Goal: Task Accomplishment & Management: Manage account settings

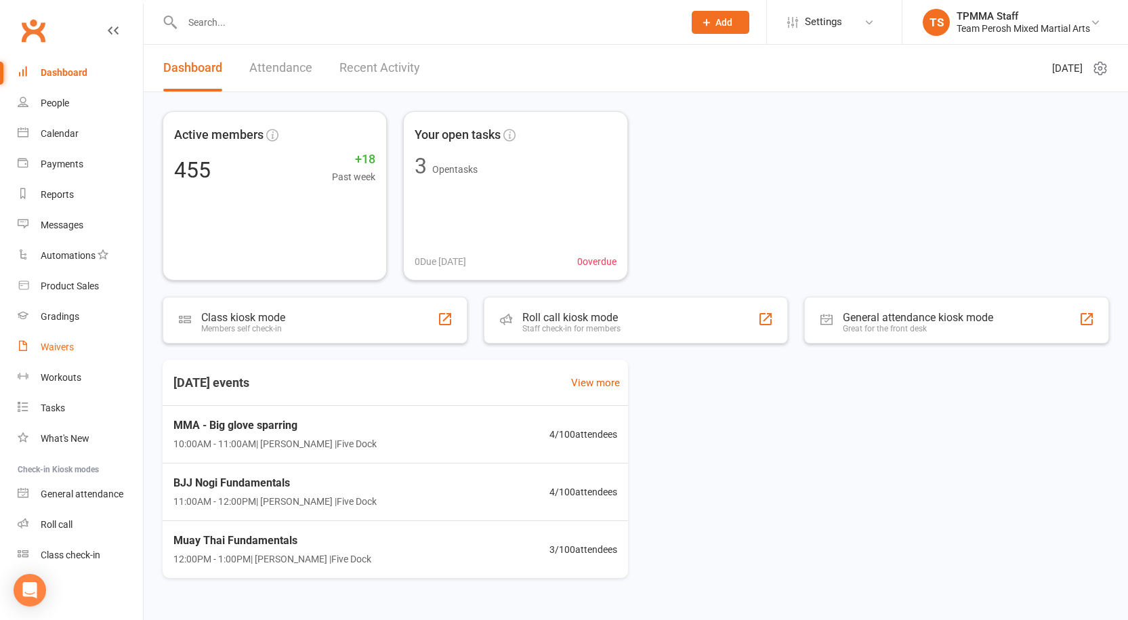
click at [68, 341] on link "Waivers" at bounding box center [80, 347] width 125 height 30
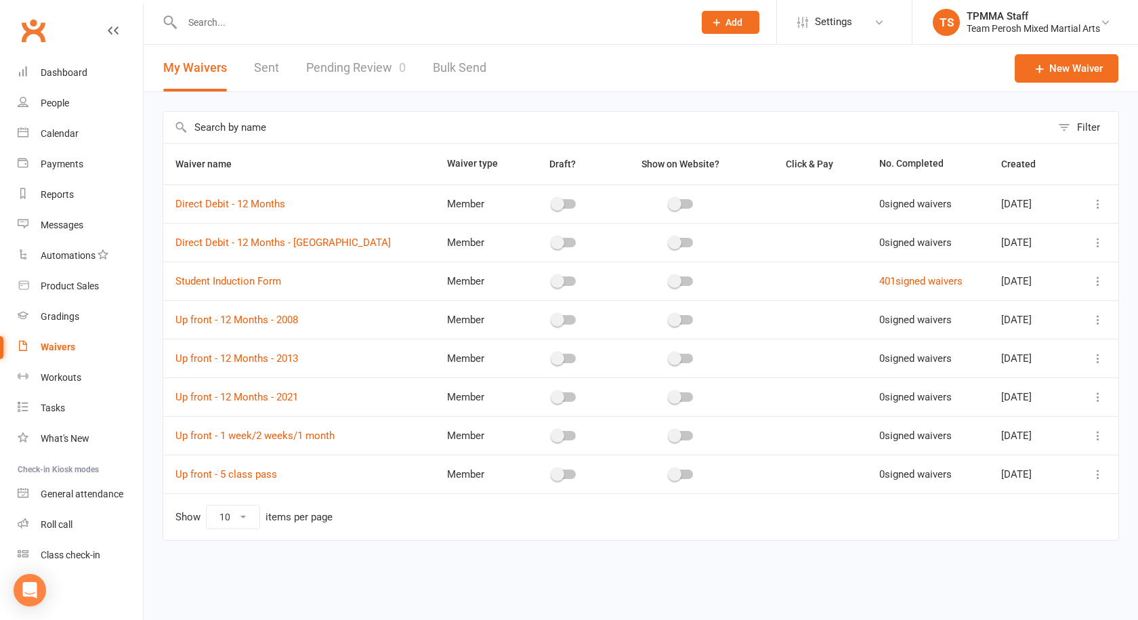
click at [351, 65] on link "Pending Review 0" at bounding box center [356, 68] width 100 height 47
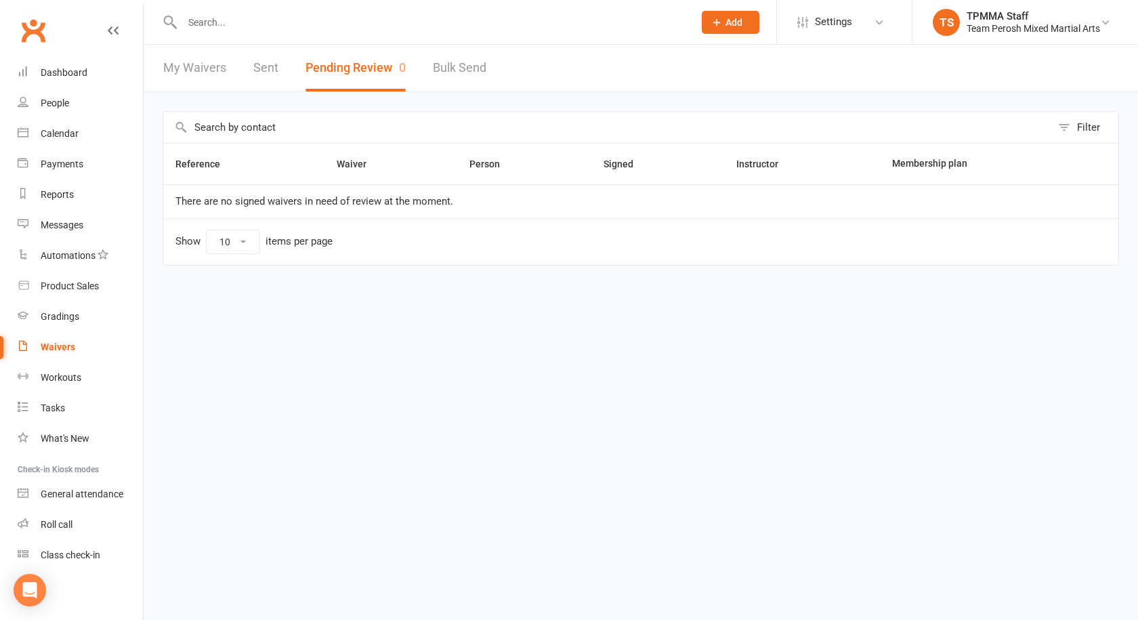
click at [196, 66] on link "My Waivers" at bounding box center [194, 68] width 63 height 47
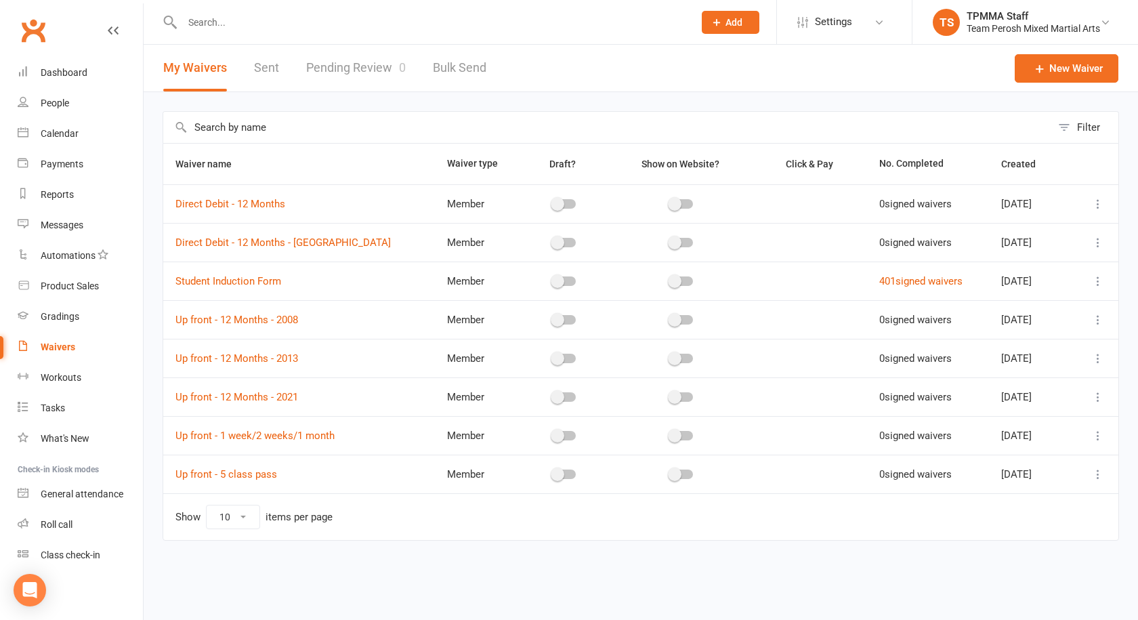
click at [46, 348] on div "Waivers" at bounding box center [58, 346] width 35 height 11
click at [64, 339] on link "Waivers" at bounding box center [80, 347] width 125 height 30
click at [397, 62] on link "Pending Review 0" at bounding box center [356, 68] width 100 height 47
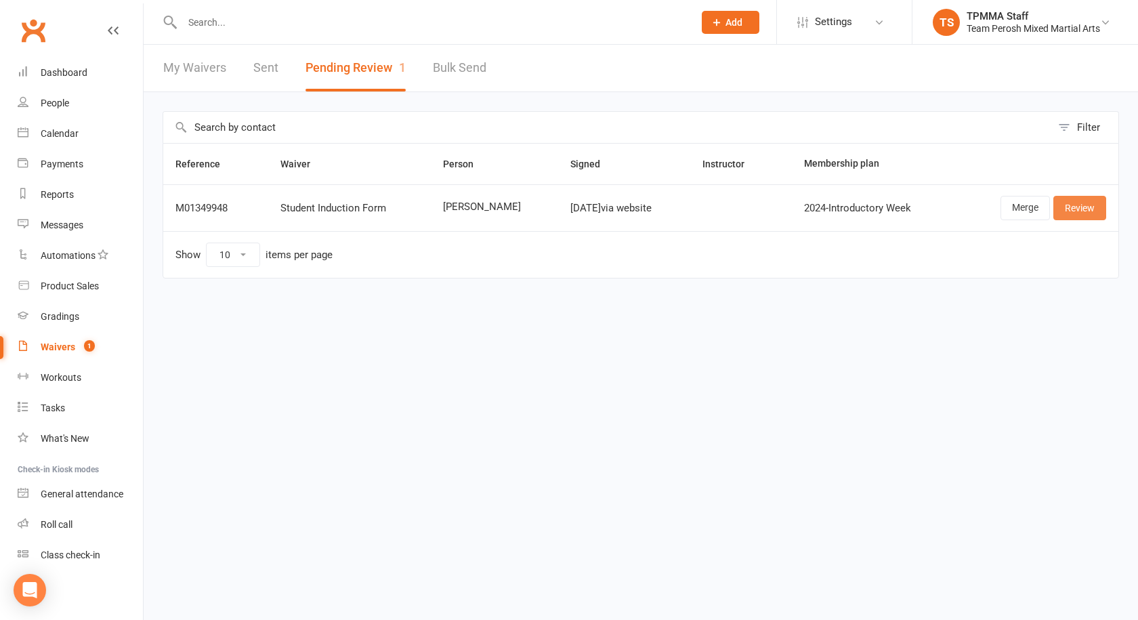
click at [1101, 205] on link "Review" at bounding box center [1080, 208] width 53 height 24
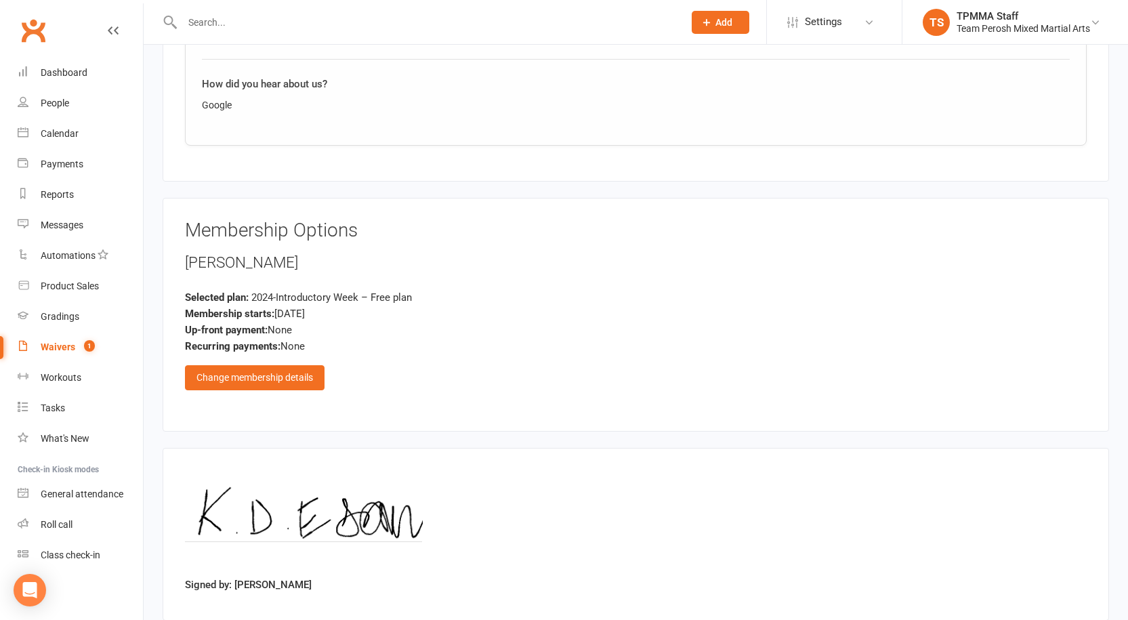
scroll to position [904, 0]
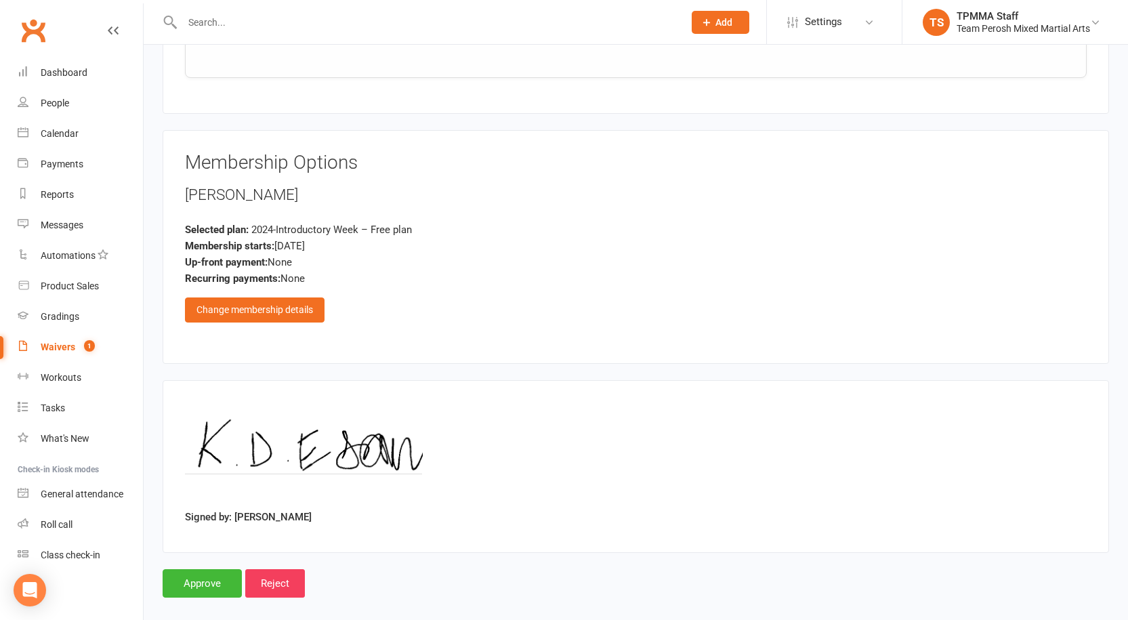
click at [974, 496] on div "Signed by: Kaan Esenkurt" at bounding box center [636, 466] width 902 height 128
click at [216, 580] on input "Approve" at bounding box center [202, 583] width 79 height 28
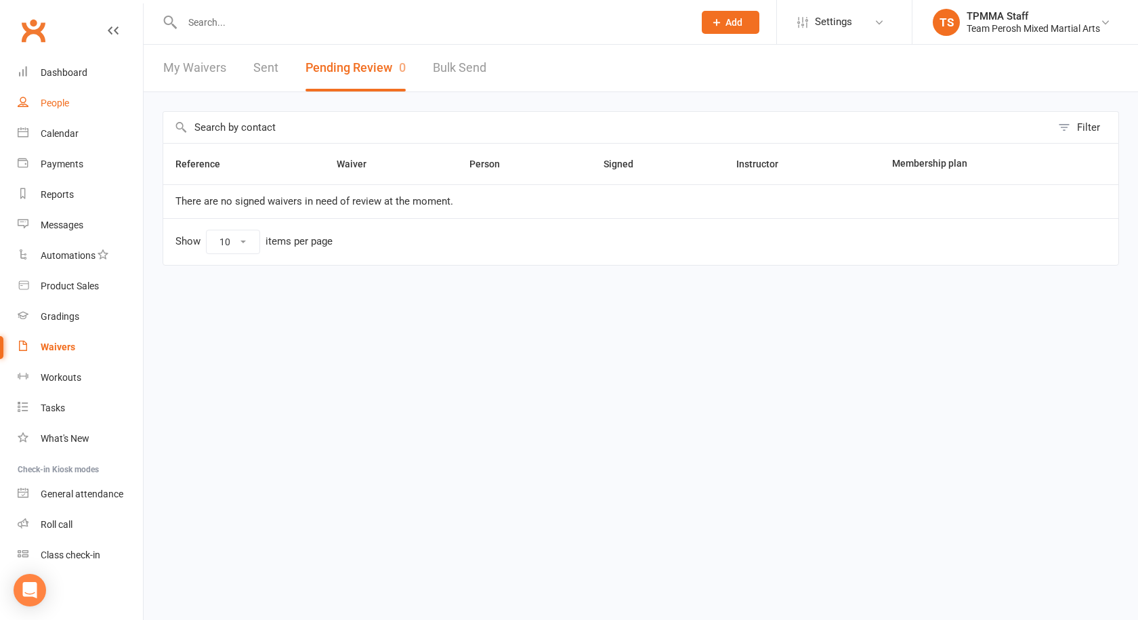
click at [78, 111] on link "People" at bounding box center [80, 103] width 125 height 30
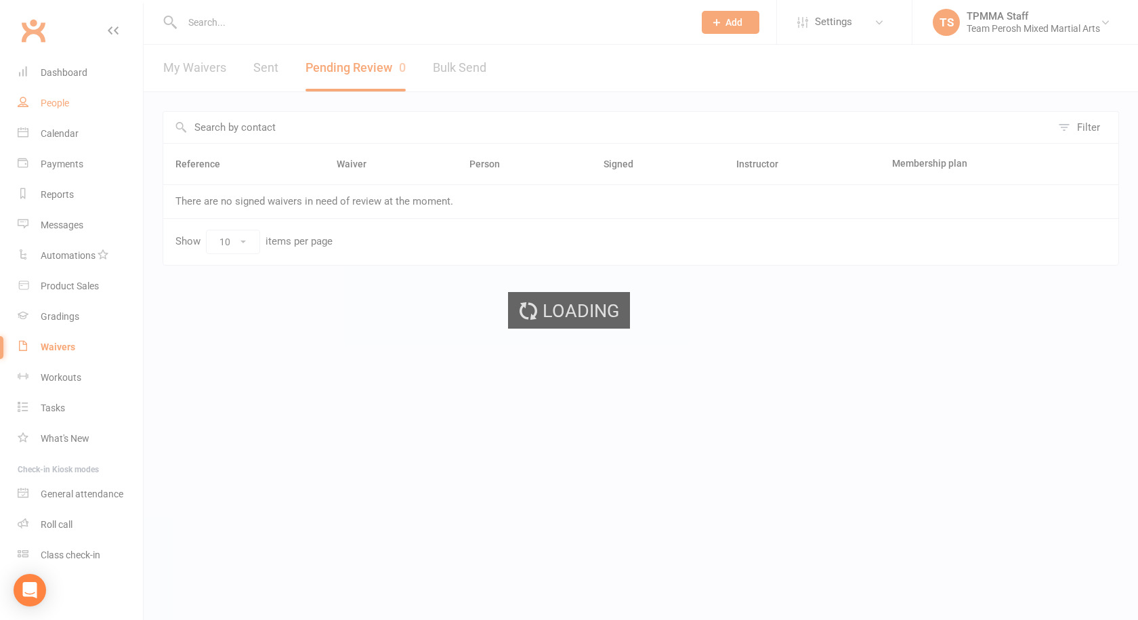
select select "100"
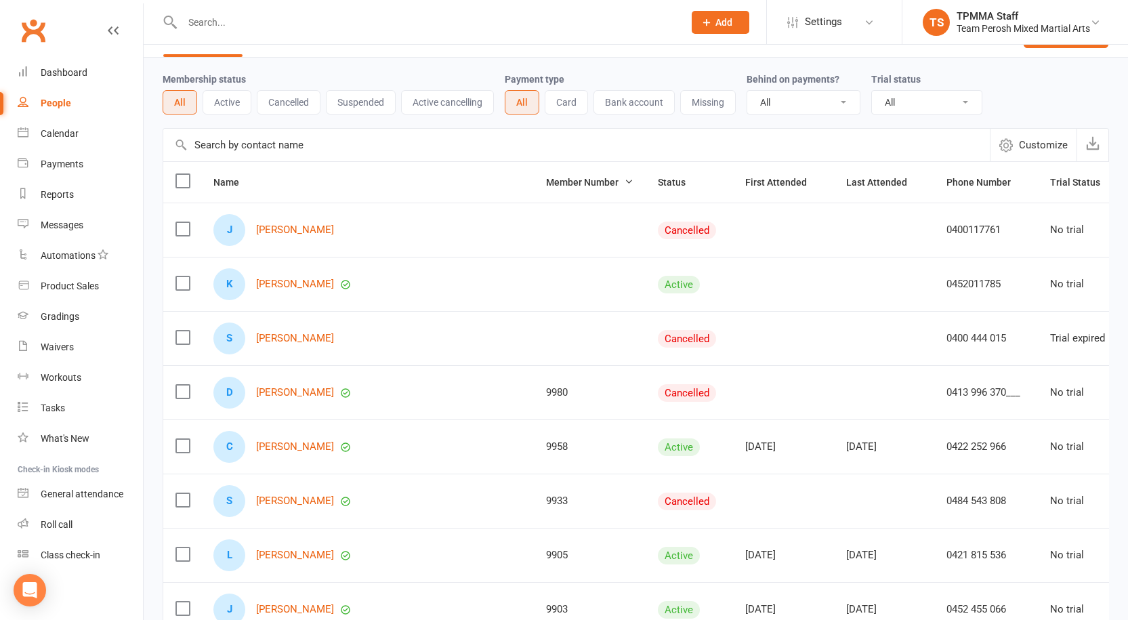
scroll to position [68, 0]
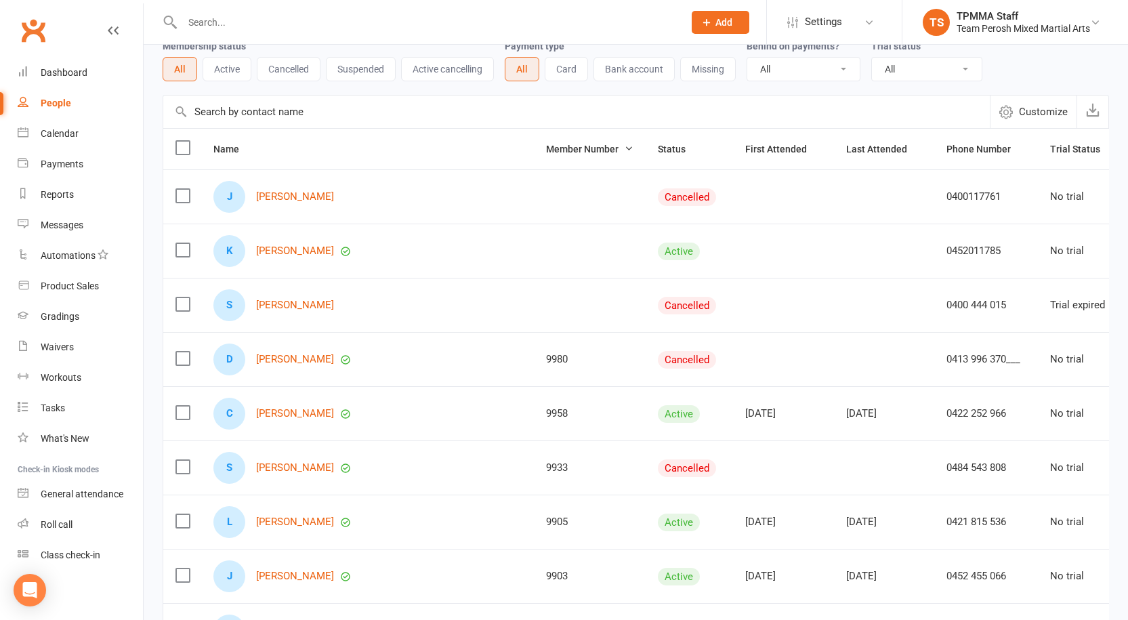
click at [940, 70] on select "All Active and expired trials All active trials Active trial (no other membersh…" at bounding box center [927, 69] width 110 height 23
select select "active_trial"
click at [873, 58] on select "All Active and expired trials All active trials Active trial (no other membersh…" at bounding box center [927, 69] width 110 height 23
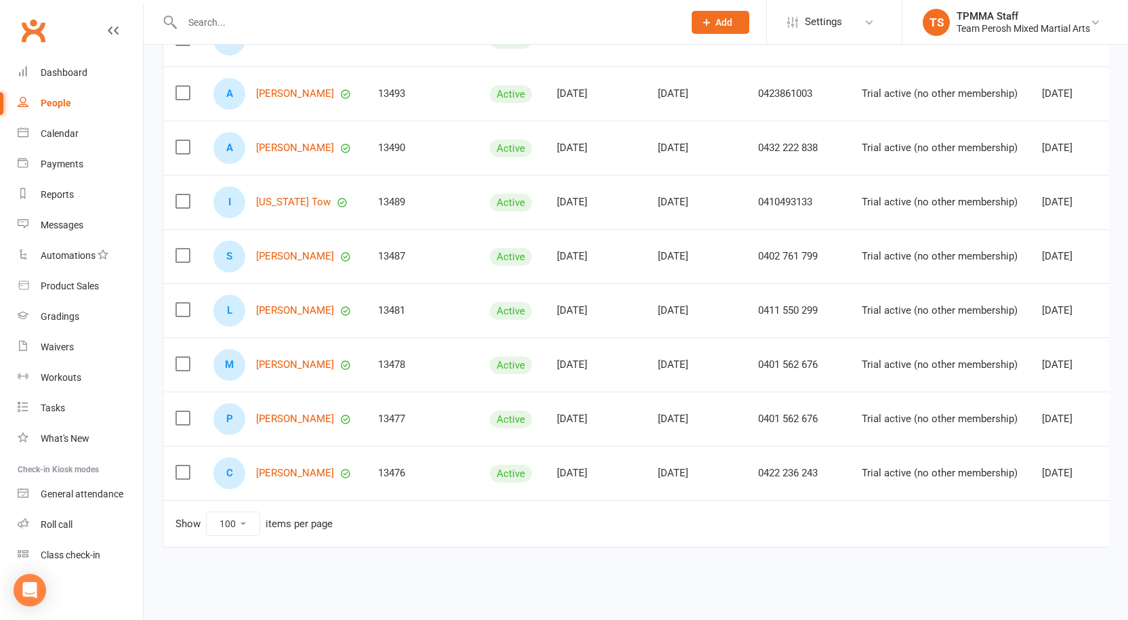
scroll to position [0, 0]
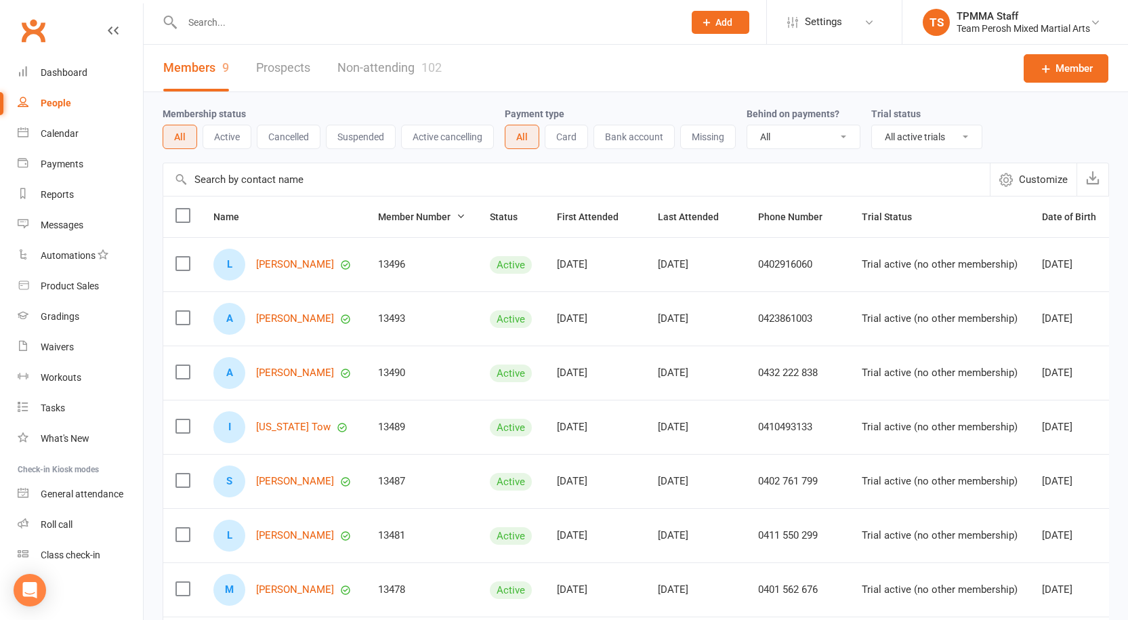
click at [301, 39] on div at bounding box center [419, 22] width 512 height 44
click at [300, 24] on input "text" at bounding box center [426, 22] width 496 height 19
type input "kd"
click at [66, 106] on div "People" at bounding box center [56, 103] width 30 height 11
click at [309, 216] on th "Name" at bounding box center [283, 216] width 165 height 41
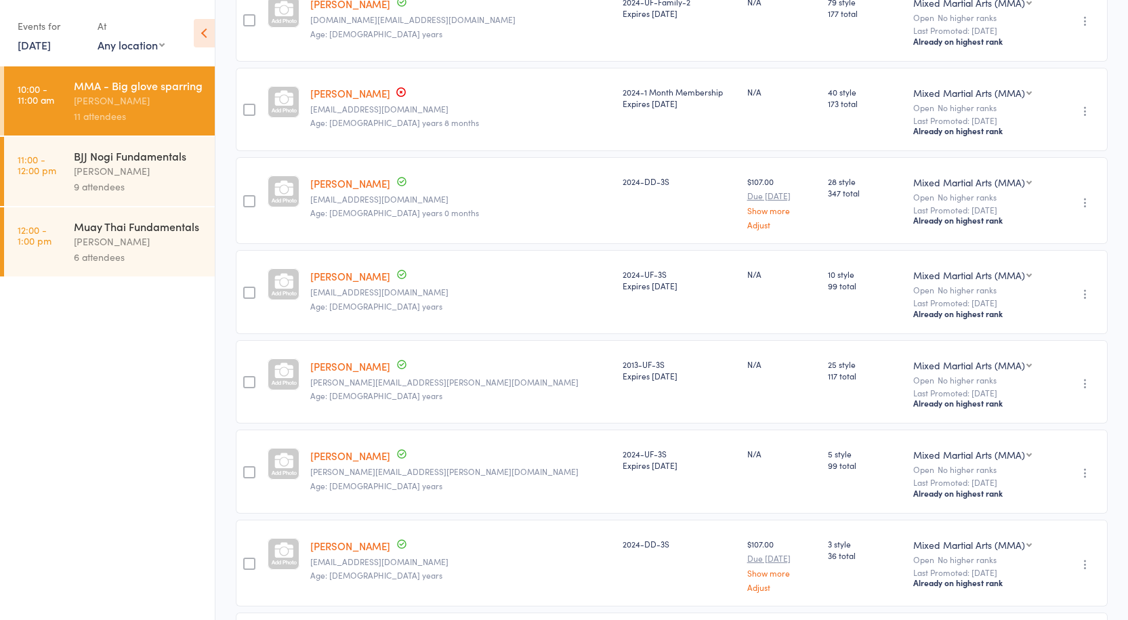
scroll to position [512, 0]
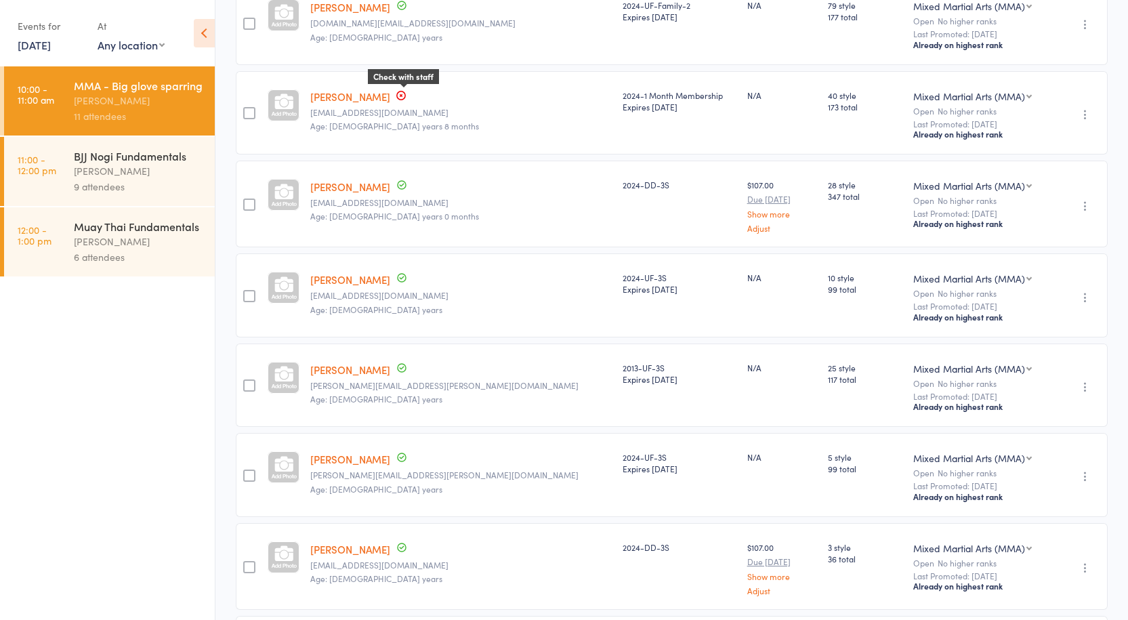
click at [407, 90] on icon at bounding box center [401, 95] width 11 height 11
click at [381, 93] on link "[PERSON_NAME]" at bounding box center [350, 96] width 80 height 14
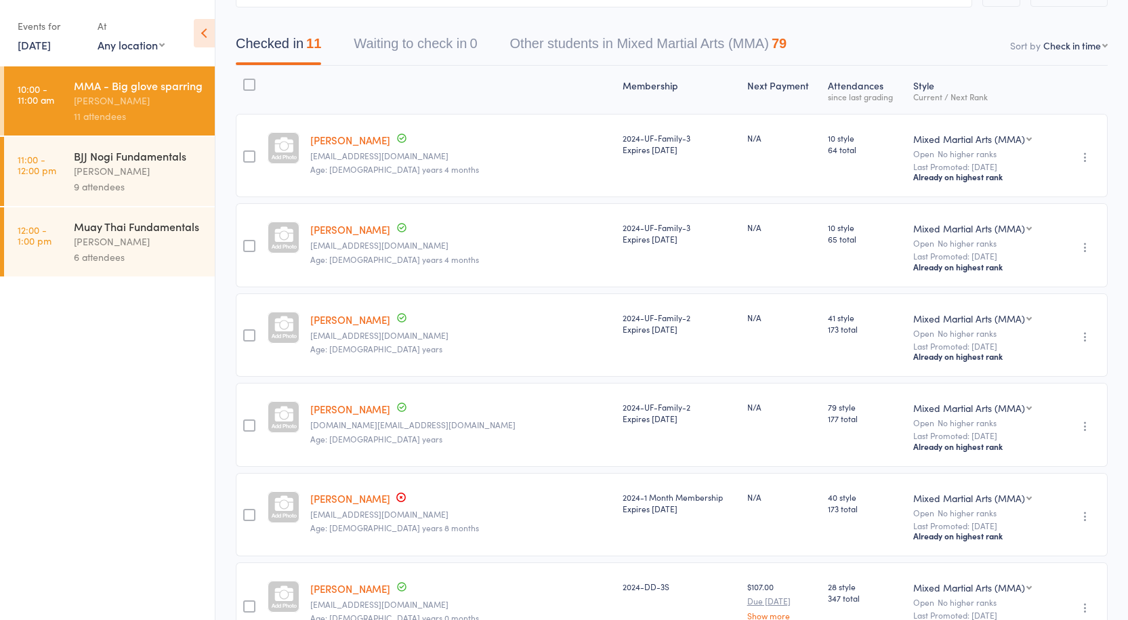
scroll to position [0, 0]
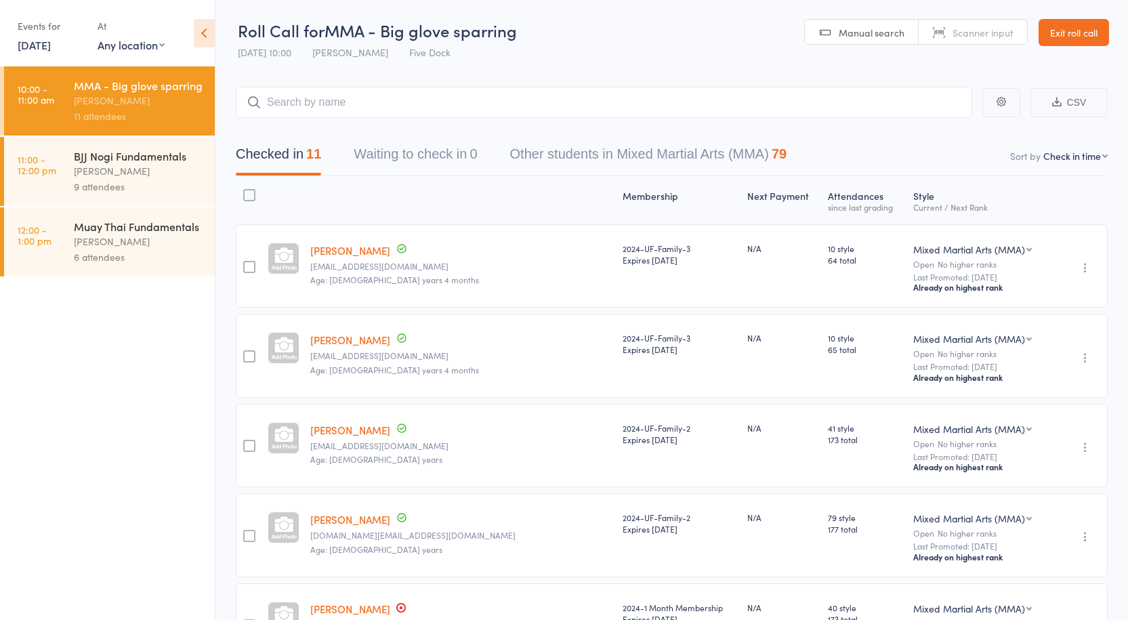
click at [115, 83] on div "MMA - Big glove sparring" at bounding box center [138, 85] width 129 height 15
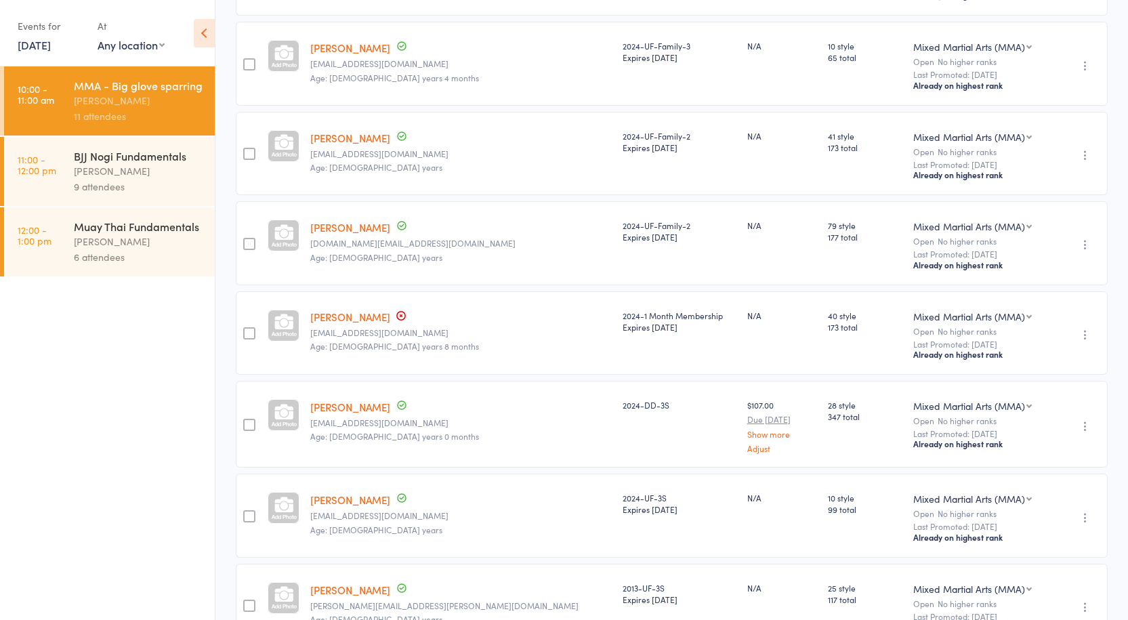
scroll to position [106, 0]
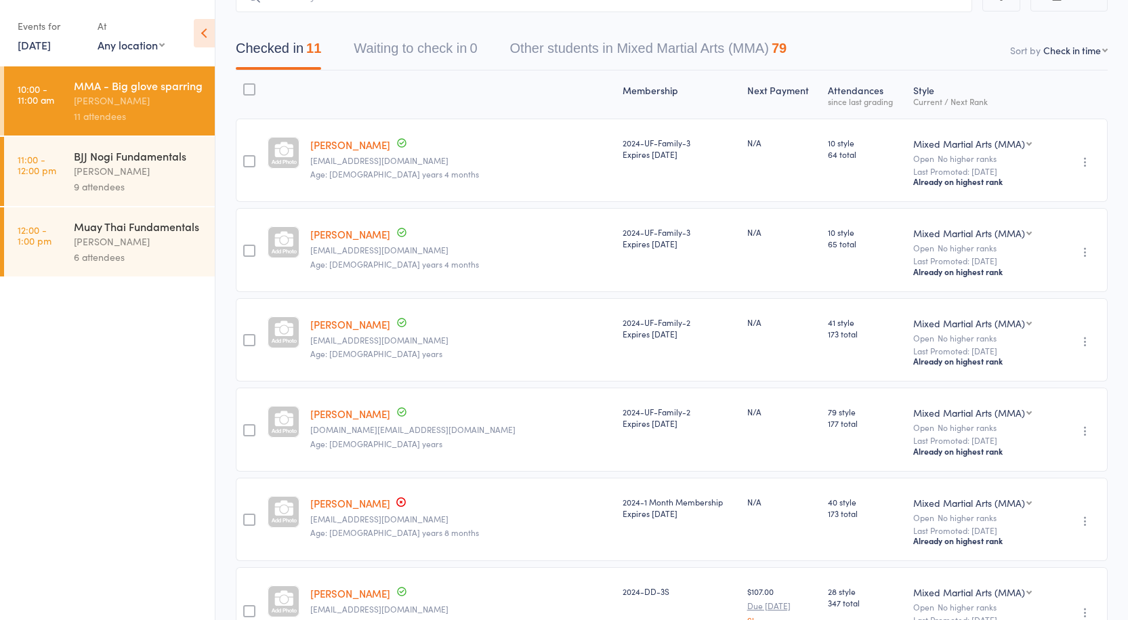
click at [86, 172] on div "[PERSON_NAME]" at bounding box center [138, 171] width 129 height 16
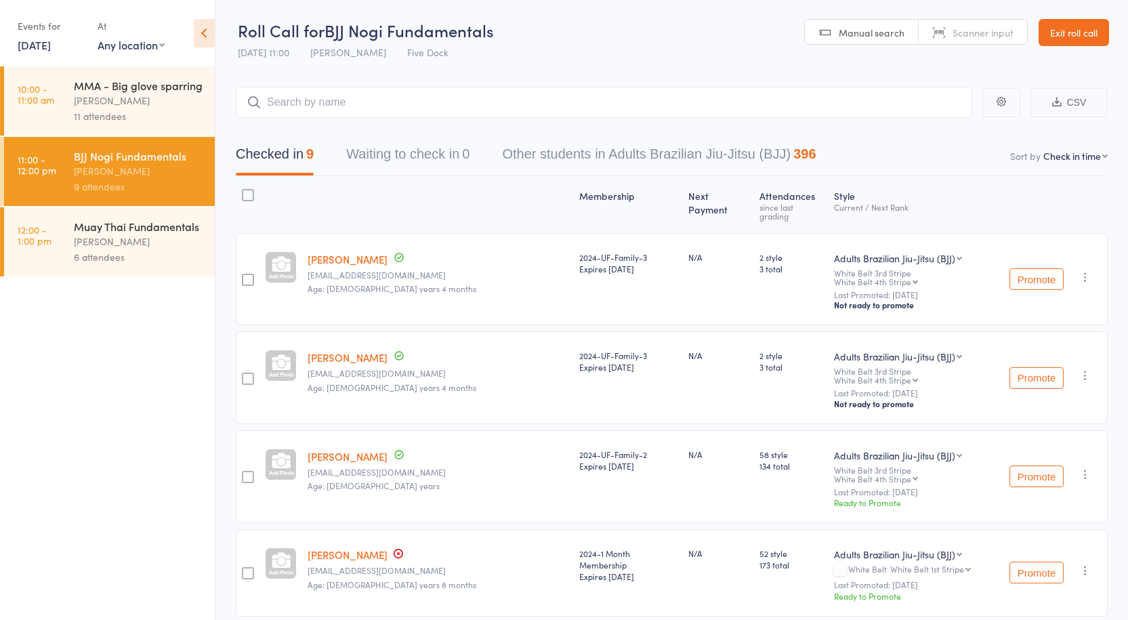
click at [112, 239] on div "[PERSON_NAME]" at bounding box center [138, 242] width 129 height 16
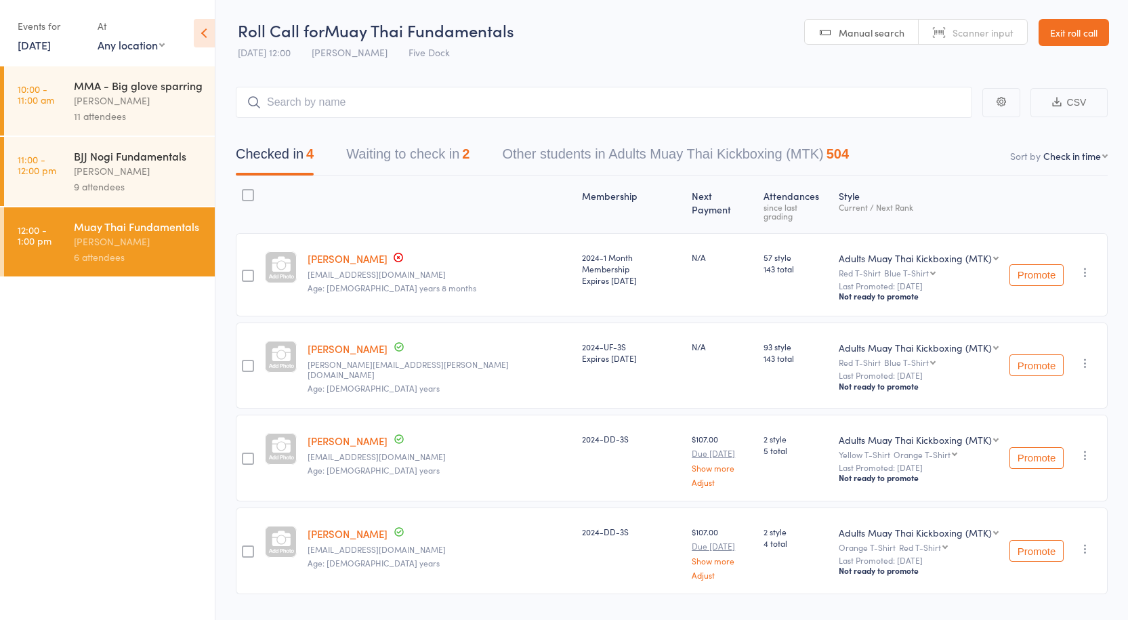
scroll to position [22, 0]
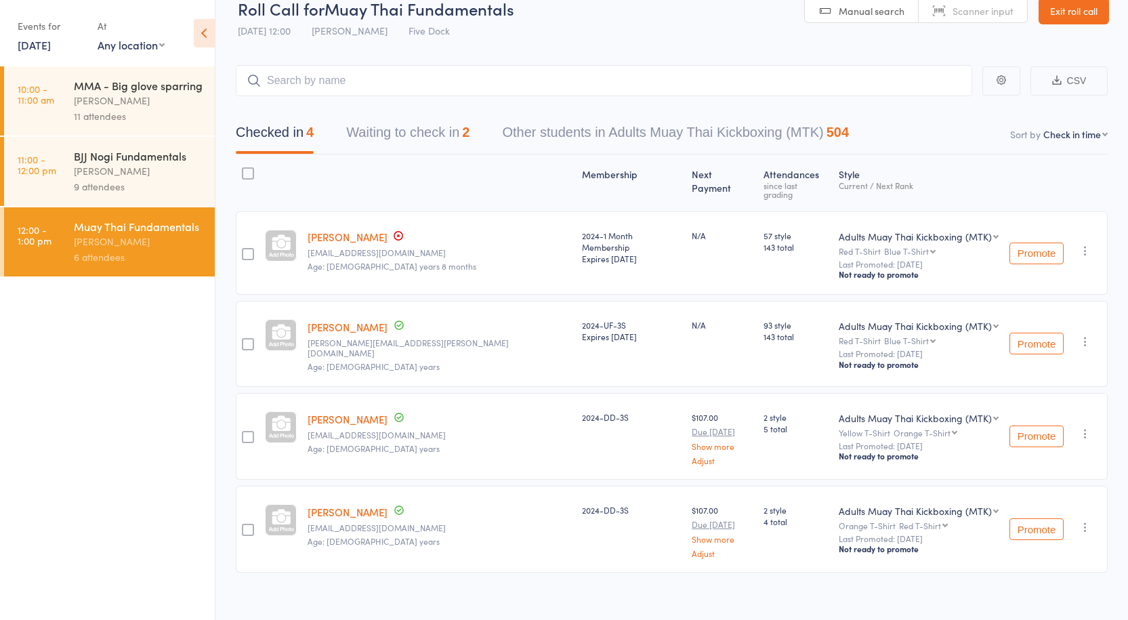
click at [421, 131] on button "Waiting to check in 2" at bounding box center [407, 136] width 123 height 36
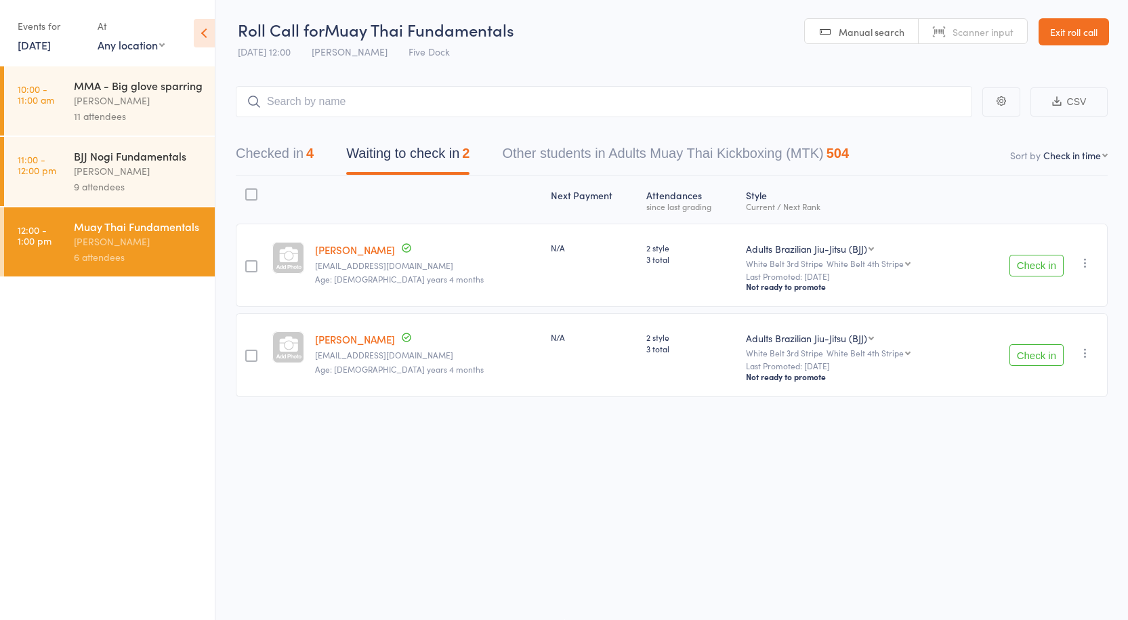
scroll to position [1, 0]
click at [1085, 260] on icon "button" at bounding box center [1086, 263] width 14 height 14
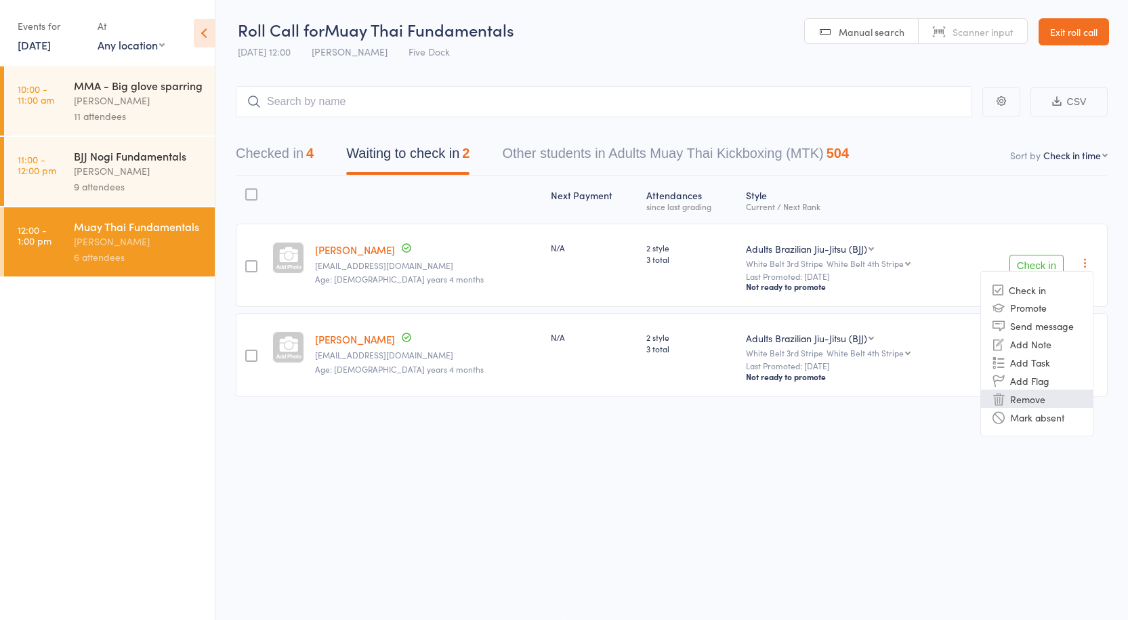
click at [1028, 399] on li "Remove" at bounding box center [1037, 399] width 112 height 18
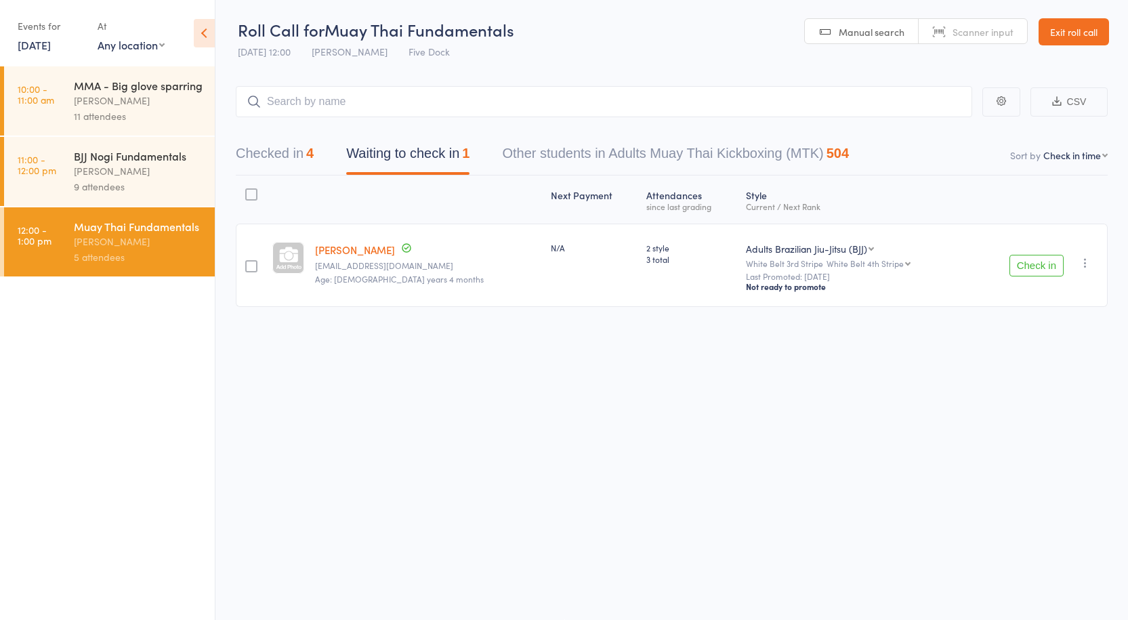
click at [1081, 270] on button "button" at bounding box center [1085, 263] width 16 height 16
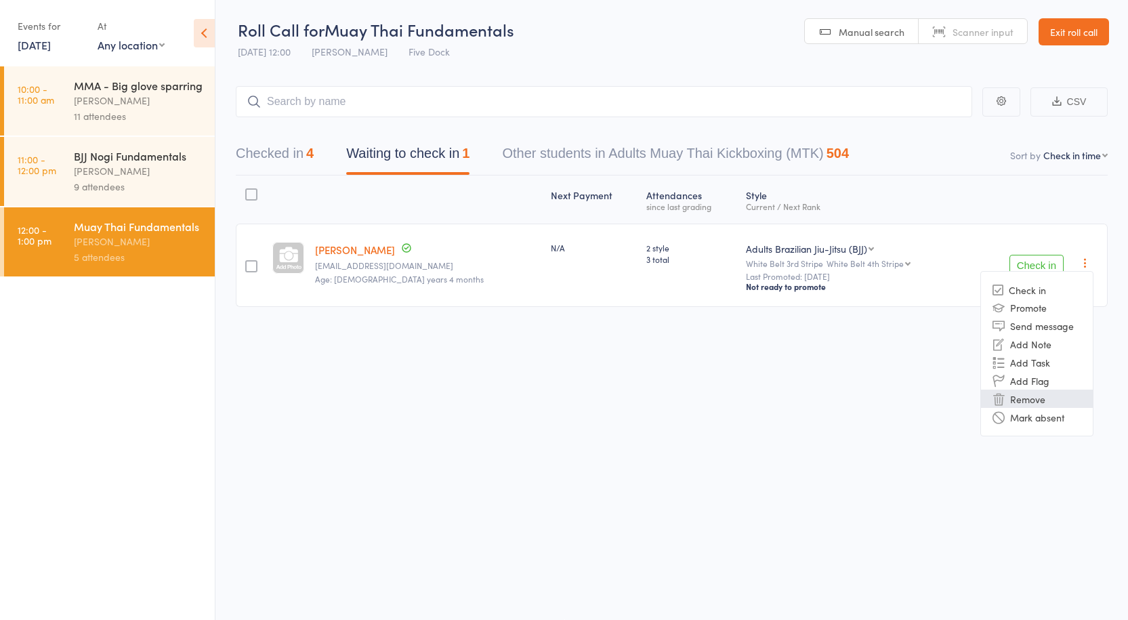
click at [1040, 401] on li "Remove" at bounding box center [1037, 399] width 112 height 18
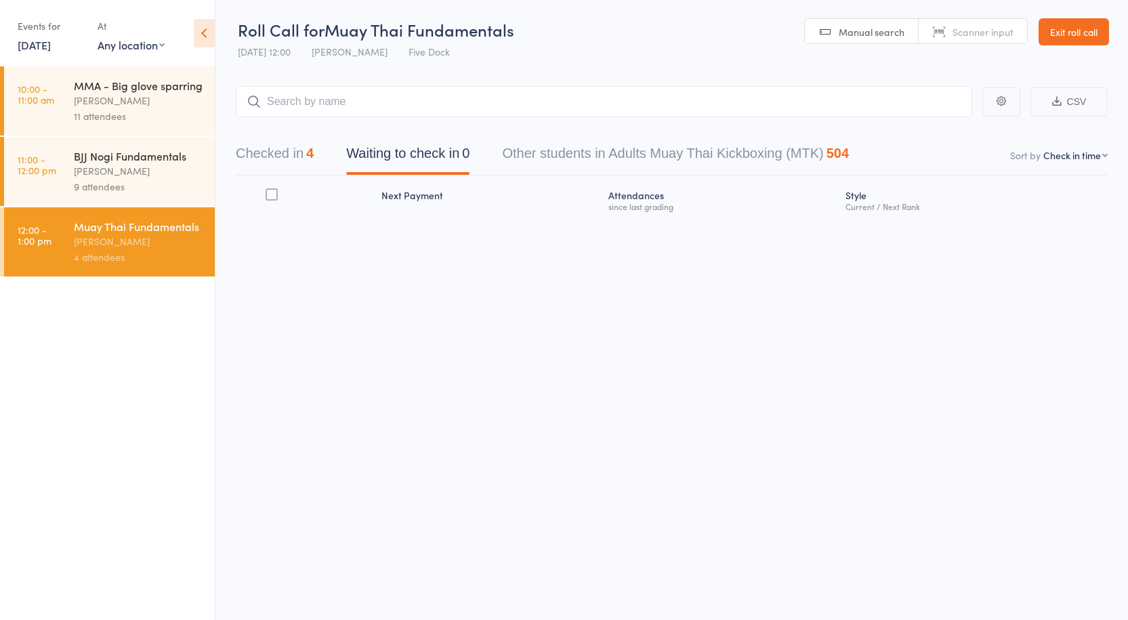
click at [120, 110] on div "11 attendees" at bounding box center [138, 116] width 129 height 16
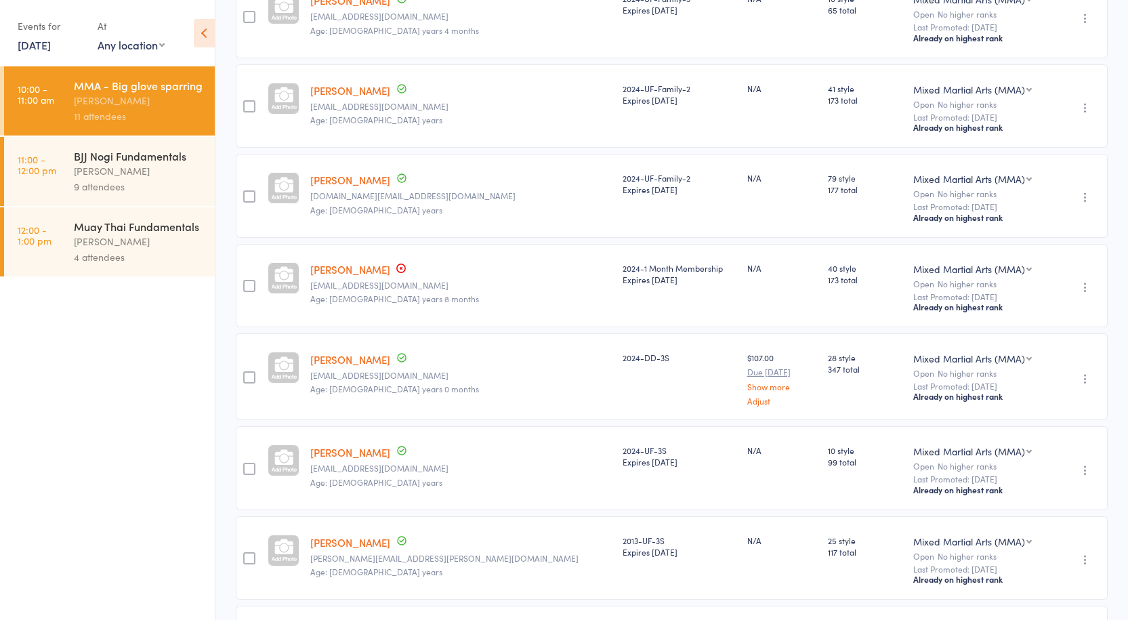
scroll to position [648, 0]
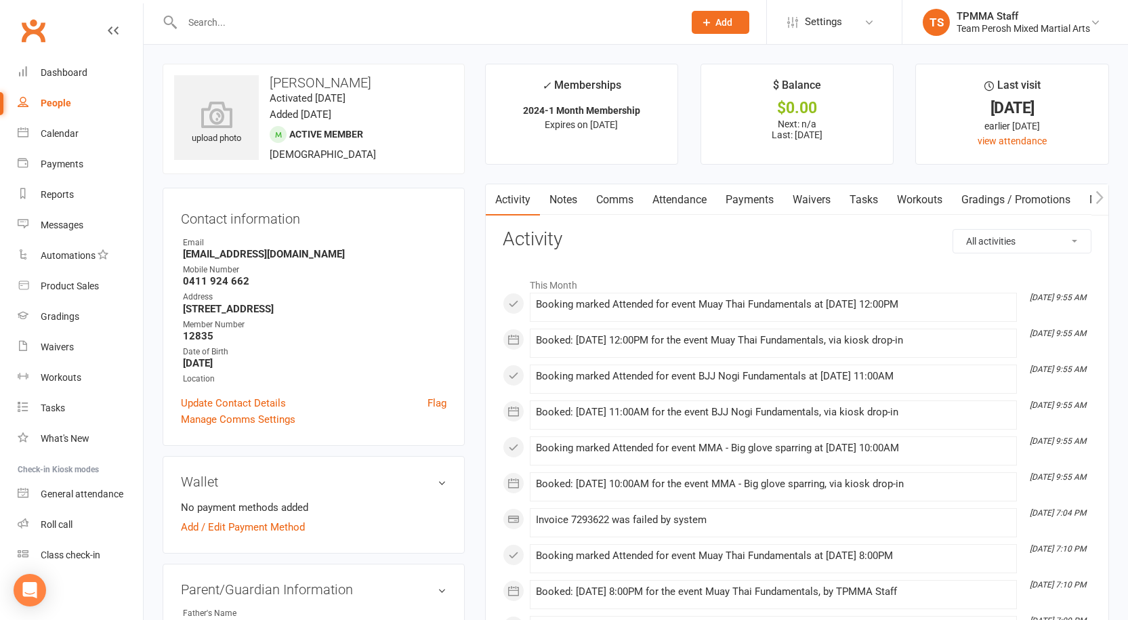
click at [745, 196] on link "Payments" at bounding box center [749, 199] width 67 height 31
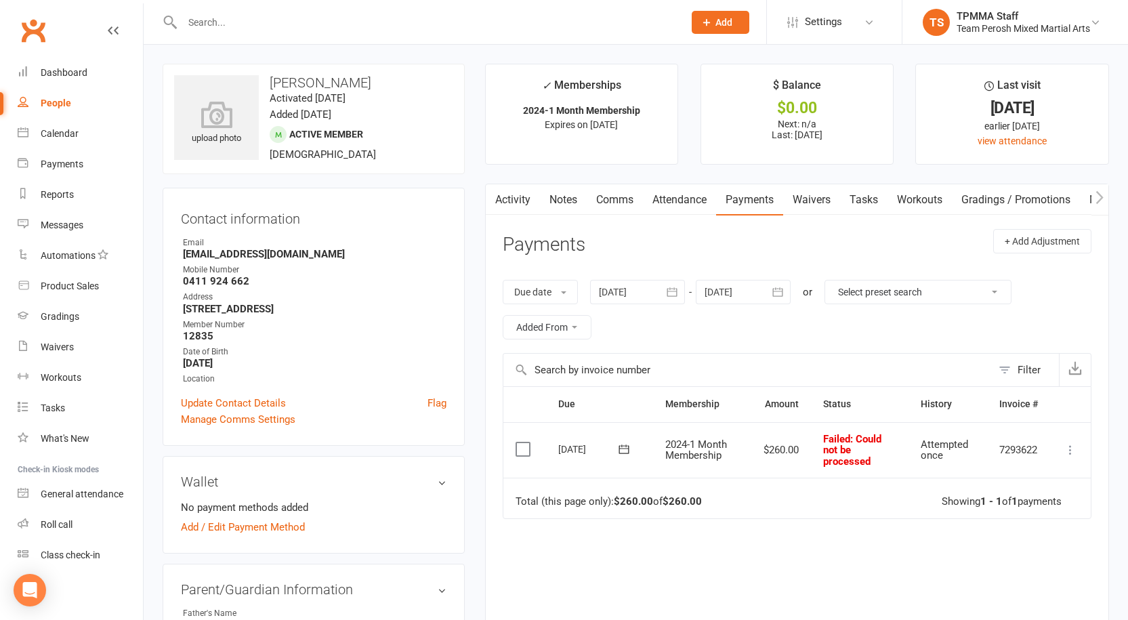
click at [1065, 438] on td "Mark as Paid (Cash) Mark as Paid (POS) Mark as Paid (Other) Skip Retry now More…" at bounding box center [1070, 450] width 41 height 56
click at [1072, 455] on icon at bounding box center [1071, 450] width 14 height 14
click at [993, 505] on link "Mark as Paid (POS)" at bounding box center [1011, 503] width 134 height 27
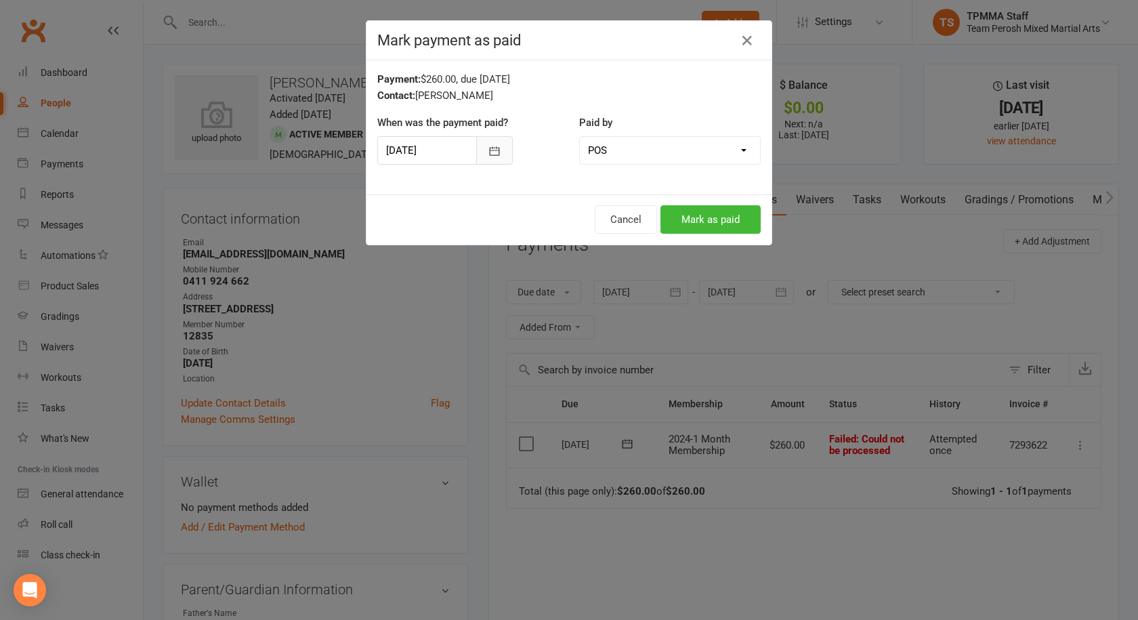
click at [492, 155] on icon "button" at bounding box center [495, 150] width 10 height 9
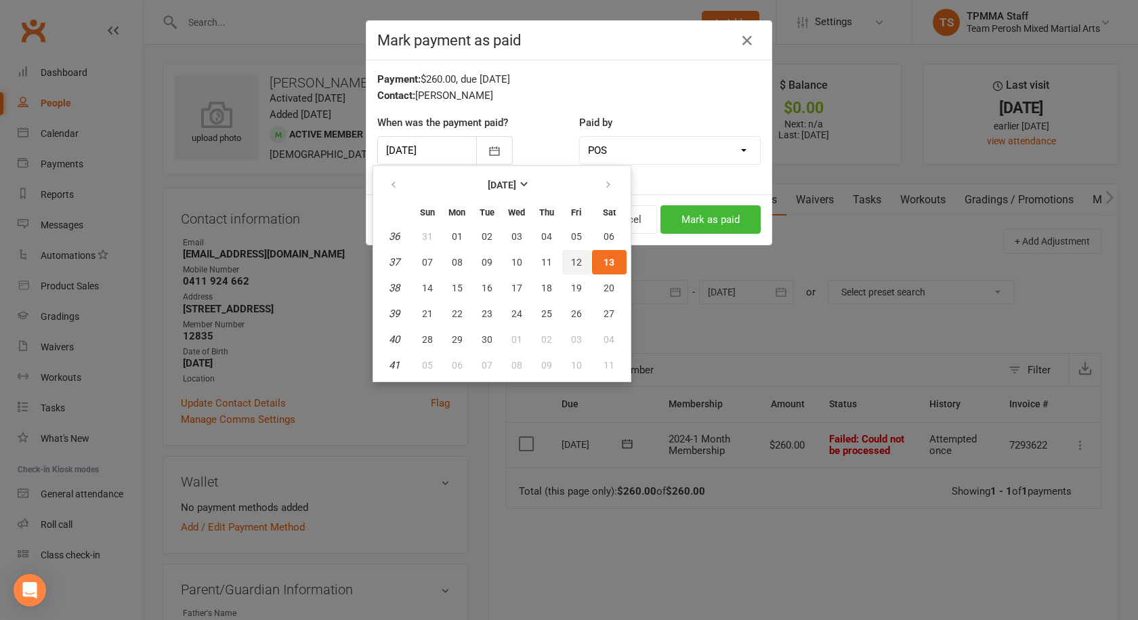
click at [577, 266] on span "12" at bounding box center [576, 262] width 11 height 11
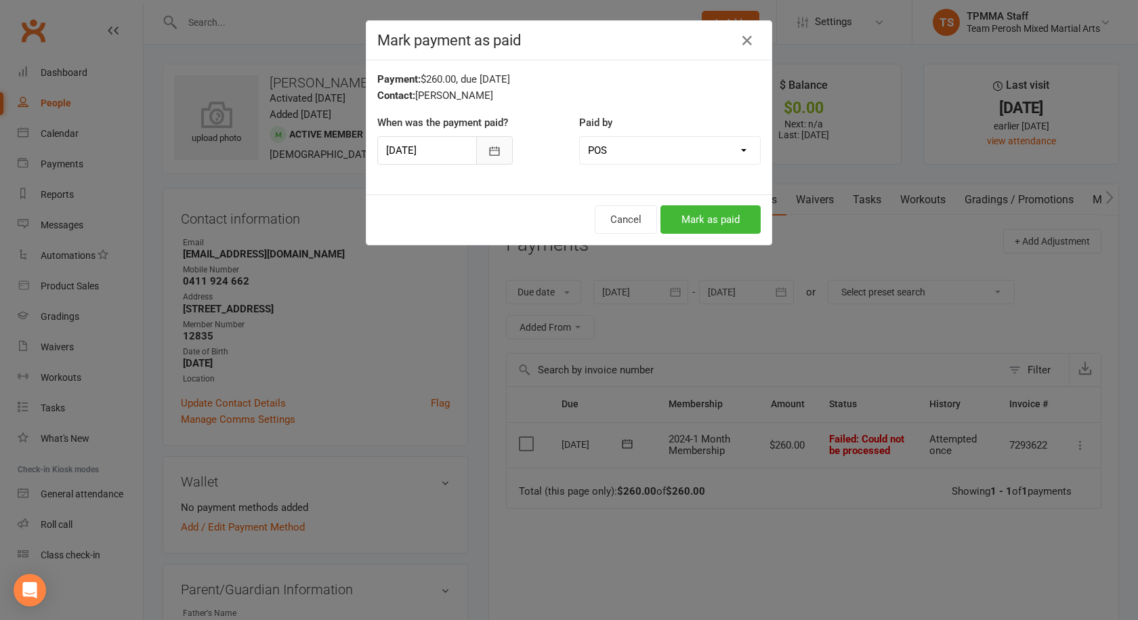
drag, startPoint x: 488, startPoint y: 148, endPoint x: 486, endPoint y: 155, distance: 7.1
click at [488, 148] on icon "button" at bounding box center [495, 151] width 14 height 14
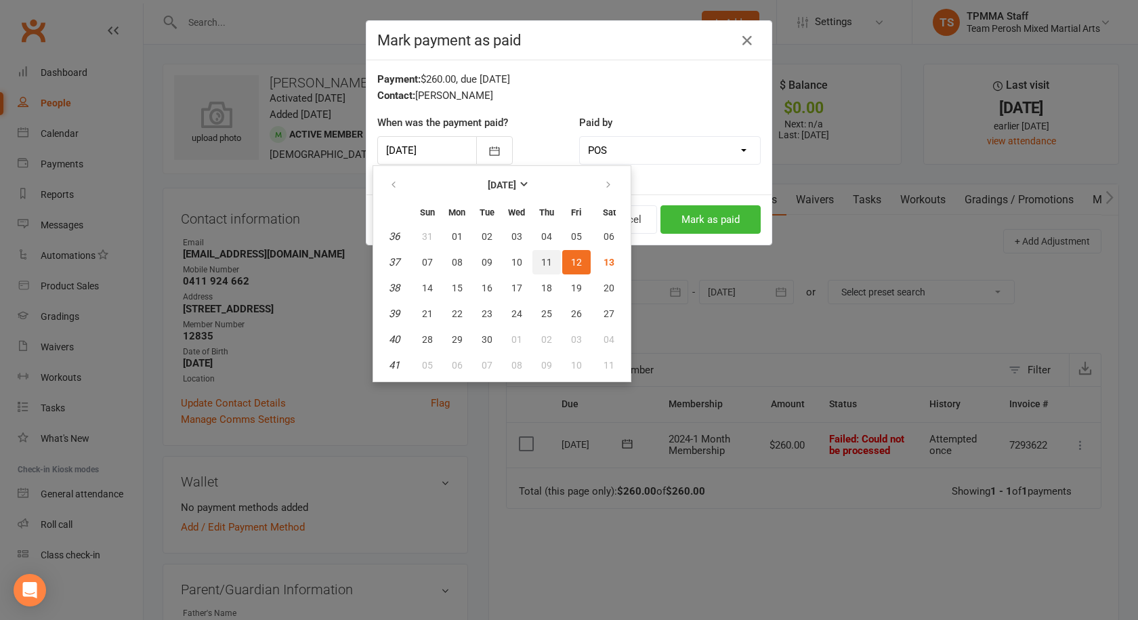
click at [543, 262] on span "11" at bounding box center [546, 262] width 11 height 11
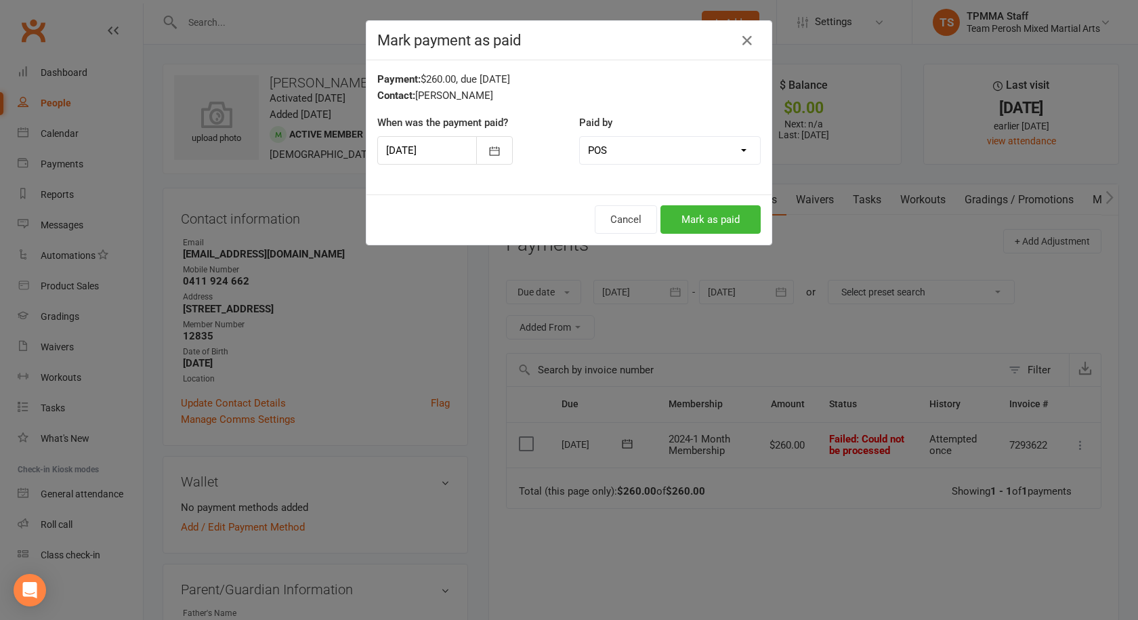
type input "11 Sep 2025"
click at [687, 213] on button "Mark as paid" at bounding box center [711, 219] width 100 height 28
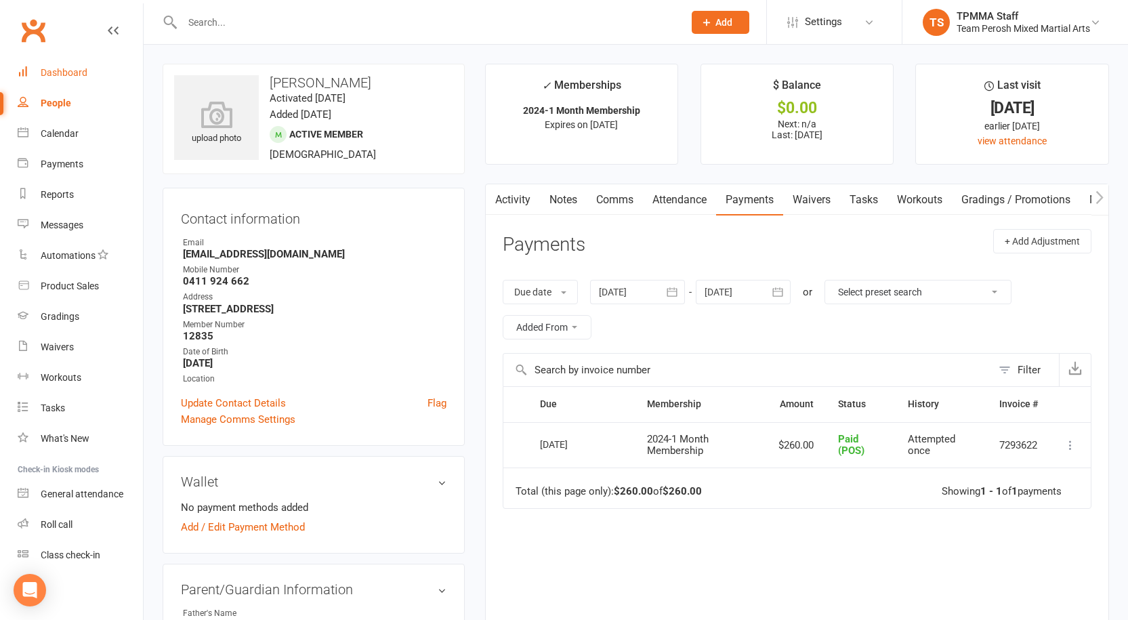
click at [67, 67] on div "Dashboard" at bounding box center [64, 72] width 47 height 11
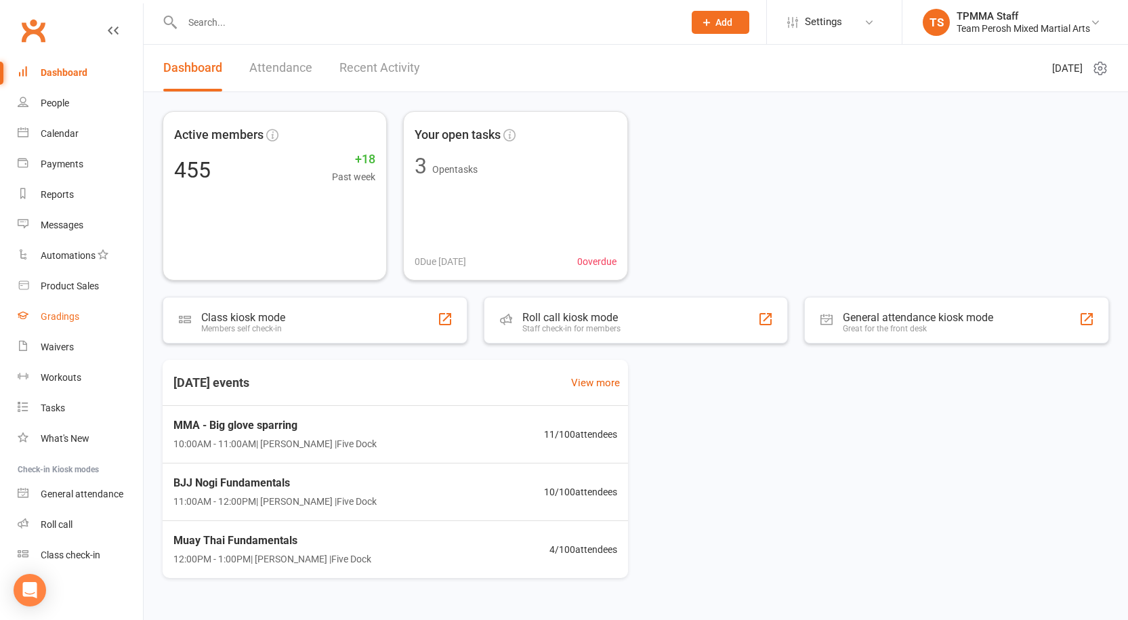
scroll to position [1, 0]
click at [72, 519] on div "Roll call" at bounding box center [57, 523] width 32 height 11
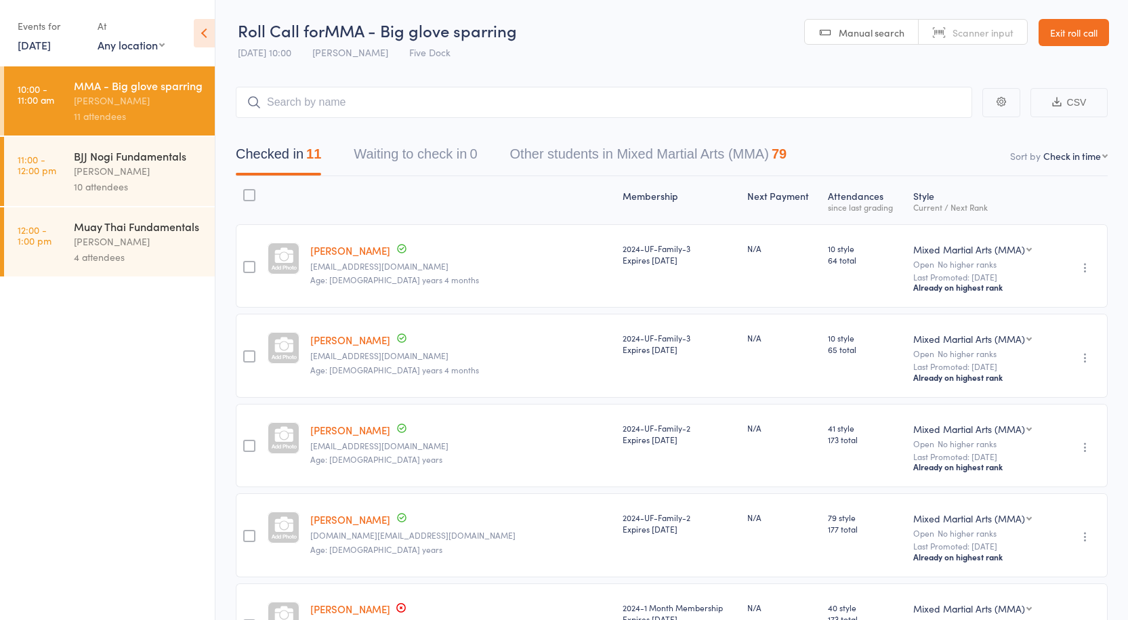
click at [123, 183] on div "10 attendees" at bounding box center [138, 187] width 129 height 16
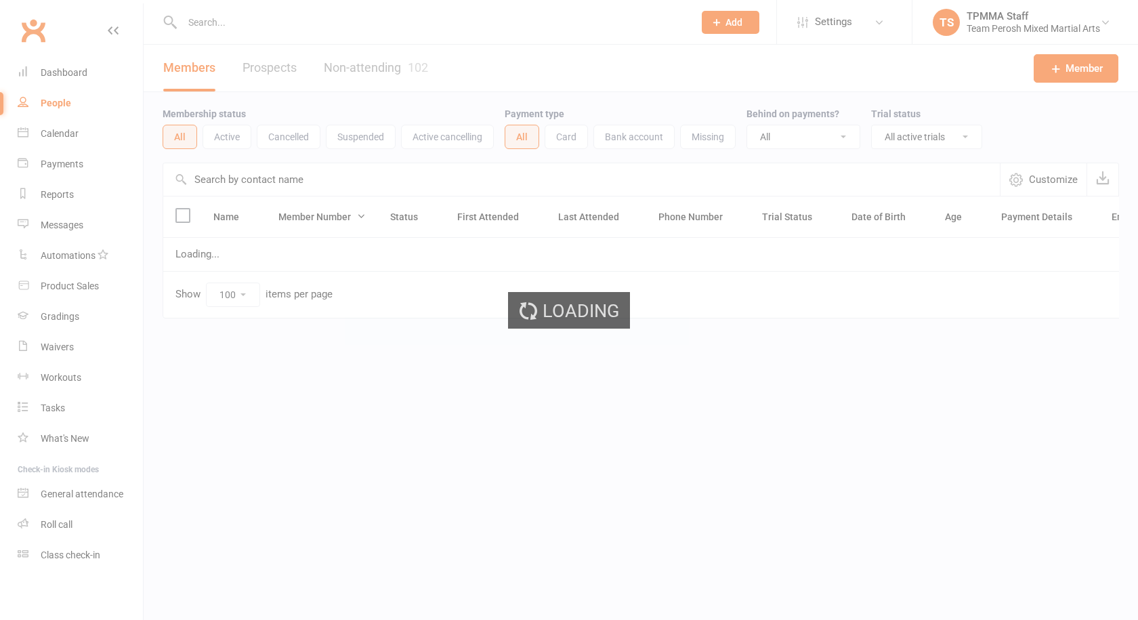
select select "active_trial"
select select "100"
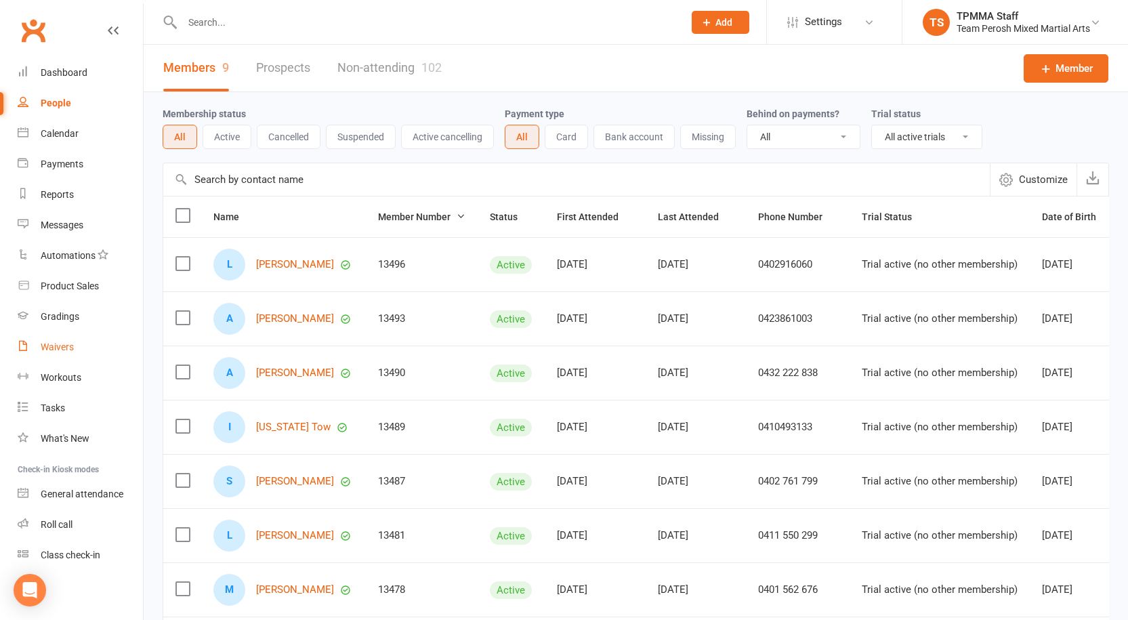
click at [59, 350] on div "Waivers" at bounding box center [57, 346] width 33 height 11
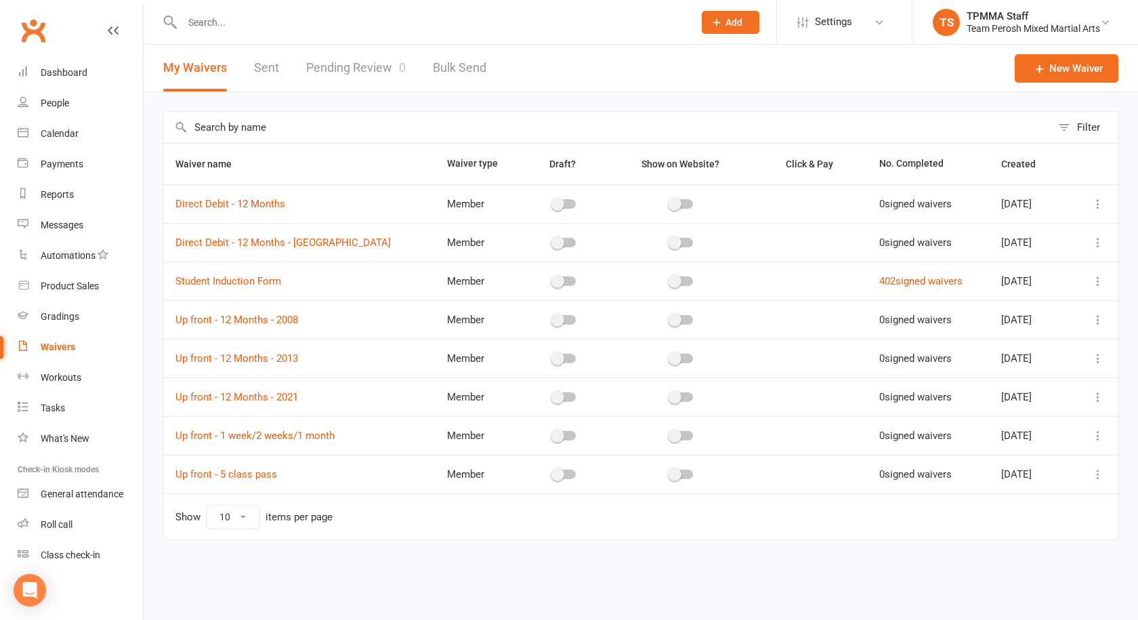
click at [367, 66] on link "Pending Review 0" at bounding box center [356, 68] width 100 height 47
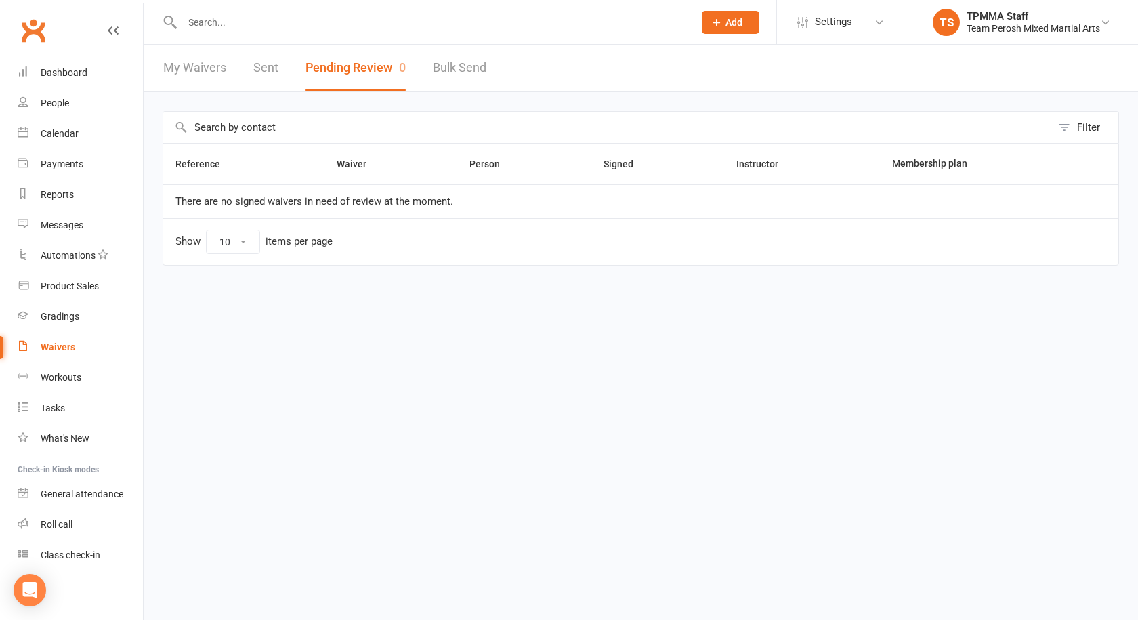
click at [212, 72] on link "My Waivers" at bounding box center [194, 68] width 63 height 47
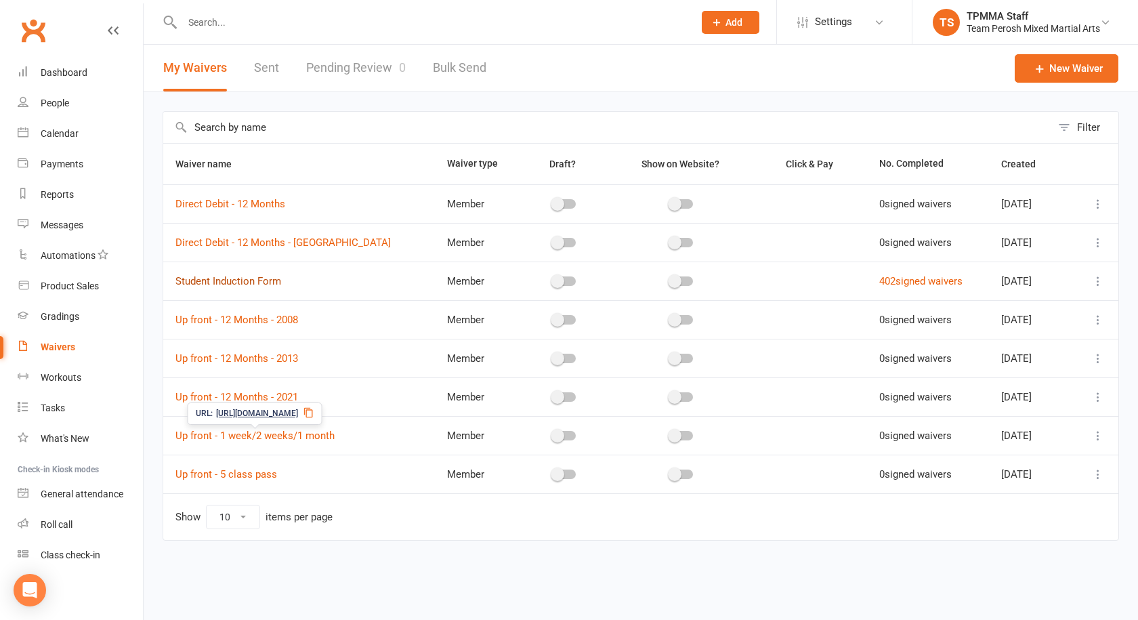
click at [252, 285] on link "Student Induction Form" at bounding box center [228, 281] width 106 height 12
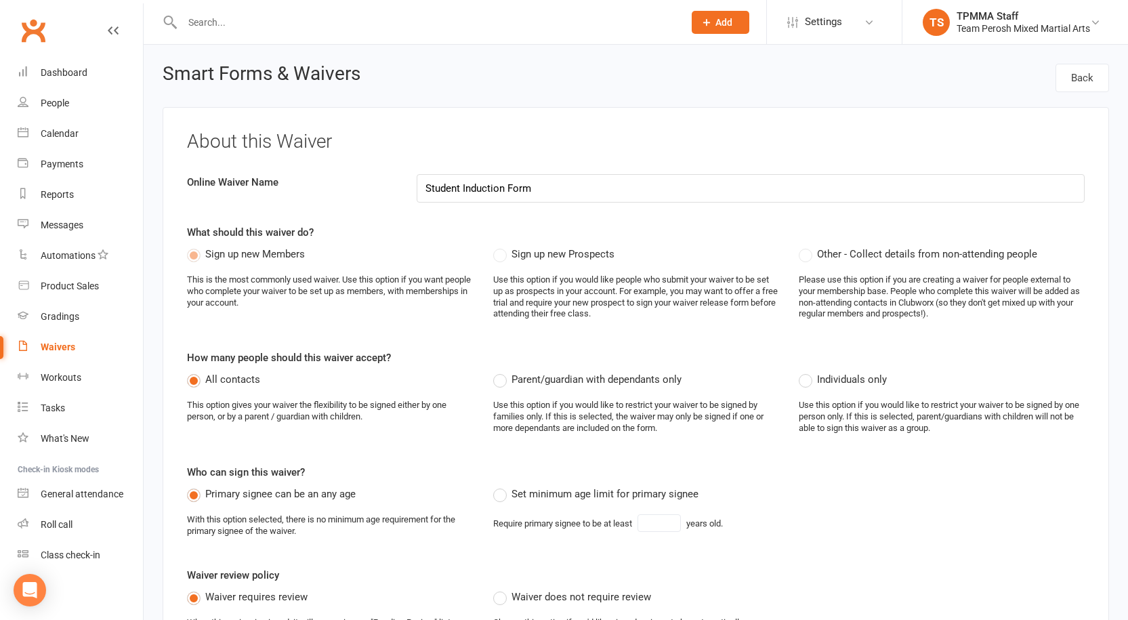
select select "applies_to_all_signees"
select select "copy_answers_for_primary_signee"
select select "select"
click at [54, 80] on link "Dashboard" at bounding box center [80, 73] width 125 height 30
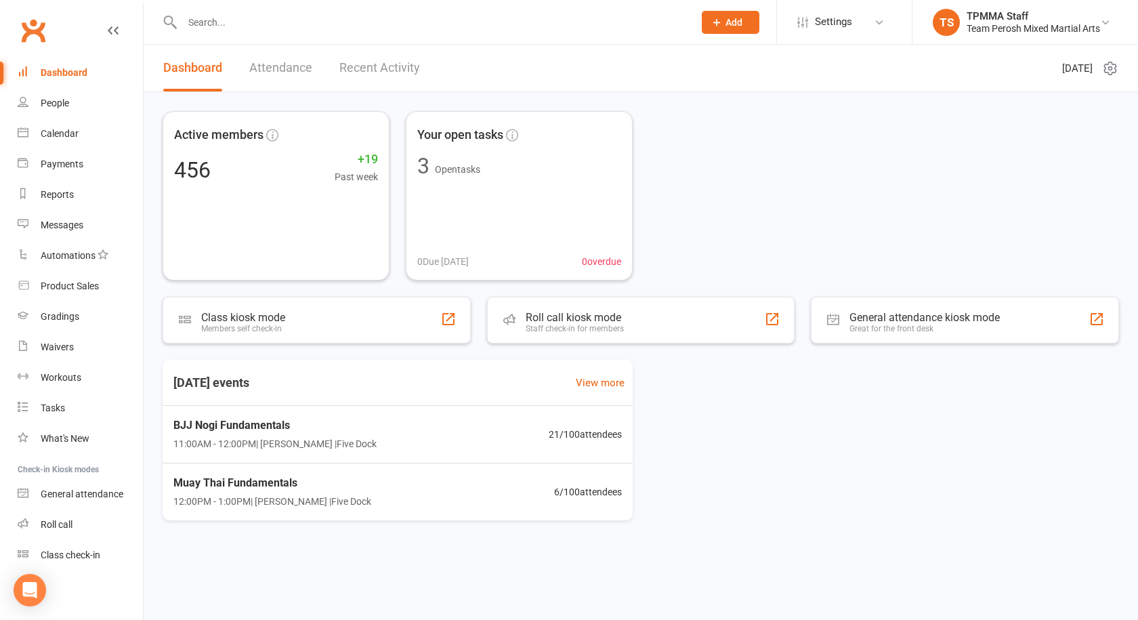
click at [356, 66] on link "Recent Activity" at bounding box center [379, 68] width 81 height 47
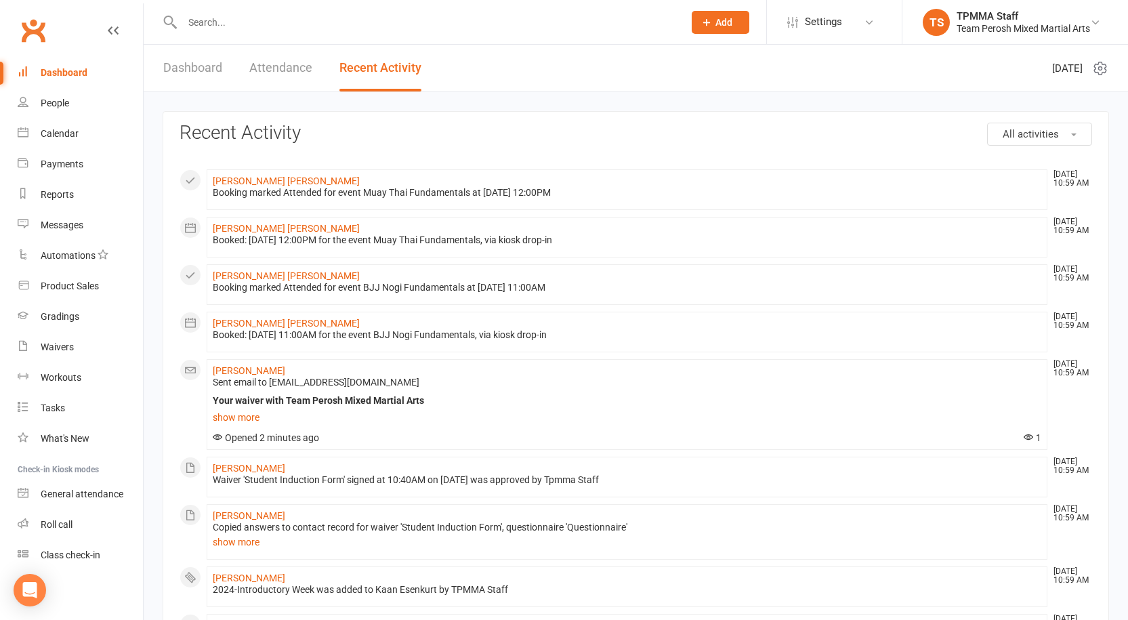
click at [242, 26] on input "text" at bounding box center [426, 22] width 496 height 19
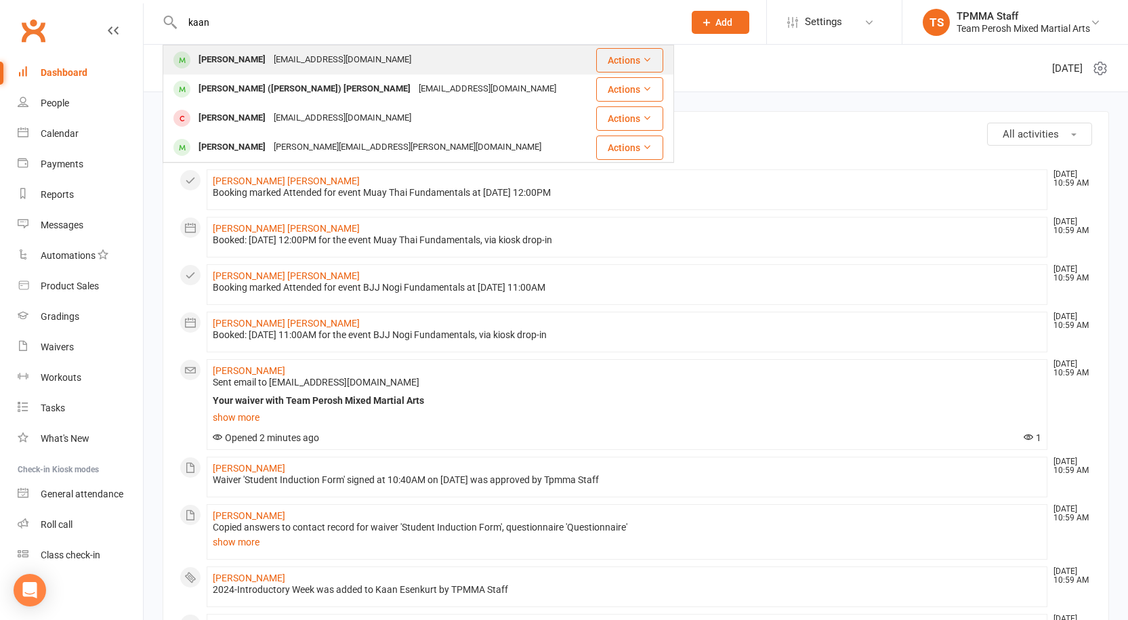
type input "kaan"
click at [257, 63] on div "[PERSON_NAME]" at bounding box center [231, 60] width 75 height 20
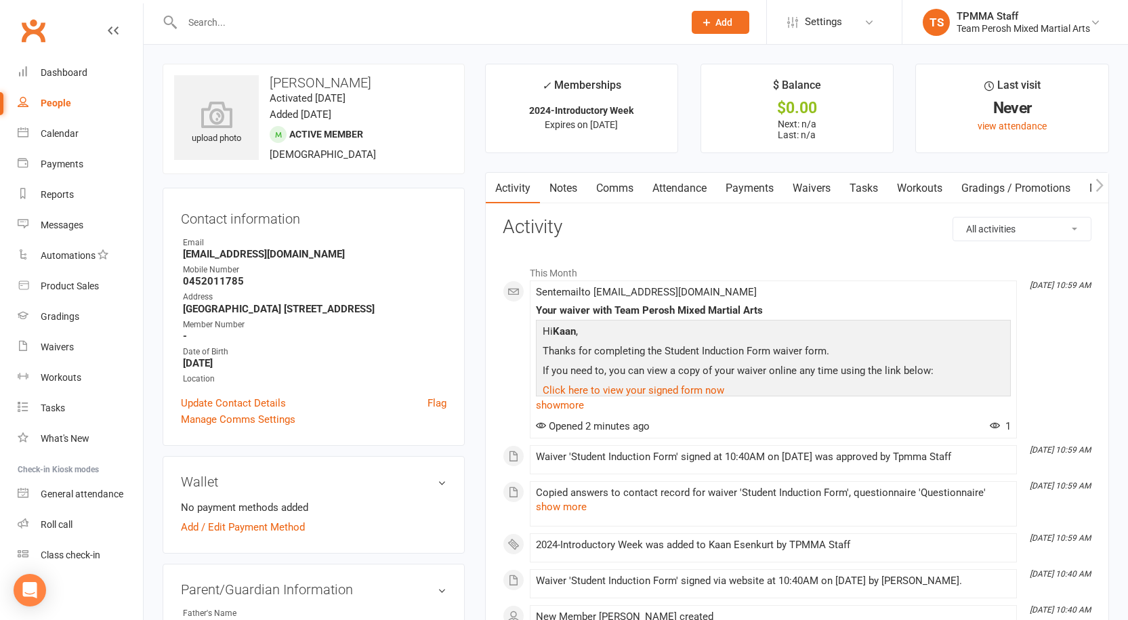
click at [58, 104] on div "People" at bounding box center [56, 103] width 30 height 11
select select "active_trial"
select select "100"
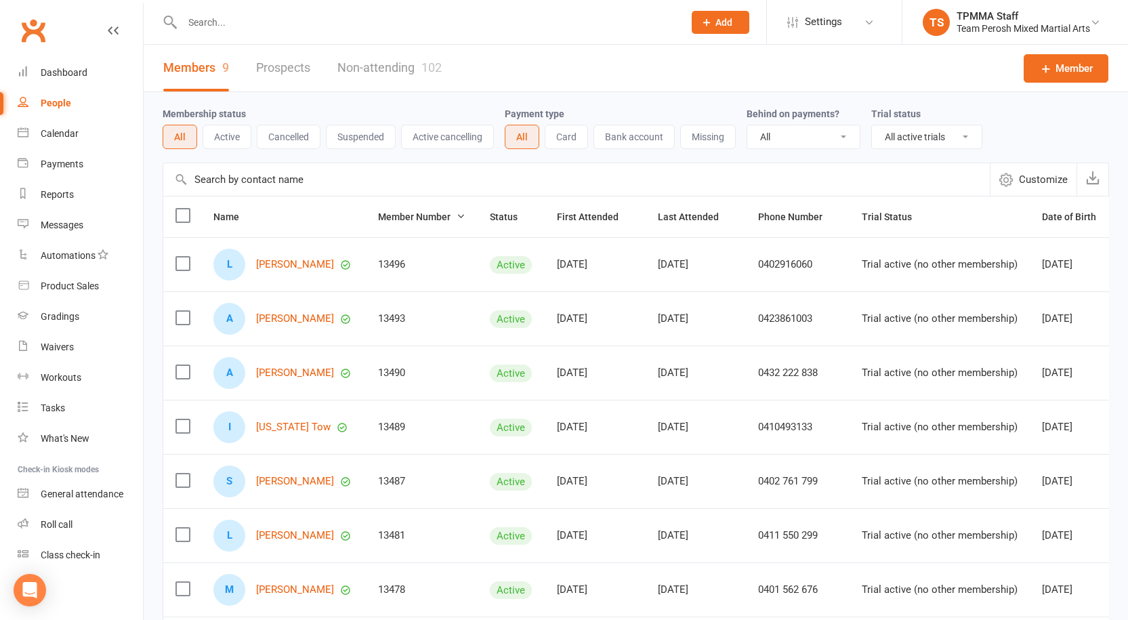
click at [226, 16] on input "text" at bounding box center [426, 22] width 496 height 19
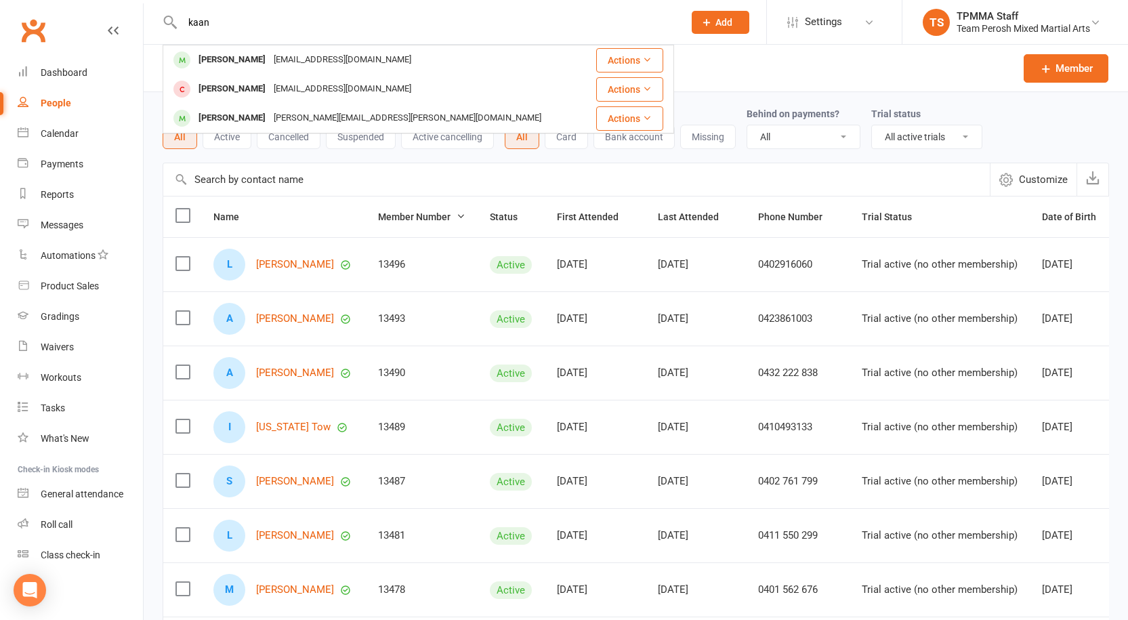
type input "kaan"
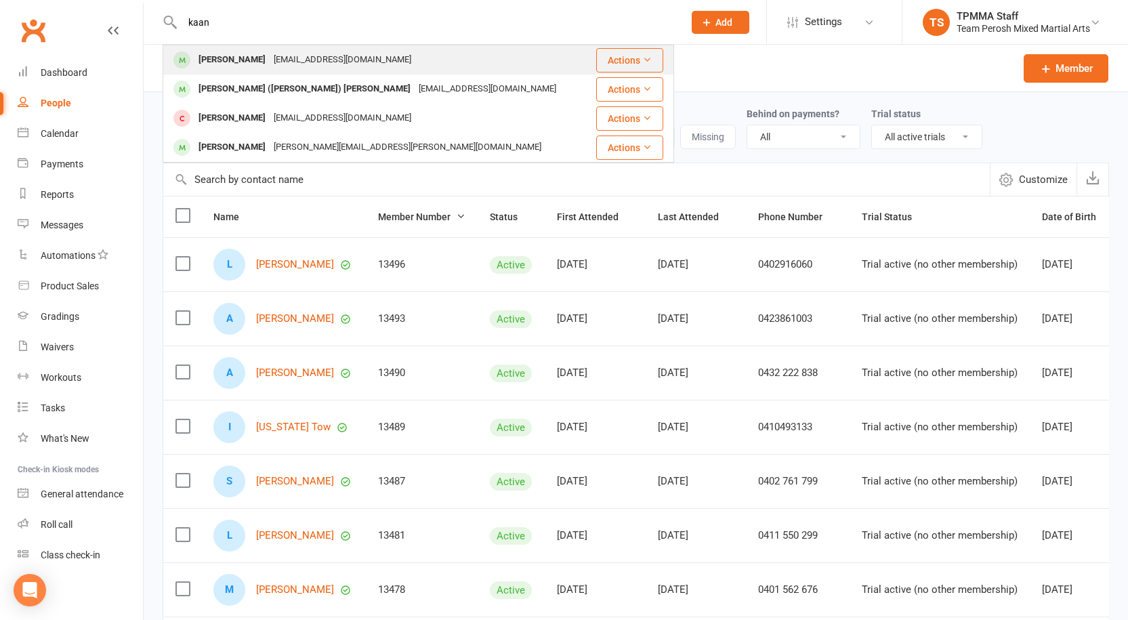
click at [355, 59] on div "[EMAIL_ADDRESS][DOMAIN_NAME]" at bounding box center [343, 60] width 146 height 20
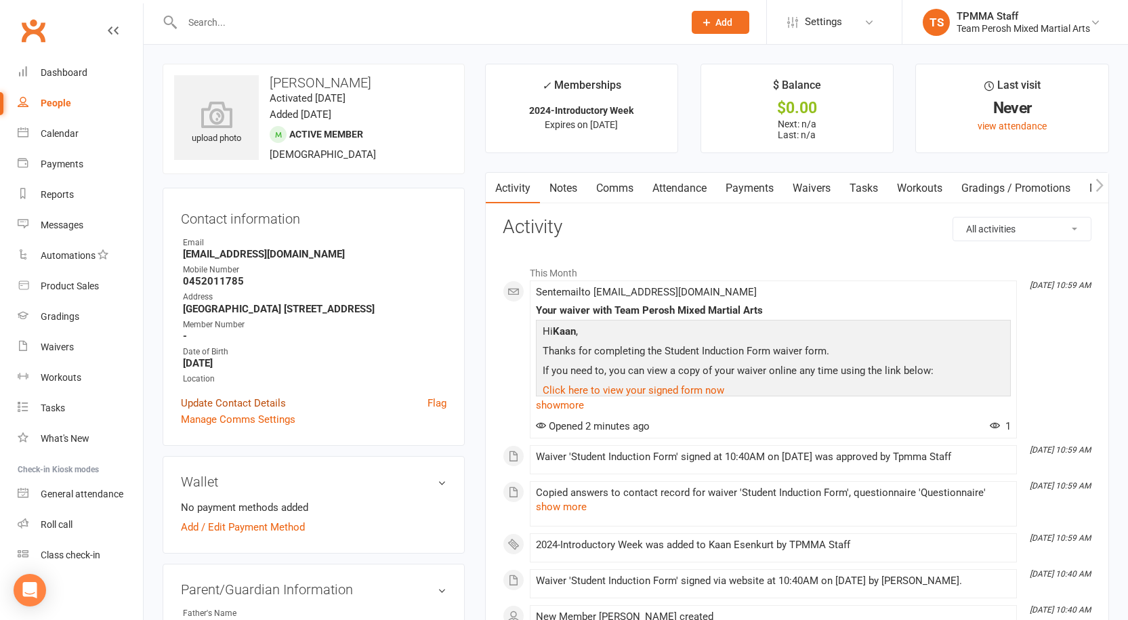
click at [247, 411] on link "Update Contact Details" at bounding box center [233, 403] width 105 height 16
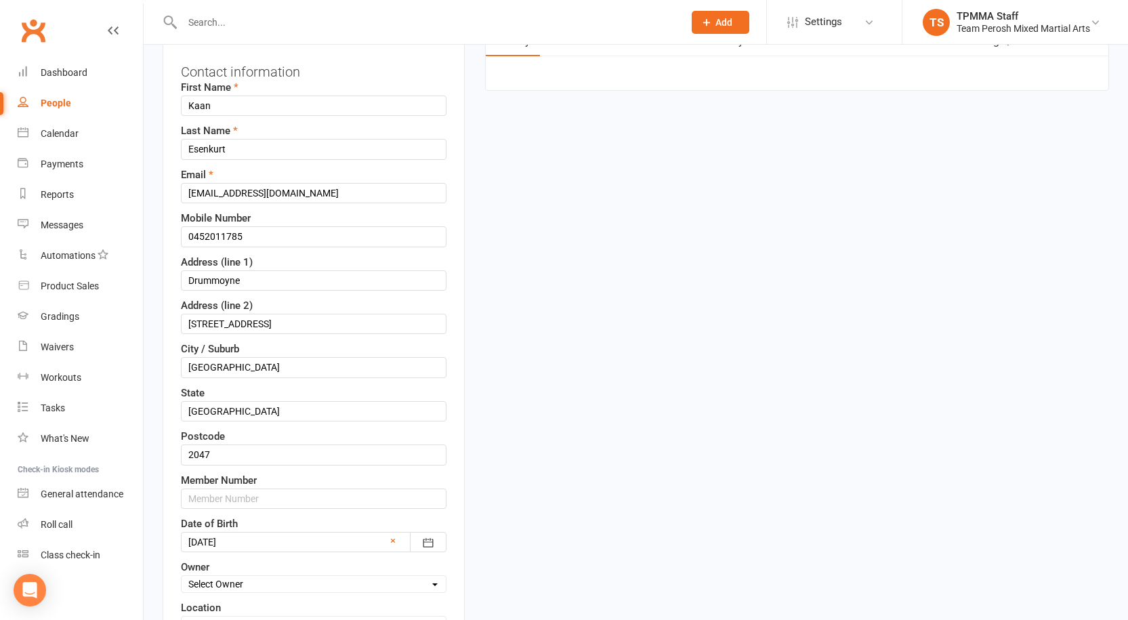
scroll to position [267, 0]
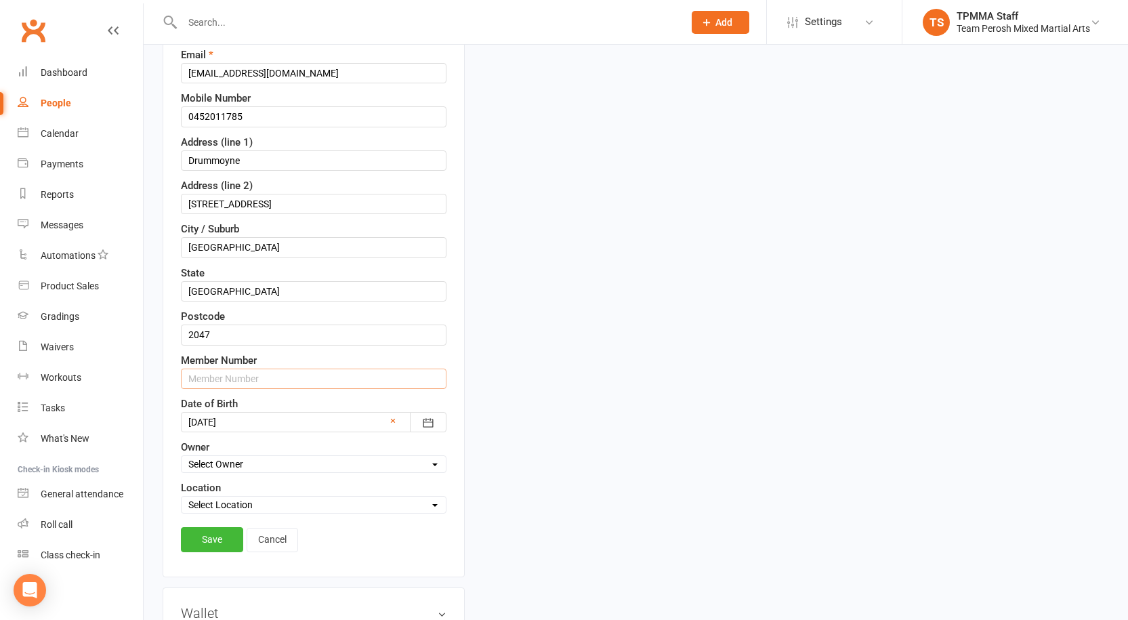
click at [270, 378] on input "text" at bounding box center [314, 379] width 266 height 20
type input "13497"
click at [212, 537] on link "Save" at bounding box center [212, 539] width 62 height 24
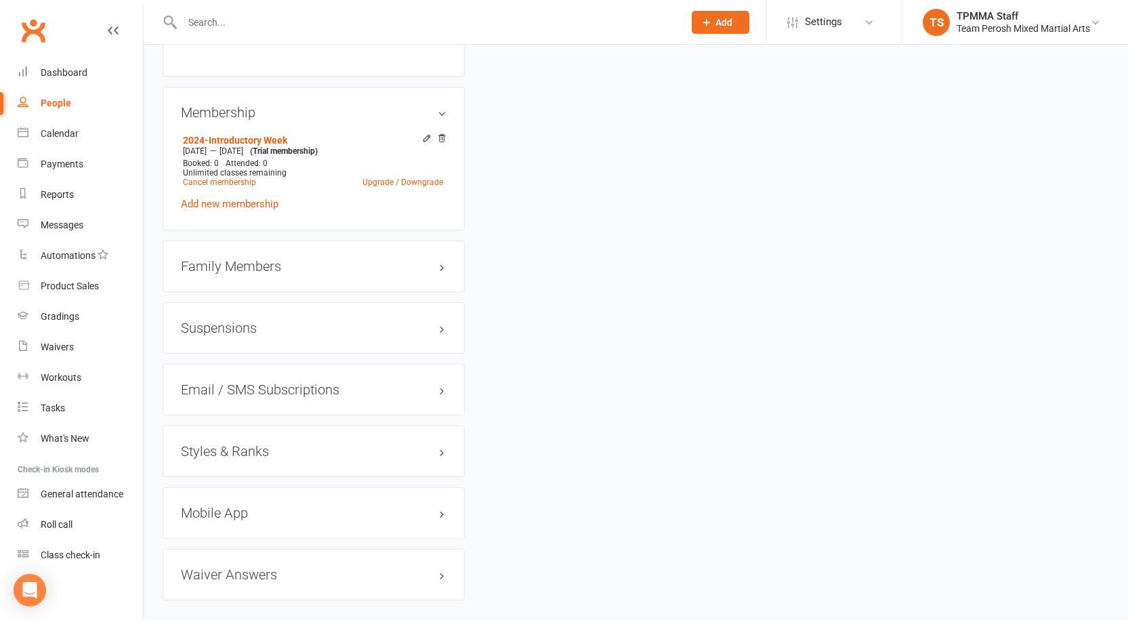
scroll to position [1073, 0]
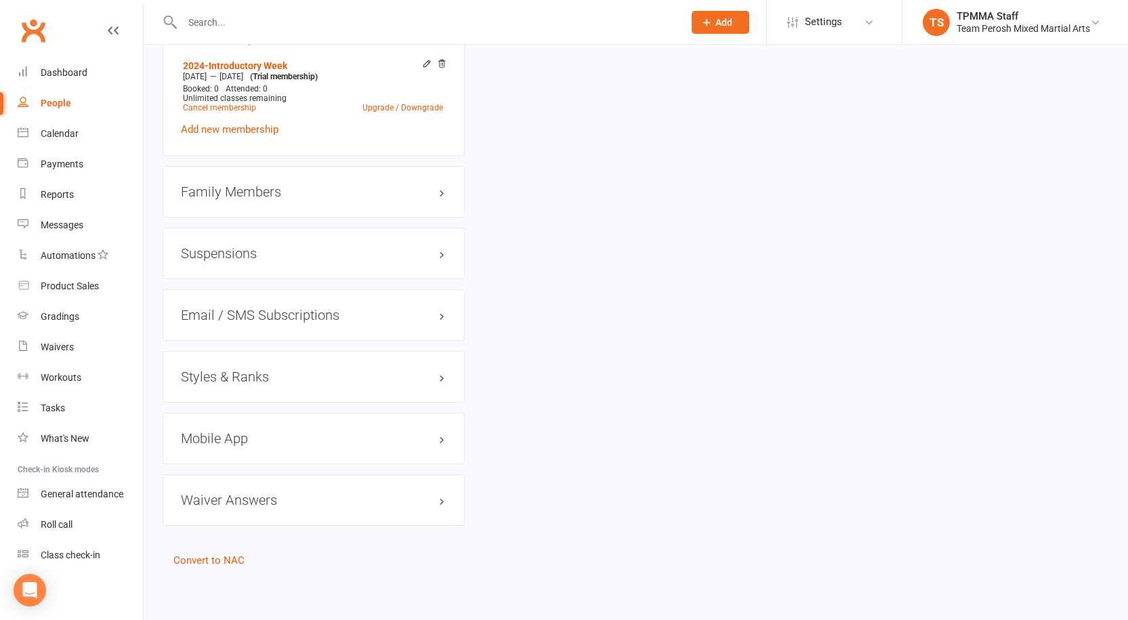
click at [237, 371] on h3 "Styles & Ranks" at bounding box center [314, 376] width 266 height 15
click at [214, 423] on link "Add new style" at bounding box center [212, 429] width 63 height 12
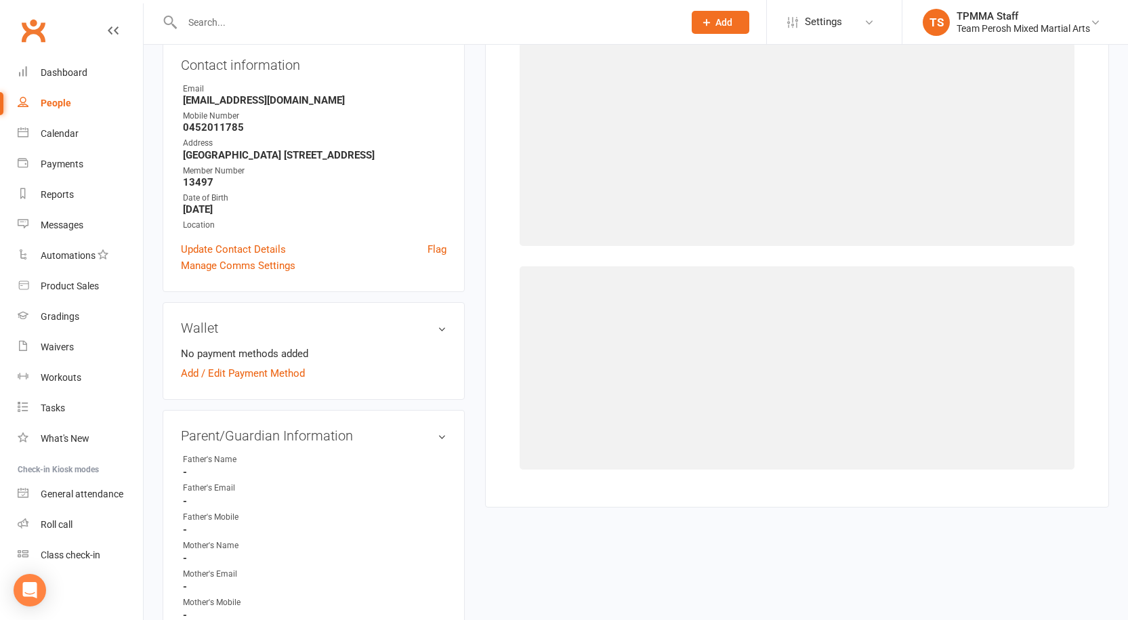
scroll to position [104, 0]
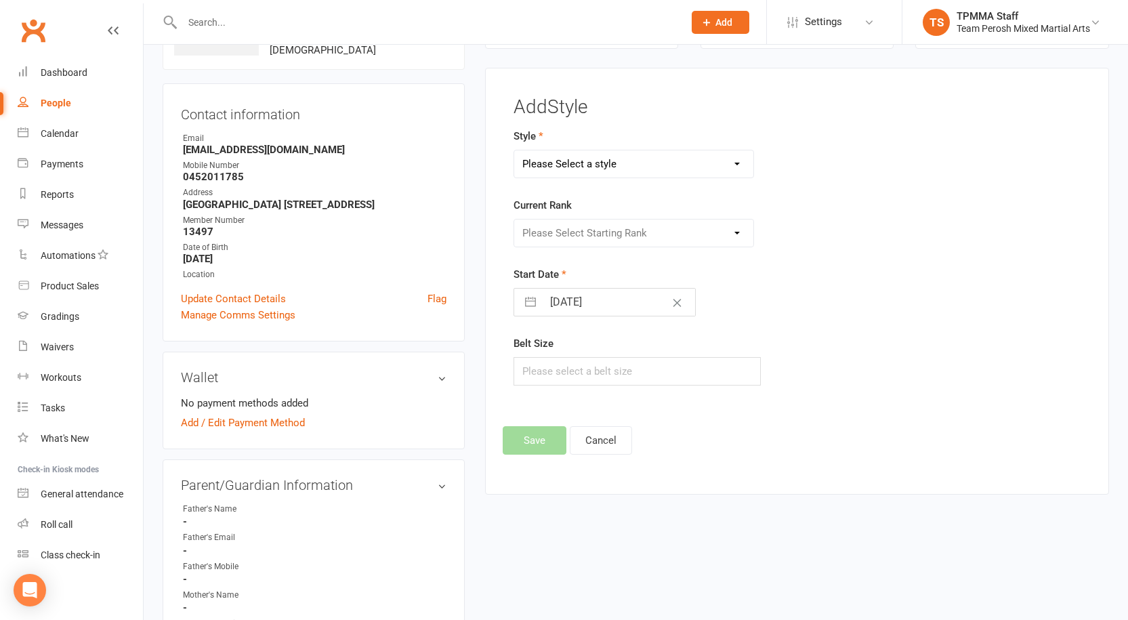
click at [740, 161] on select "Please Select a style Adults Brazilian Jiu-Jitsu (BJJ) Adults Muay Thai Kickbox…" at bounding box center [633, 163] width 239 height 27
select select "3312"
click at [514, 150] on select "Please Select a style Adults Brazilian Jiu-Jitsu (BJJ) Adults Muay Thai Kickbox…" at bounding box center [633, 163] width 239 height 27
click at [566, 230] on select "Please Select Starting Rank White Belt White Belt 1st Stripe White Belt 2nd Str…" at bounding box center [633, 233] width 239 height 27
select select "37632"
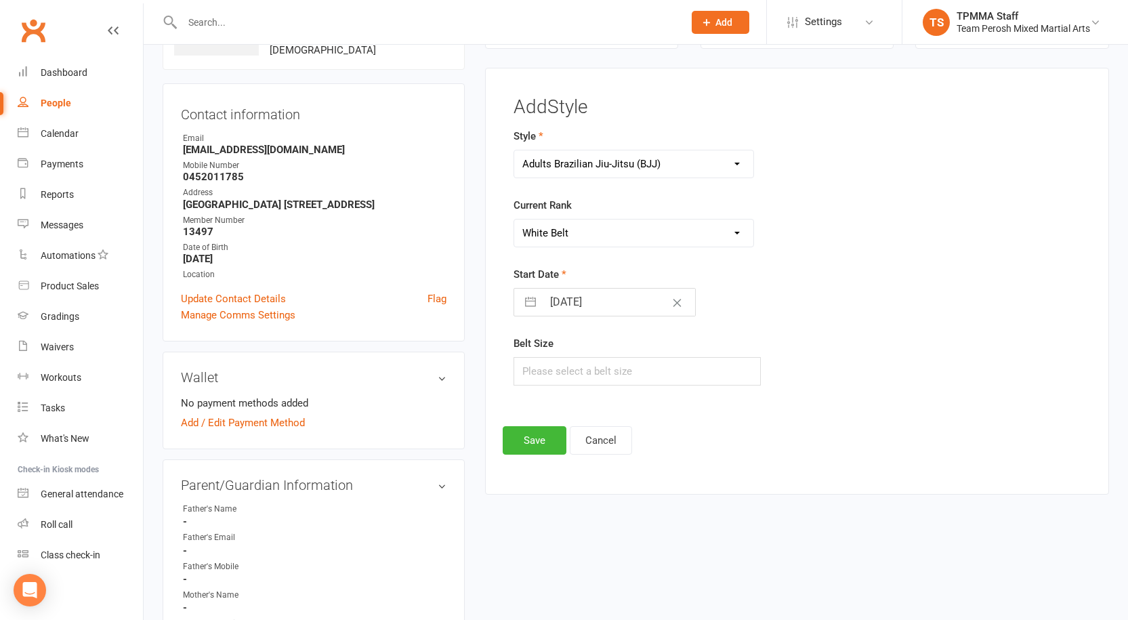
click at [514, 220] on select "Please Select Starting Rank White Belt White Belt 1st Stripe White Belt 2nd Str…" at bounding box center [633, 233] width 239 height 27
click at [568, 371] on input "text" at bounding box center [637, 371] width 247 height 28
click at [550, 438] on button "Save" at bounding box center [535, 440] width 64 height 28
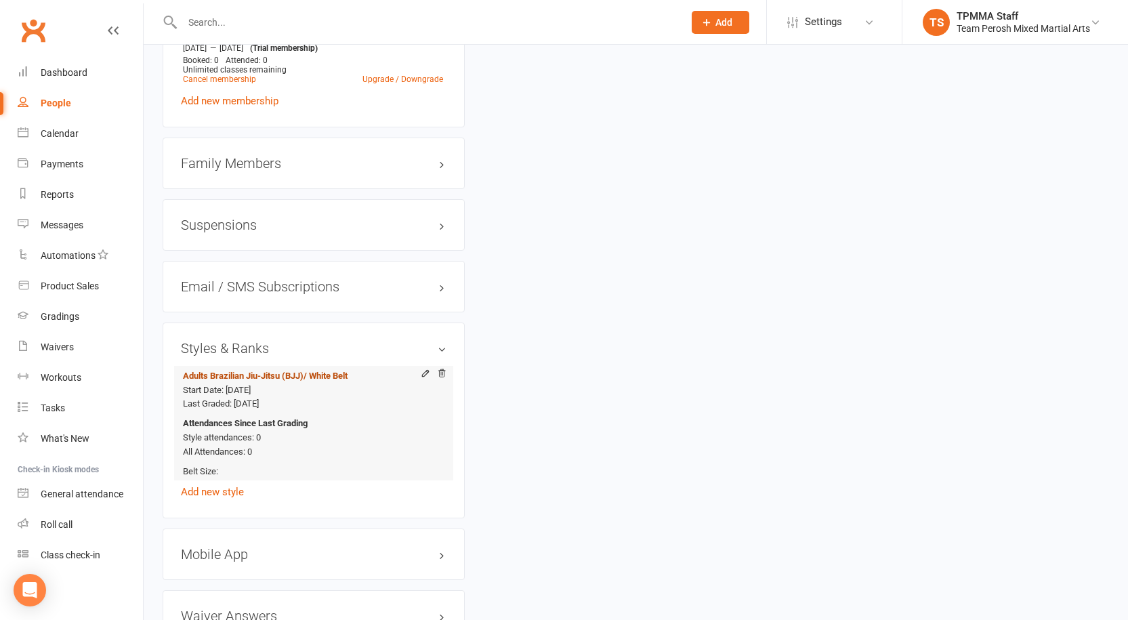
scroll to position [1186, 0]
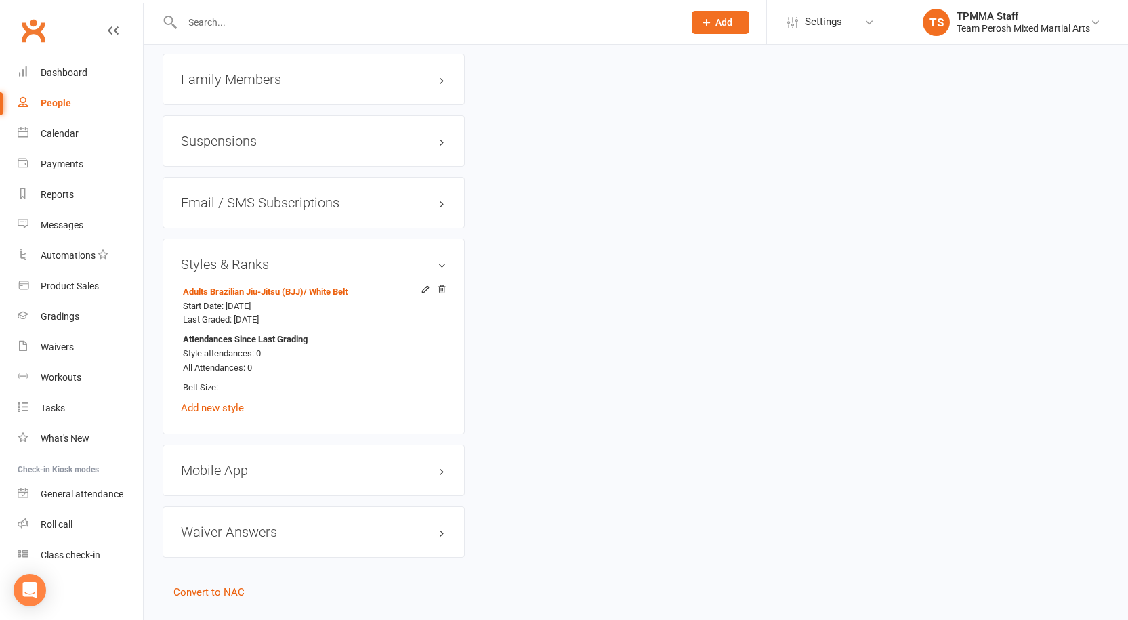
click at [222, 413] on div "Styles & Ranks Adults Brazilian Jiu-Jitsu (BJJ) / White Belt Start Date: 13 Sep…" at bounding box center [314, 336] width 302 height 196
click at [222, 407] on link "Add new style" at bounding box center [212, 408] width 63 height 12
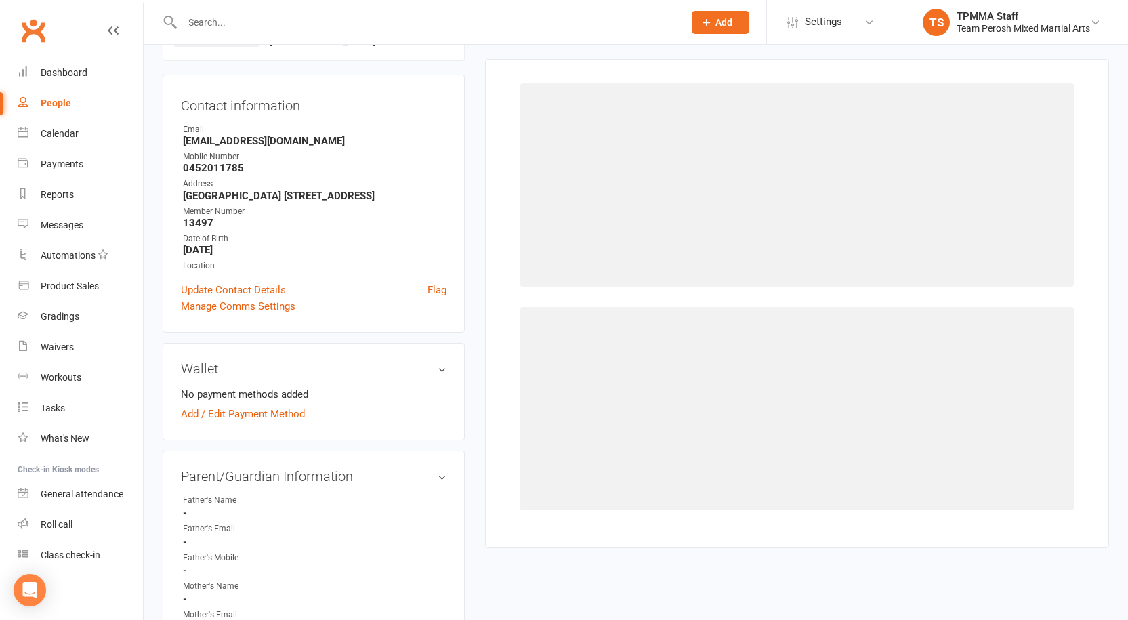
scroll to position [104, 0]
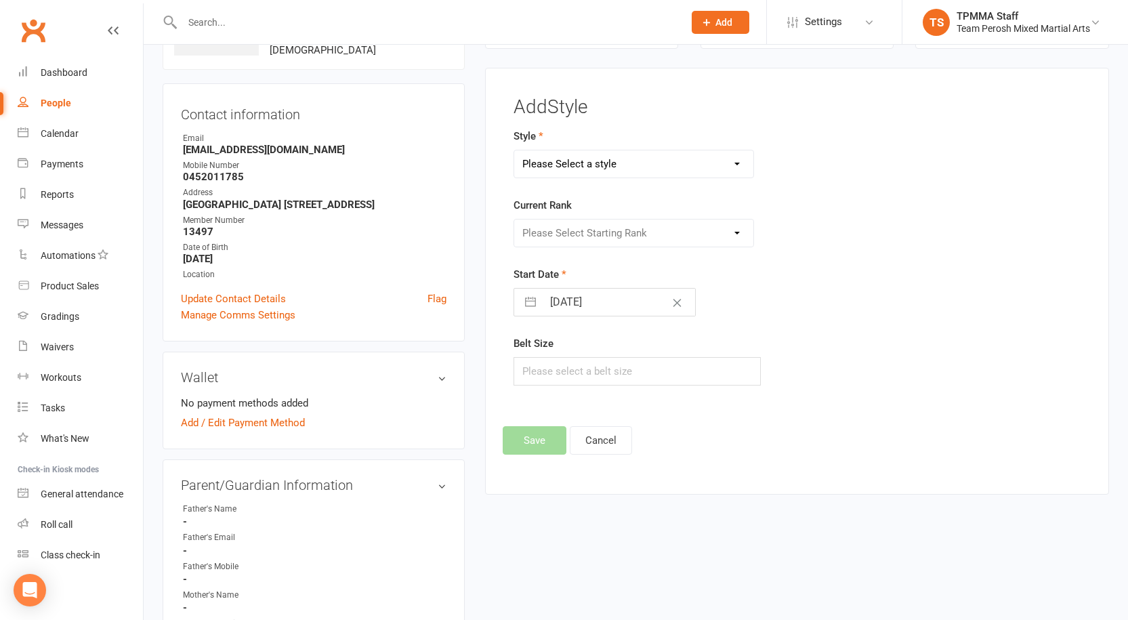
click at [587, 166] on select "Please Select a style Adults Brazilian Jiu-Jitsu (BJJ) Adults Muay Thai Kickbox…" at bounding box center [633, 163] width 239 height 27
select select "3313"
click at [514, 150] on select "Please Select a style Adults Brazilian Jiu-Jitsu (BJJ) Adults Muay Thai Kickbox…" at bounding box center [633, 163] width 239 height 27
click at [583, 234] on select "Please Select Starting Rank White T-Shirt Yellow T-Shirt Orange T-Shirt Red T-S…" at bounding box center [633, 233] width 239 height 27
select select "37658"
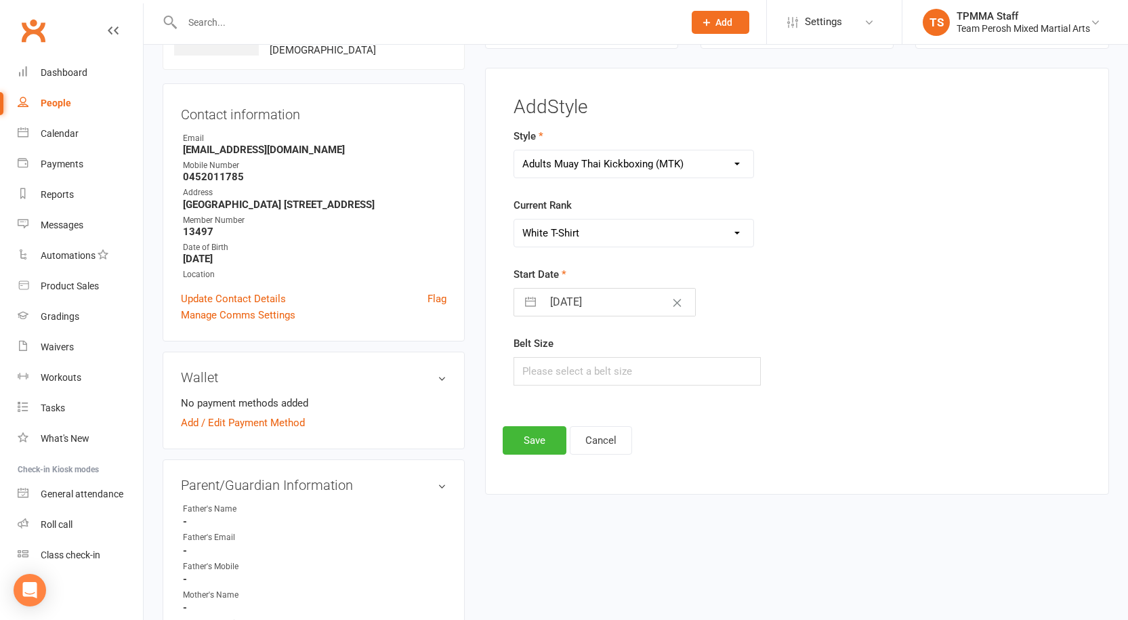
click at [514, 220] on select "Please Select Starting Rank White T-Shirt Yellow T-Shirt Orange T-Shirt Red T-S…" at bounding box center [633, 233] width 239 height 27
click at [516, 450] on button "Save" at bounding box center [535, 440] width 64 height 28
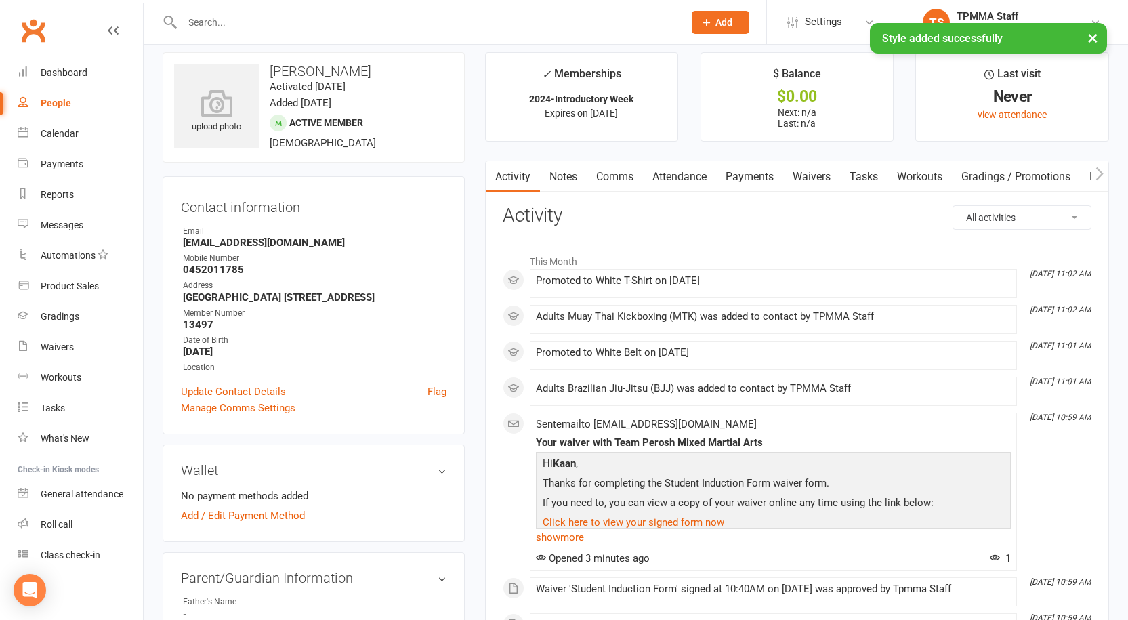
scroll to position [0, 0]
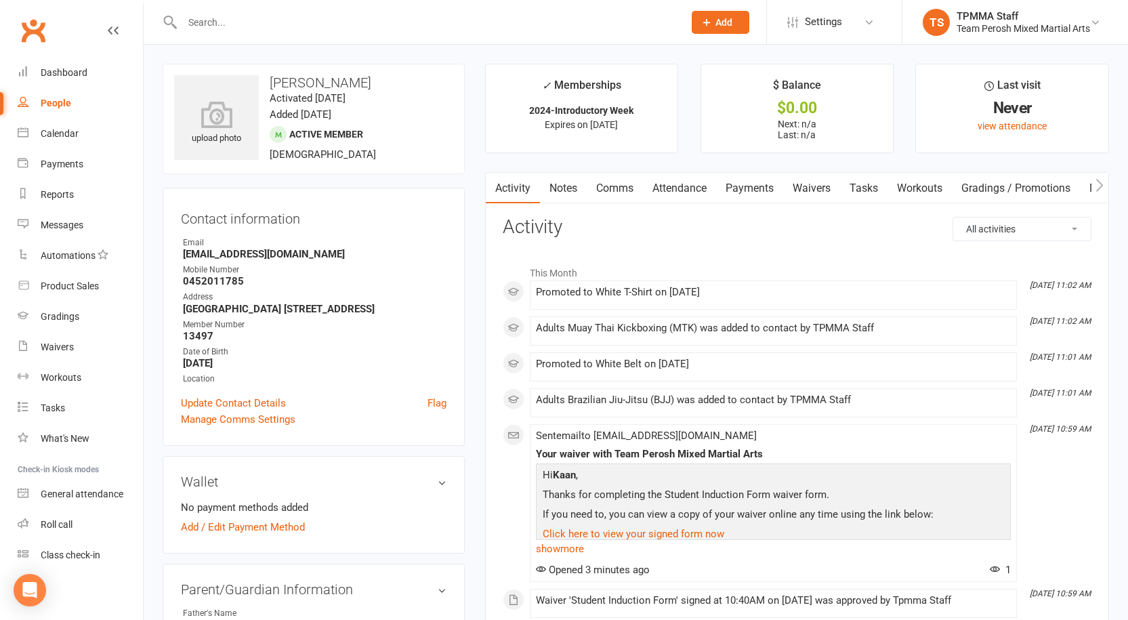
click at [261, 16] on input "text" at bounding box center [426, 22] width 496 height 19
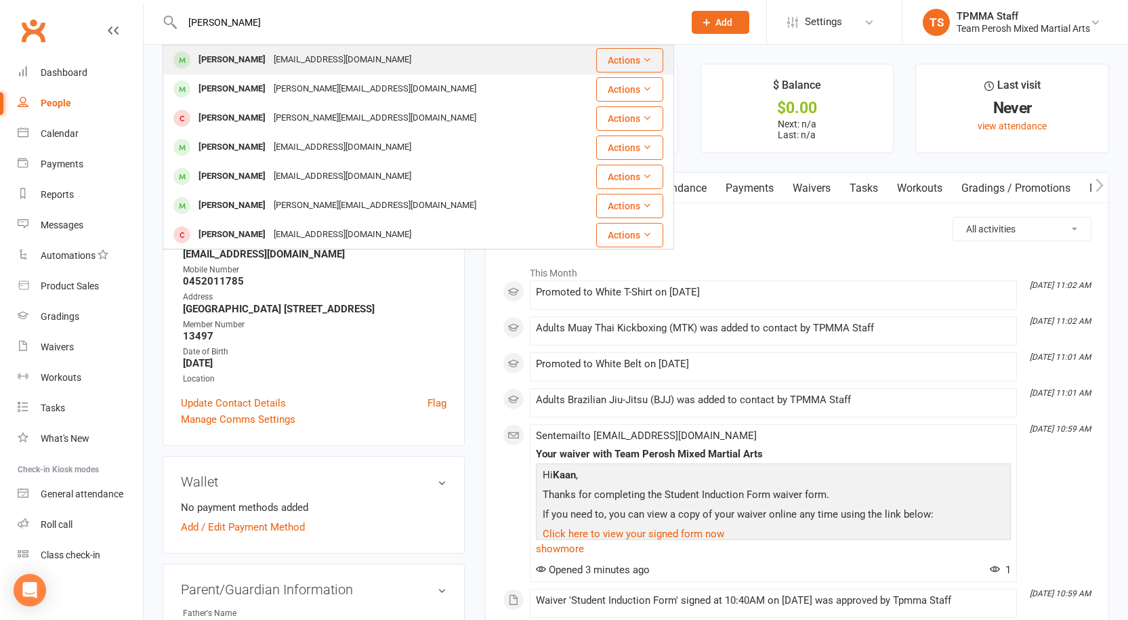
type input "james k"
click at [243, 59] on div "James Keomanivong" at bounding box center [231, 60] width 75 height 20
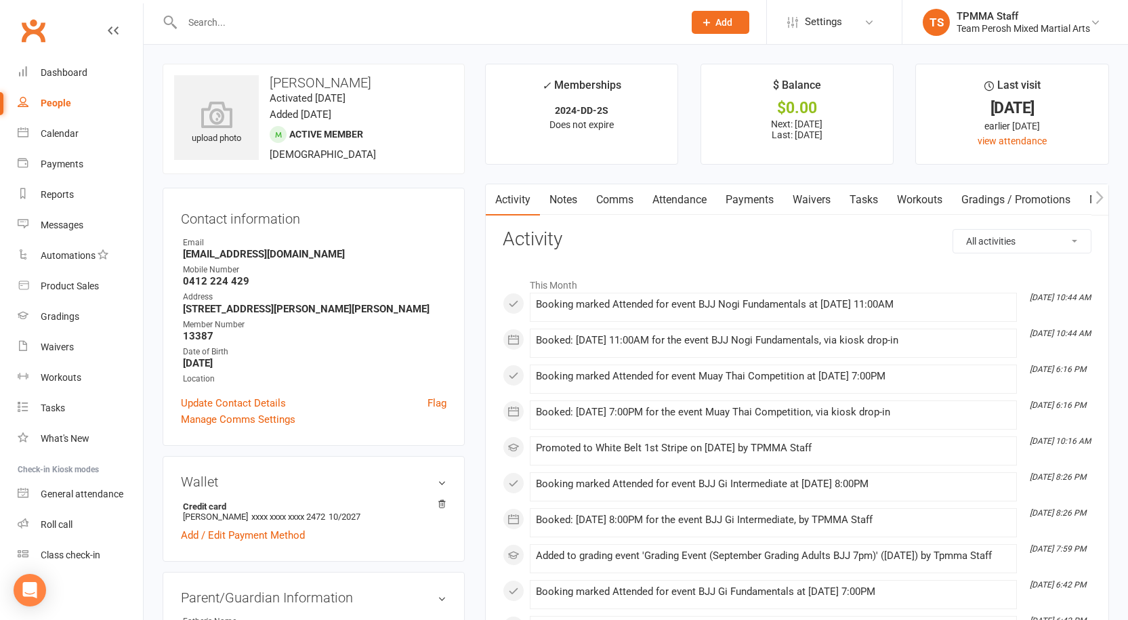
click at [743, 192] on link "Payments" at bounding box center [749, 199] width 67 height 31
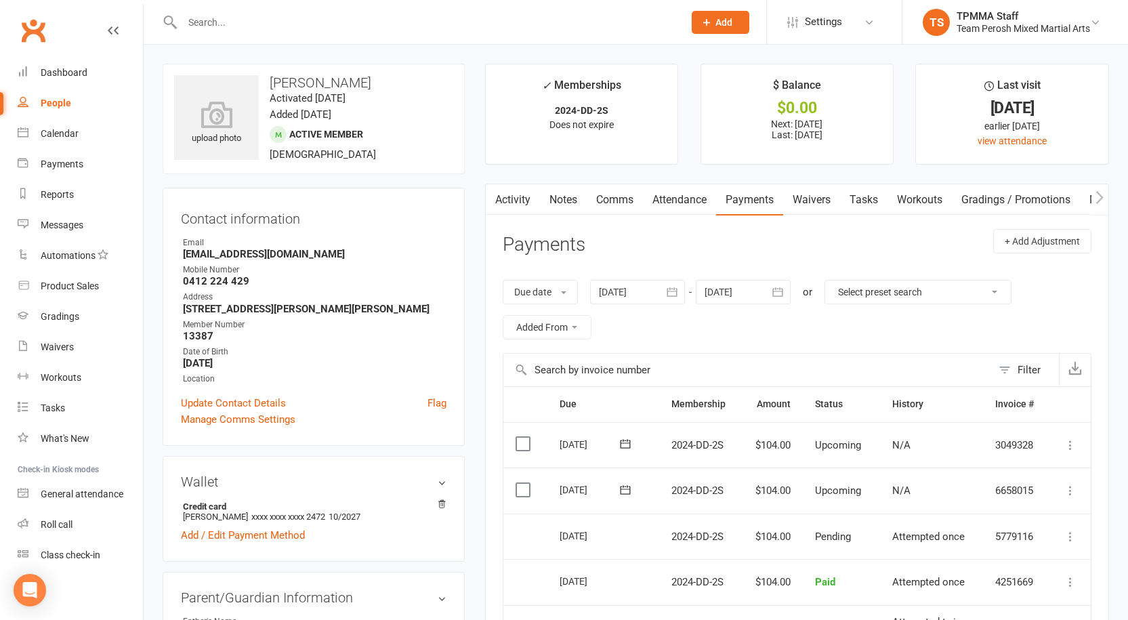
click at [238, 26] on input "text" at bounding box center [426, 22] width 496 height 19
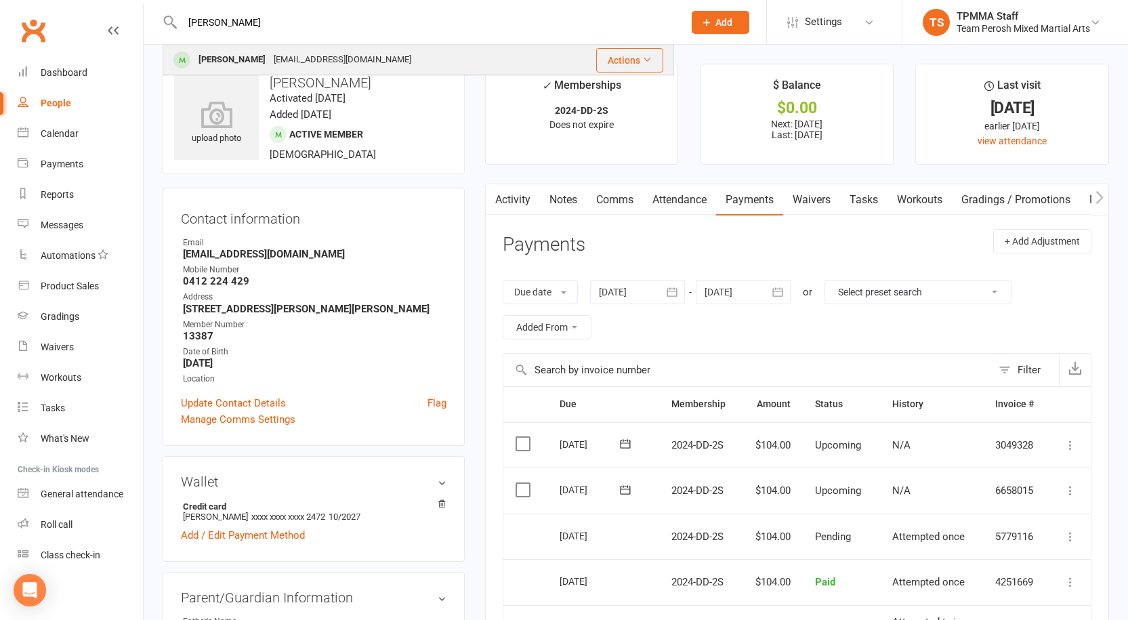
type input "bieri"
click at [257, 64] on div "Christian Bieri" at bounding box center [231, 60] width 75 height 20
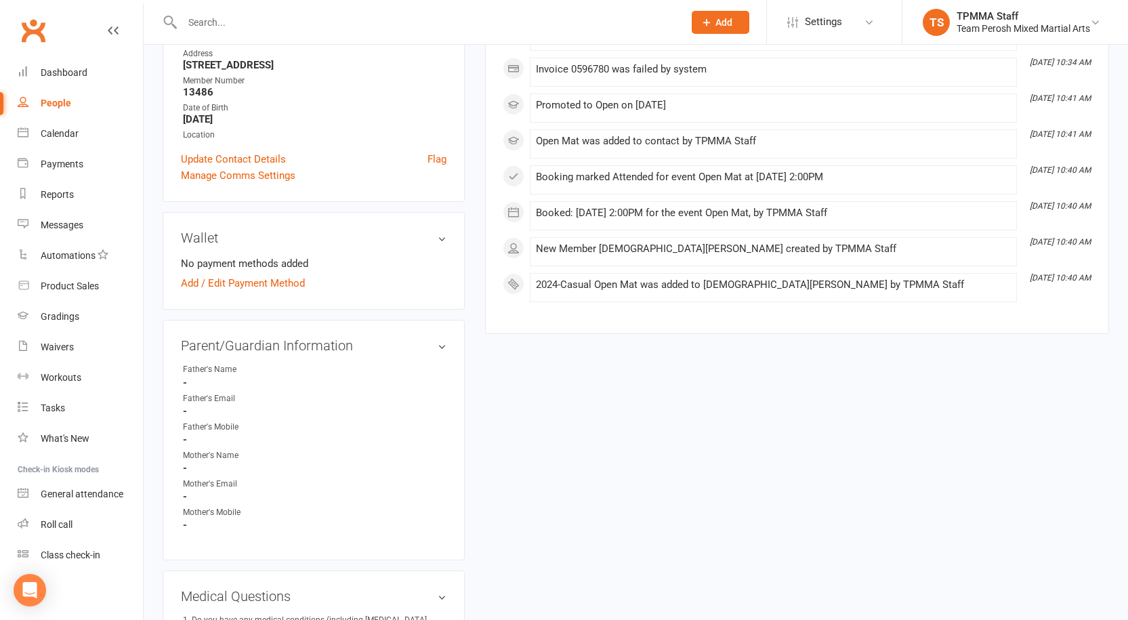
scroll to position [203, 0]
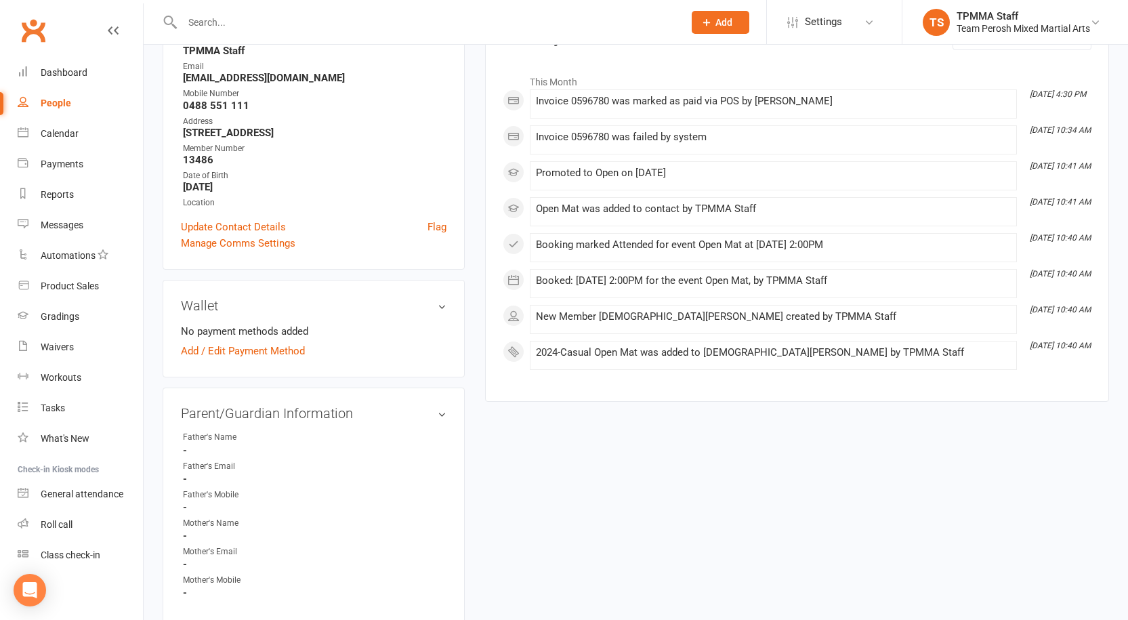
click at [278, 15] on input "text" at bounding box center [426, 22] width 496 height 19
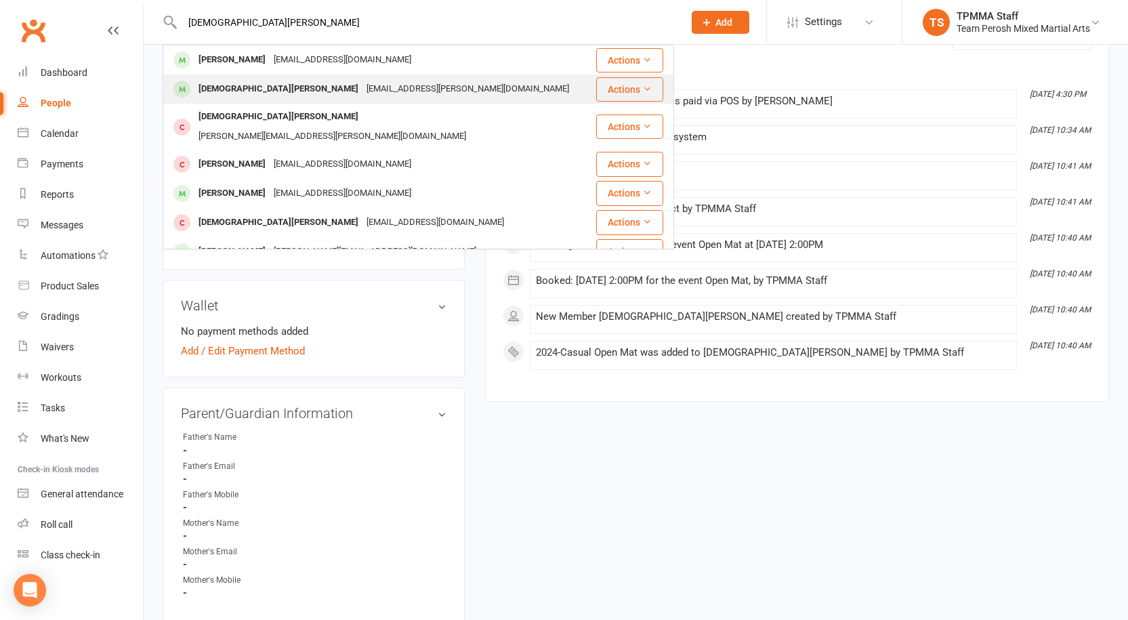
type input "christian ba"
click at [362, 83] on div "[EMAIL_ADDRESS][PERSON_NAME][DOMAIN_NAME]" at bounding box center [467, 89] width 211 height 20
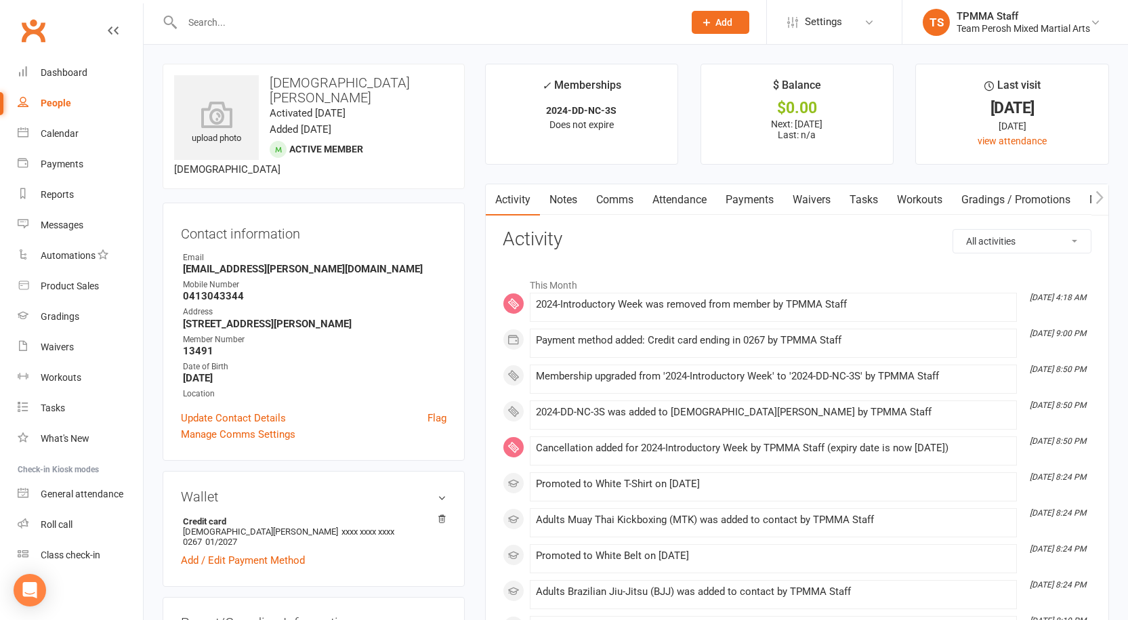
scroll to position [1, 0]
click at [61, 522] on div "Roll call" at bounding box center [57, 523] width 32 height 11
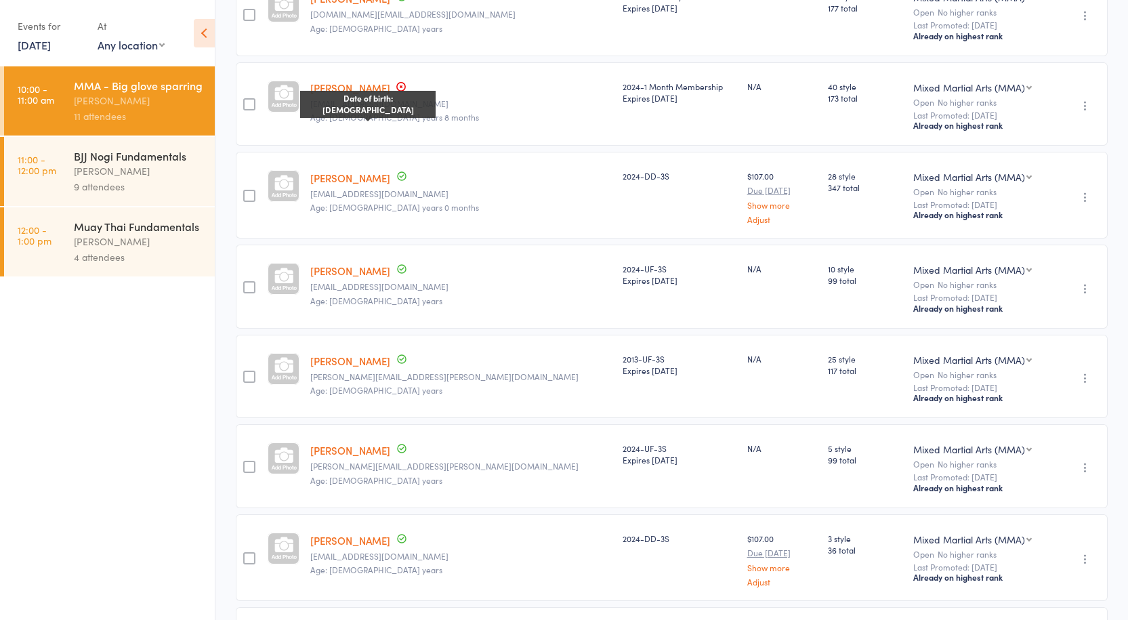
scroll to position [512, 0]
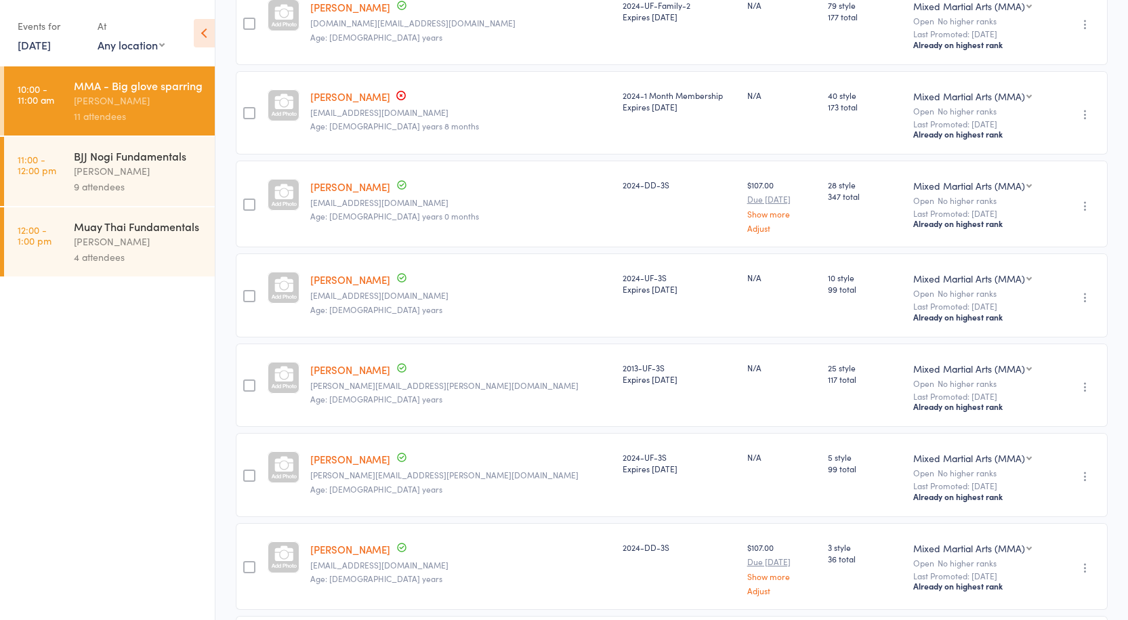
click at [138, 171] on div "[PERSON_NAME]" at bounding box center [138, 171] width 129 height 16
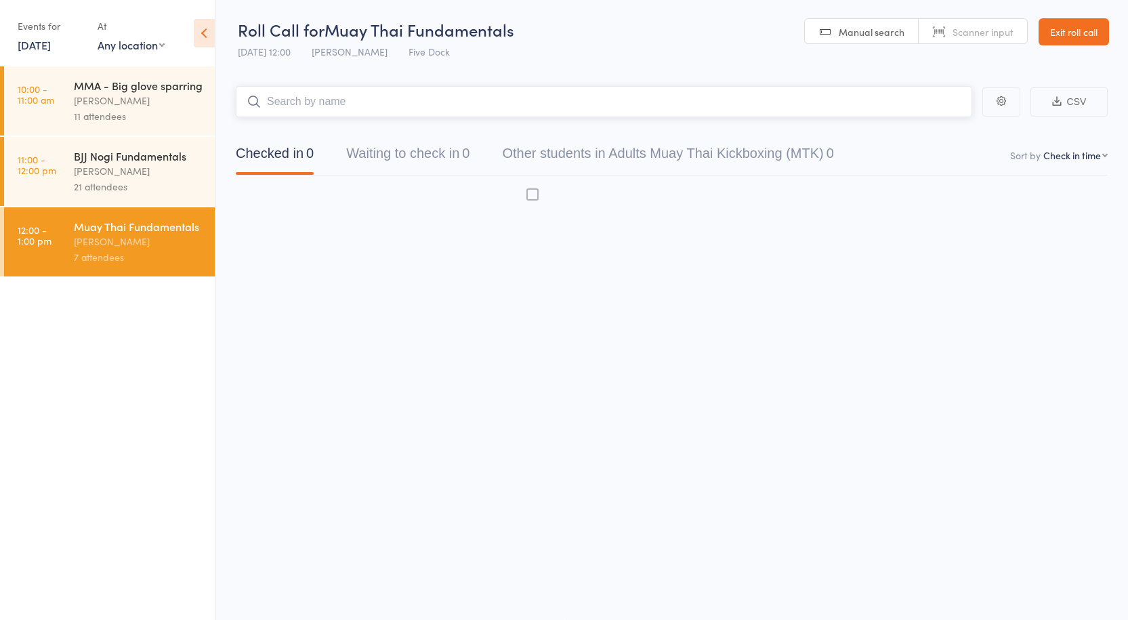
click at [131, 163] on div "[PERSON_NAME]" at bounding box center [138, 171] width 129 height 16
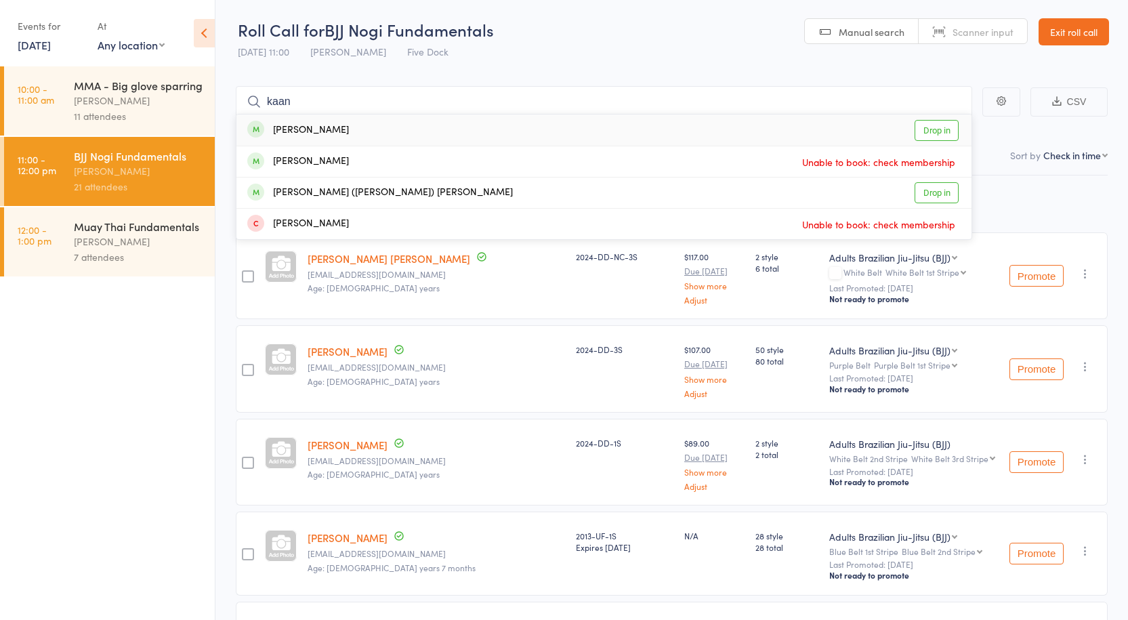
type input "kaan"
click at [935, 132] on link "Drop in" at bounding box center [937, 130] width 44 height 21
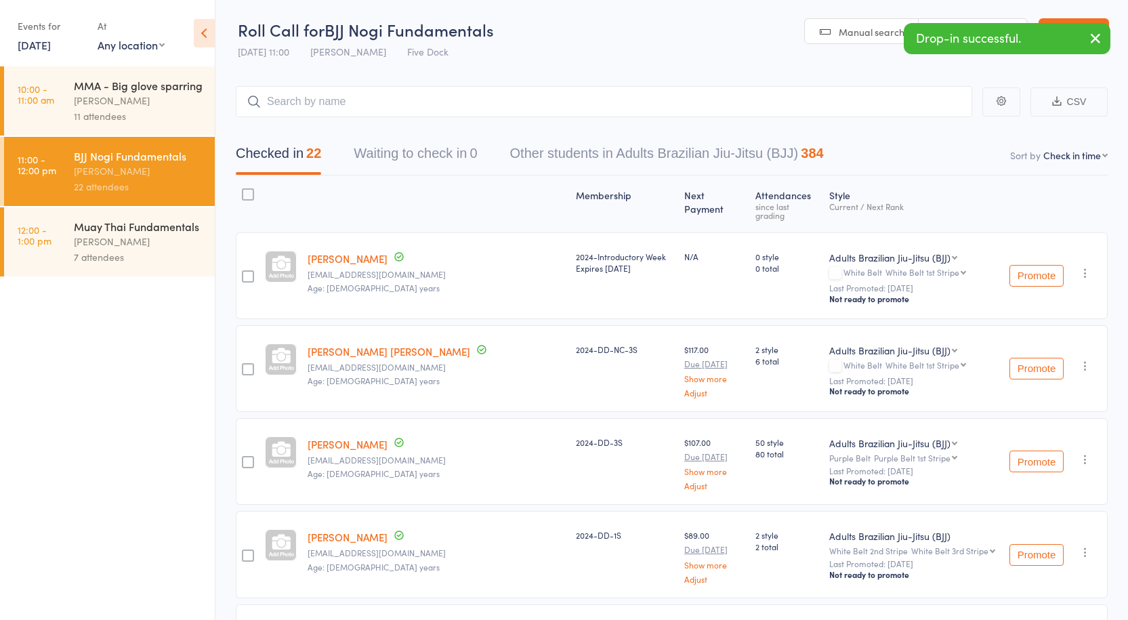
click at [89, 236] on div "[PERSON_NAME]" at bounding box center [138, 242] width 129 height 16
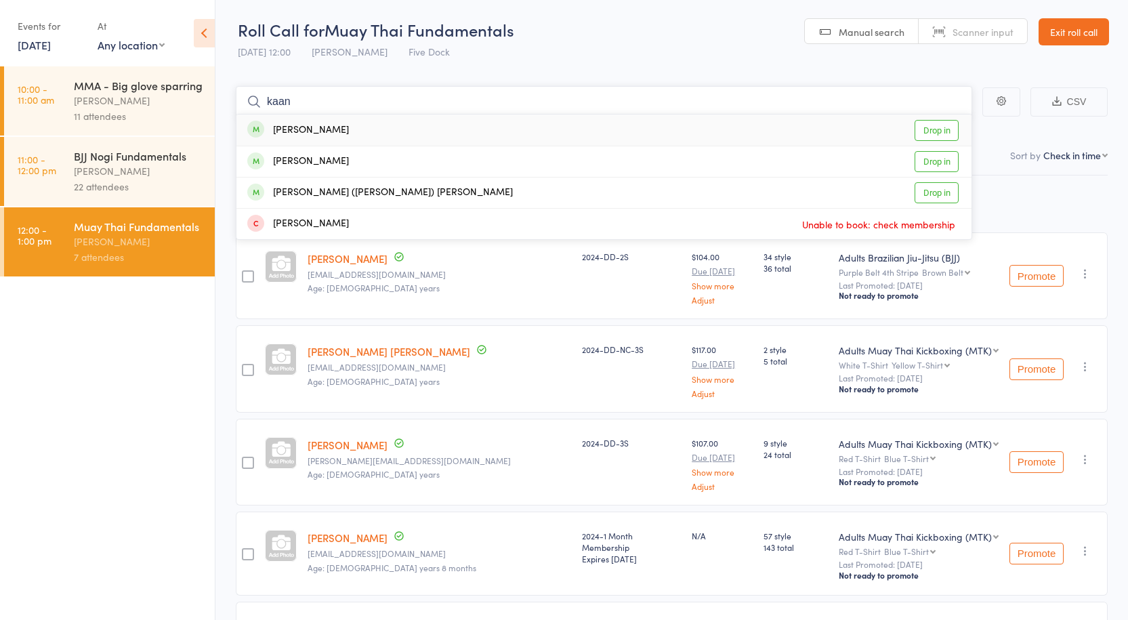
type input "kaan"
click at [942, 129] on link "Drop in" at bounding box center [937, 130] width 44 height 21
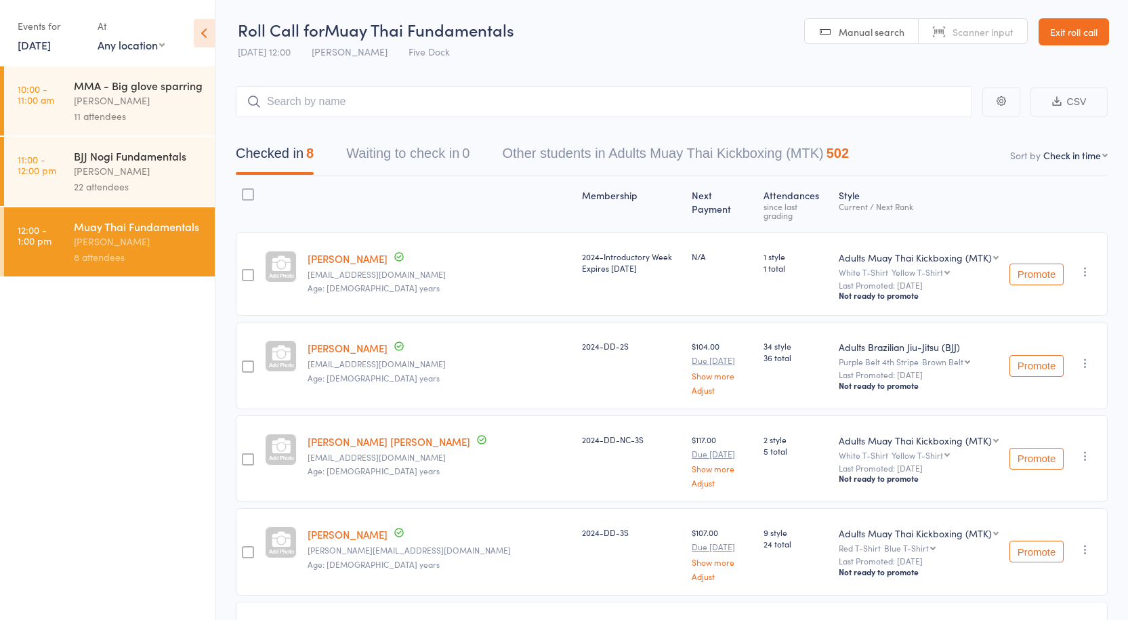
drag, startPoint x: 102, startPoint y: 171, endPoint x: 93, endPoint y: 165, distance: 11.1
click at [101, 172] on div "[PERSON_NAME]" at bounding box center [138, 171] width 129 height 16
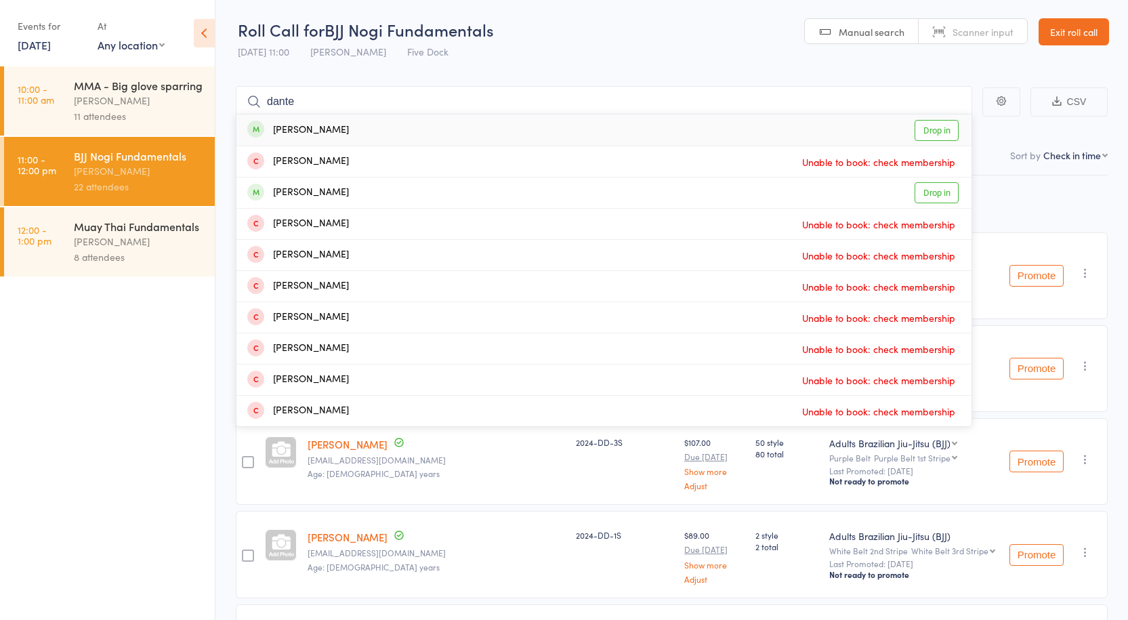
type input "dante"
click at [936, 126] on link "Drop in" at bounding box center [937, 130] width 44 height 21
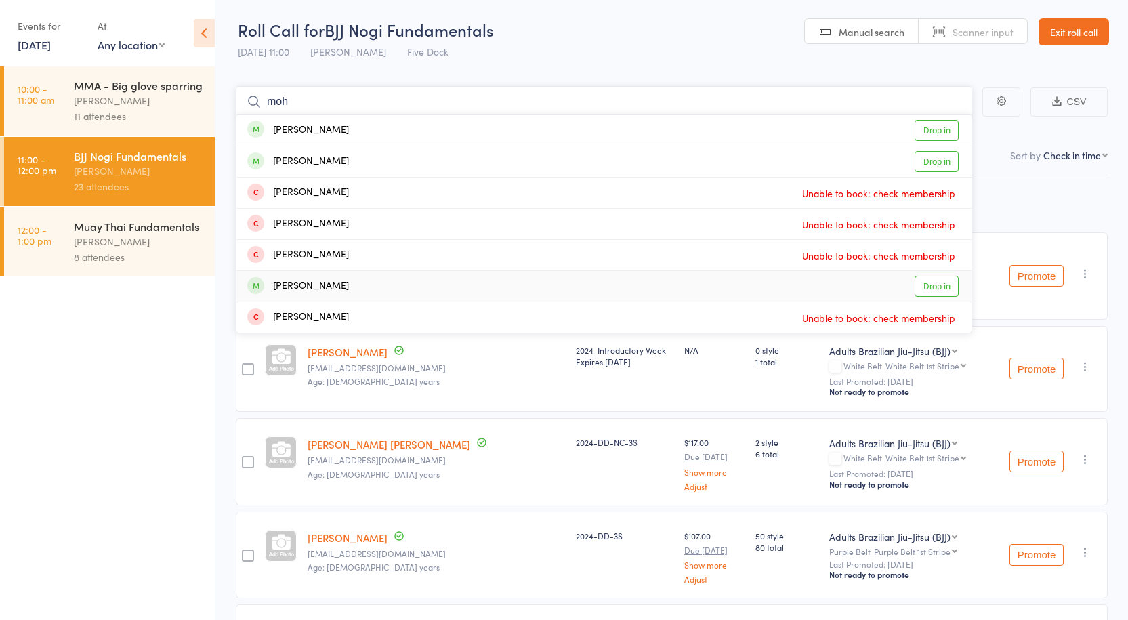
type input "moh"
click at [936, 293] on link "Drop in" at bounding box center [937, 286] width 44 height 21
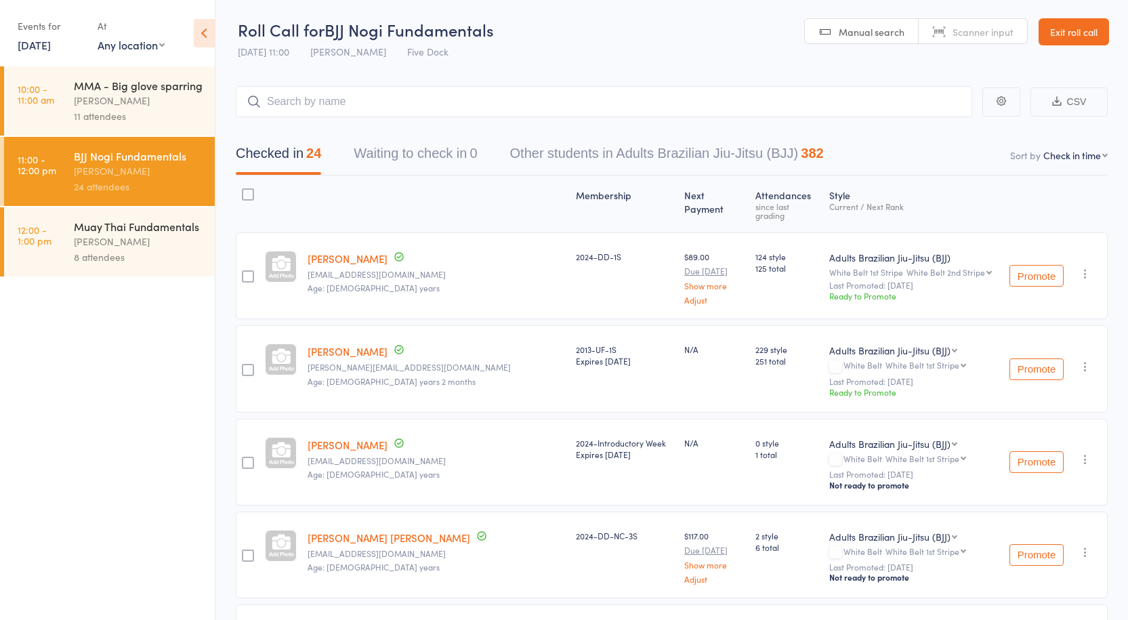
click at [131, 109] on div "11 attendees" at bounding box center [138, 116] width 129 height 16
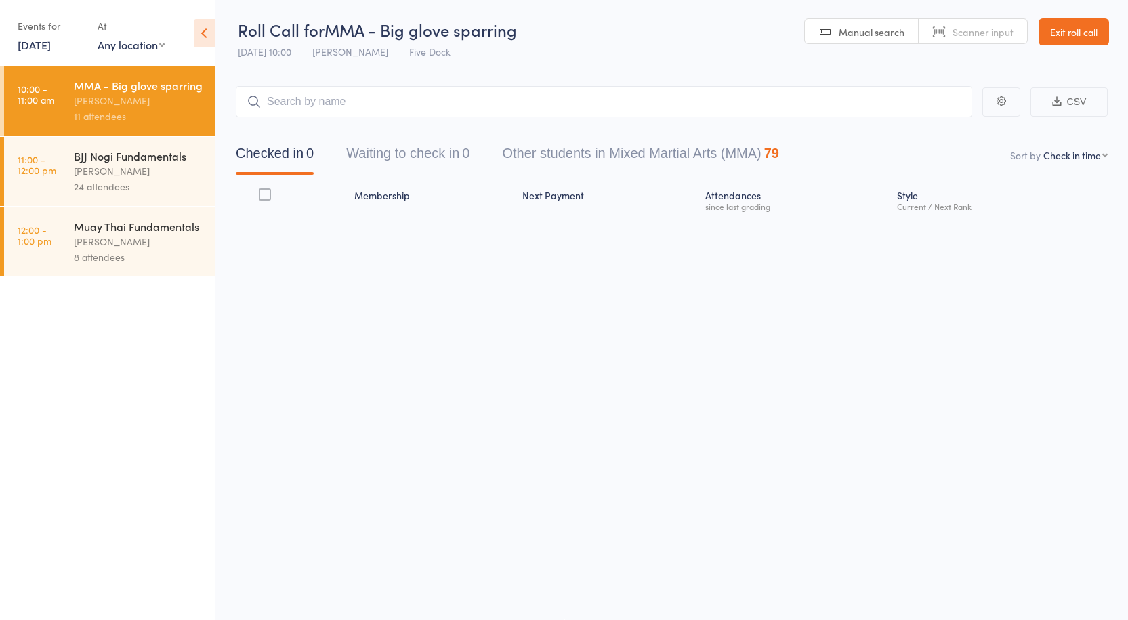
click at [116, 171] on div "Anthony Perosh" at bounding box center [138, 171] width 129 height 16
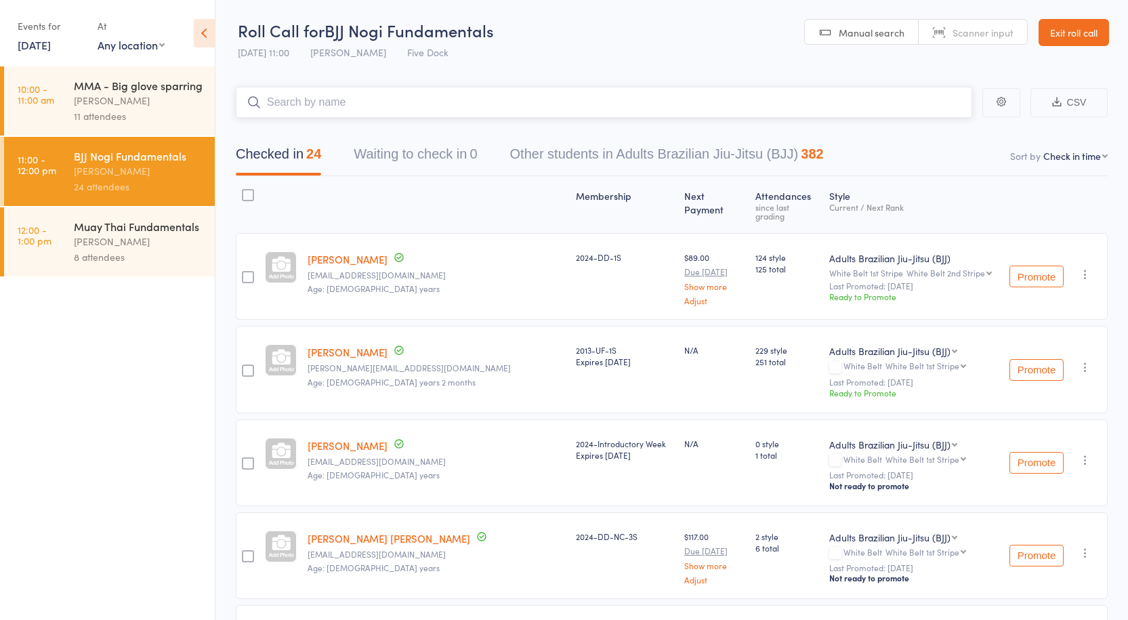
click at [309, 106] on input "search" at bounding box center [604, 102] width 736 height 31
click at [129, 227] on div "Muay Thai Fundamentals" at bounding box center [138, 226] width 129 height 15
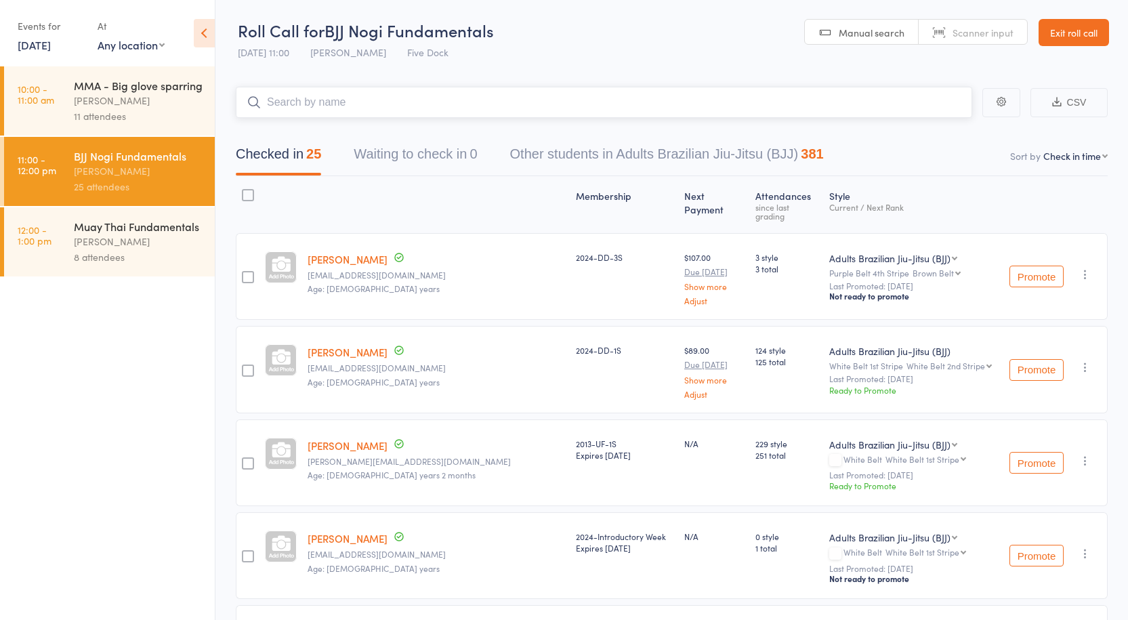
click at [284, 98] on input "search" at bounding box center [604, 102] width 736 height 31
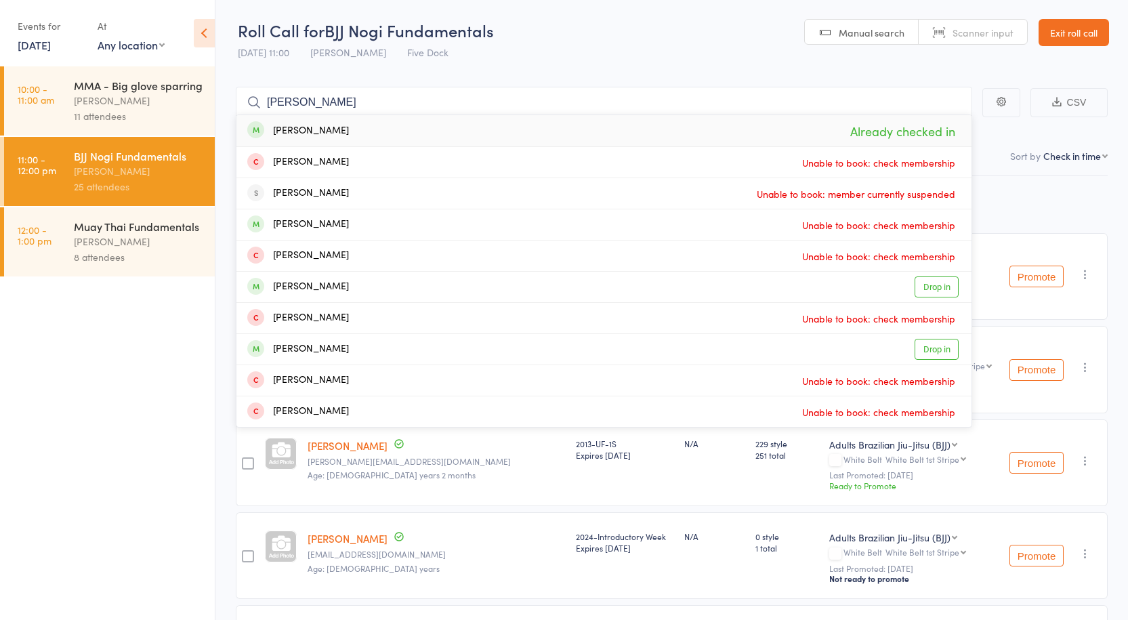
click at [433, 46] on span "Five Dock" at bounding box center [427, 52] width 41 height 14
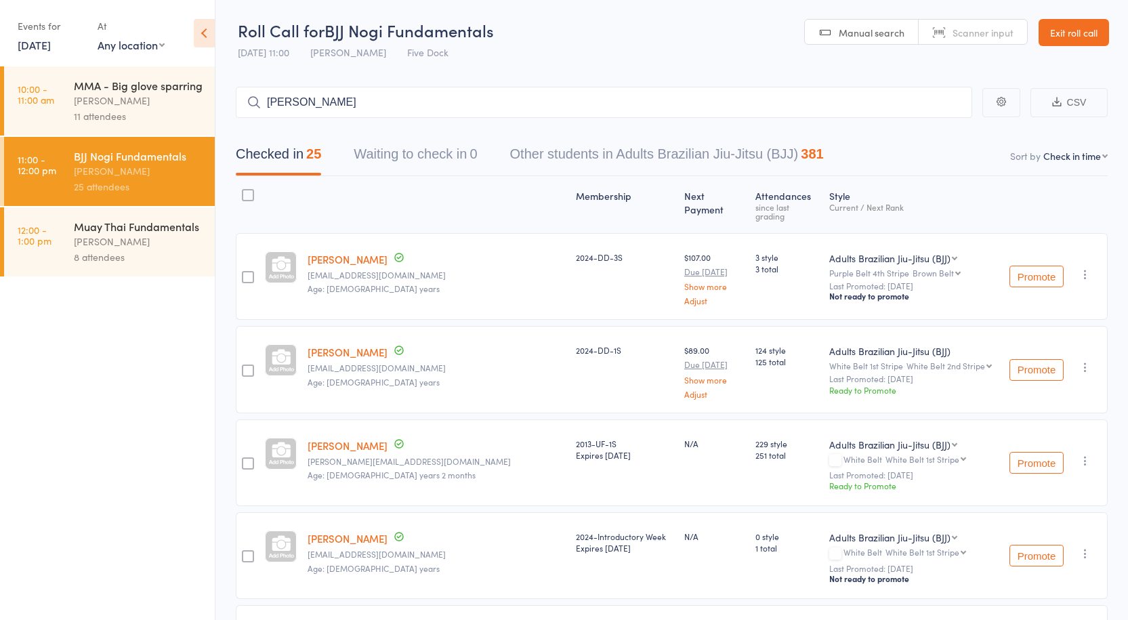
click at [1083, 104] on button "CSV" at bounding box center [1068, 102] width 77 height 29
click at [313, 94] on input "lee mic" at bounding box center [604, 102] width 736 height 31
drag, startPoint x: 314, startPoint y: 105, endPoint x: 165, endPoint y: 102, distance: 148.4
click at [165, 102] on div "Roll Call for BJJ Nogi Fundamentals 13 Sep 11:00 Anthony Perosh Five Dock Manua…" at bounding box center [564, 310] width 1128 height 620
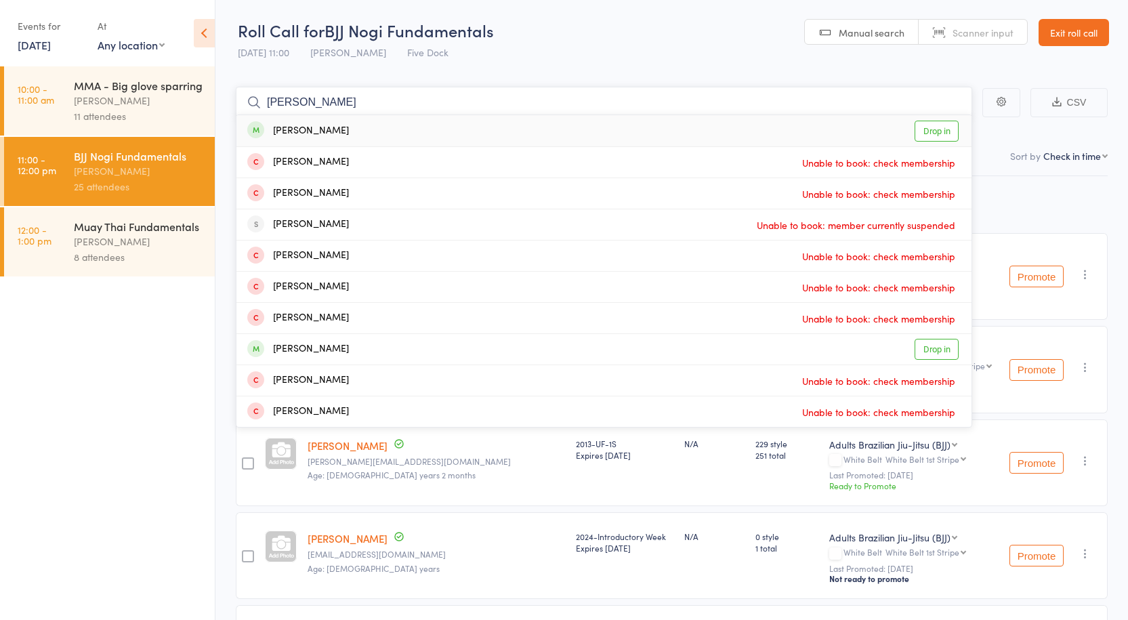
type input "josh w"
click at [957, 129] on link "Drop in" at bounding box center [937, 131] width 44 height 21
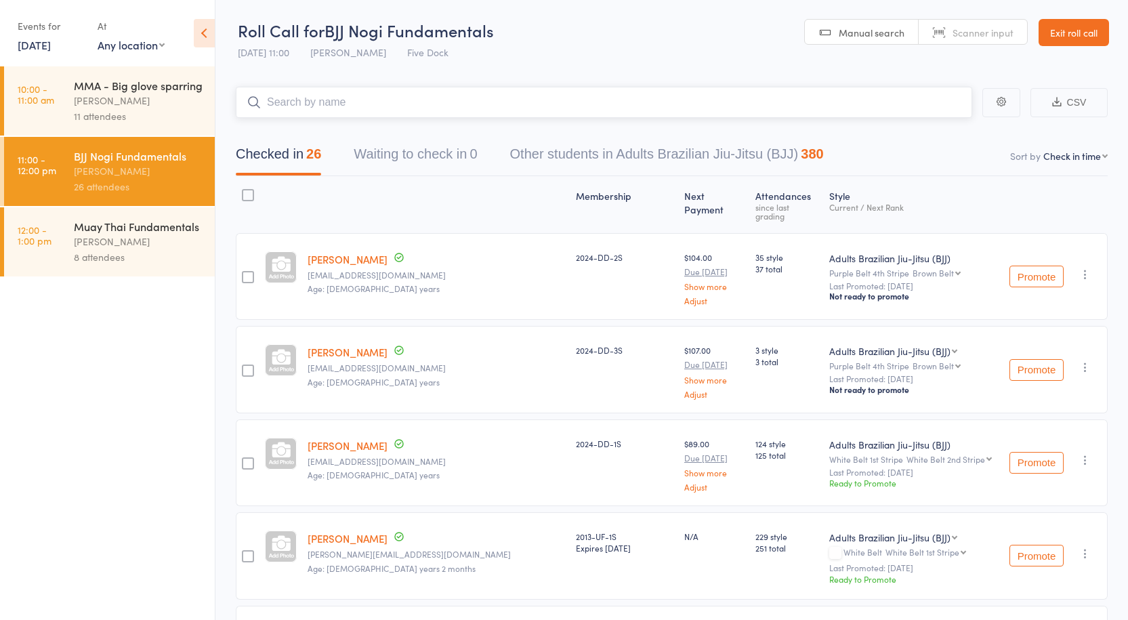
click at [320, 94] on input "search" at bounding box center [604, 102] width 736 height 31
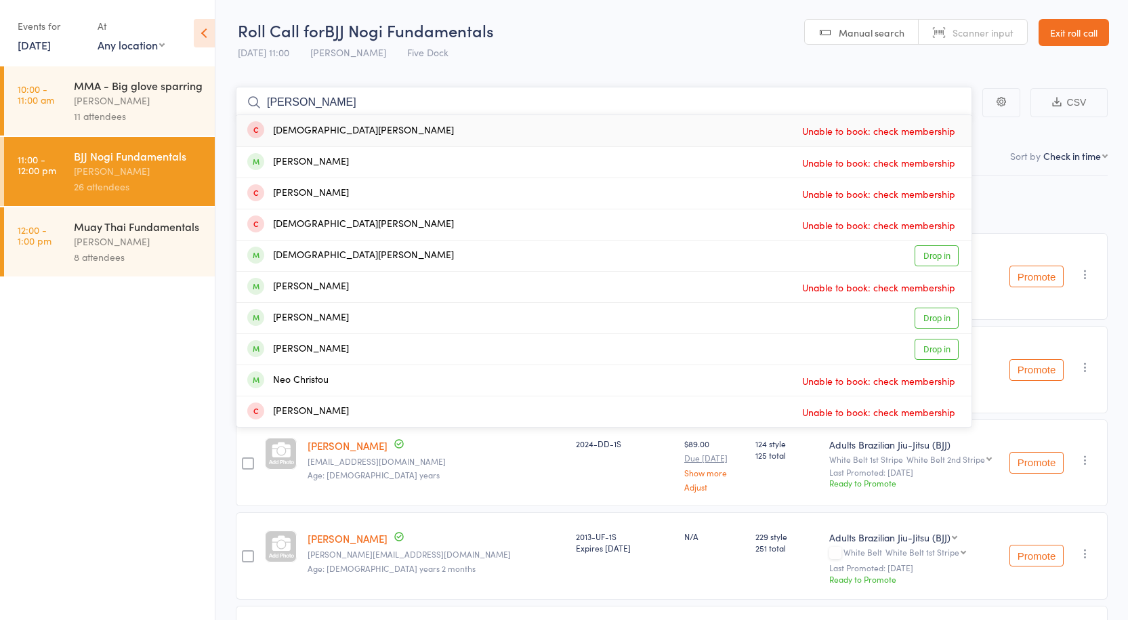
type input "christia"
click at [470, 55] on div "Roll Call for BJJ Nogi Fundamentals 13 Sep 11:00 Anthony Perosh Five Dock" at bounding box center [366, 42] width 256 height 47
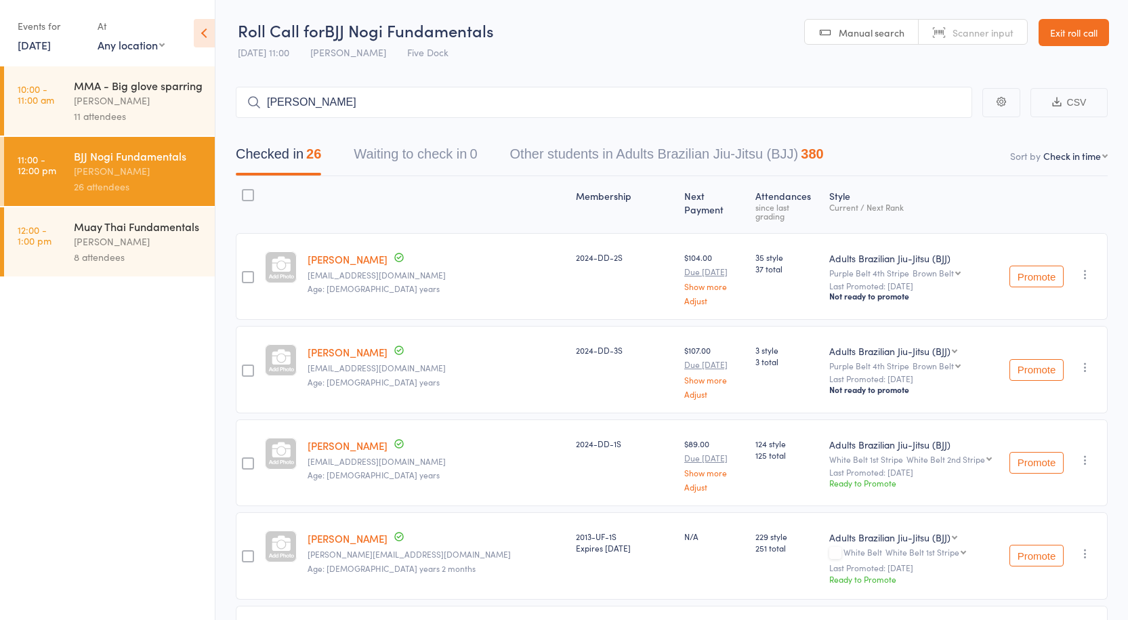
click at [113, 245] on div "Anthony Perosh" at bounding box center [138, 242] width 129 height 16
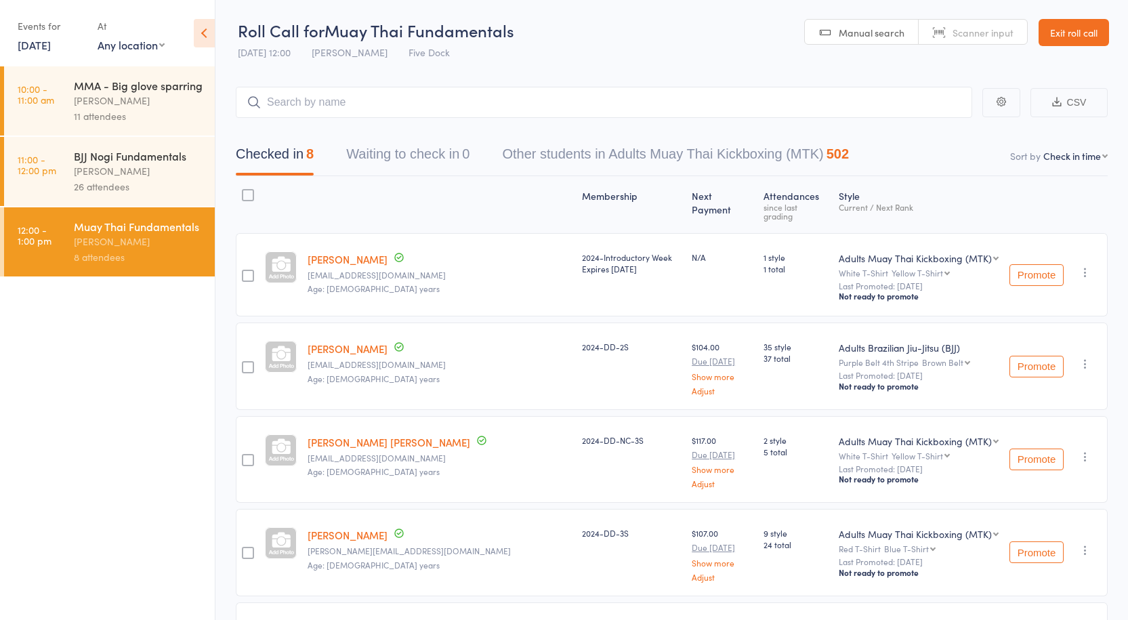
click at [118, 157] on div "BJJ Nogi Fundamentals" at bounding box center [138, 155] width 129 height 15
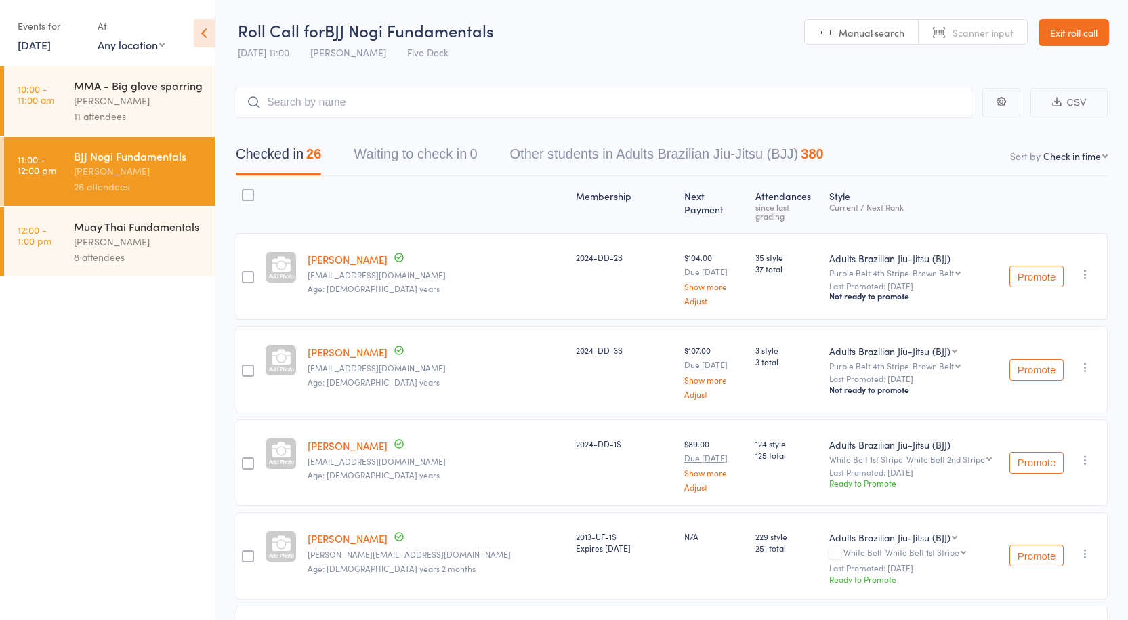
click at [142, 257] on div "8 attendees" at bounding box center [138, 257] width 129 height 16
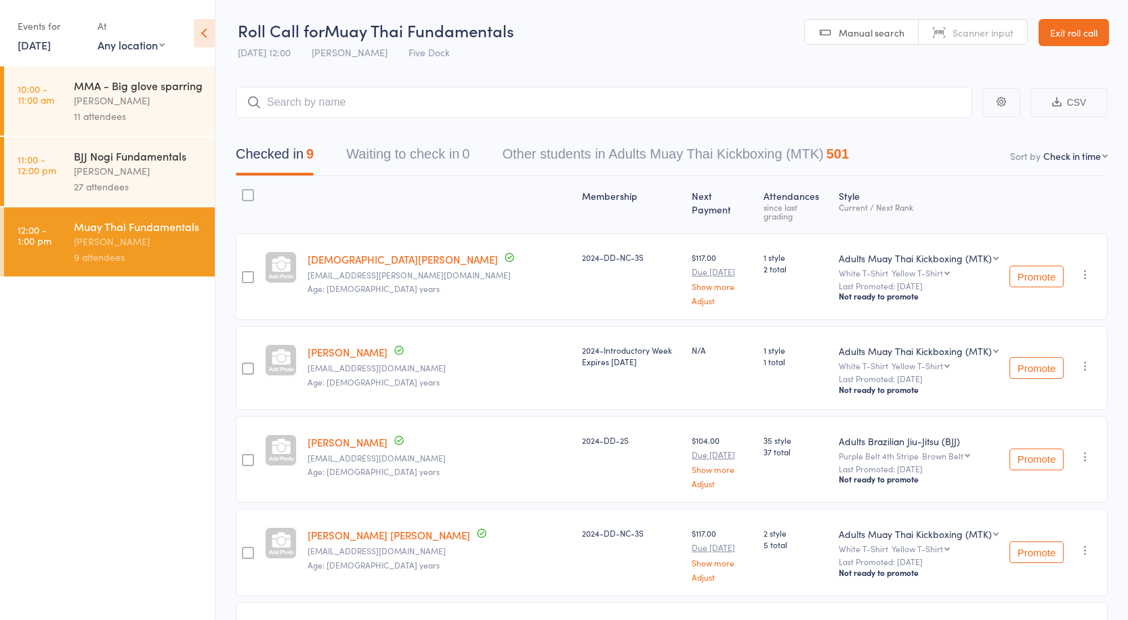
click at [99, 174] on div "Anthony Perosh" at bounding box center [138, 171] width 129 height 16
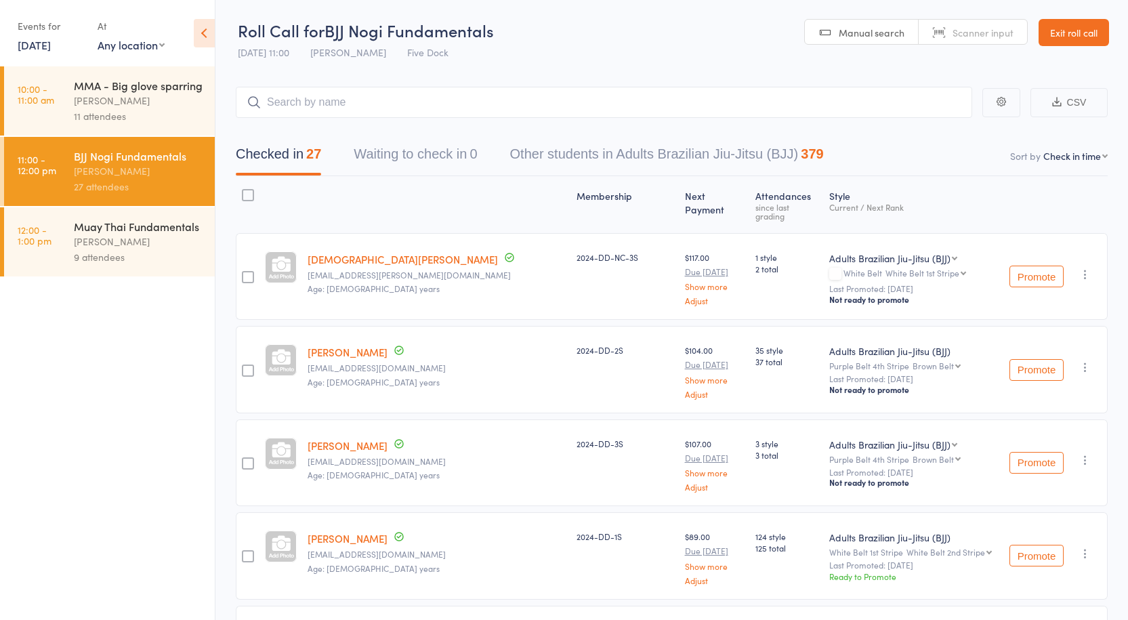
click at [106, 247] on div "Anthony Perosh" at bounding box center [138, 242] width 129 height 16
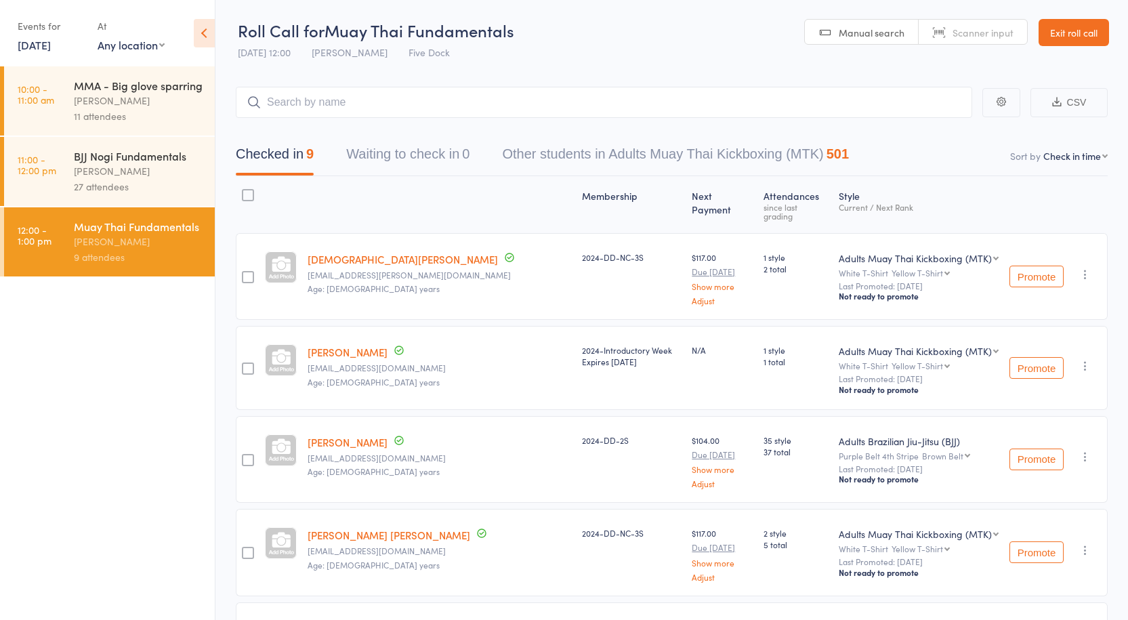
click at [101, 188] on div "27 attendees" at bounding box center [138, 187] width 129 height 16
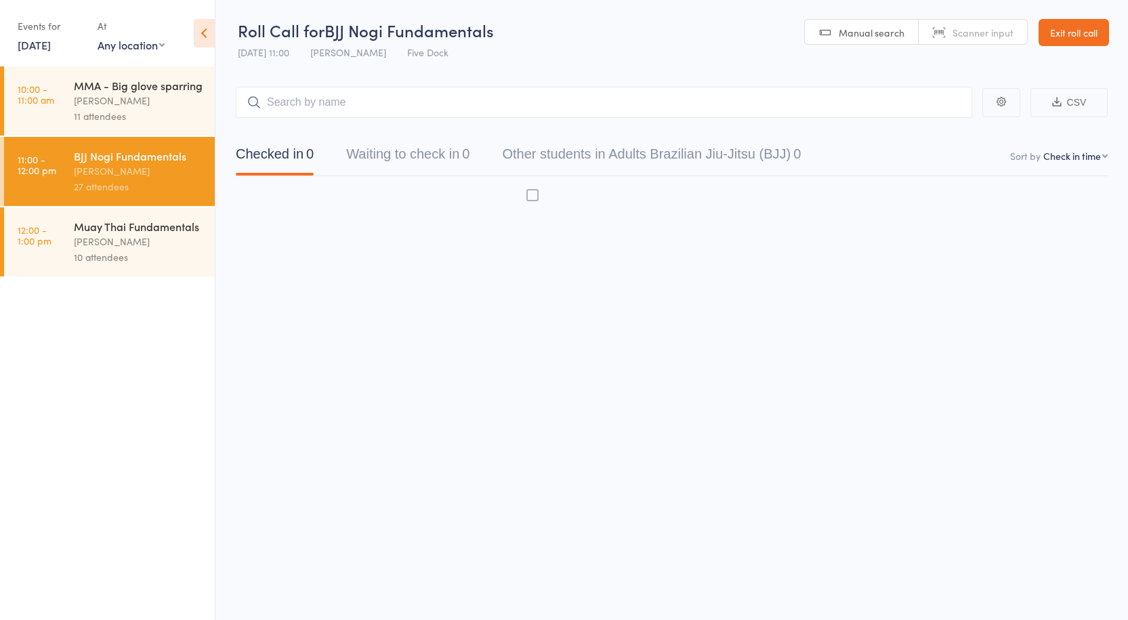
click at [114, 234] on div "Anthony Perosh" at bounding box center [138, 242] width 129 height 16
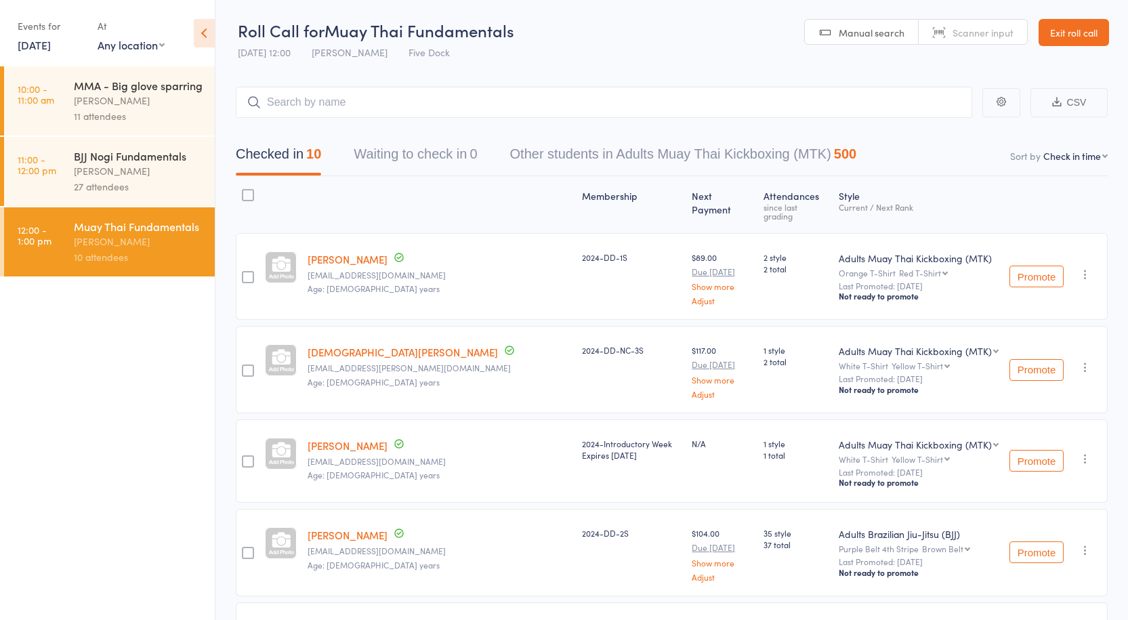
click at [127, 209] on div "Muay Thai Fundamentals Anthony Perosh 10 attendees" at bounding box center [144, 241] width 141 height 69
click at [305, 89] on input "search" at bounding box center [604, 102] width 736 height 31
type input "ORIOL"
click at [932, 131] on link "Drop in" at bounding box center [937, 131] width 44 height 21
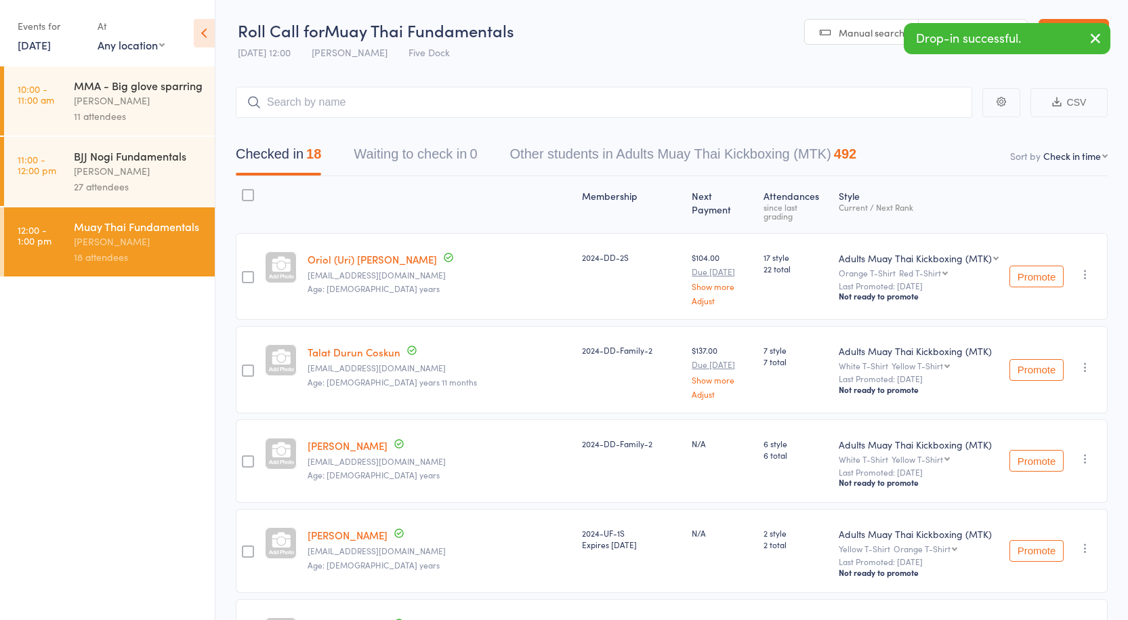
click at [125, 163] on div "Anthony Perosh" at bounding box center [138, 171] width 129 height 16
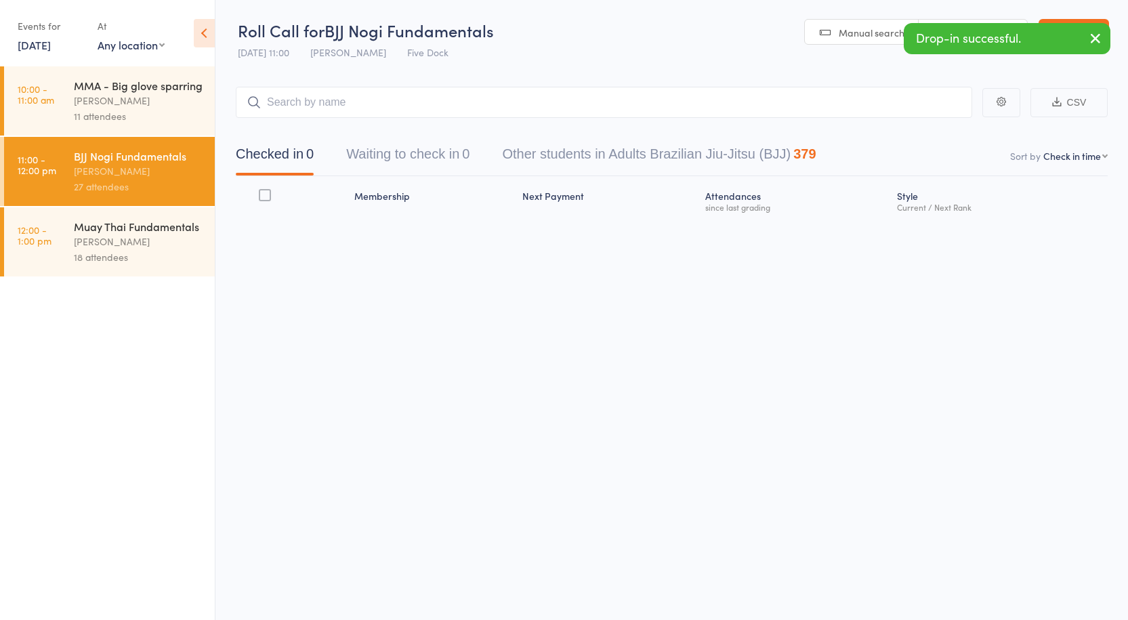
click at [118, 224] on div "Muay Thai Fundamentals" at bounding box center [138, 226] width 129 height 15
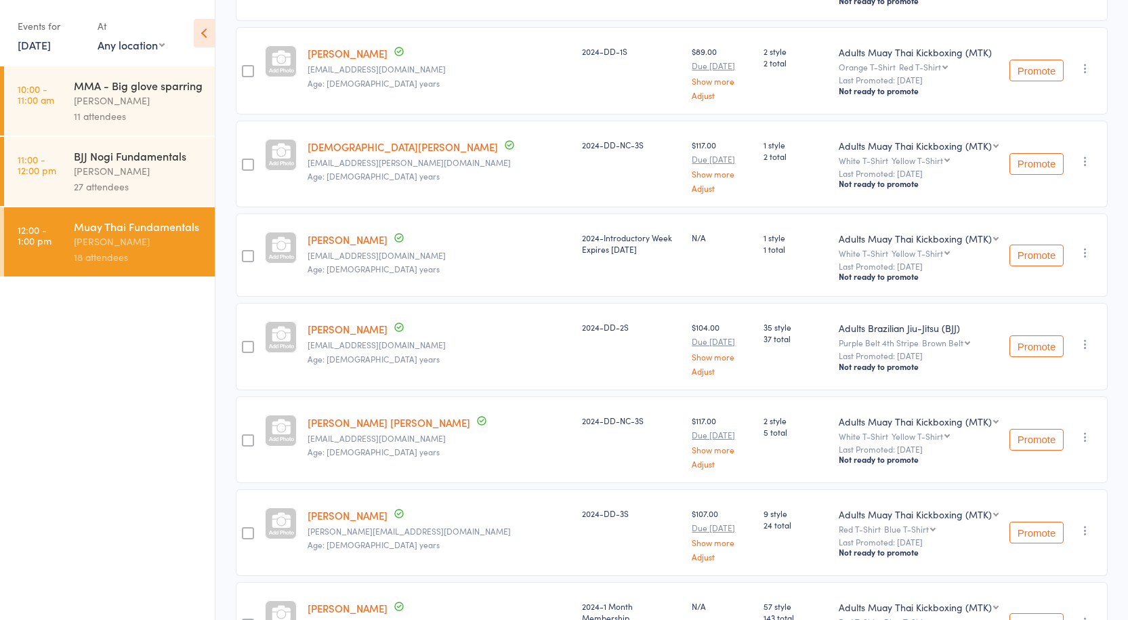
scroll to position [949, 0]
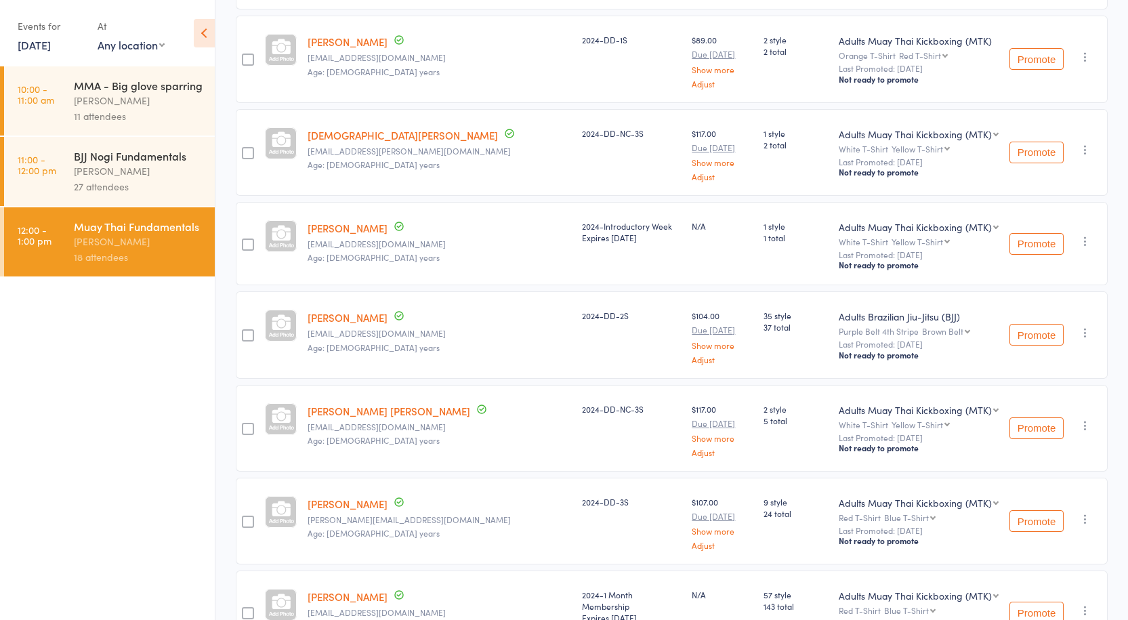
click at [362, 221] on link "[PERSON_NAME]" at bounding box center [348, 228] width 80 height 14
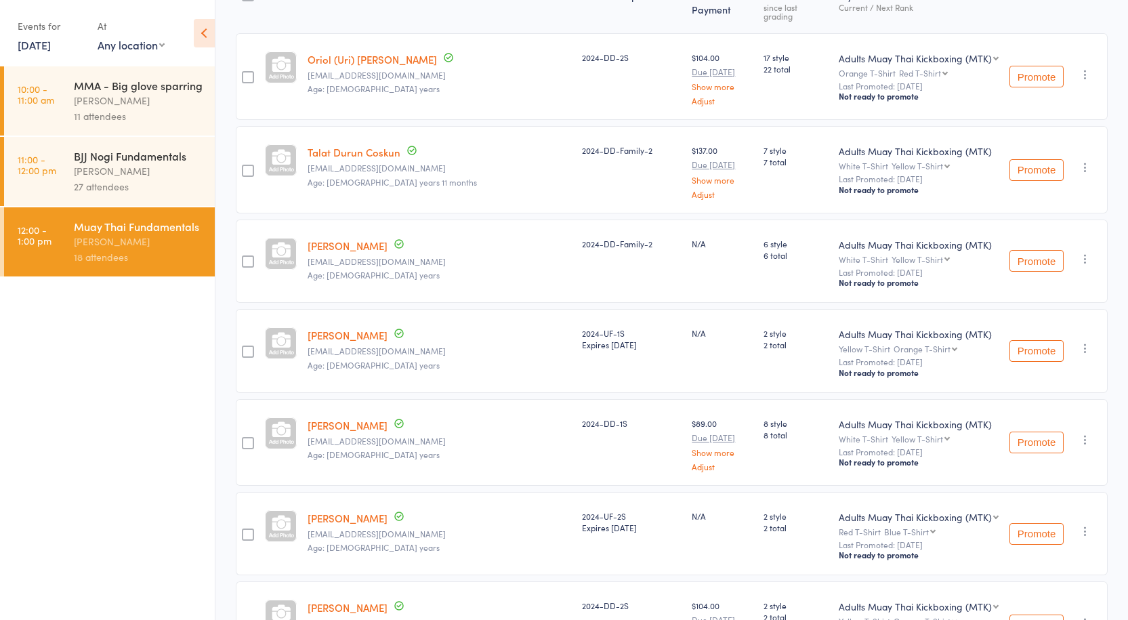
scroll to position [68, 0]
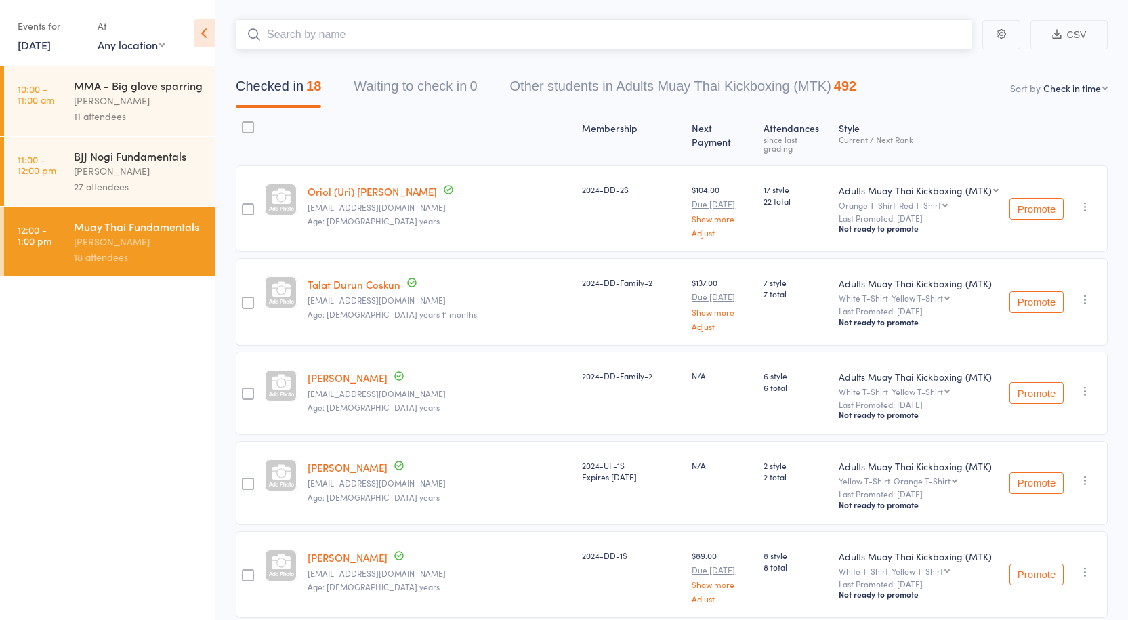
click at [329, 33] on input "search" at bounding box center [604, 34] width 736 height 31
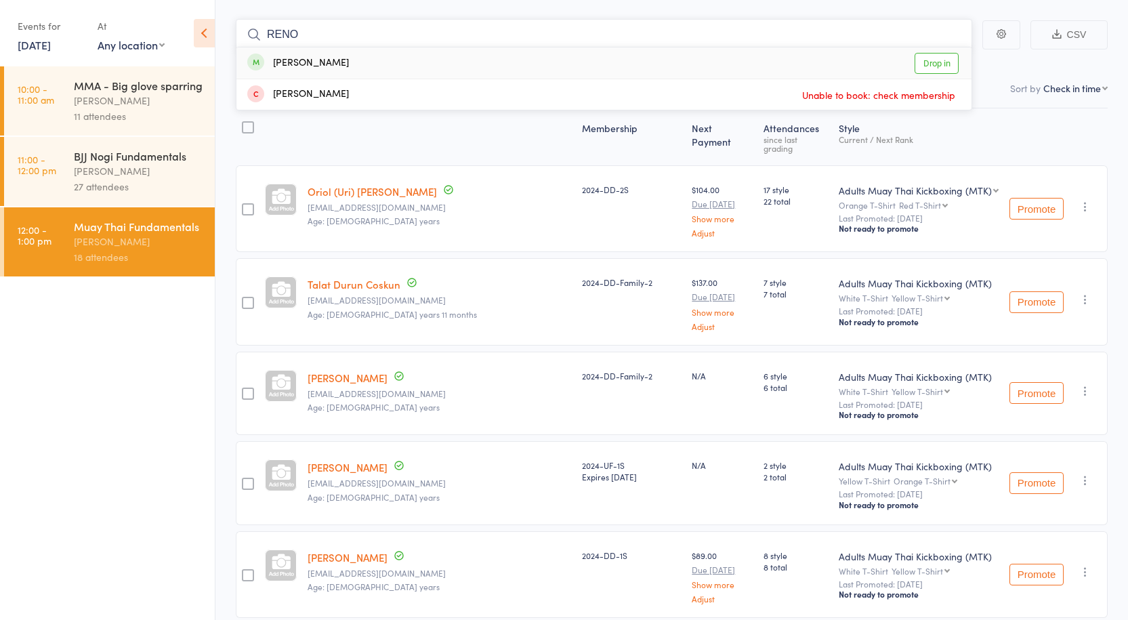
type input "RENO"
click at [934, 62] on link "Drop in" at bounding box center [937, 63] width 44 height 21
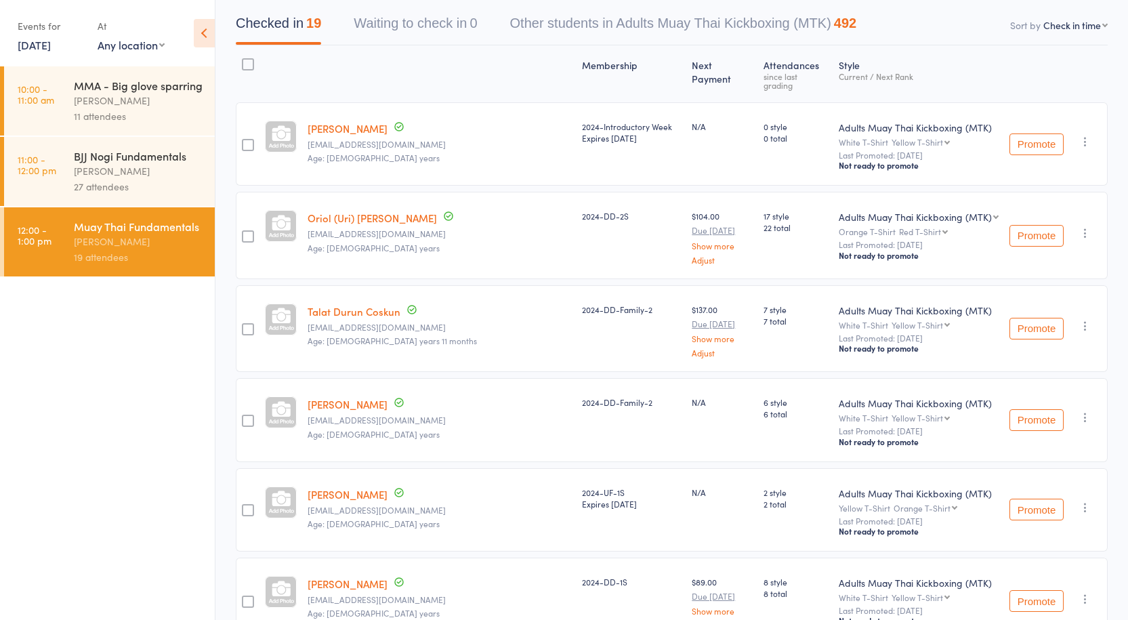
scroll to position [136, 0]
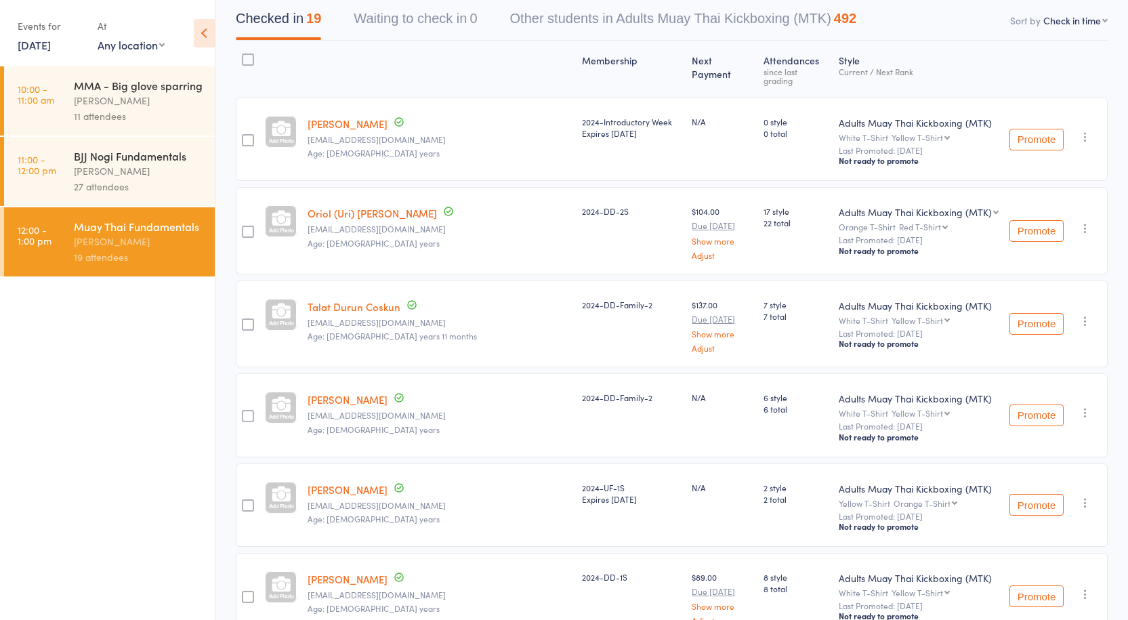
click at [71, 422] on ul "10:00 - 11:00 am MMA - Big glove sparring Anthony Perosh 11 attendees 11:00 - 1…" at bounding box center [107, 343] width 215 height 554
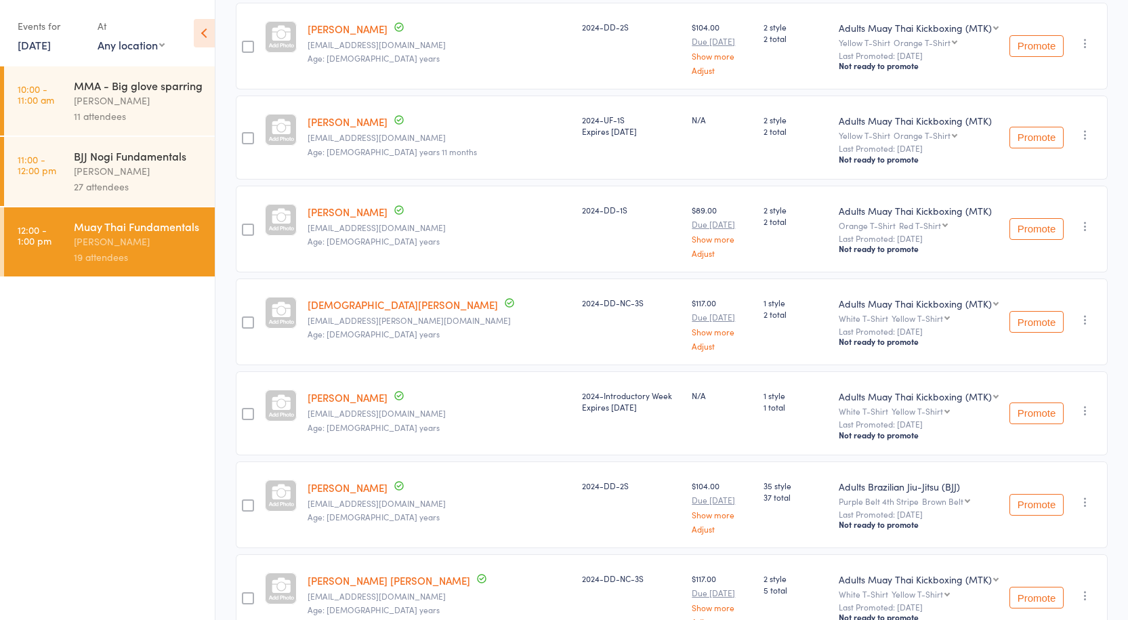
scroll to position [845, 0]
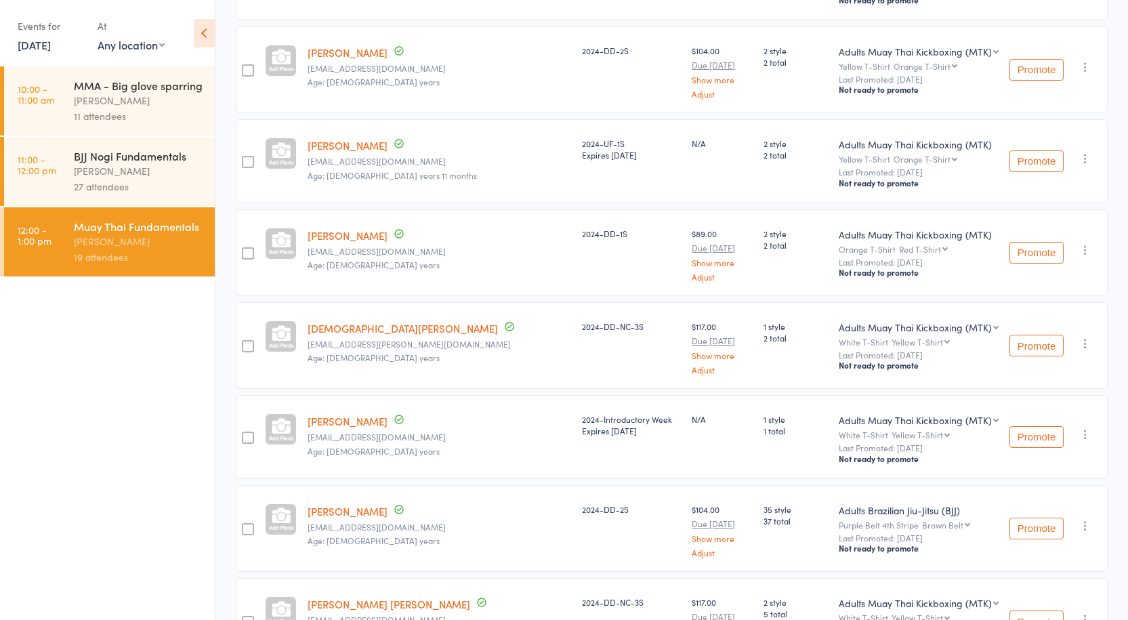
click at [1085, 519] on icon "button" at bounding box center [1086, 526] width 14 height 14
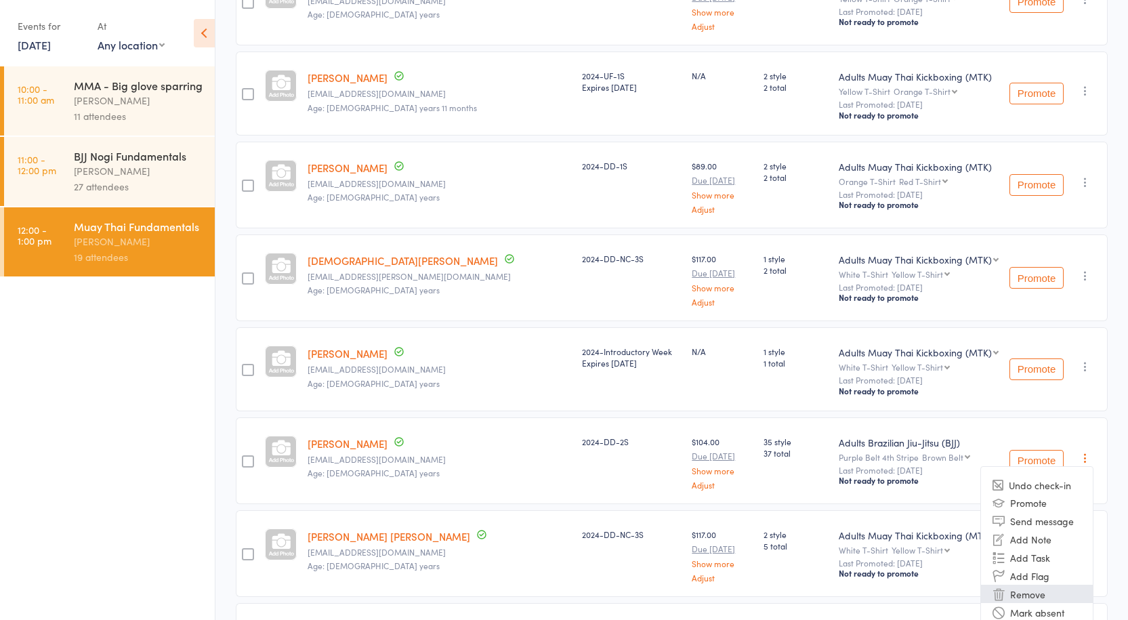
click at [1044, 585] on li "Remove" at bounding box center [1037, 594] width 112 height 18
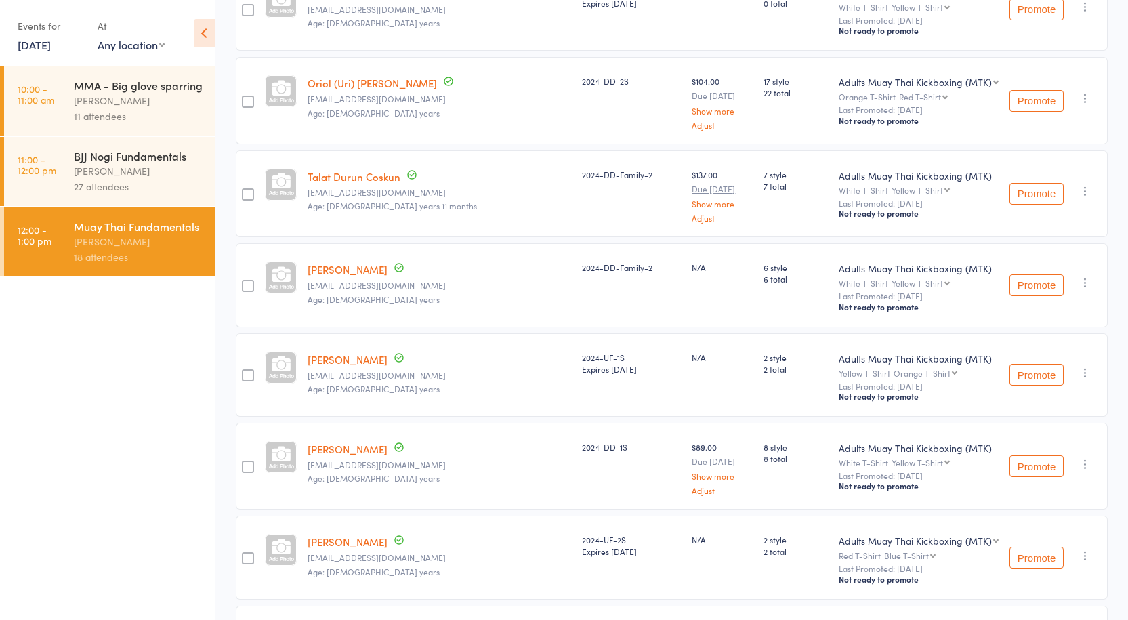
scroll to position [407, 0]
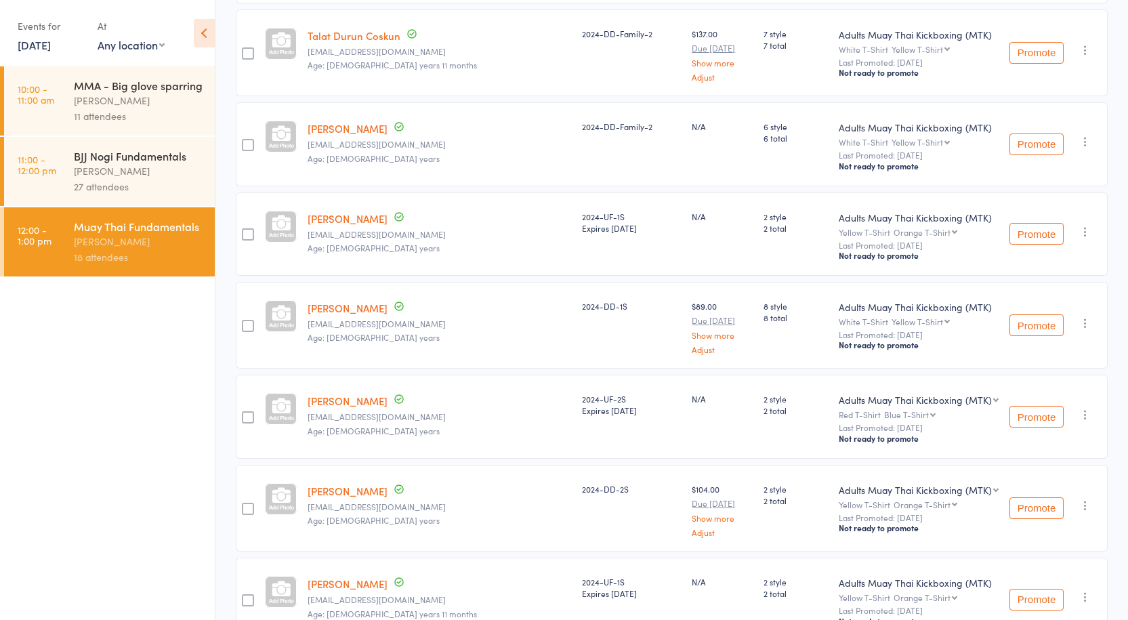
click at [96, 170] on div "Anthony Perosh" at bounding box center [138, 171] width 129 height 16
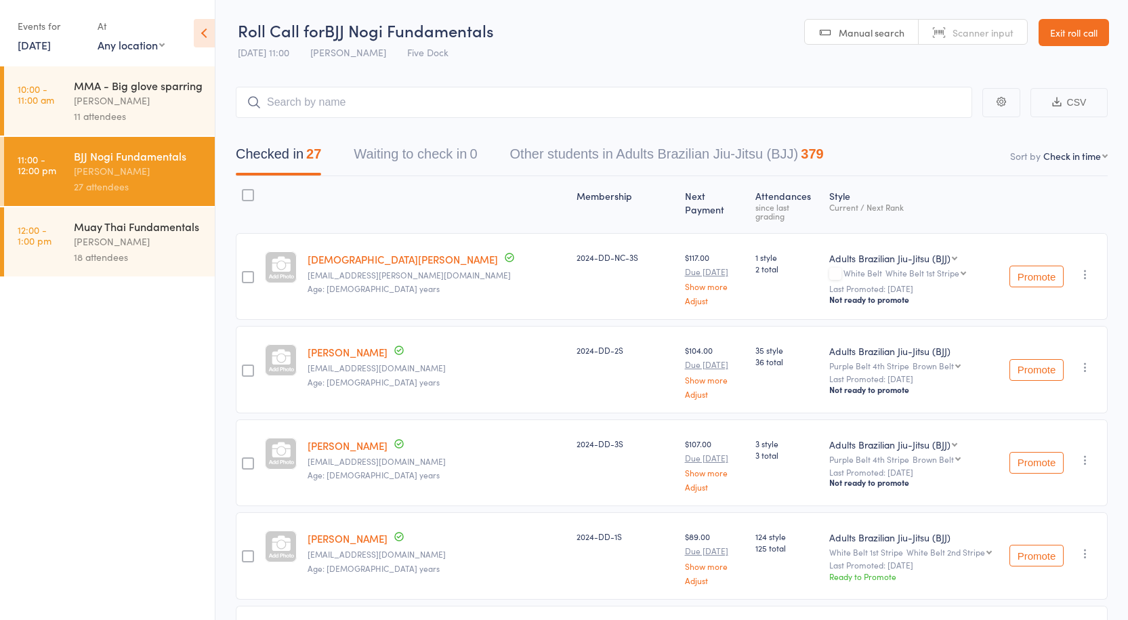
click at [108, 214] on div "Muay Thai Fundamentals Anthony Perosh 18 attendees" at bounding box center [144, 241] width 141 height 69
click at [106, 234] on div "Anthony Perosh" at bounding box center [138, 242] width 129 height 16
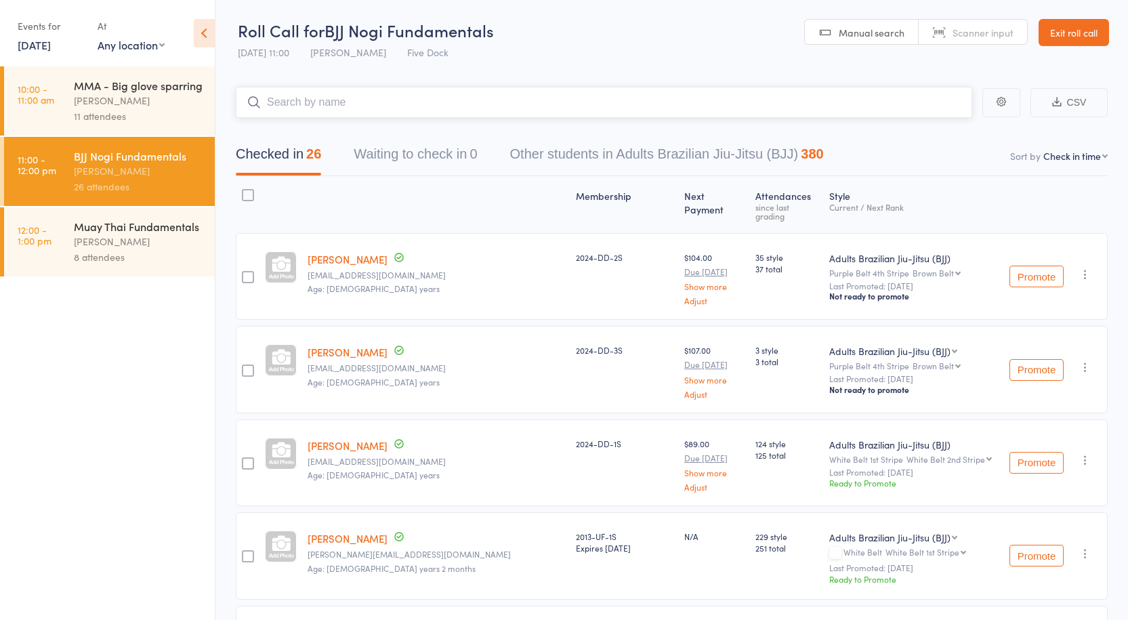
click at [314, 107] on input "search" at bounding box center [604, 102] width 736 height 31
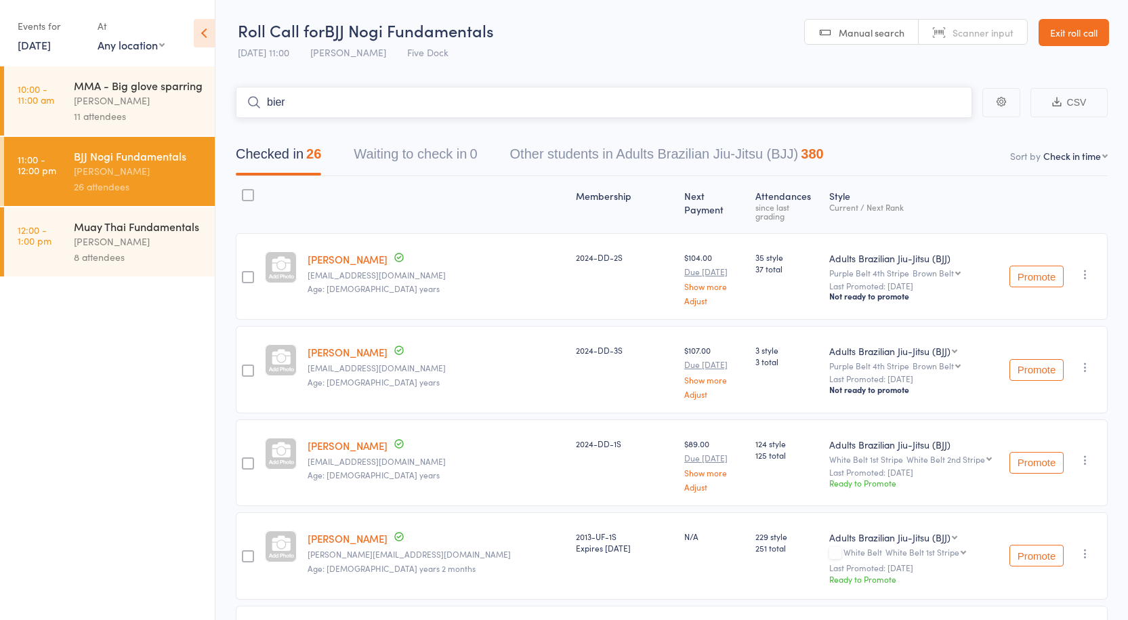
click at [316, 101] on input "bier" at bounding box center [604, 102] width 736 height 31
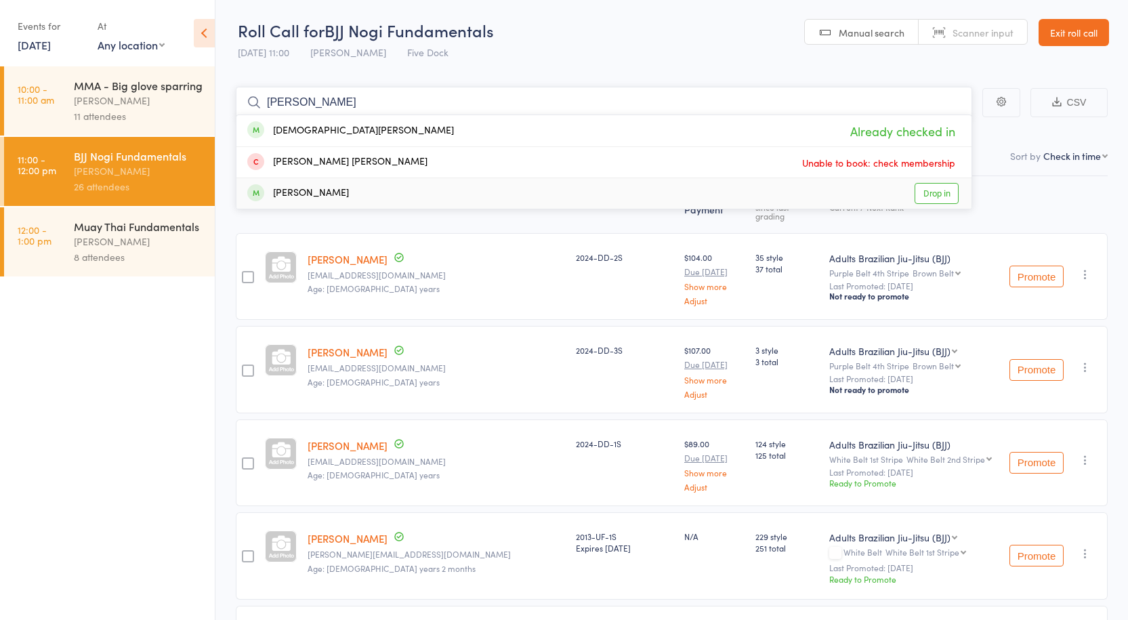
type input "[PERSON_NAME]"
click at [195, 407] on ul "10:00 - 11:00 am MMA - Big glove sparring [PERSON_NAME] 11 attendees 11:00 - 12…" at bounding box center [107, 343] width 215 height 554
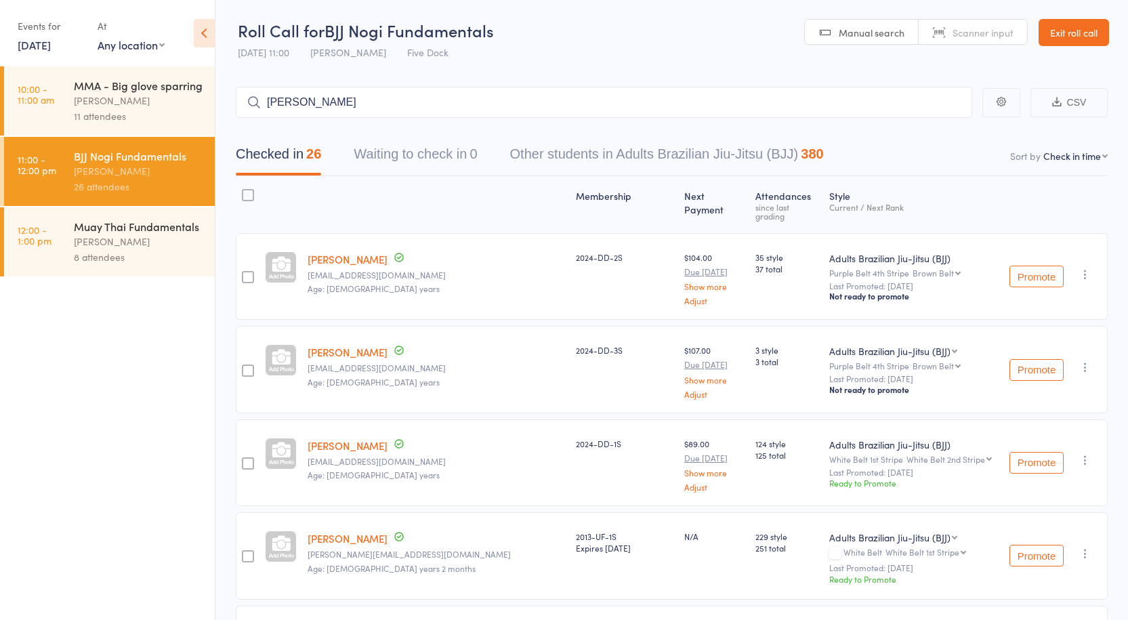
click at [119, 109] on div "11 attendees" at bounding box center [138, 116] width 129 height 16
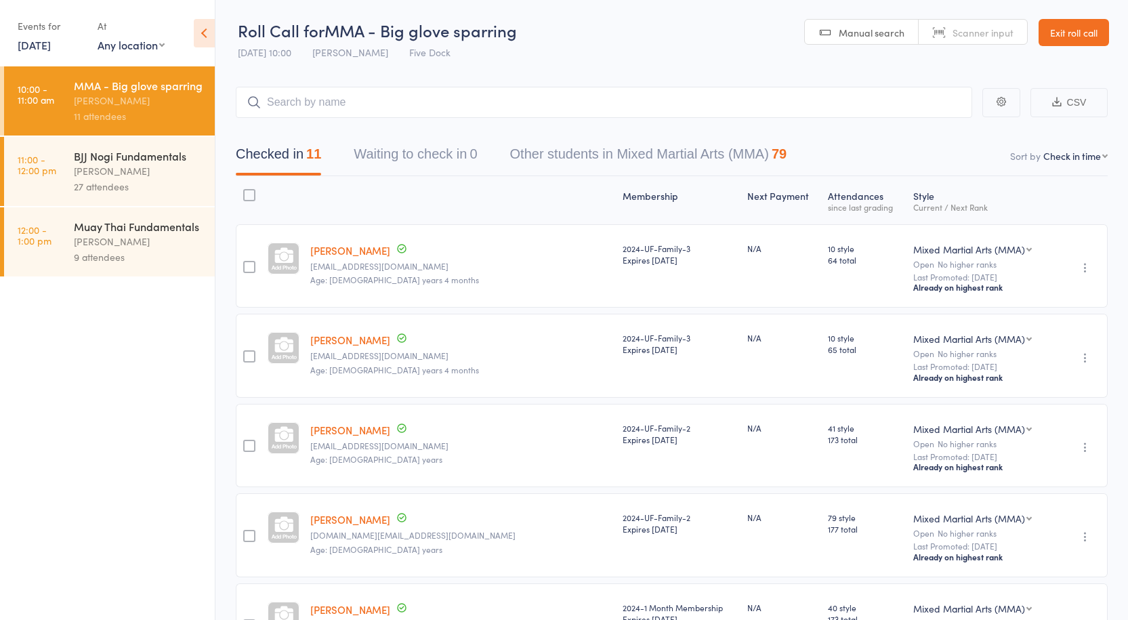
click at [1075, 34] on link "Exit roll call" at bounding box center [1074, 32] width 70 height 27
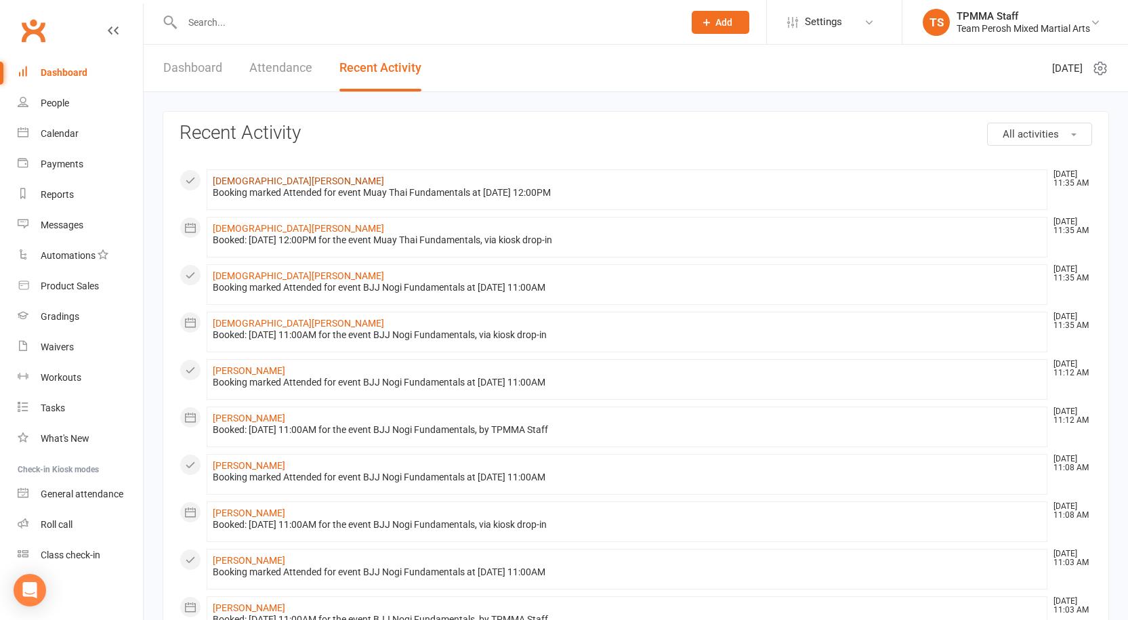
click at [250, 182] on link "[DEMOGRAPHIC_DATA][PERSON_NAME]" at bounding box center [298, 180] width 171 height 11
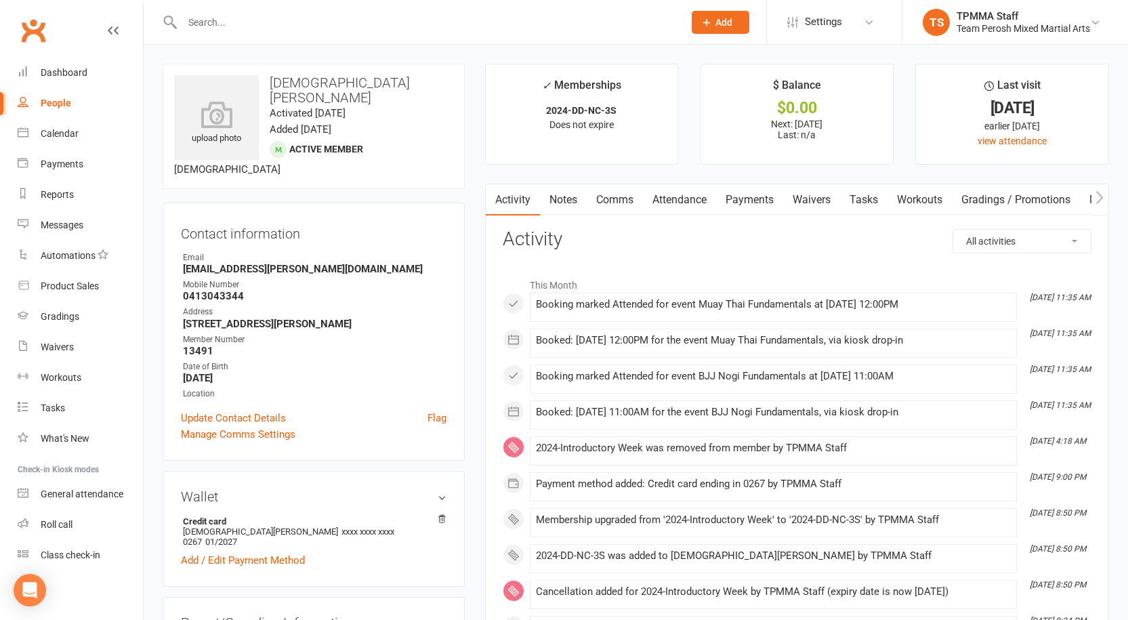
click at [747, 200] on link "Payments" at bounding box center [749, 199] width 67 height 31
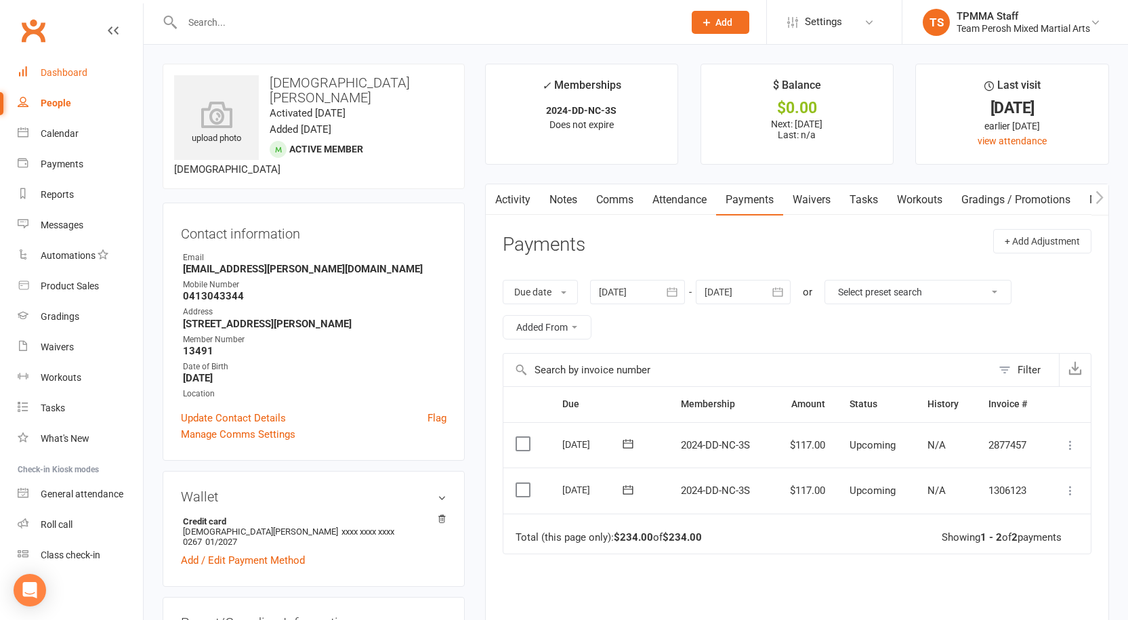
click at [66, 75] on div "Dashboard" at bounding box center [64, 72] width 47 height 11
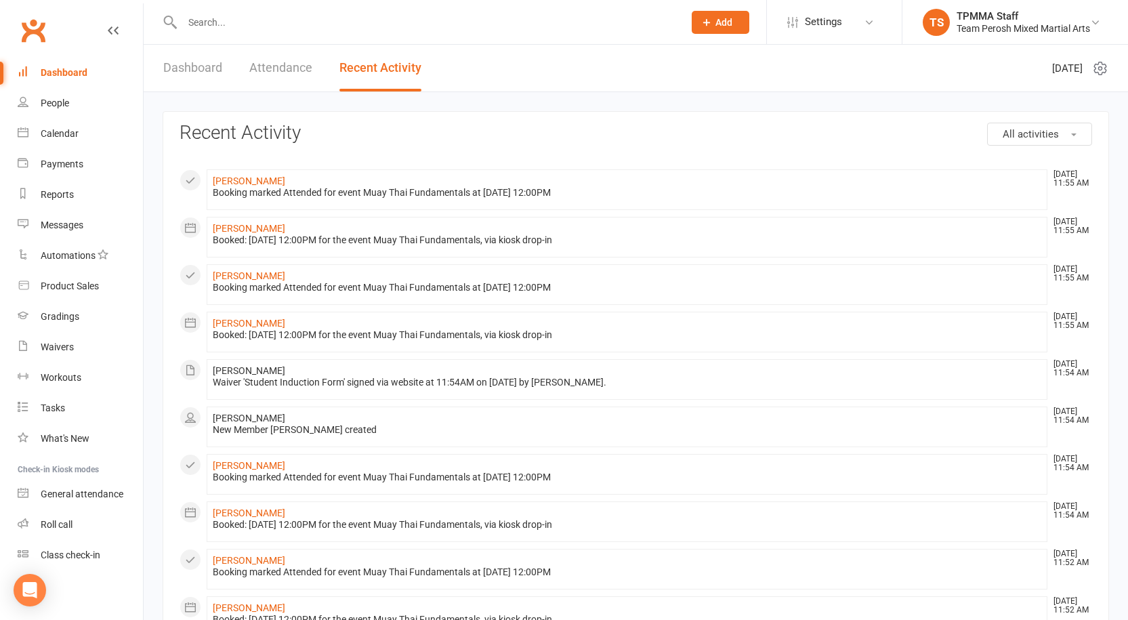
click at [241, 17] on input "text" at bounding box center [426, 22] width 496 height 19
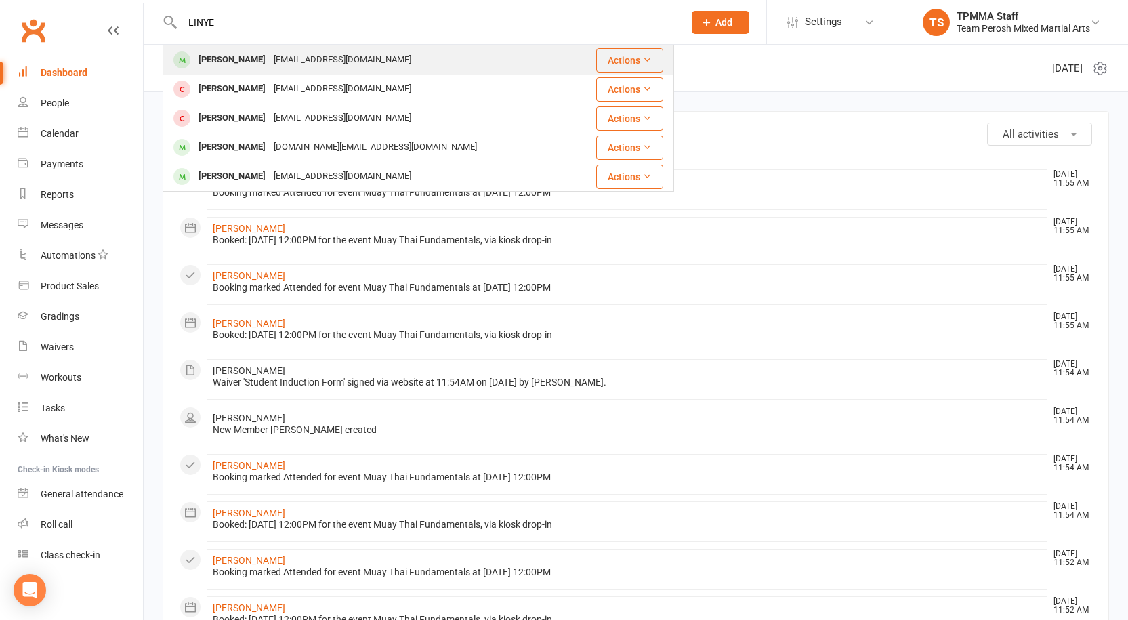
type input "LINYE"
click at [270, 56] on div "[EMAIL_ADDRESS][DOMAIN_NAME]" at bounding box center [343, 60] width 146 height 20
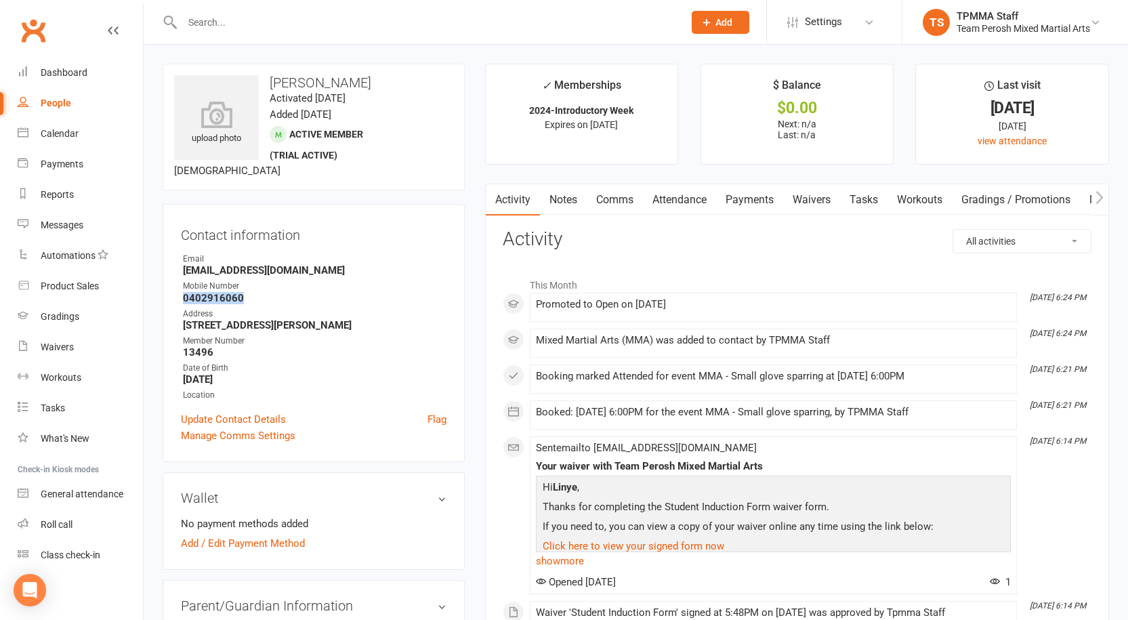
drag, startPoint x: 247, startPoint y: 298, endPoint x: 183, endPoint y: 299, distance: 64.4
click at [183, 299] on strong "0402916060" at bounding box center [315, 298] width 264 height 12
copy strong "0402916060"
click at [280, 22] on input "text" at bounding box center [426, 22] width 496 height 19
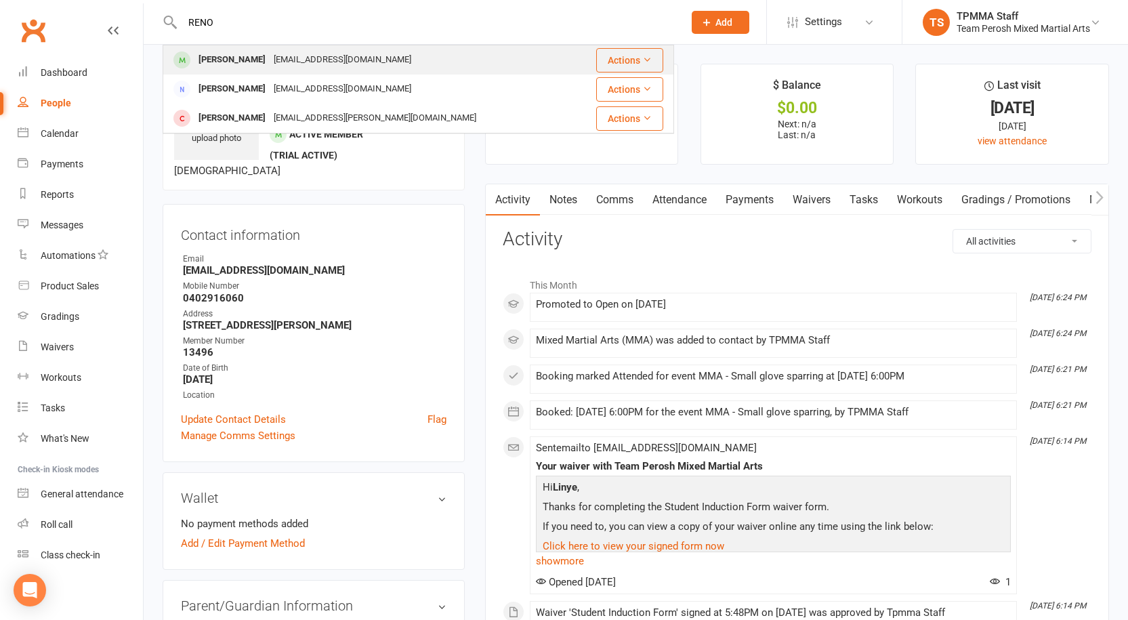
type input "RENO"
click at [270, 59] on div "[EMAIL_ADDRESS][DOMAIN_NAME]" at bounding box center [343, 60] width 146 height 20
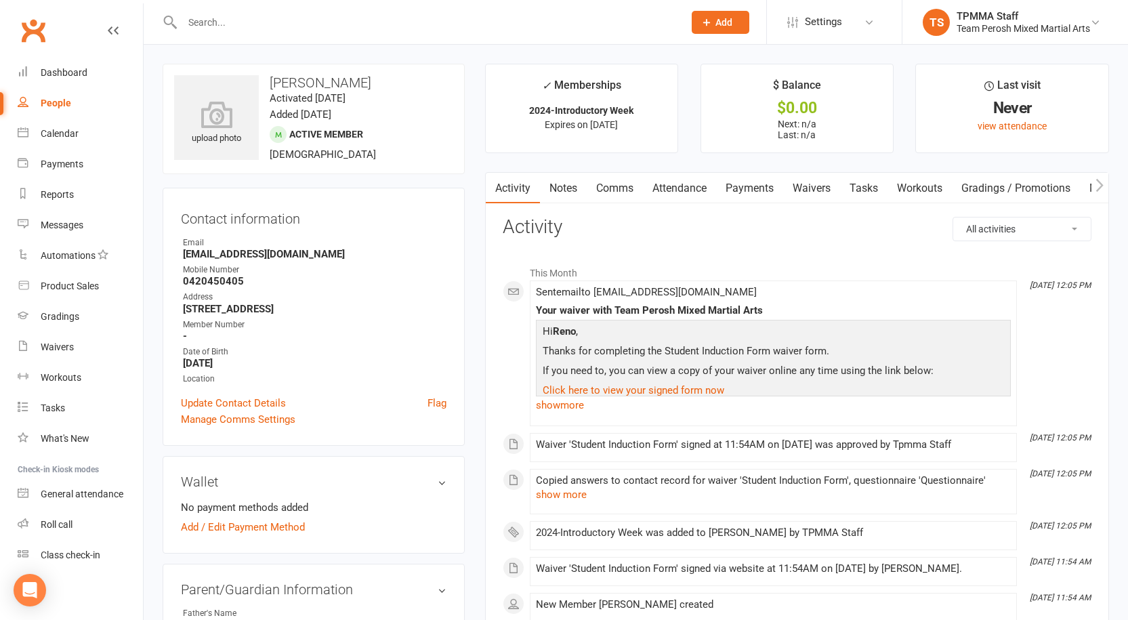
scroll to position [203, 0]
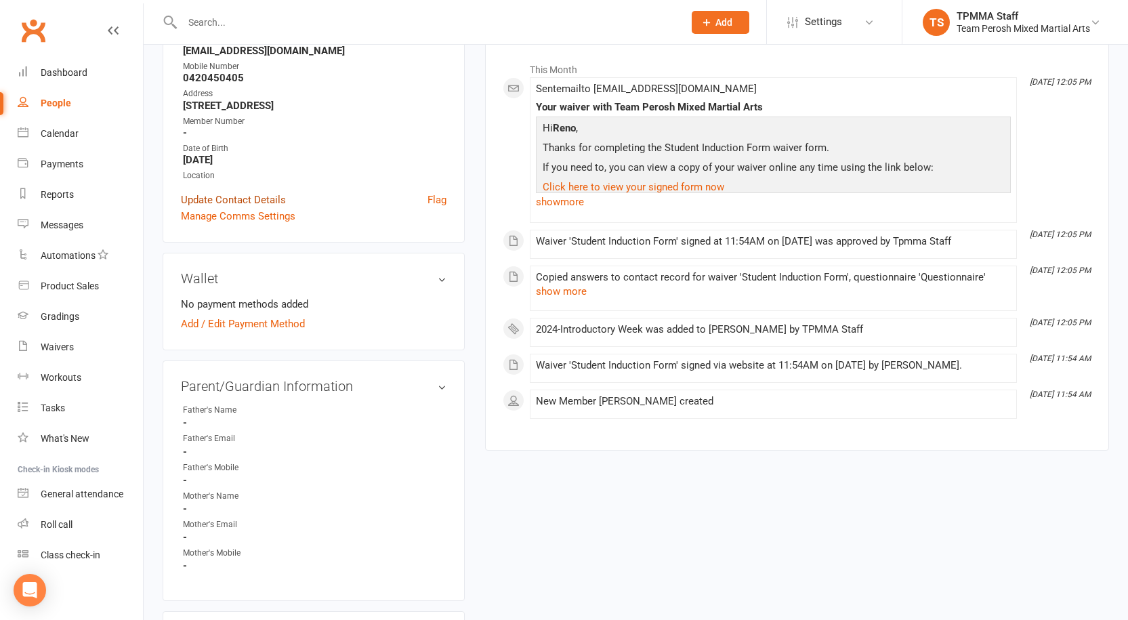
click at [240, 198] on link "Update Contact Details" at bounding box center [233, 200] width 105 height 16
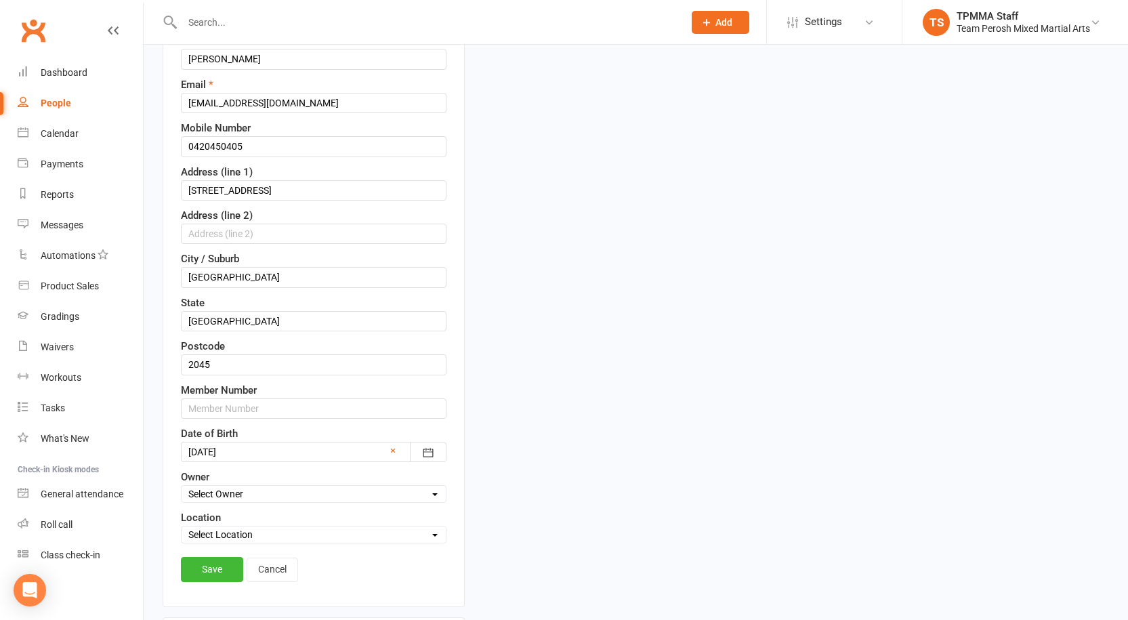
scroll to position [267, 0]
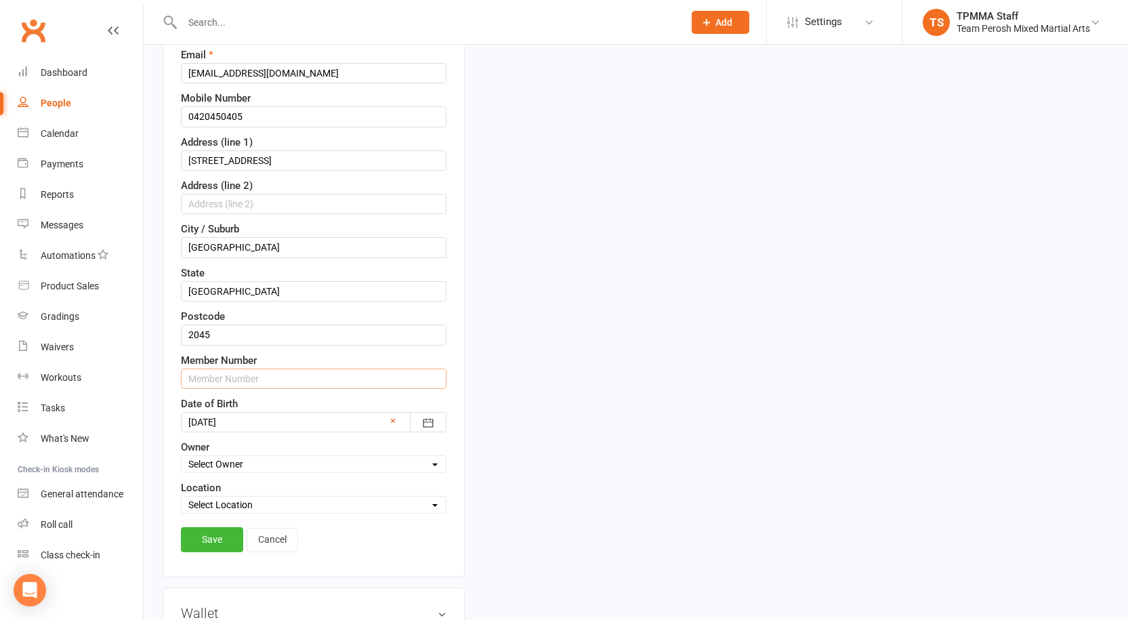
click at [247, 381] on input "text" at bounding box center [314, 379] width 266 height 20
type input "13498"
click at [228, 537] on link "Save" at bounding box center [212, 539] width 62 height 24
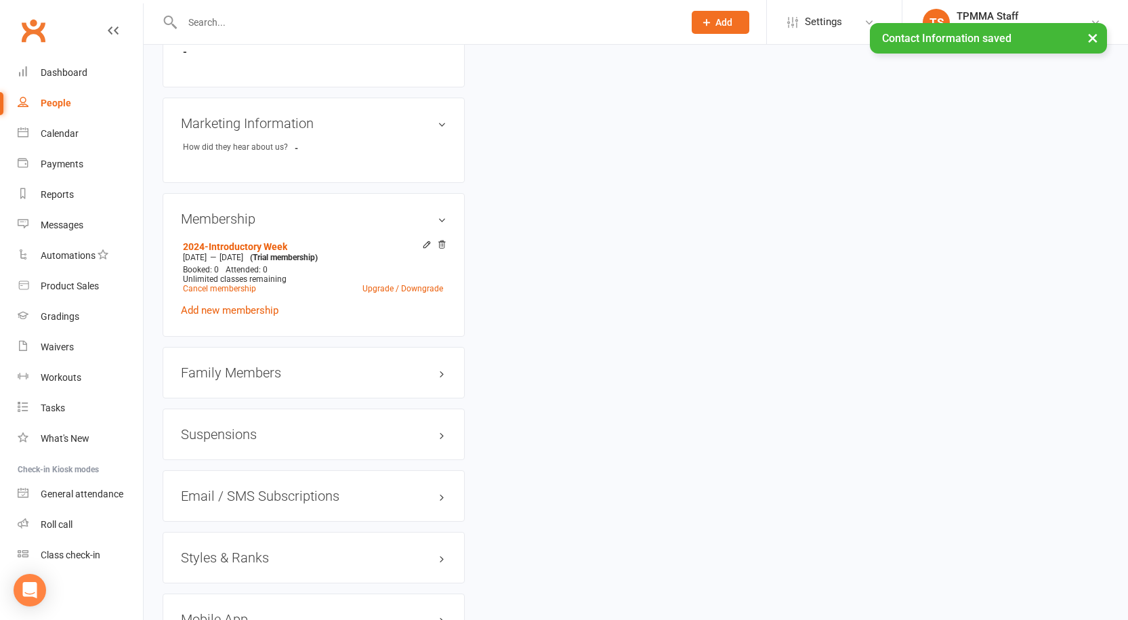
scroll to position [1012, 0]
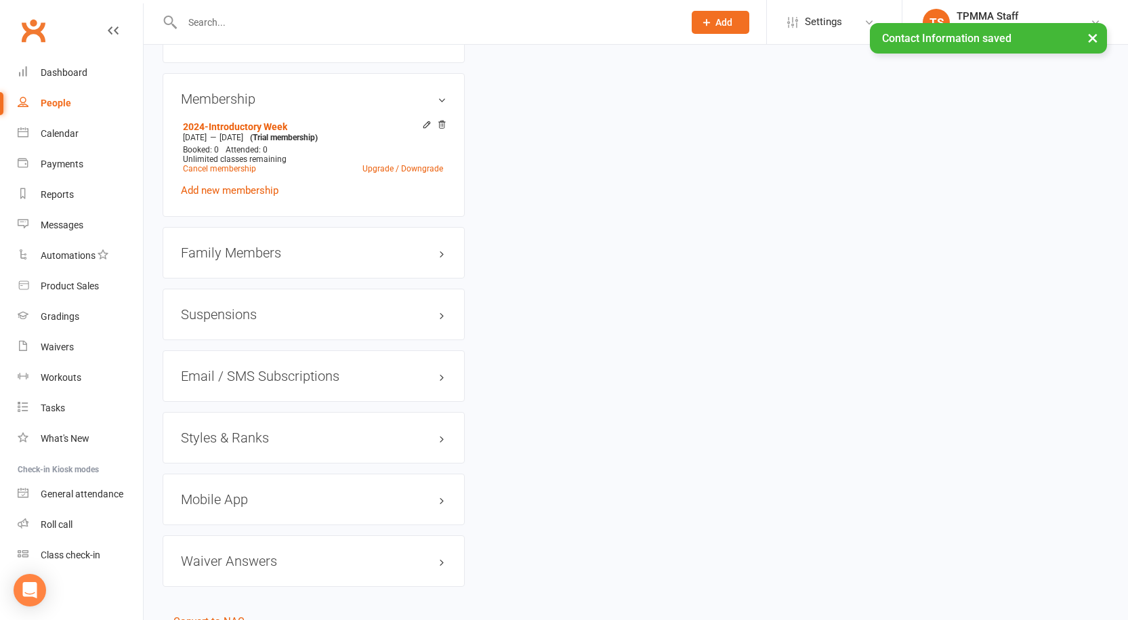
click at [260, 430] on h3 "Styles & Ranks" at bounding box center [314, 437] width 266 height 15
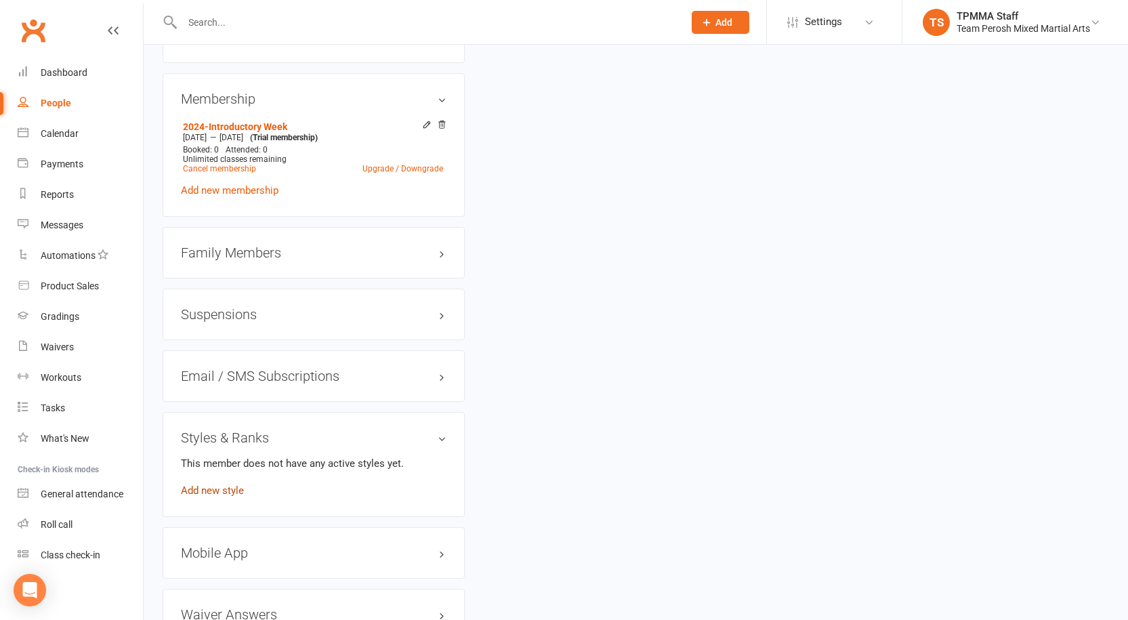
click at [233, 484] on link "Add new style" at bounding box center [212, 490] width 63 height 12
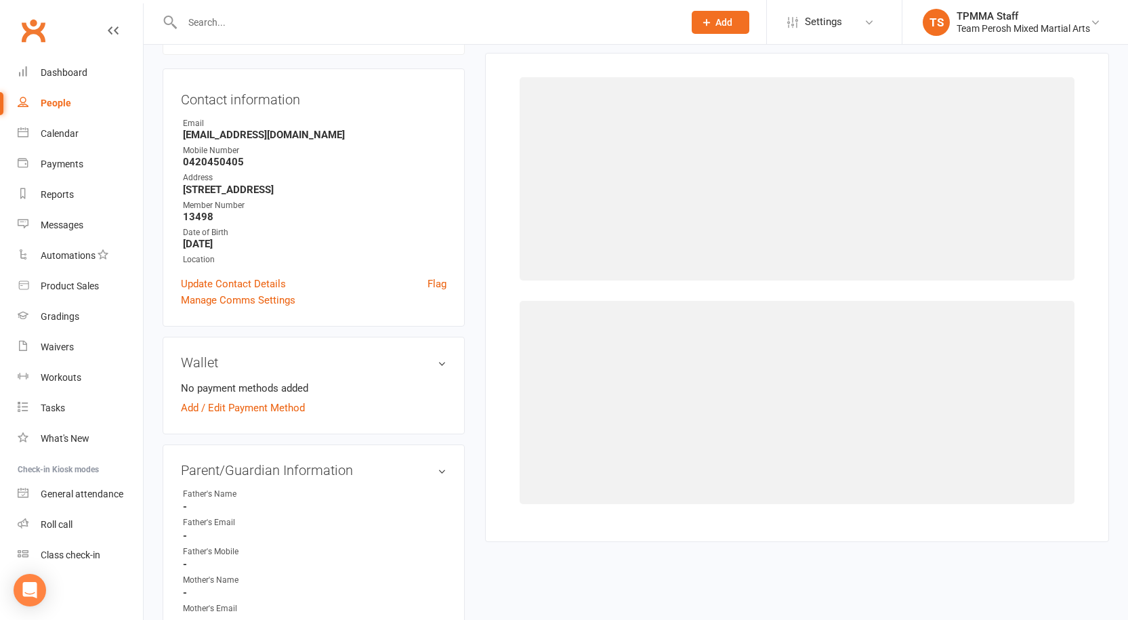
scroll to position [104, 0]
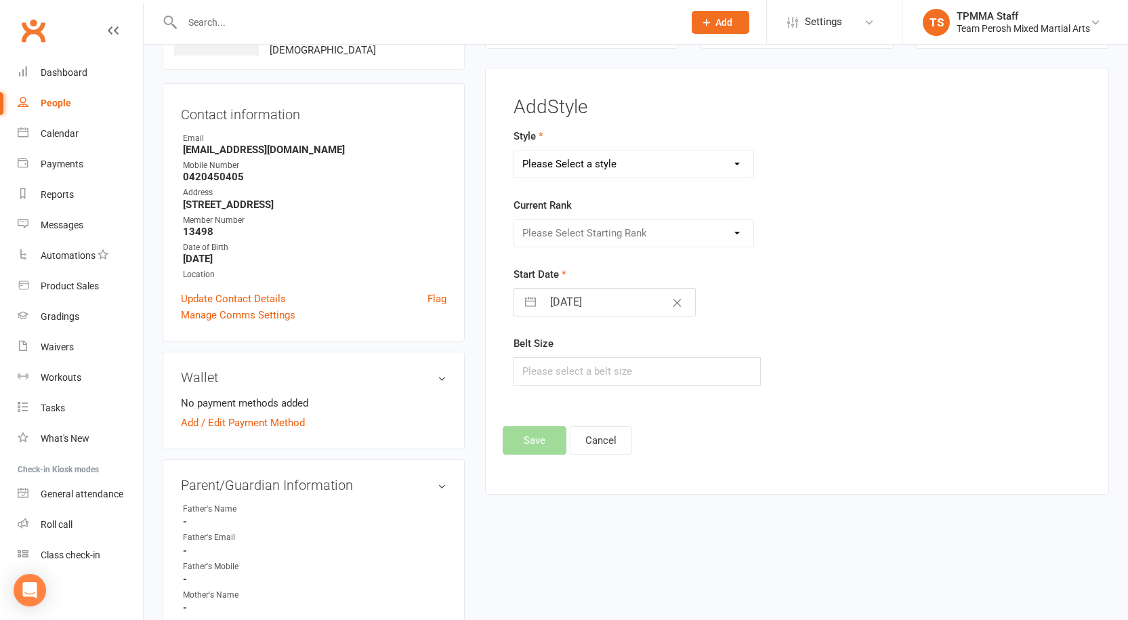
drag, startPoint x: 619, startPoint y: 159, endPoint x: 619, endPoint y: 177, distance: 17.6
click at [619, 159] on select "Please Select a style Adults Brazilian Jiu-Jitsu (BJJ) Adults Muay Thai Kickbox…" at bounding box center [633, 163] width 239 height 27
click at [514, 150] on select "Please Select a style Adults Brazilian Jiu-Jitsu (BJJ) Adults Muay Thai Kickbox…" at bounding box center [633, 163] width 239 height 27
click at [593, 166] on select "Adults Brazilian Jiu-Jitsu (BJJ) Adults Muay Thai Kickboxing (MTK) Kids Brazili…" at bounding box center [633, 163] width 239 height 27
select select "3313"
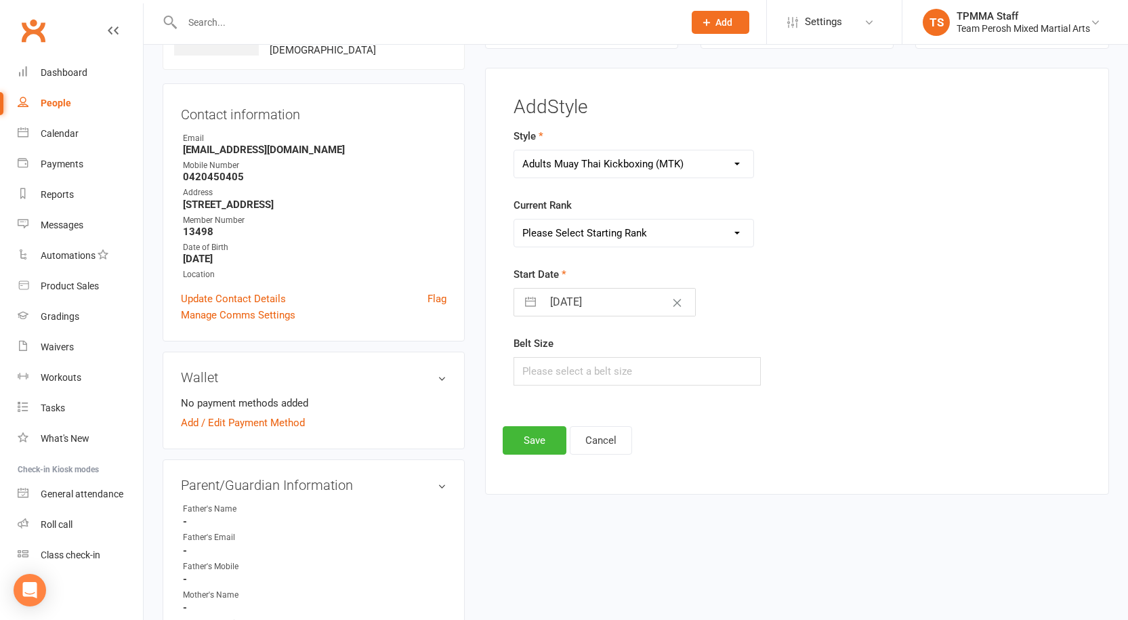
click at [514, 150] on select "Adults Brazilian Jiu-Jitsu (BJJ) Adults Muay Thai Kickboxing (MTK) Kids Brazili…" at bounding box center [633, 163] width 239 height 27
click at [579, 244] on select "Please Select Starting Rank White T-Shirt Yellow T-Shirt Orange T-Shirt Red T-S…" at bounding box center [633, 233] width 239 height 27
select select "37658"
click at [514, 220] on select "Please Select Starting Rank White T-Shirt Yellow T-Shirt Orange T-Shirt Red T-S…" at bounding box center [633, 233] width 239 height 27
click at [546, 436] on button "Save" at bounding box center [535, 440] width 64 height 28
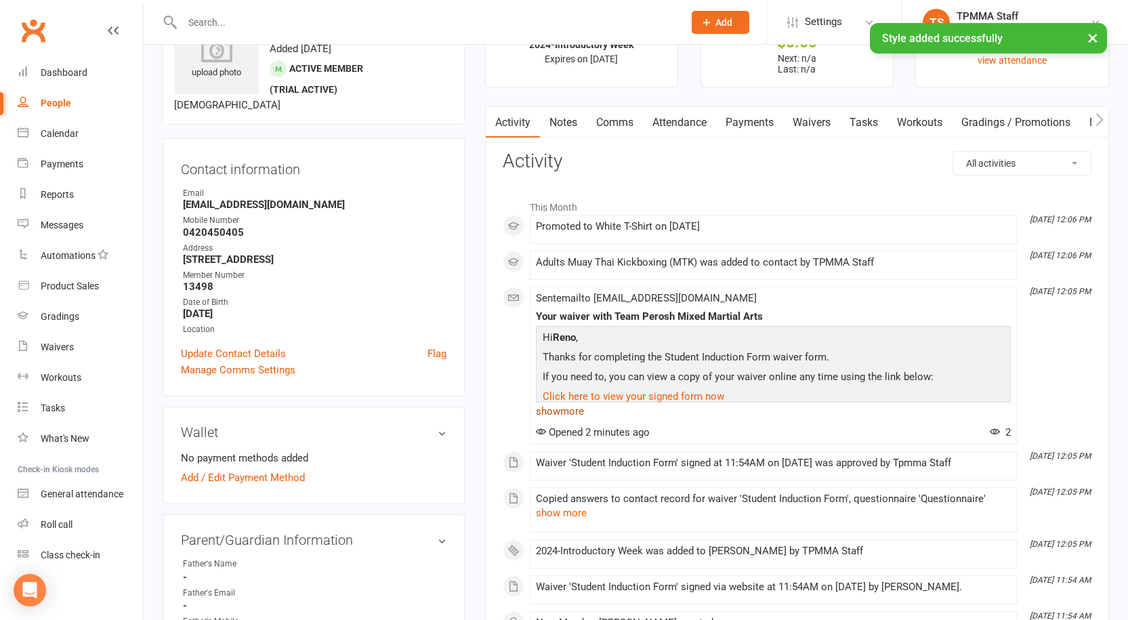
scroll to position [0, 0]
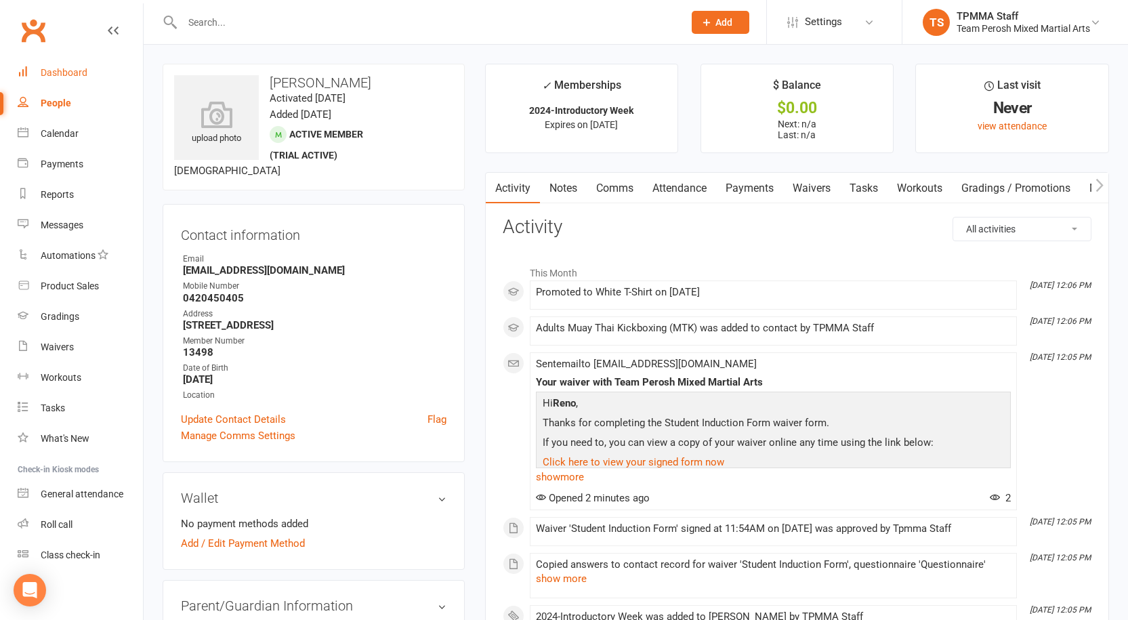
click at [77, 73] on div "Dashboard" at bounding box center [64, 72] width 47 height 11
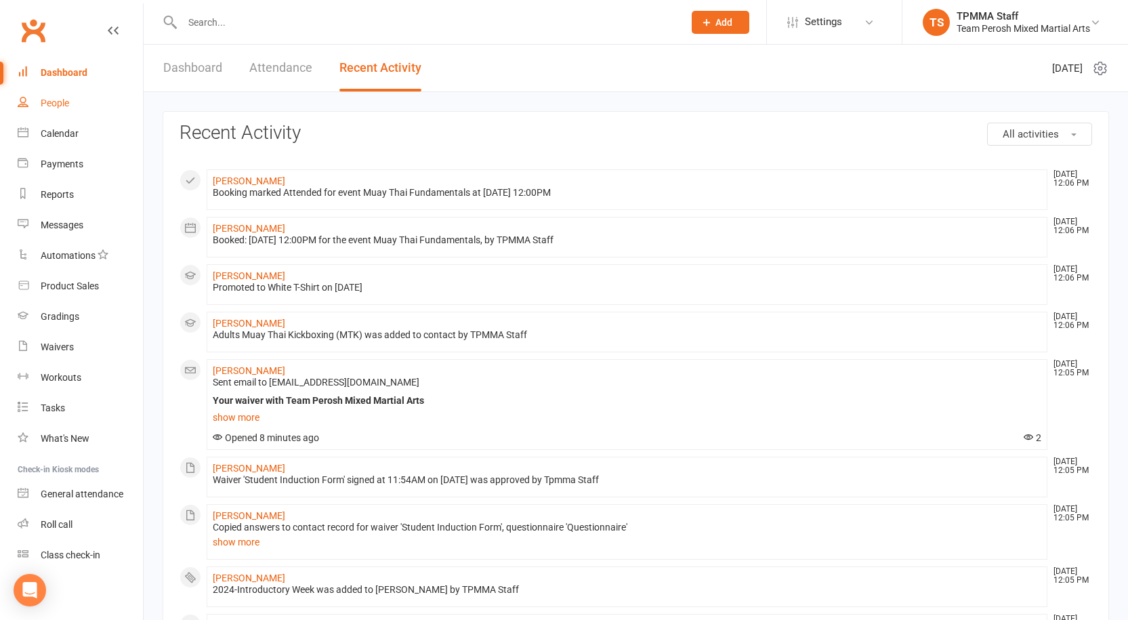
click at [64, 106] on div "People" at bounding box center [55, 103] width 28 height 11
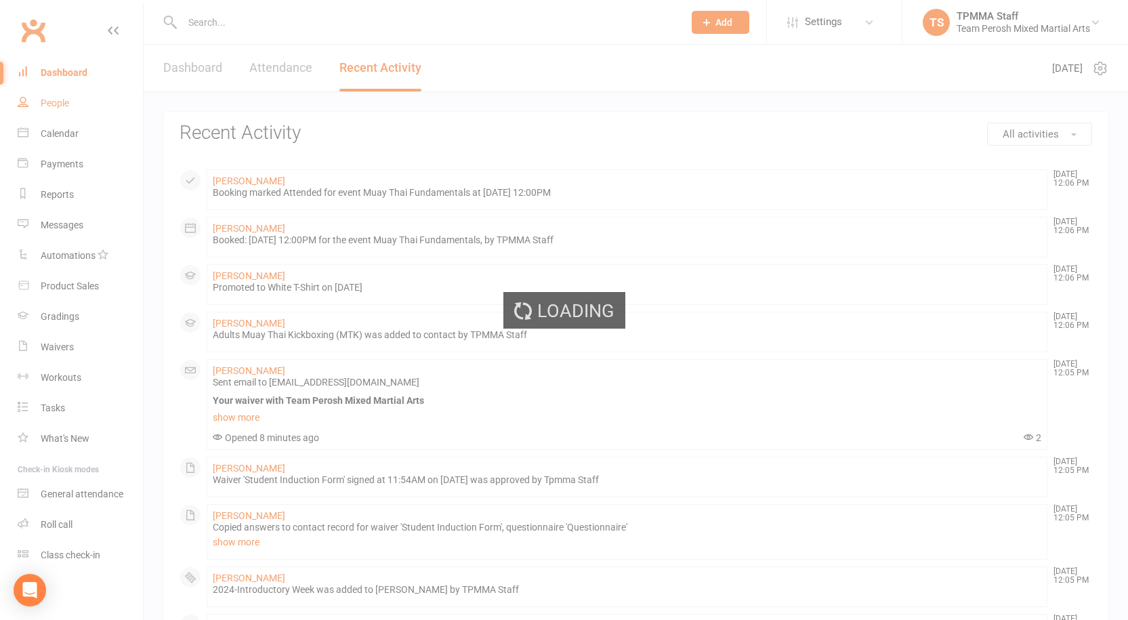
select select "active_trial"
select select "100"
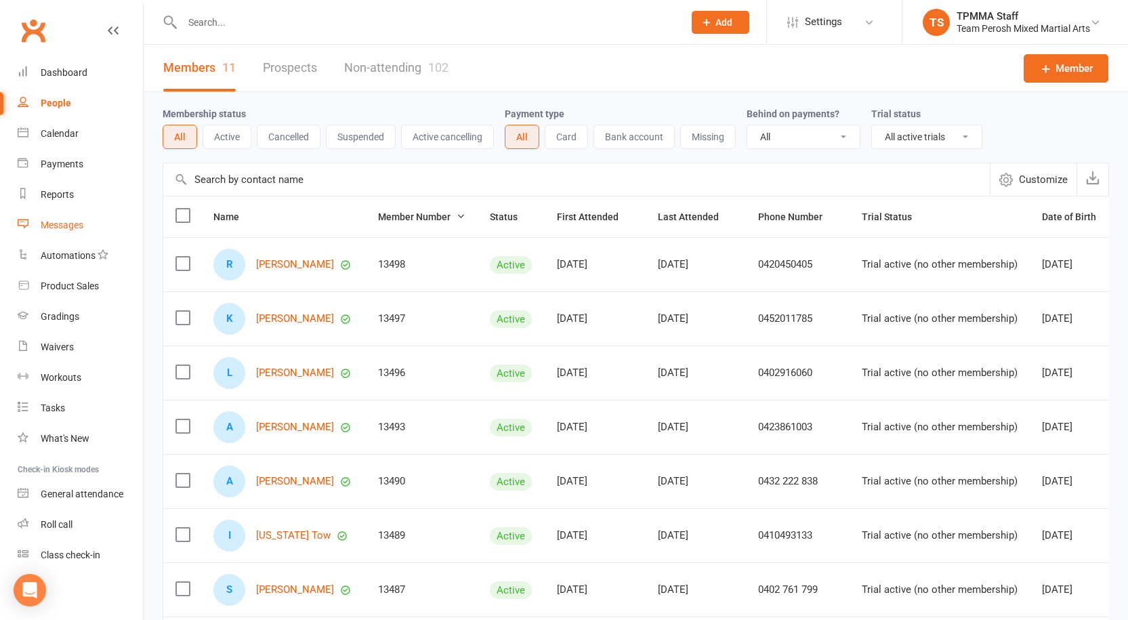
click at [59, 227] on div "Messages" at bounding box center [62, 225] width 43 height 11
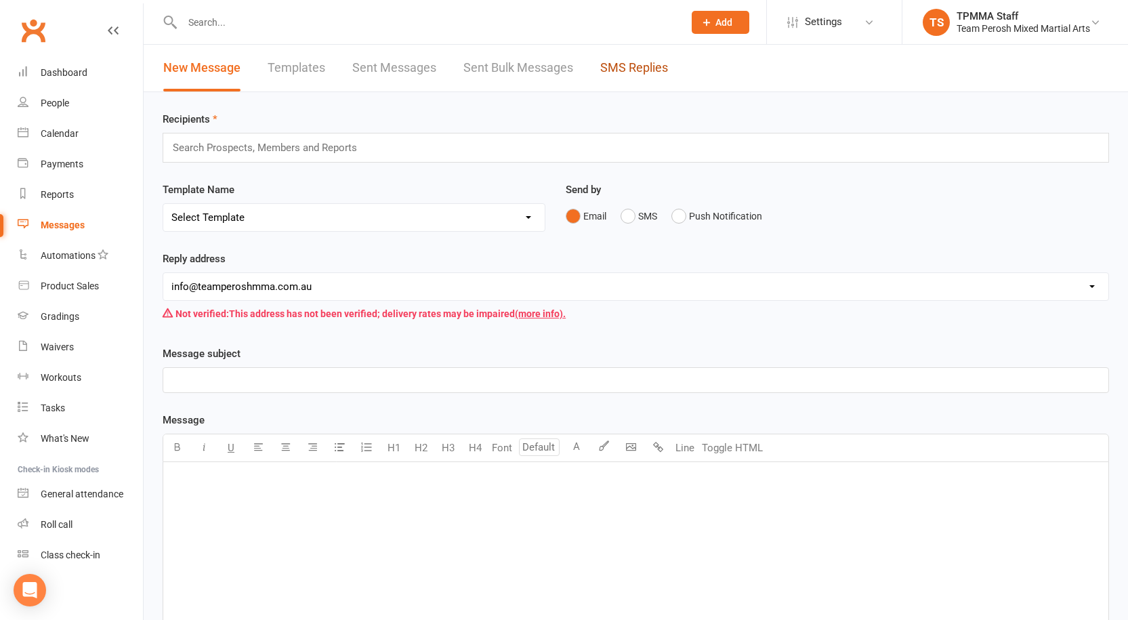
click at [641, 62] on link "SMS Replies" at bounding box center [634, 68] width 68 height 47
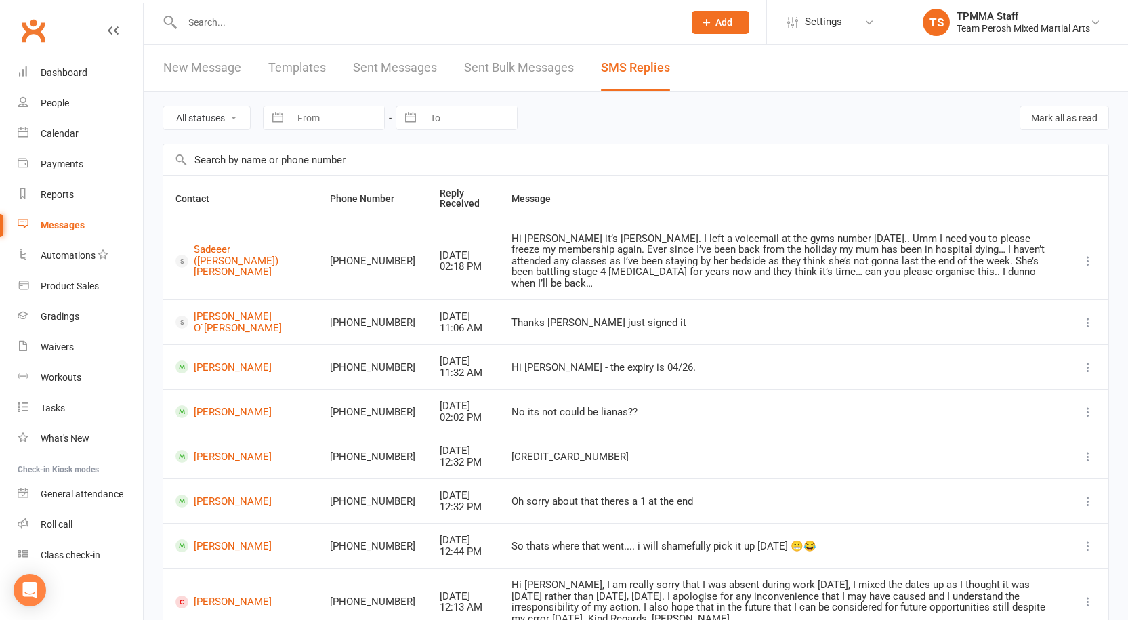
click at [367, 72] on link "Sent Messages" at bounding box center [395, 68] width 84 height 47
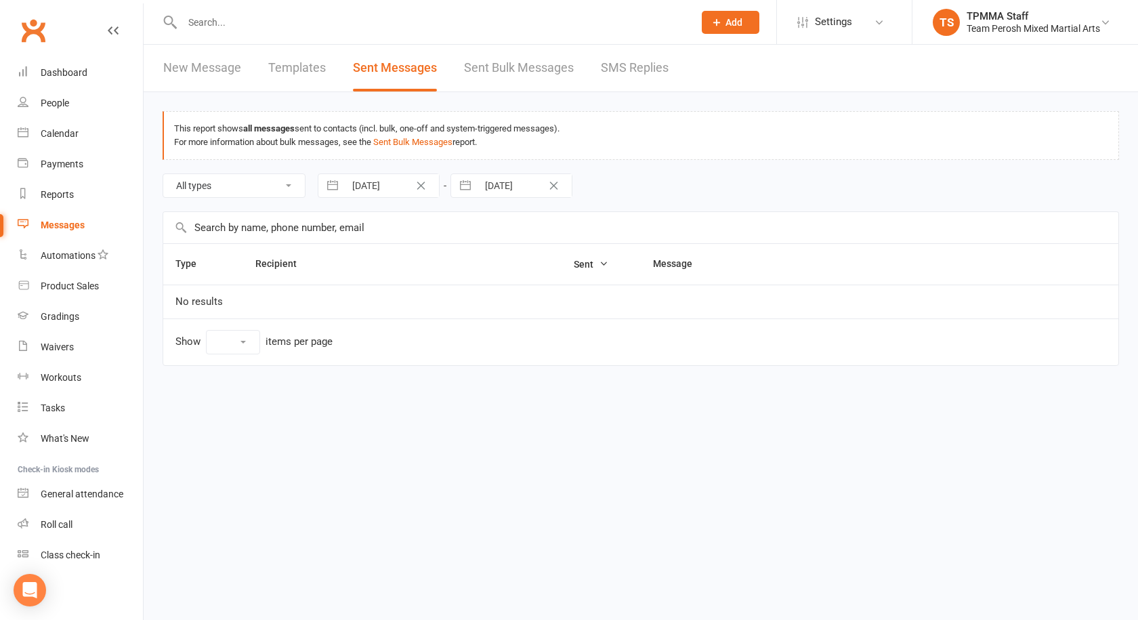
select select "100"
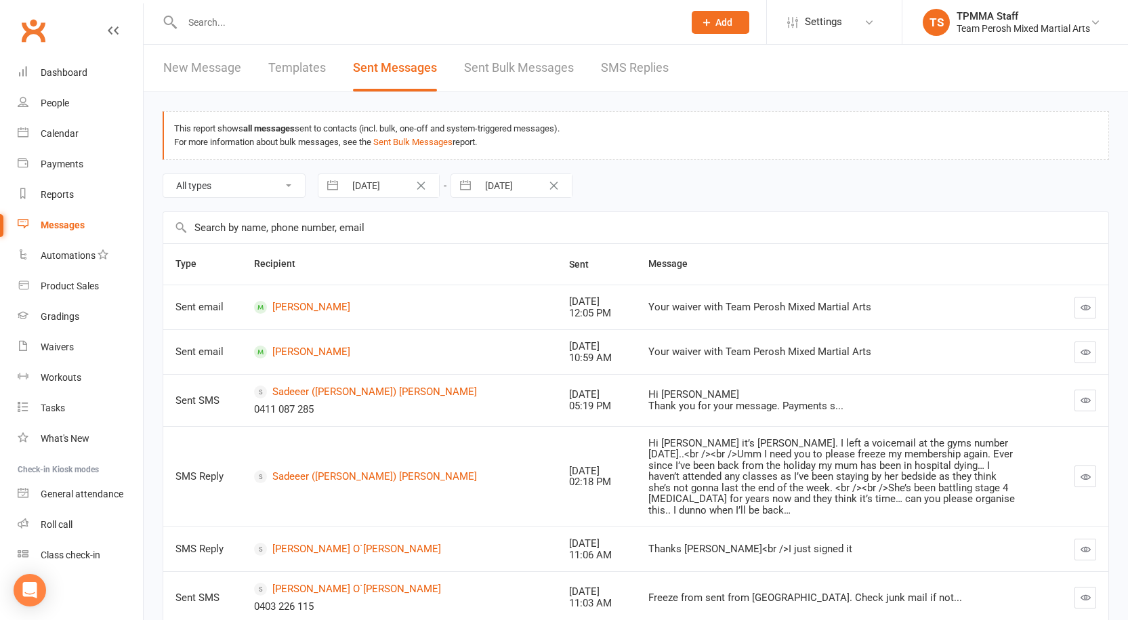
click at [1087, 401] on icon "button" at bounding box center [1086, 400] width 10 height 10
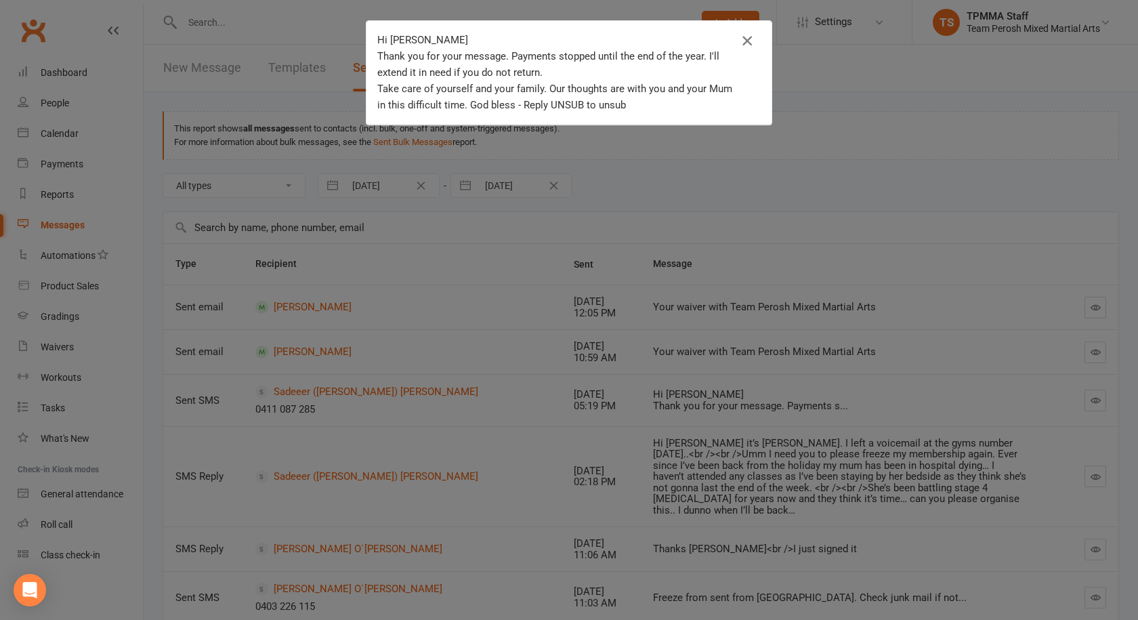
click at [748, 37] on icon "button" at bounding box center [747, 41] width 16 height 16
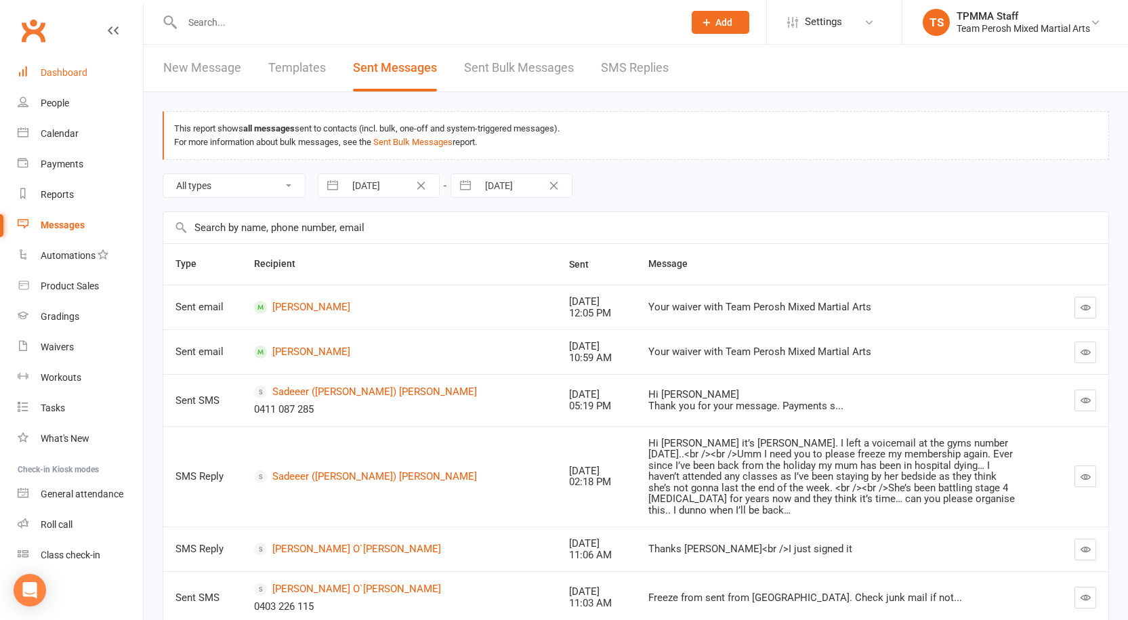
click at [56, 79] on link "Dashboard" at bounding box center [80, 73] width 125 height 30
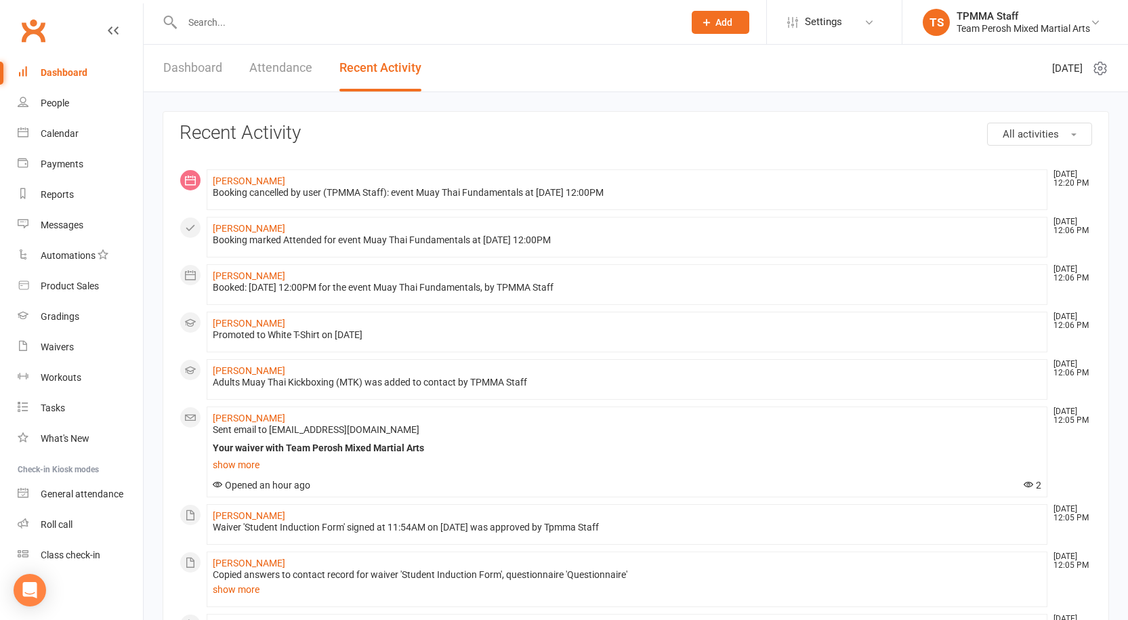
click at [245, 22] on input "text" at bounding box center [426, 22] width 496 height 19
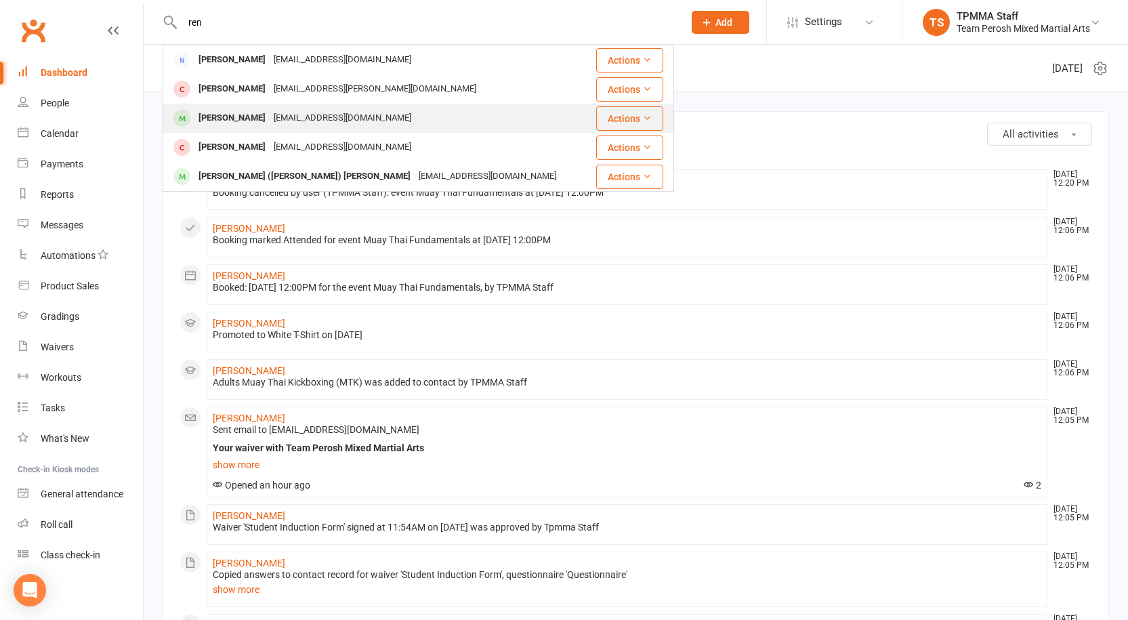
type input "ren"
click at [270, 117] on div "[EMAIL_ADDRESS][DOMAIN_NAME]" at bounding box center [343, 118] width 146 height 20
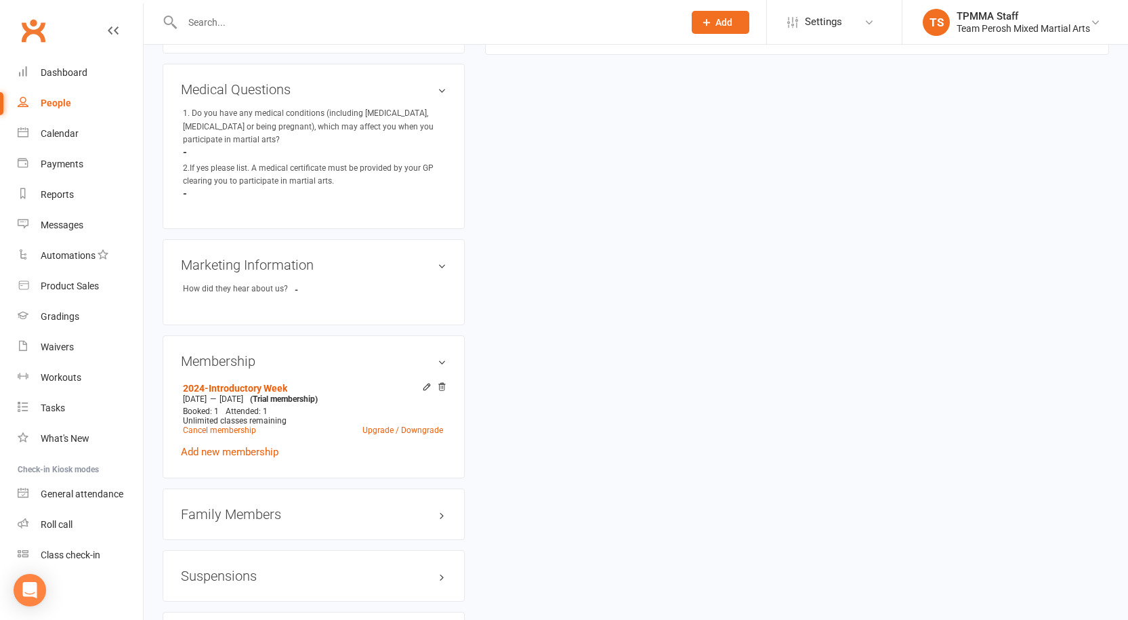
scroll to position [813, 0]
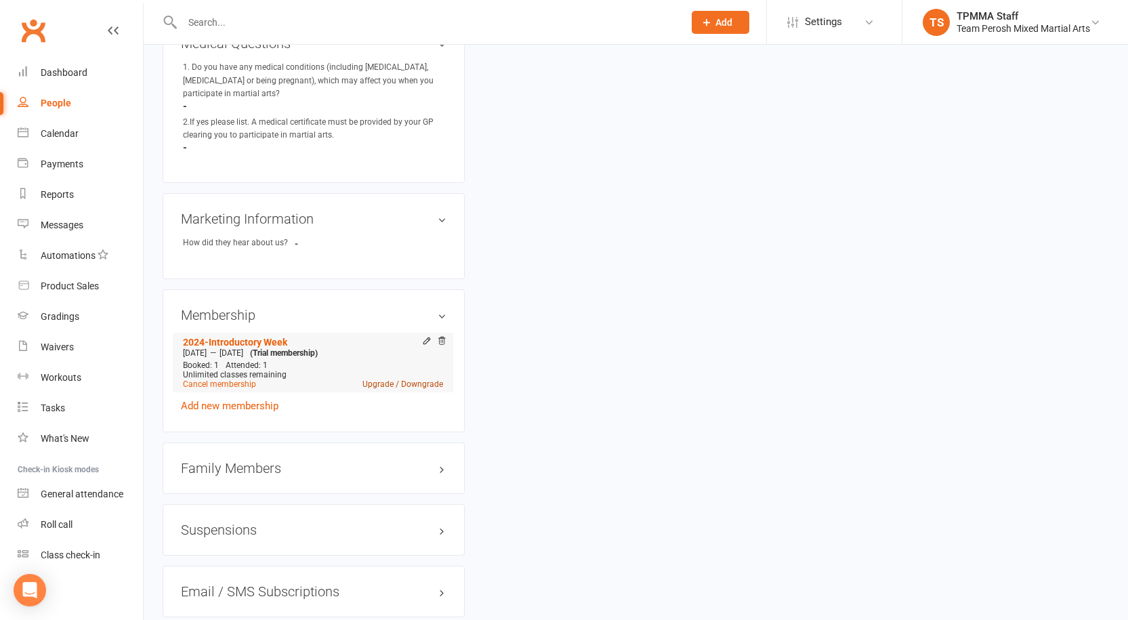
click at [397, 379] on link "Upgrade / Downgrade" at bounding box center [402, 383] width 81 height 9
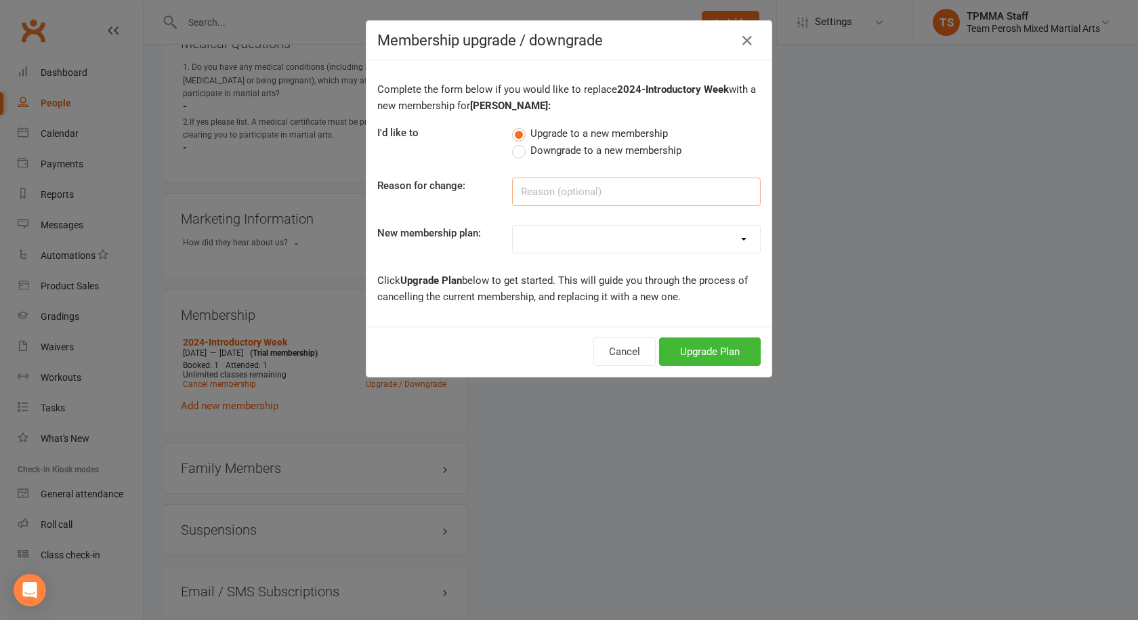
click at [574, 190] on input at bounding box center [636, 192] width 249 height 28
type input "New Member"
click at [551, 237] on select "2008-DD-1S 2008-DD-2S 2008-UF-1S 2013-DD-Adult-1S 2013-DD-Adult-2S 2024-DD-1S 2…" at bounding box center [636, 239] width 247 height 27
select select "6"
click at [513, 226] on select "2008-DD-1S 2008-DD-2S 2008-UF-1S 2013-DD-Adult-1S 2013-DD-Adult-2S 2024-DD-1S 2…" at bounding box center [636, 239] width 247 height 27
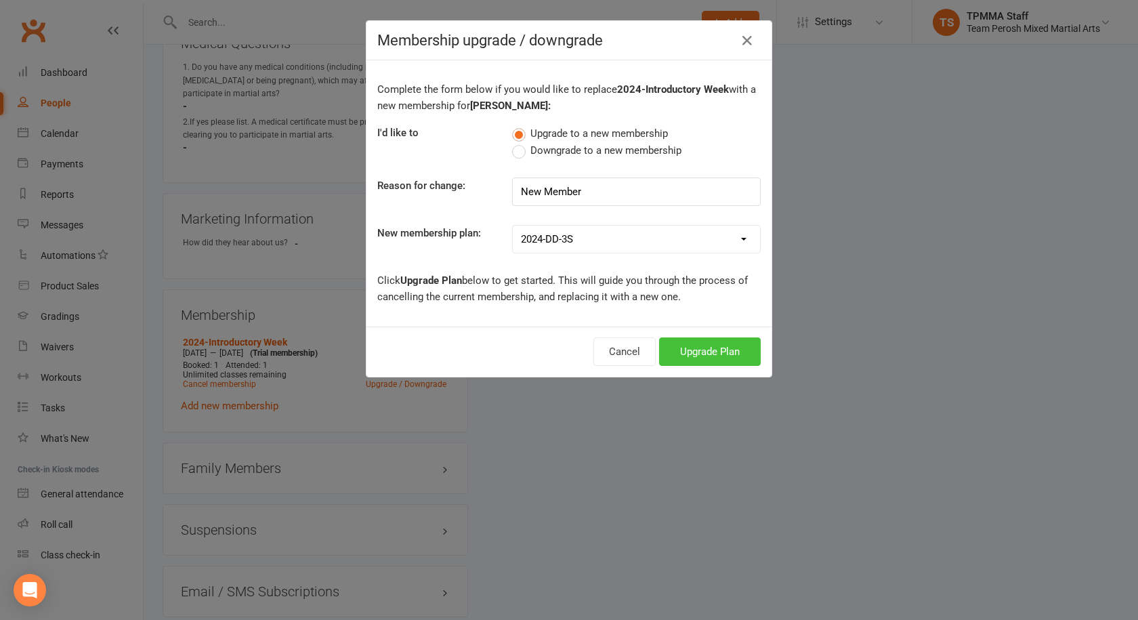
click at [720, 353] on button "Upgrade Plan" at bounding box center [710, 351] width 102 height 28
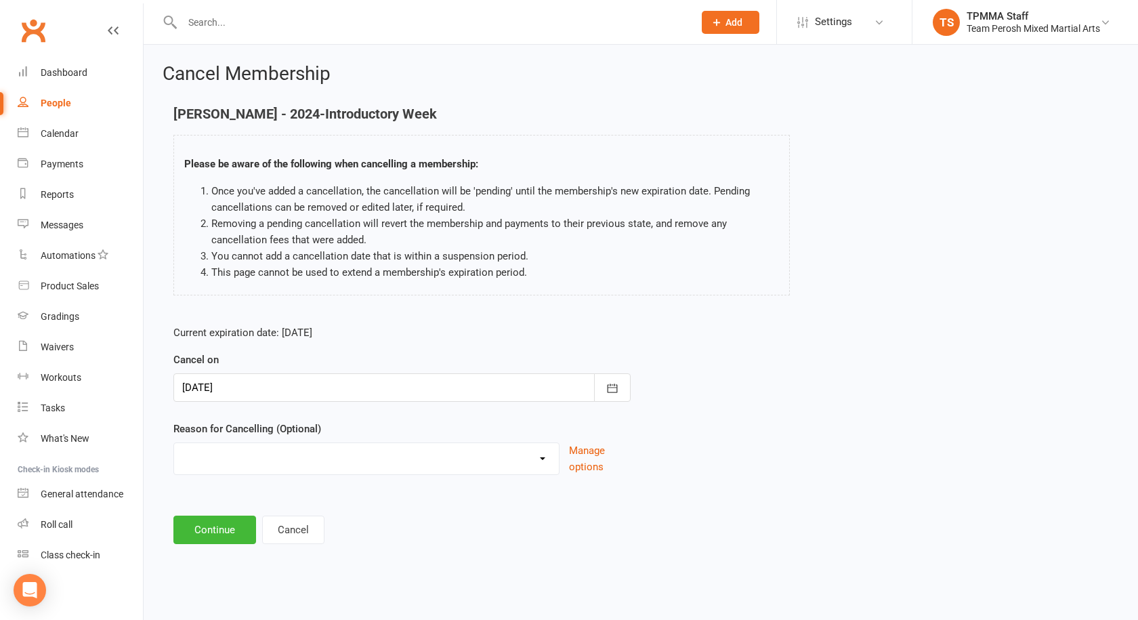
click at [545, 470] on select "Became a member Excessive failed payments Financial Inactive Inactive Casual In…" at bounding box center [366, 456] width 385 height 27
select select "9"
click at [174, 443] on select "Became a member Excessive failed payments Financial Inactive Inactive Casual In…" at bounding box center [366, 456] width 385 height 27
click at [230, 520] on button "Continue" at bounding box center [214, 530] width 83 height 28
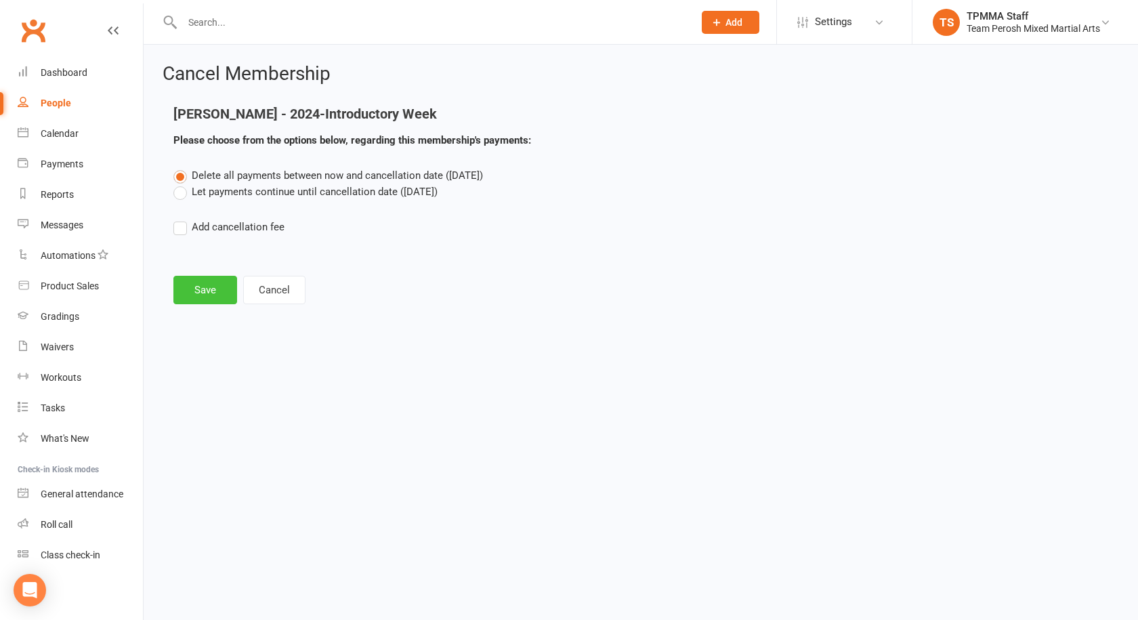
click at [217, 288] on button "Save" at bounding box center [205, 290] width 64 height 28
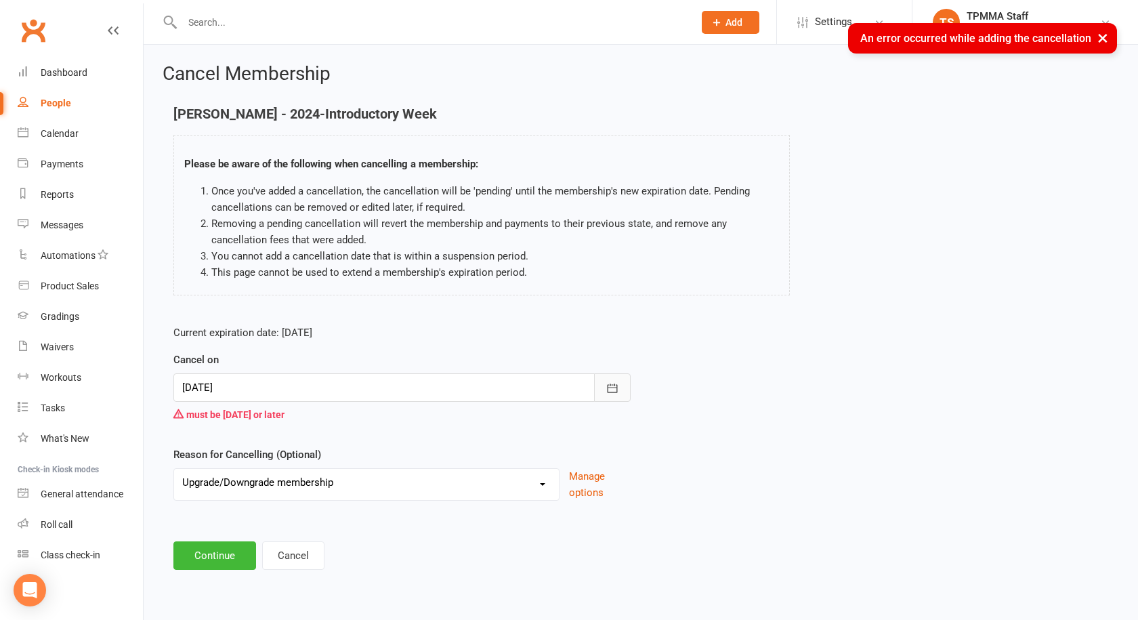
click at [613, 388] on icon "button" at bounding box center [613, 387] width 10 height 9
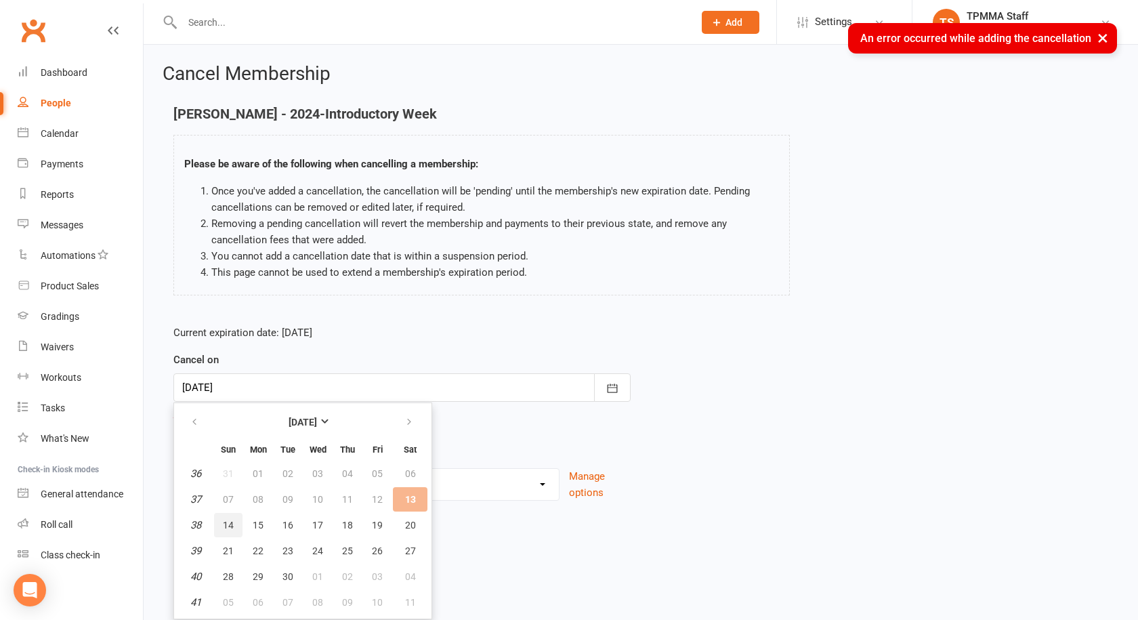
click at [235, 522] on button "14" at bounding box center [228, 525] width 28 height 24
type input "14 Sep 2025"
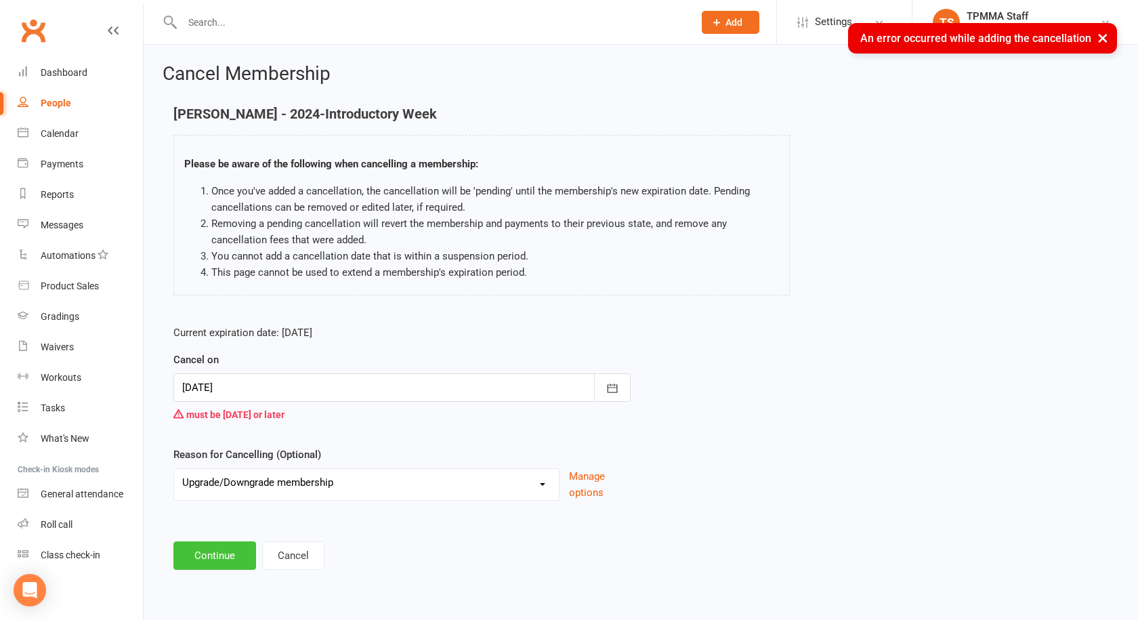
click at [222, 560] on button "Continue" at bounding box center [214, 555] width 83 height 28
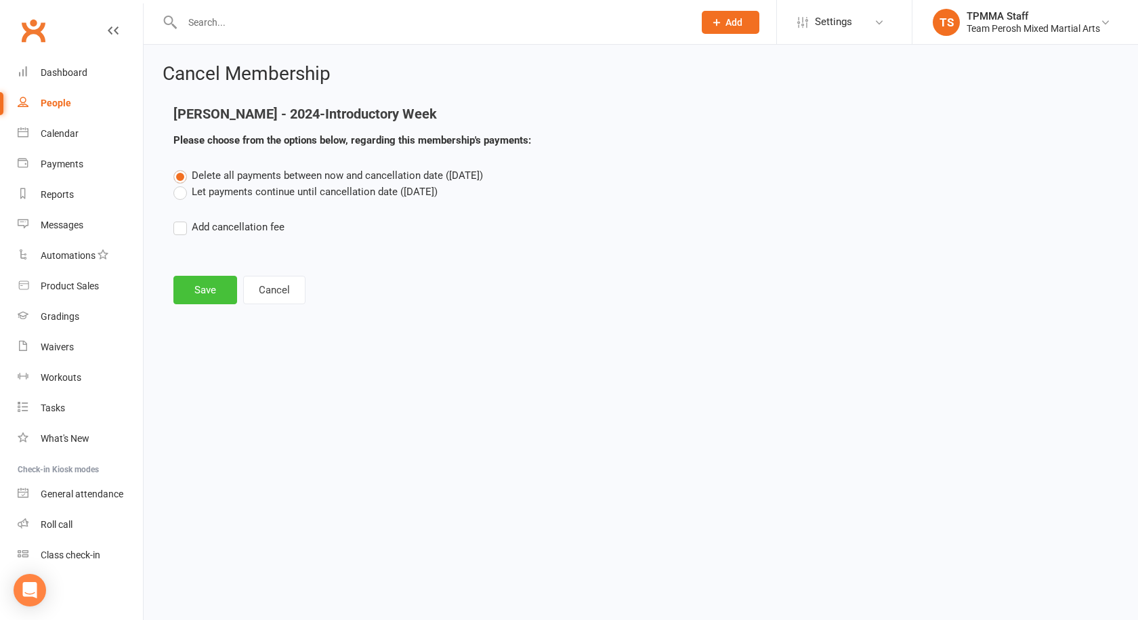
click at [222, 292] on button "Save" at bounding box center [205, 290] width 64 height 28
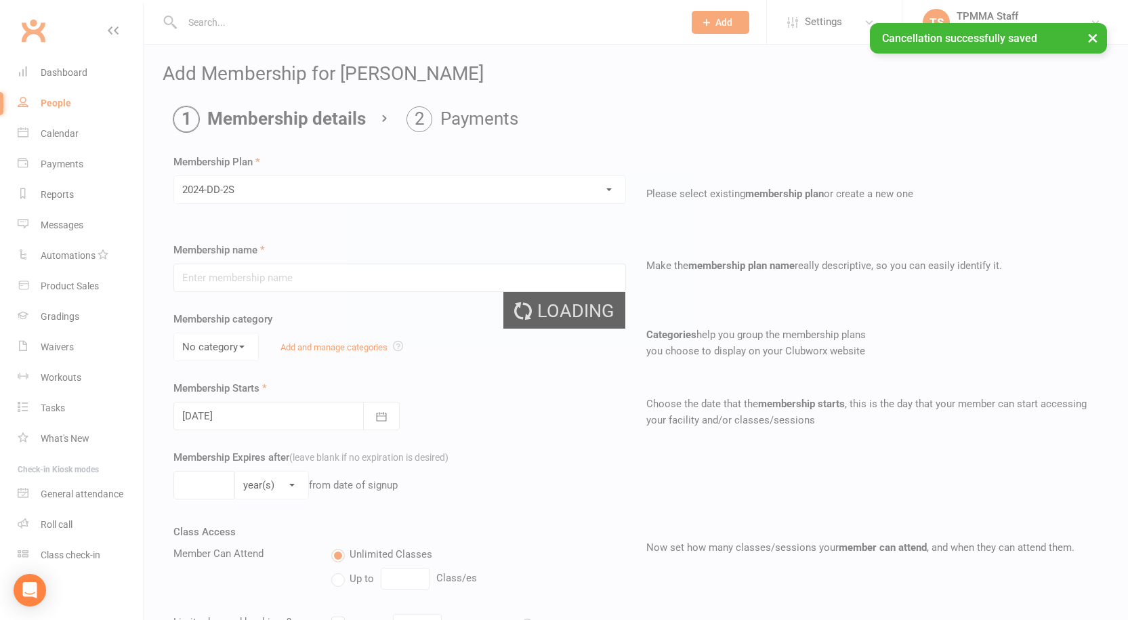
type input "2024-DD-2S"
select select "0"
type input "0"
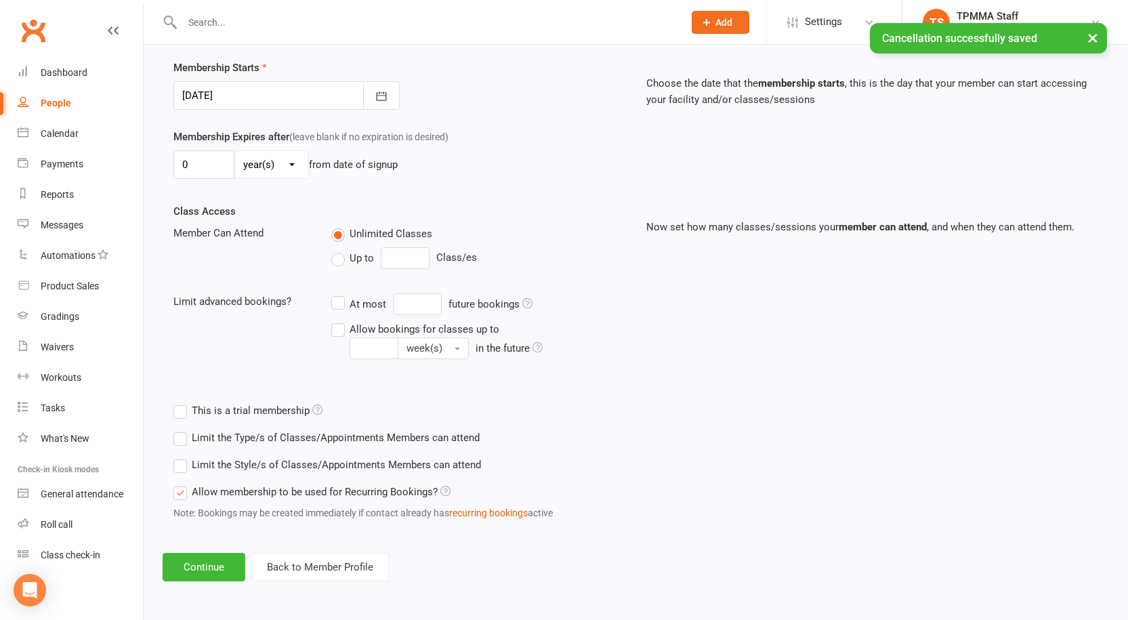
scroll to position [321, 0]
click at [180, 470] on label "Limit the Style/s of Classes/Appointments Members can attend" at bounding box center [327, 465] width 308 height 16
click at [180, 457] on input "Limit the Style/s of Classes/Appointments Members can attend" at bounding box center [177, 457] width 9 height 0
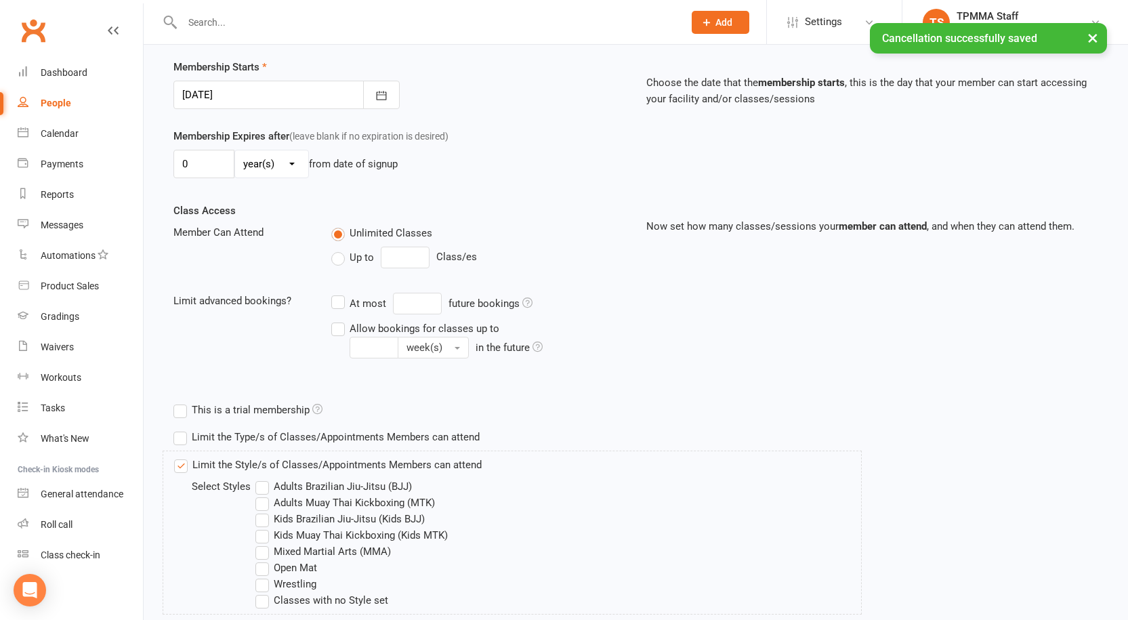
click at [268, 490] on label "Adults Brazilian Jiu-Jitsu (BJJ)" at bounding box center [333, 486] width 157 height 16
click at [264, 478] on input "Adults Brazilian Jiu-Jitsu (BJJ)" at bounding box center [259, 478] width 9 height 0
click at [268, 490] on label "Adults Brazilian Jiu-Jitsu (BJJ)" at bounding box center [333, 486] width 157 height 16
click at [264, 478] on input "Adults Brazilian Jiu-Jitsu (BJJ)" at bounding box center [259, 478] width 9 height 0
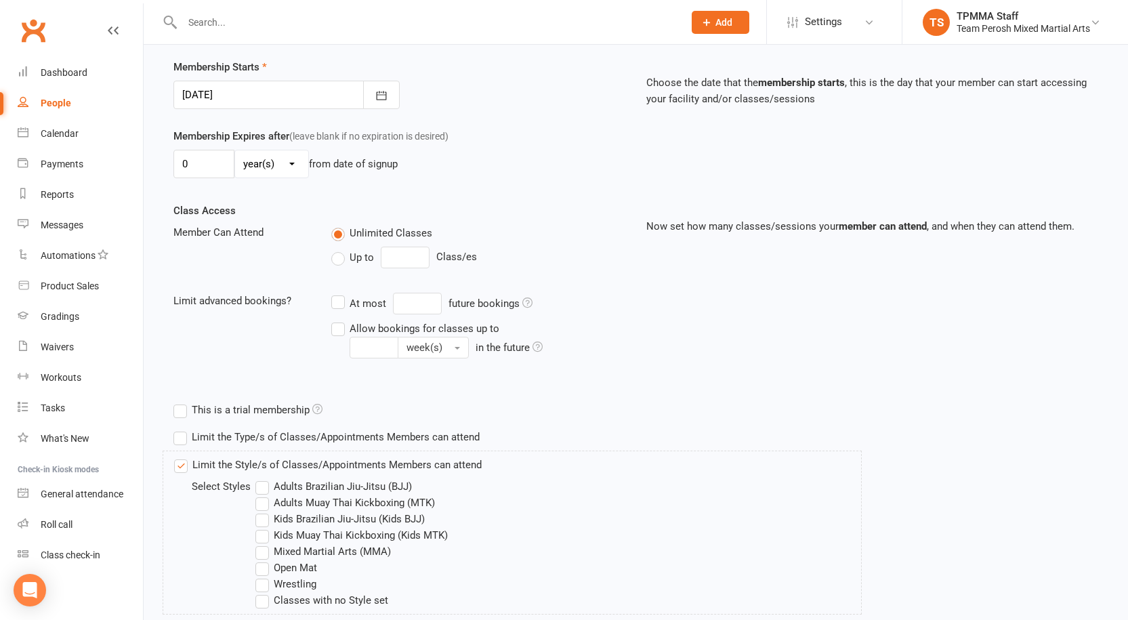
click at [268, 508] on label "Adults Muay Thai Kickboxing (MTK)" at bounding box center [345, 503] width 180 height 16
click at [264, 495] on input "Adults Muay Thai Kickboxing (MTK)" at bounding box center [259, 495] width 9 height 0
click at [270, 553] on label "Mixed Martial Arts (MMA)" at bounding box center [323, 551] width 136 height 16
click at [264, 543] on input "Mixed Martial Arts (MMA)" at bounding box center [259, 543] width 9 height 0
click at [270, 568] on label "Open Mat" at bounding box center [286, 568] width 62 height 16
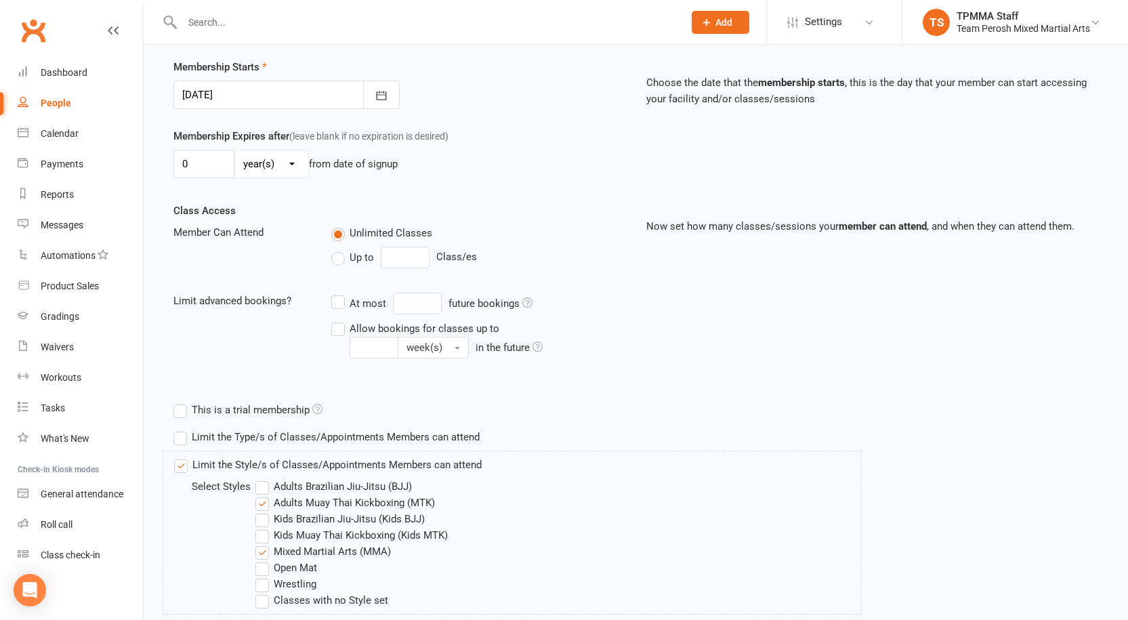
click at [264, 560] on input "Open Mat" at bounding box center [259, 560] width 9 height 0
click at [265, 552] on label "Mixed Martial Arts (MMA)" at bounding box center [323, 551] width 136 height 16
click at [264, 543] on input "Mixed Martial Arts (MMA)" at bounding box center [259, 543] width 9 height 0
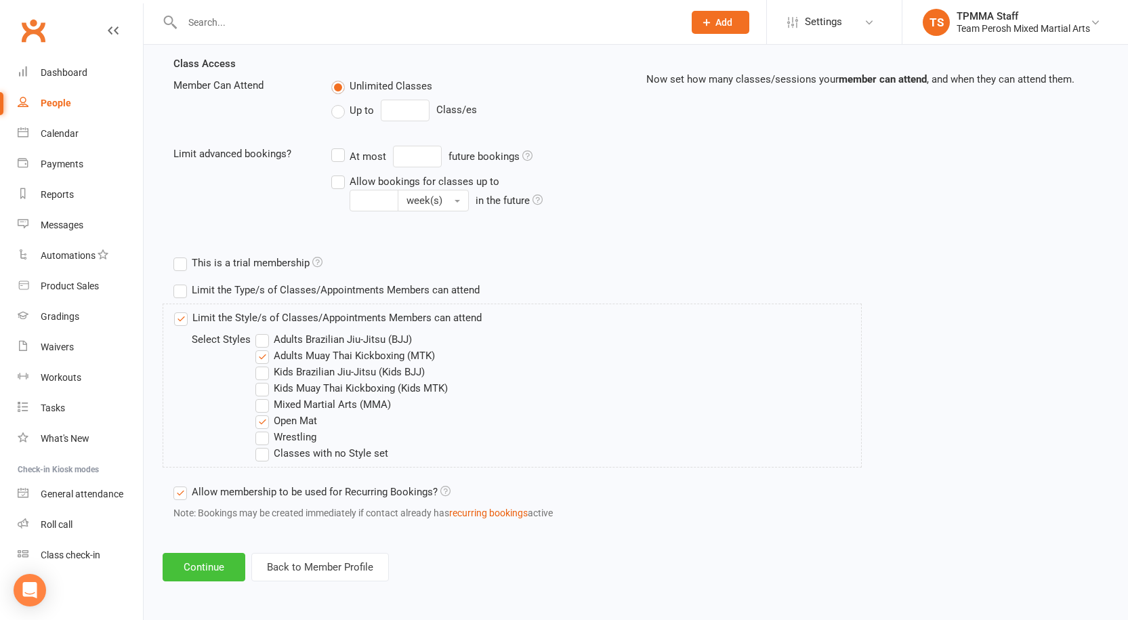
click at [218, 569] on button "Continue" at bounding box center [204, 567] width 83 height 28
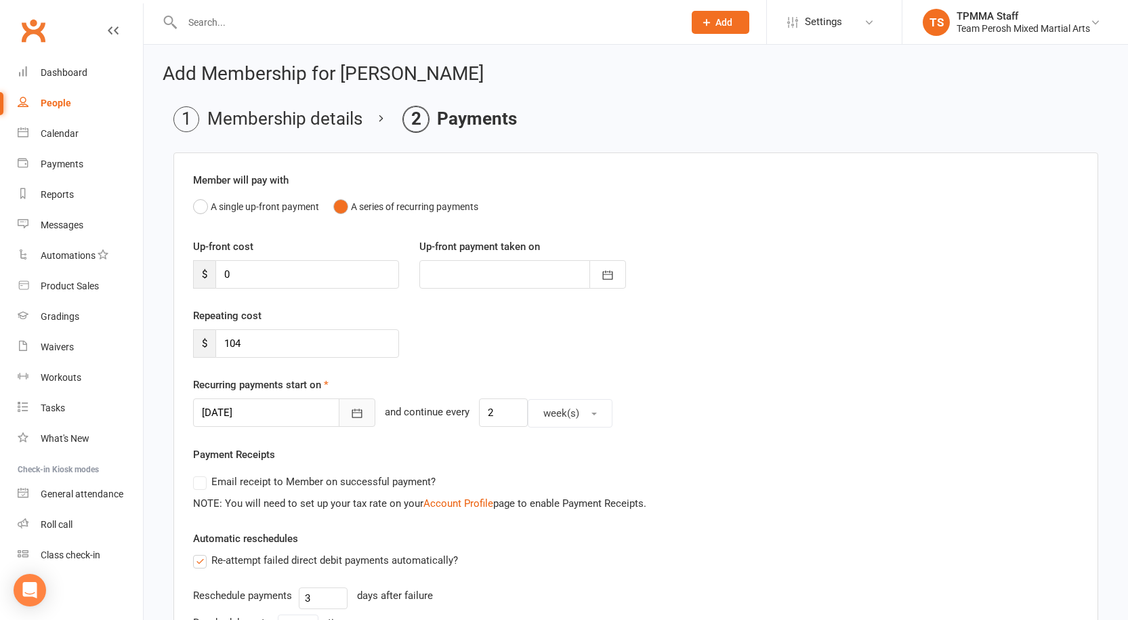
click at [339, 407] on button "button" at bounding box center [357, 412] width 37 height 28
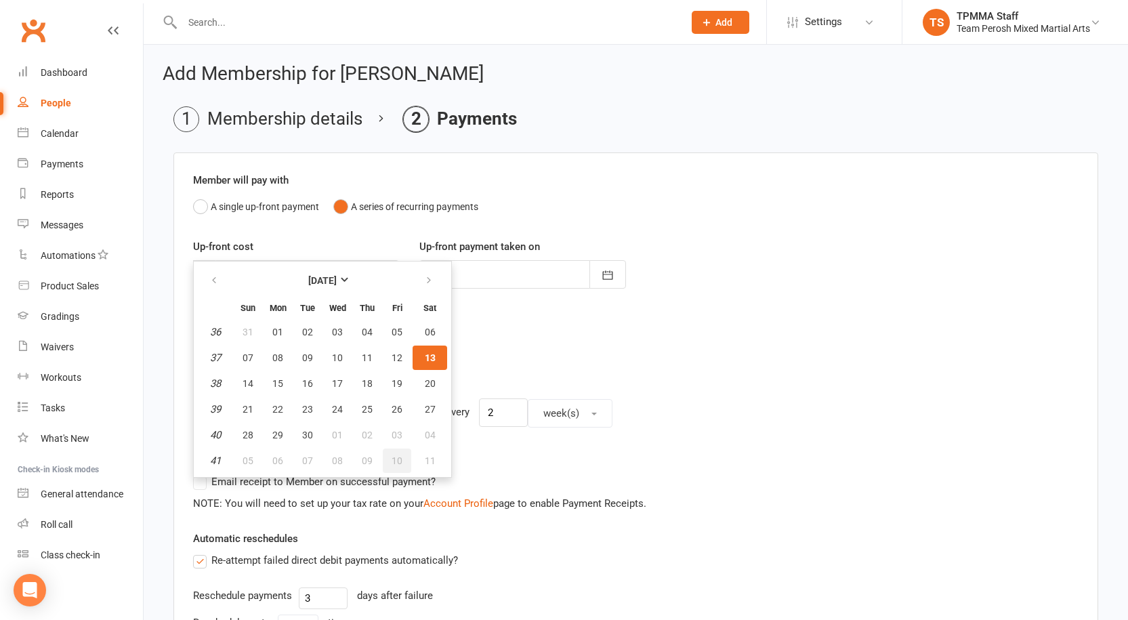
click at [401, 460] on span "10" at bounding box center [397, 460] width 11 height 11
type input "10 Oct 2025"
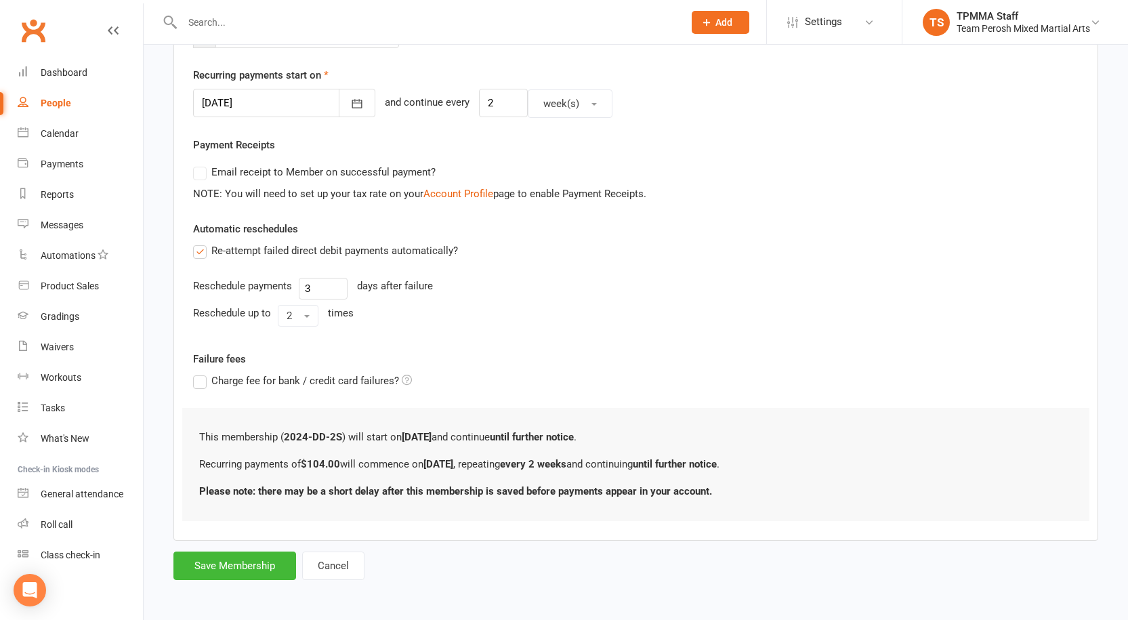
scroll to position [311, 0]
click at [250, 565] on button "Save Membership" at bounding box center [234, 564] width 123 height 28
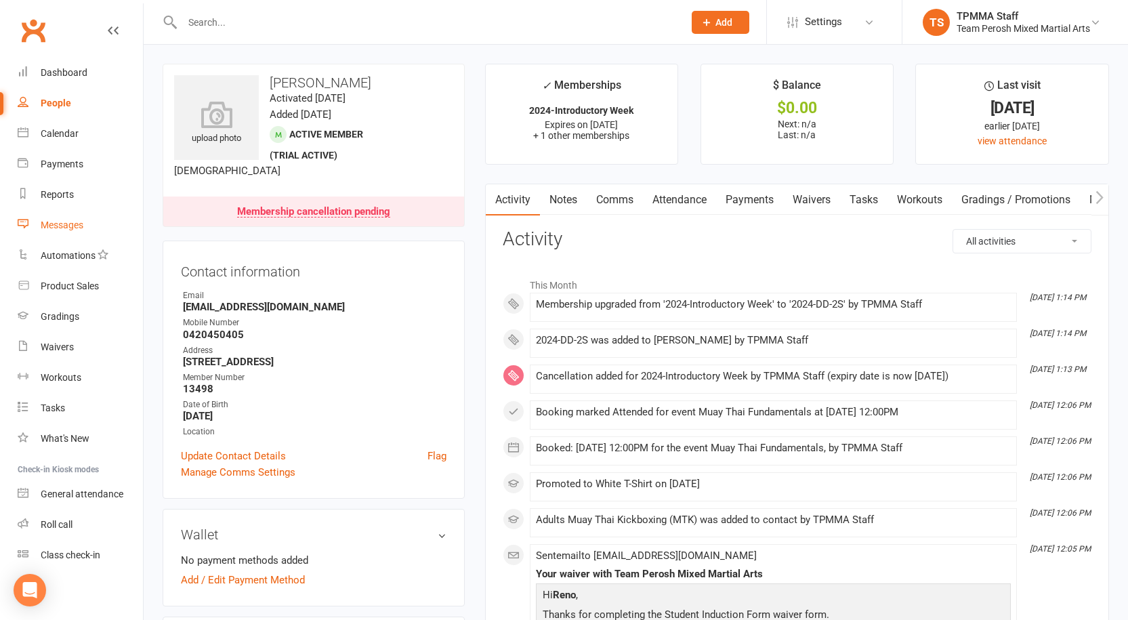
click at [73, 224] on div "Messages" at bounding box center [62, 225] width 43 height 11
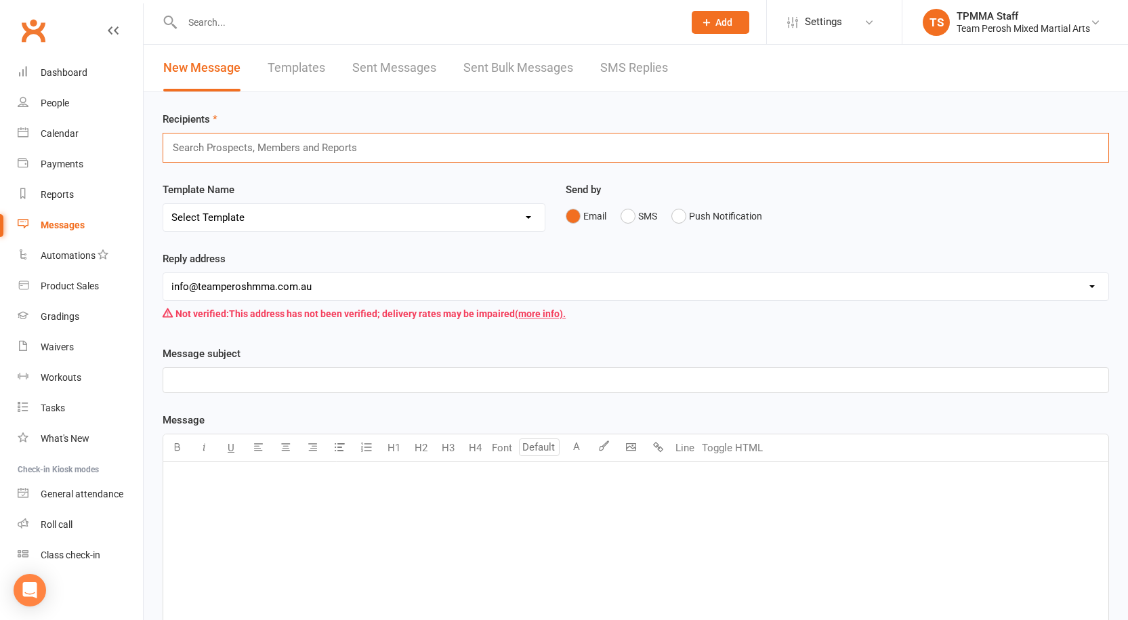
click at [268, 145] on input "text" at bounding box center [270, 148] width 199 height 18
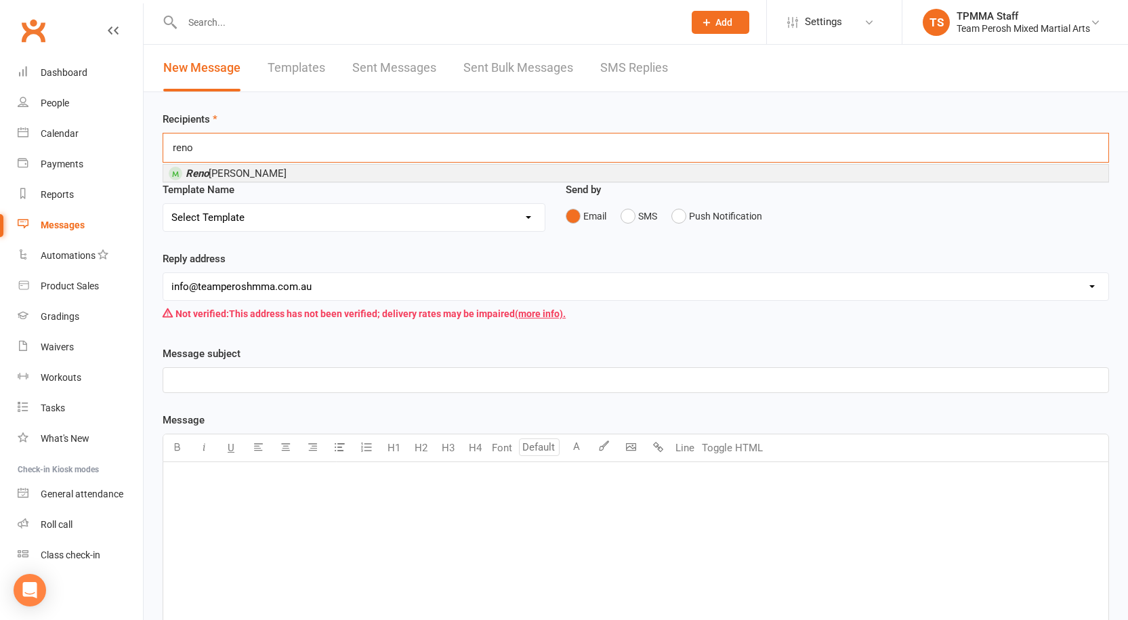
type input "reno"
click at [347, 30] on input "text" at bounding box center [426, 22] width 496 height 19
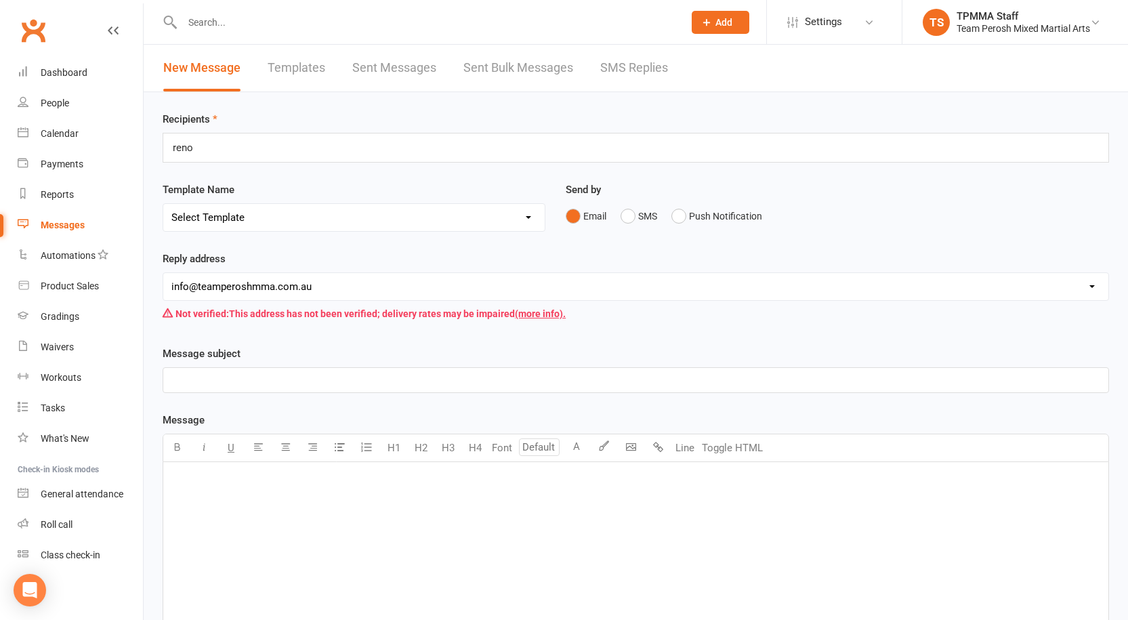
click at [388, 67] on link "Sent Messages" at bounding box center [394, 68] width 84 height 47
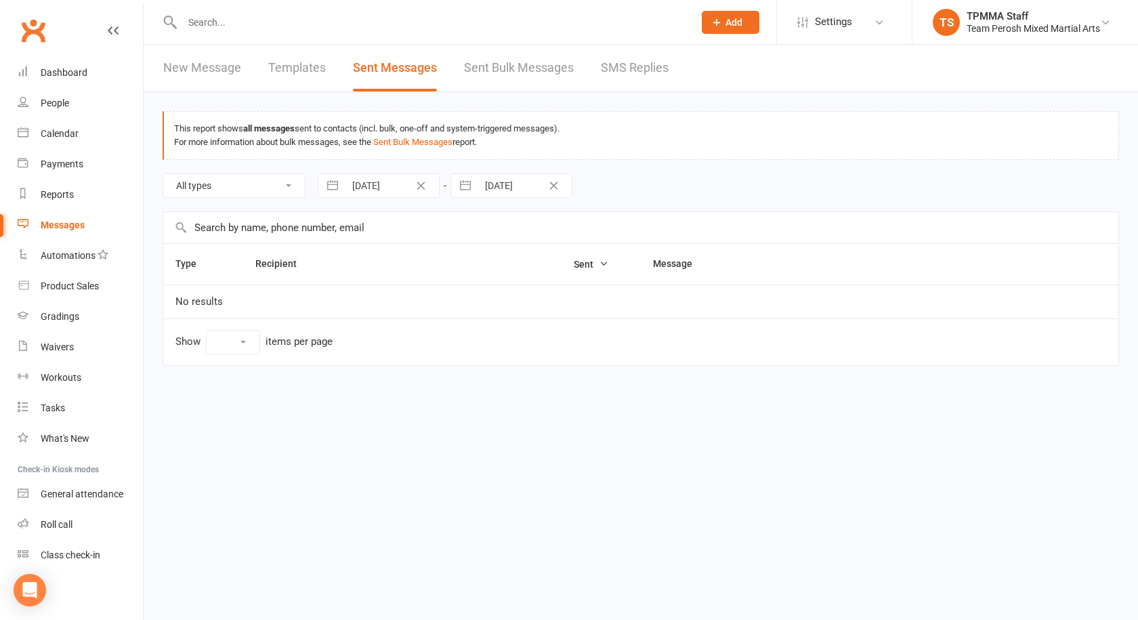
select select "100"
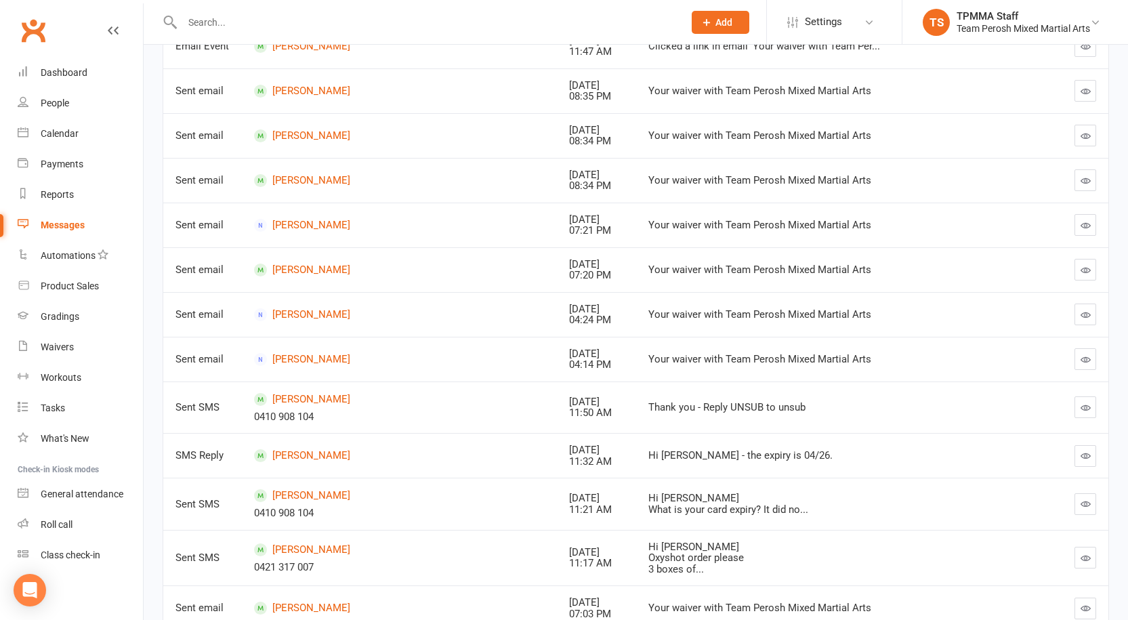
scroll to position [1220, 0]
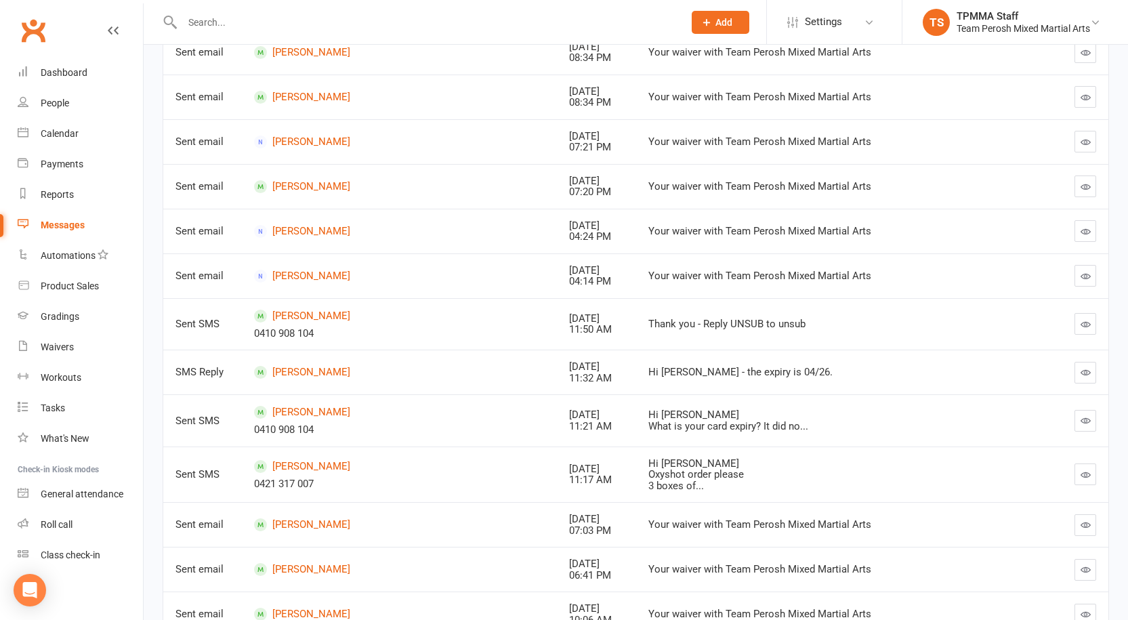
click at [701, 415] on div "Hi George What is your card expiry? It did no..." at bounding box center [832, 420] width 369 height 22
click at [1081, 415] on icon "button" at bounding box center [1086, 420] width 10 height 10
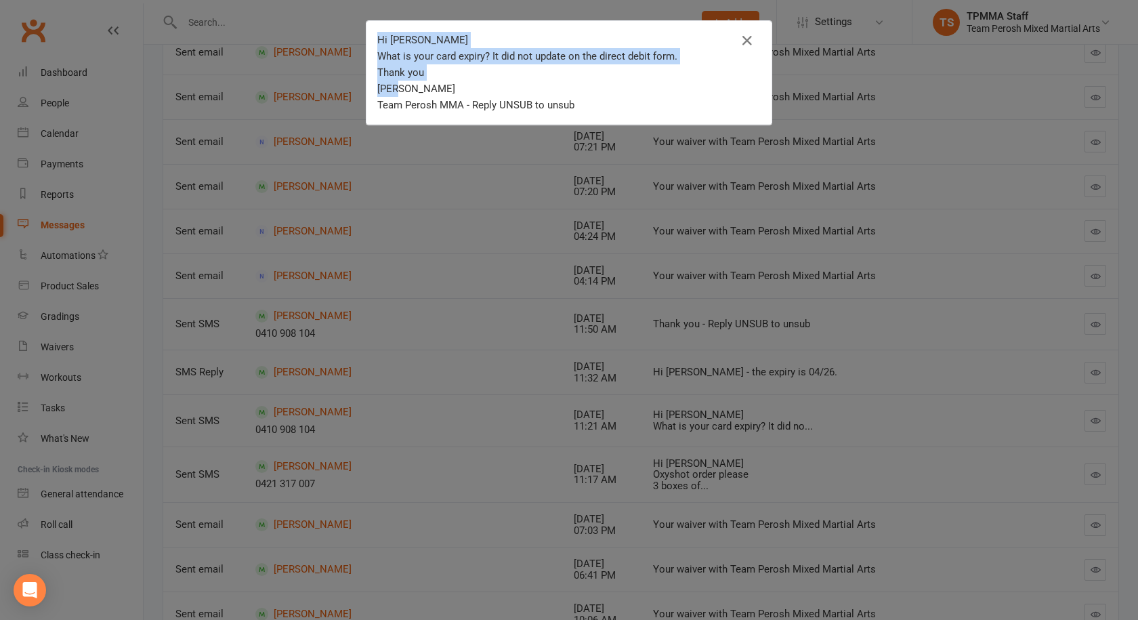
drag, startPoint x: 394, startPoint y: 90, endPoint x: 367, endPoint y: 39, distance: 57.6
click at [367, 39] on div "Hi George What is your card expiry? It did not update on the direct debit form.…" at bounding box center [569, 73] width 405 height 104
drag, startPoint x: 457, startPoint y: 106, endPoint x: 370, endPoint y: 39, distance: 110.2
click at [370, 39] on div "Hi George What is your card expiry? It did not update on the direct debit form.…" at bounding box center [569, 73] width 405 height 104
copy div "Hi George What is your card expiry? It did not update on the direct debit form.…"
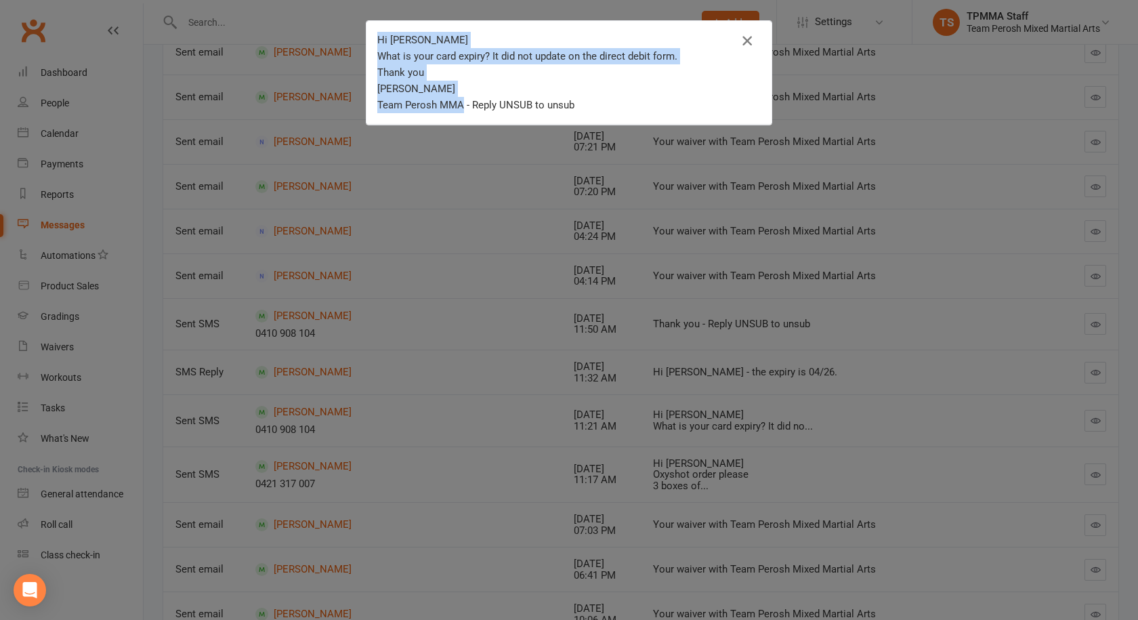
click at [744, 39] on icon "button" at bounding box center [747, 41] width 16 height 16
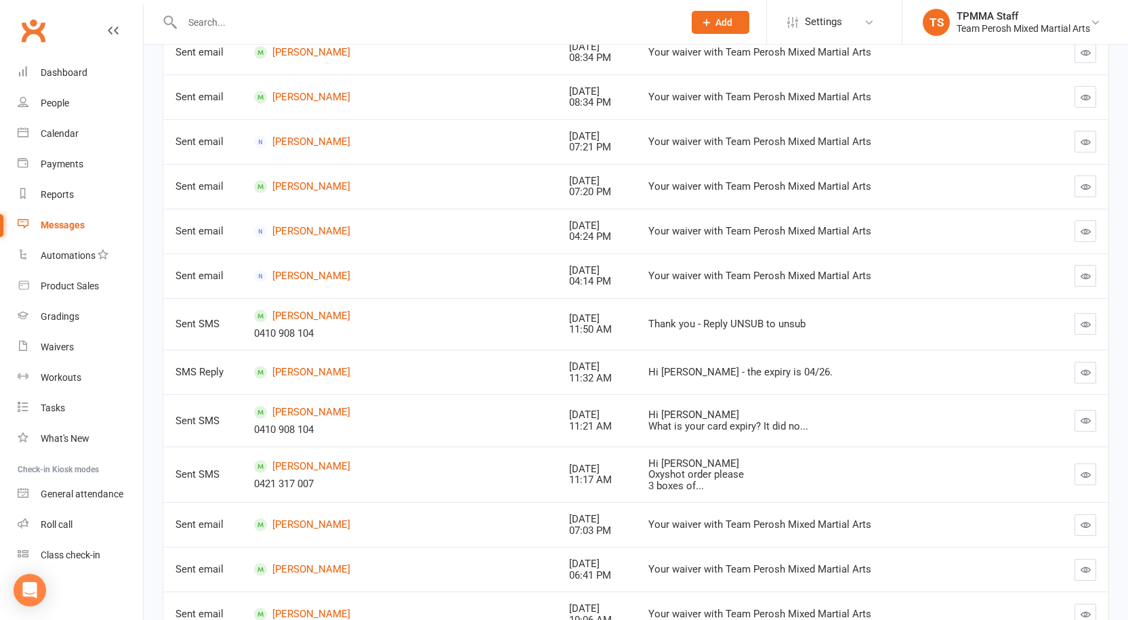
click at [295, 18] on input "text" at bounding box center [426, 22] width 496 height 19
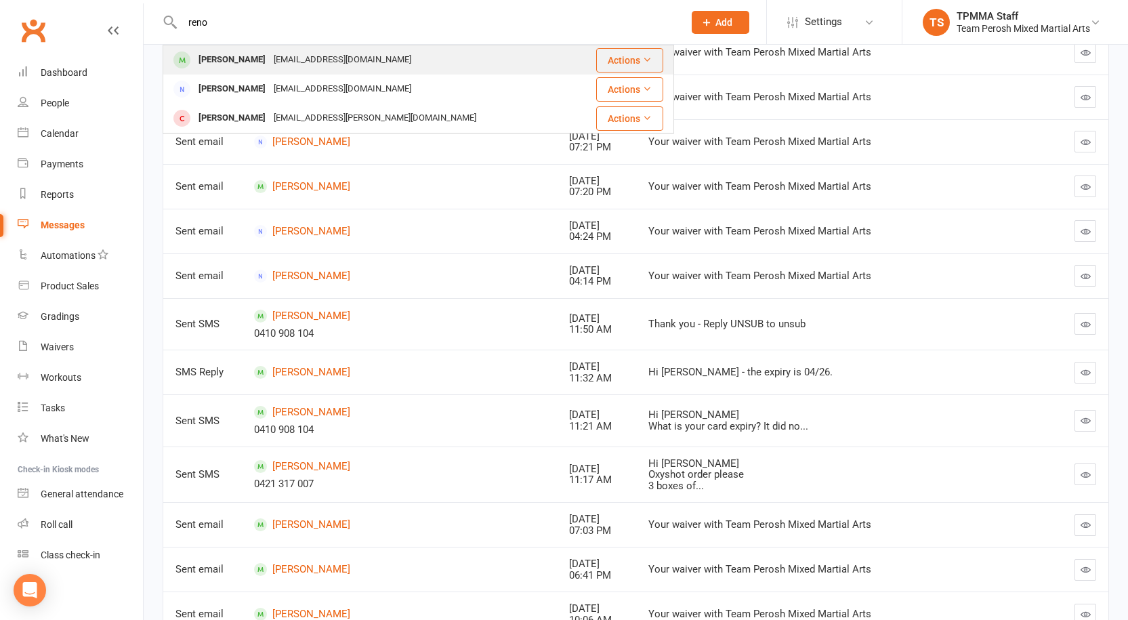
type input "reno"
click at [310, 60] on div "[EMAIL_ADDRESS][DOMAIN_NAME]" at bounding box center [343, 60] width 146 height 20
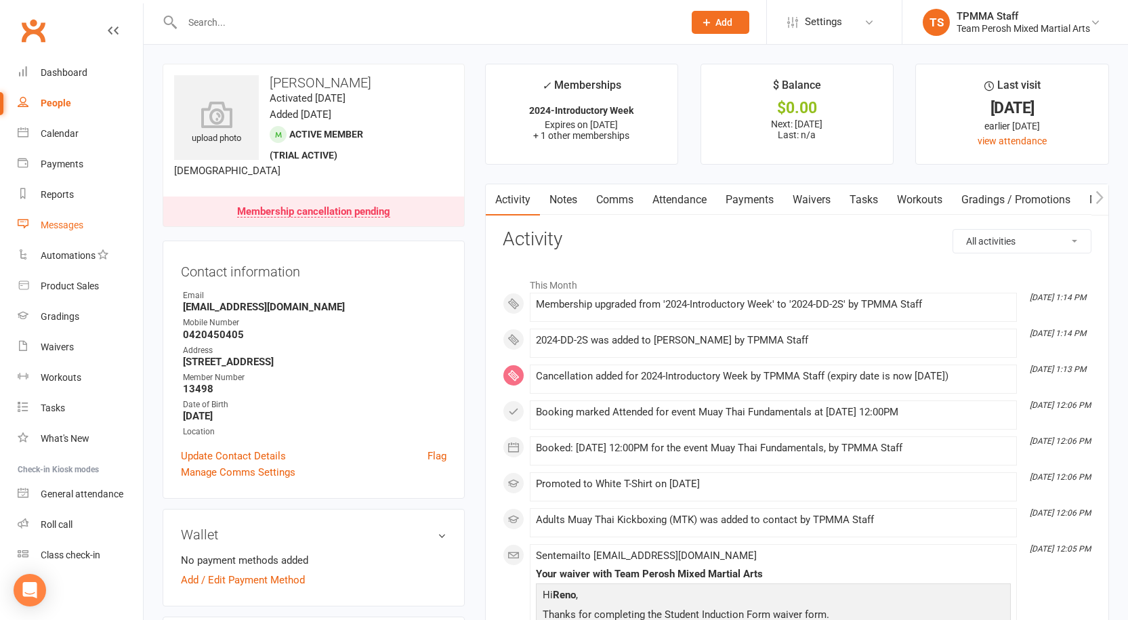
click at [62, 224] on div "Messages" at bounding box center [62, 225] width 43 height 11
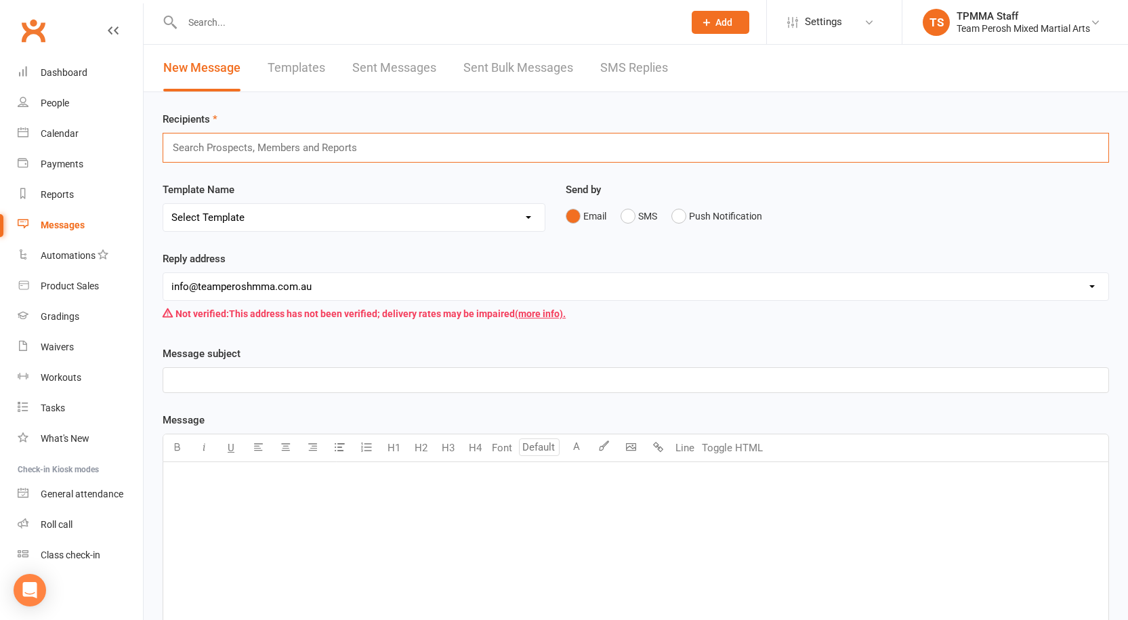
click at [264, 140] on input "text" at bounding box center [270, 148] width 199 height 18
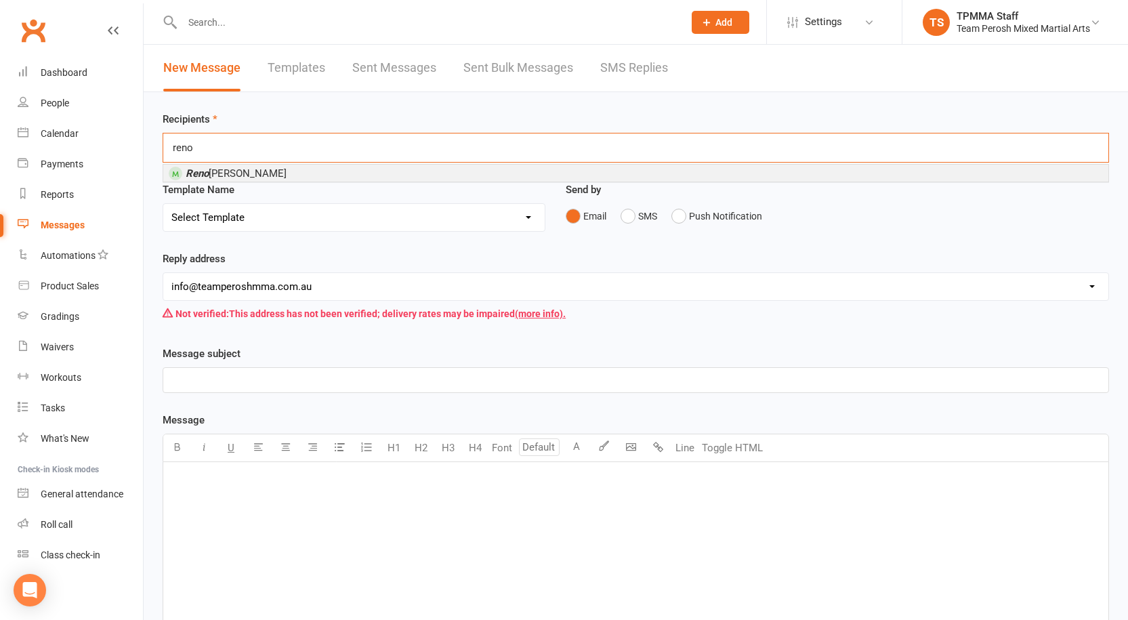
type input "reno"
click at [295, 163] on div "Recipients reno reno Reno Torrisi Template Name Select Template [SMS] [Default …" at bounding box center [636, 481] width 984 height 778
click at [205, 174] on em "Reno" at bounding box center [197, 173] width 23 height 12
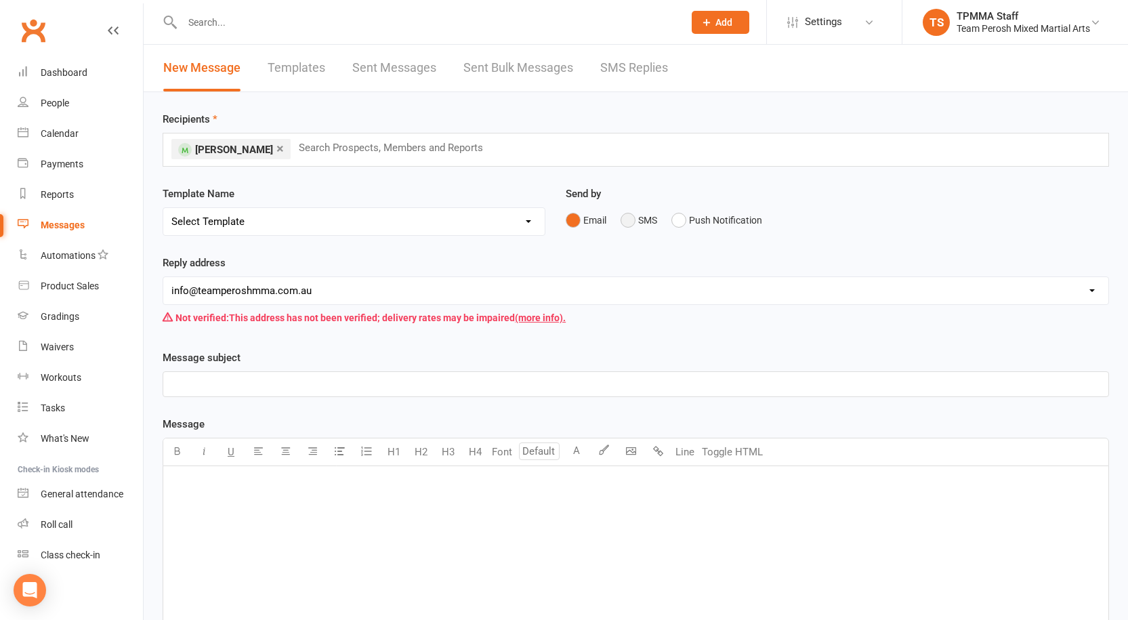
click at [628, 224] on button "SMS" at bounding box center [639, 220] width 37 height 26
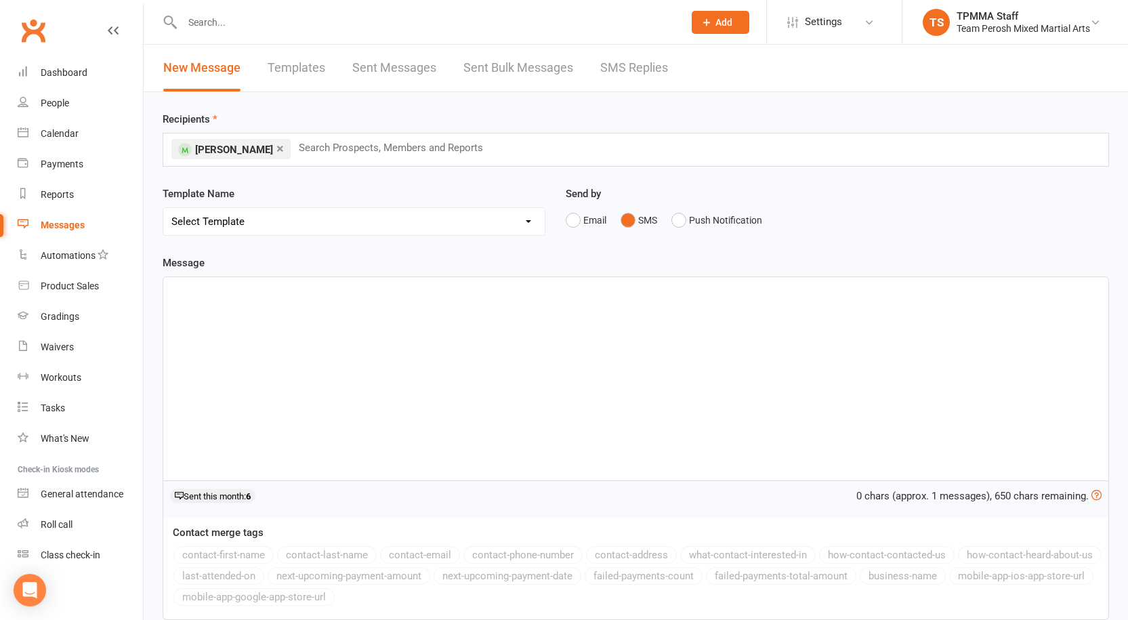
click at [283, 308] on div "﻿" at bounding box center [635, 378] width 945 height 203
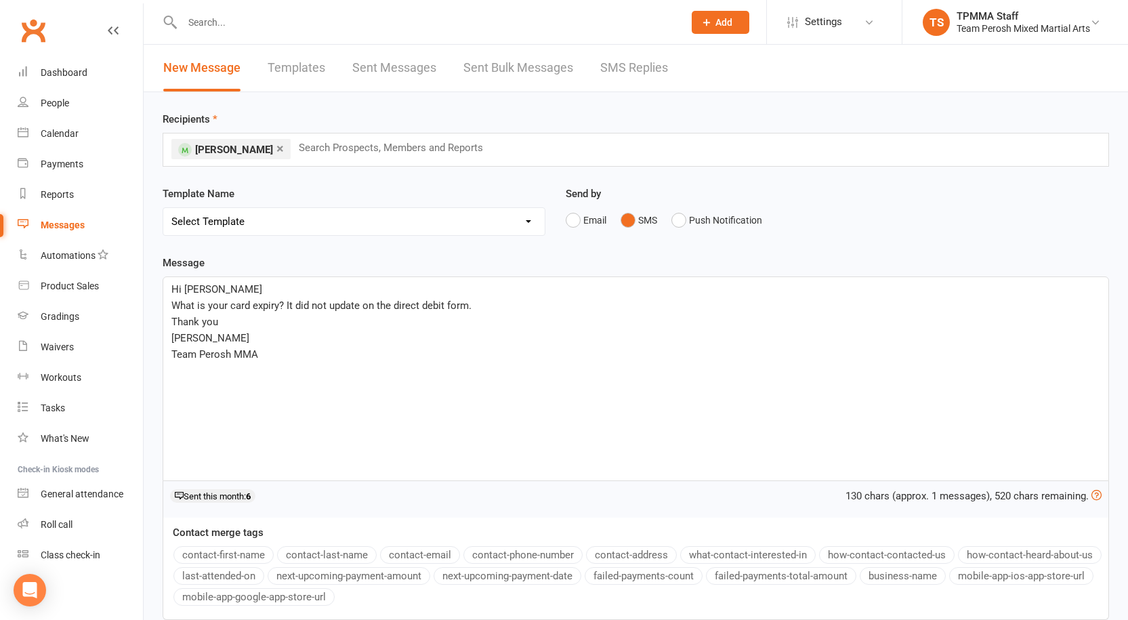
click at [219, 289] on p "Hi George" at bounding box center [635, 289] width 929 height 16
click at [411, 396] on div "Hi Reno What is your card expiry? It did not update on the direct debit form. T…" at bounding box center [635, 378] width 945 height 203
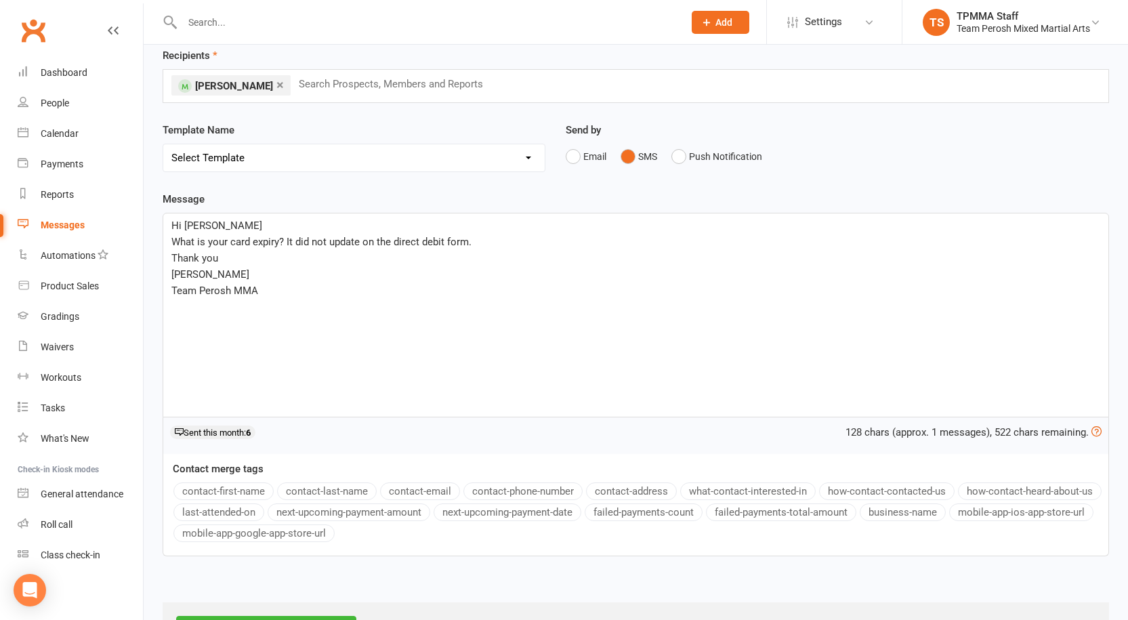
scroll to position [121, 0]
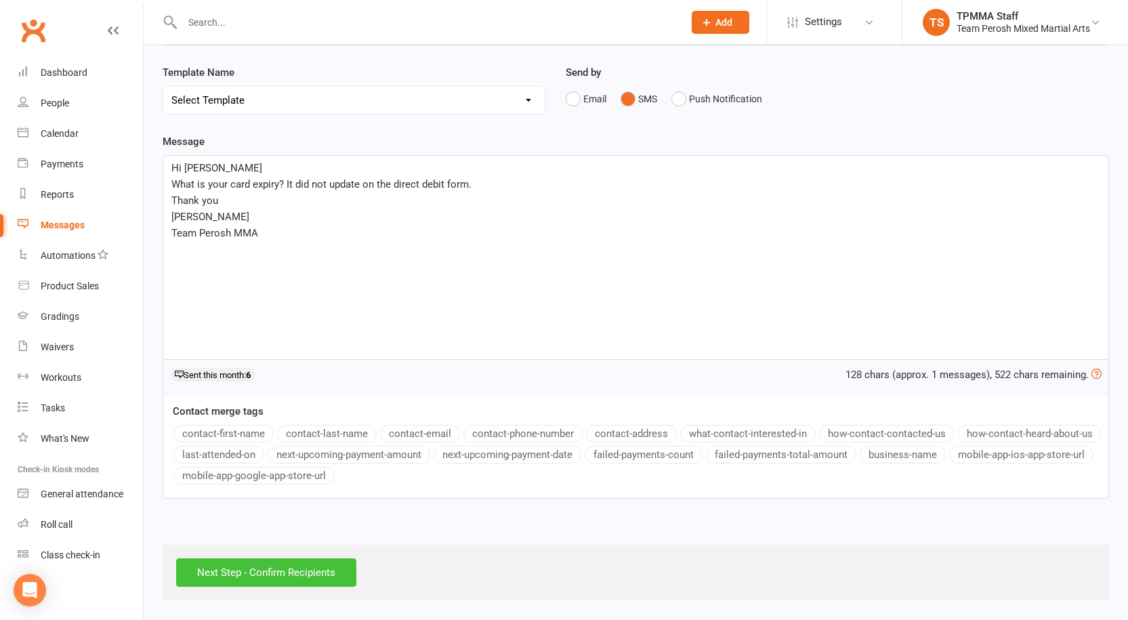
click at [273, 575] on input "Next Step - Confirm Recipients" at bounding box center [266, 572] width 180 height 28
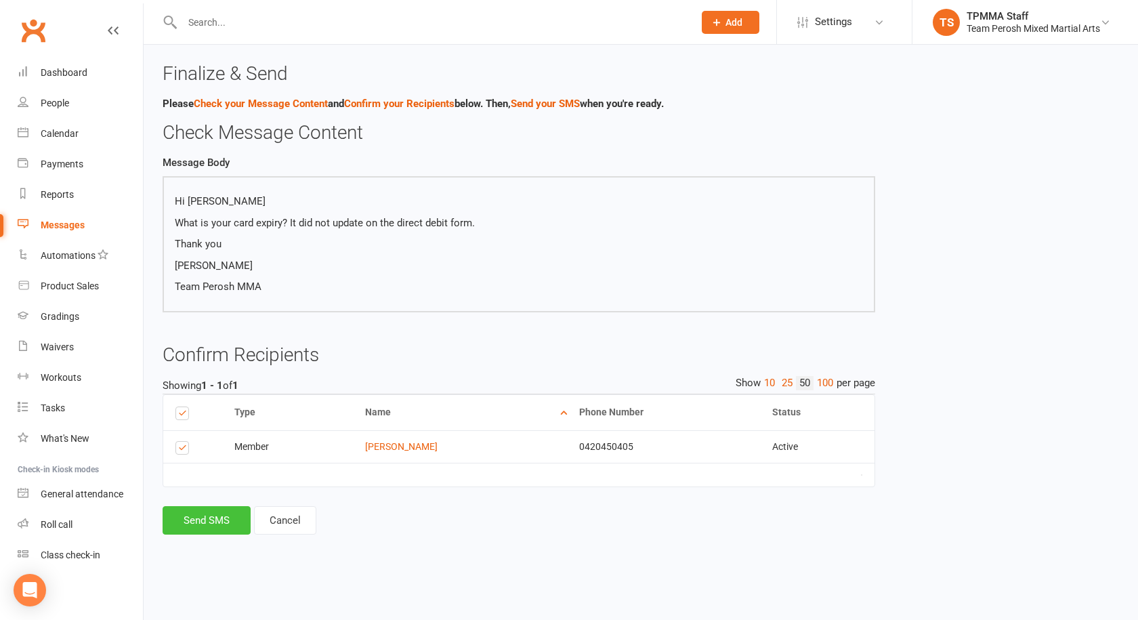
click at [219, 517] on button "Send SMS" at bounding box center [207, 520] width 88 height 28
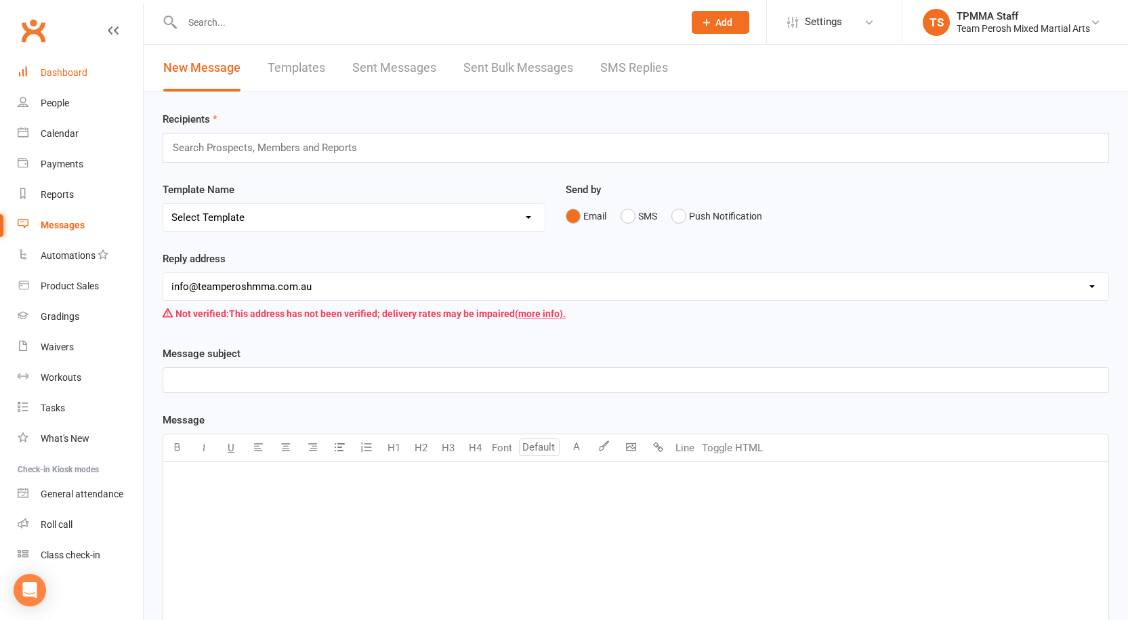
click at [70, 75] on div "Dashboard" at bounding box center [64, 72] width 47 height 11
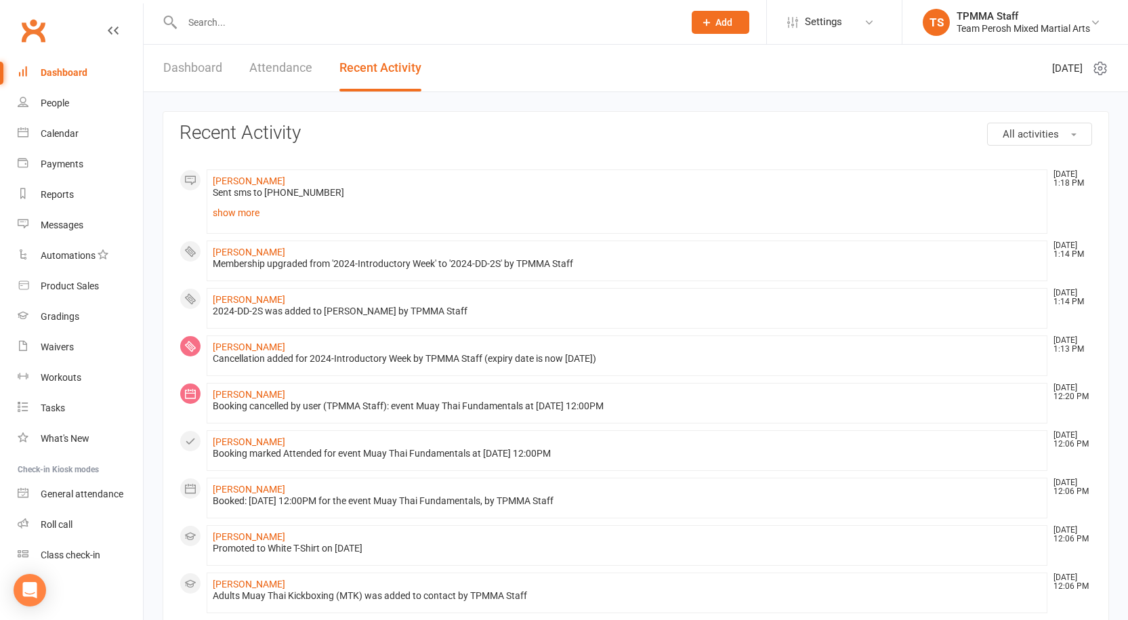
click at [297, 27] on input "text" at bounding box center [426, 22] width 496 height 19
click at [217, 18] on input "text" at bounding box center [426, 22] width 496 height 19
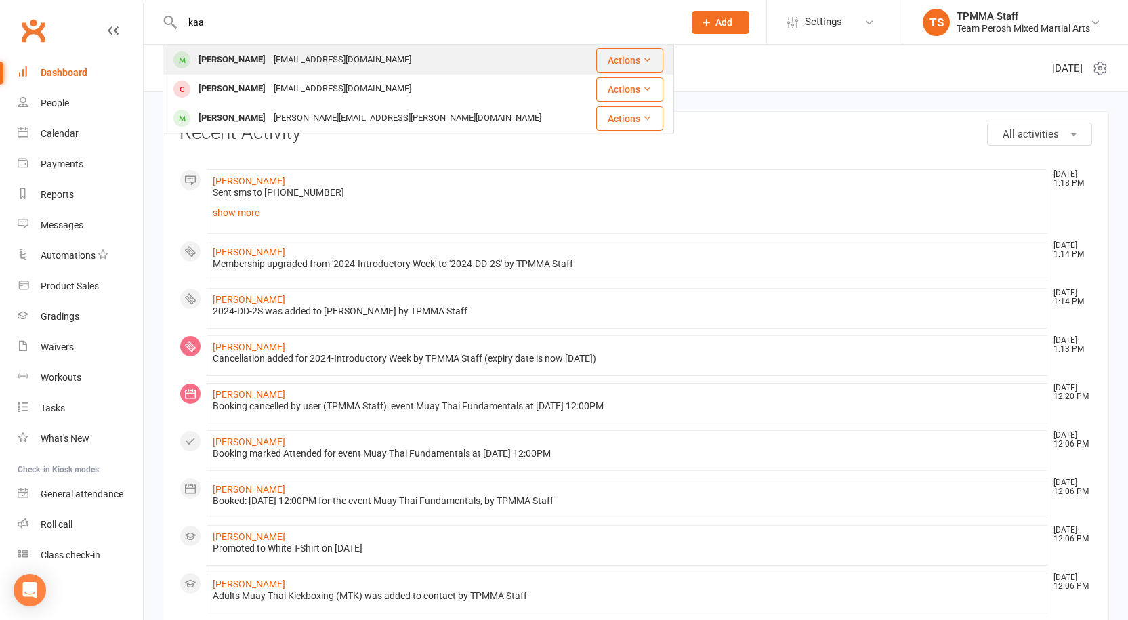
type input "kaa"
click at [222, 56] on div "[PERSON_NAME]" at bounding box center [231, 60] width 75 height 20
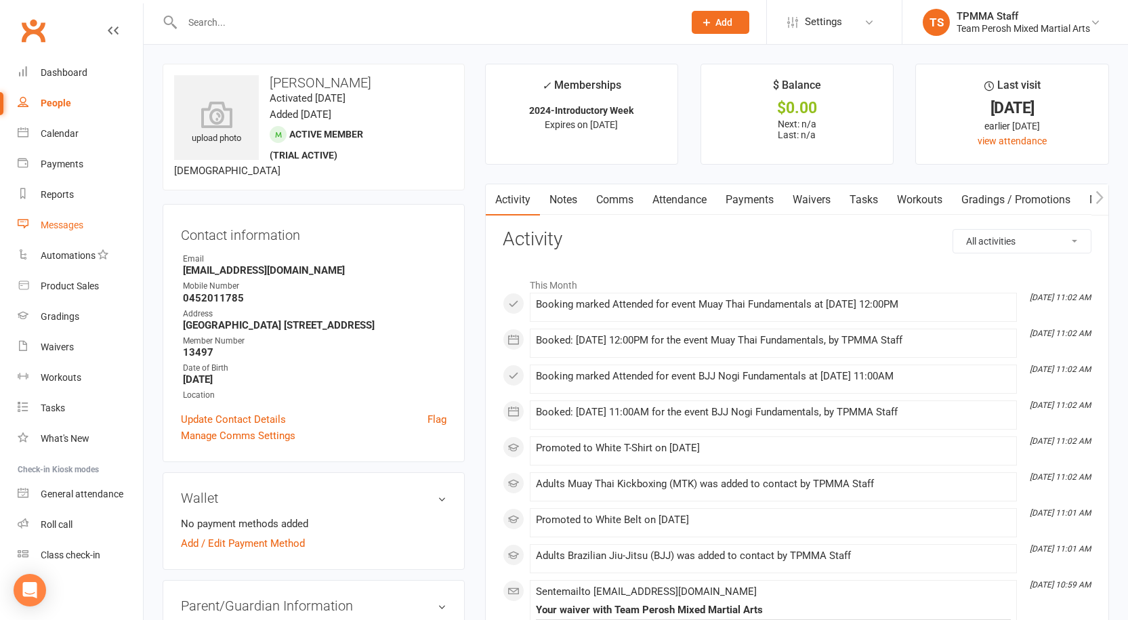
click at [77, 220] on div "Messages" at bounding box center [62, 225] width 43 height 11
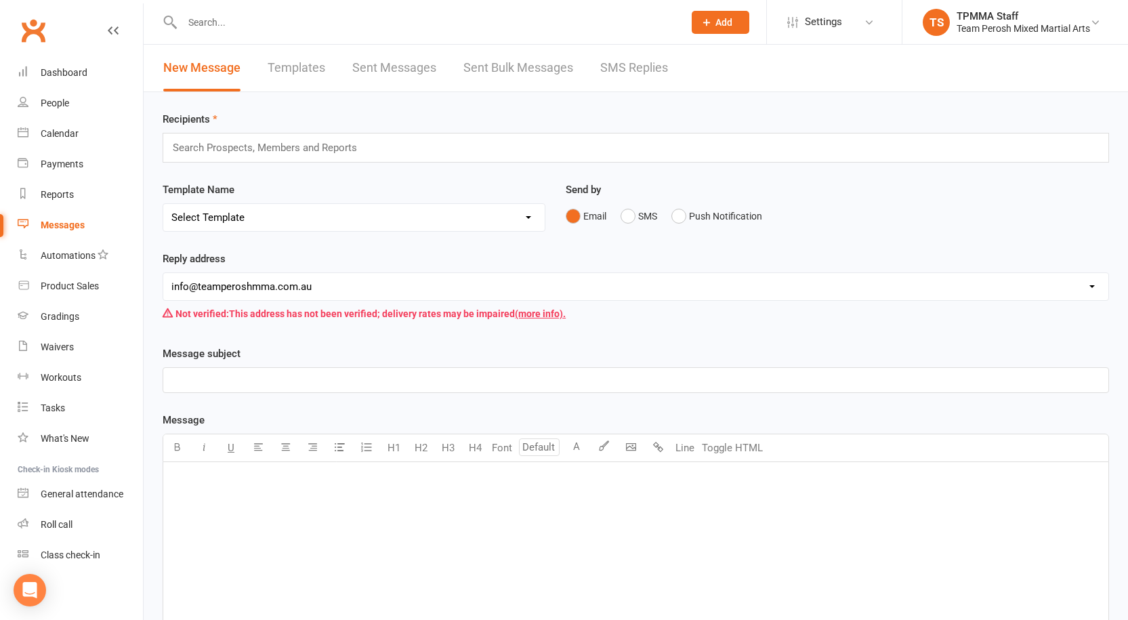
click at [488, 70] on link "Sent Bulk Messages" at bounding box center [518, 68] width 110 height 47
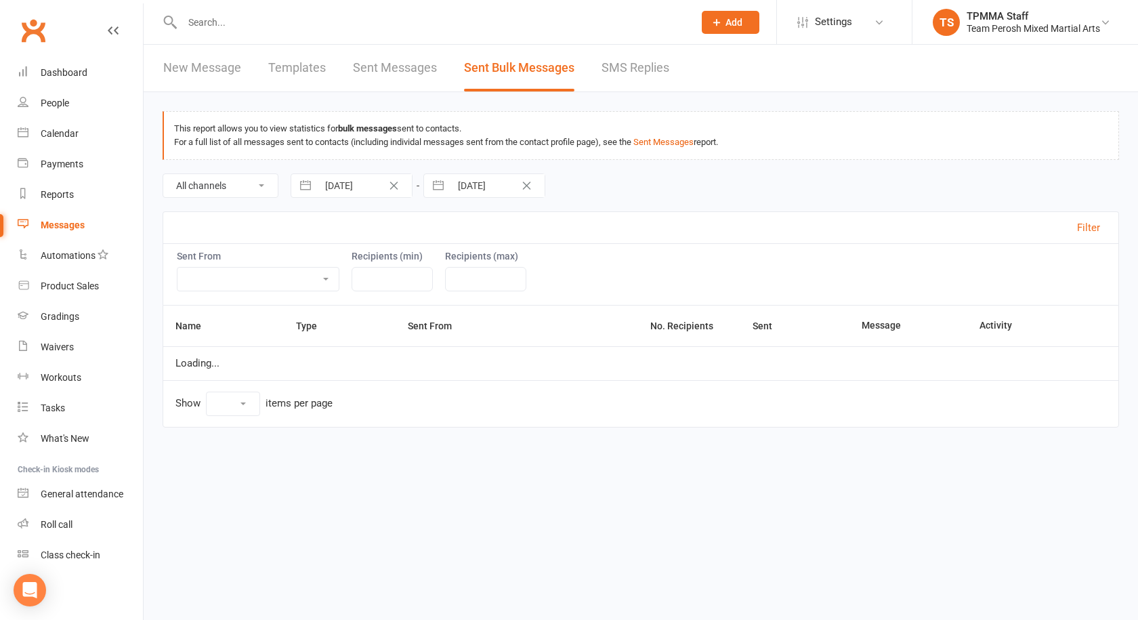
select select "10"
click at [608, 70] on ui-view "Prospect Member Non-attending contact Grading event Task Membership plan Bulk m…" at bounding box center [569, 234] width 1138 height 462
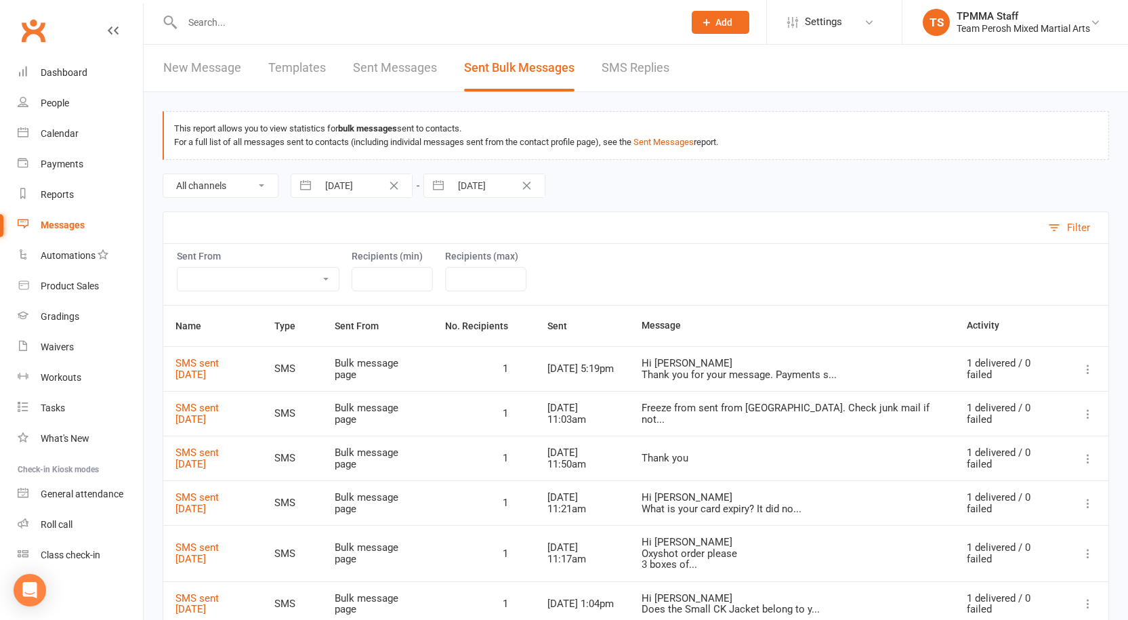
click at [402, 61] on link "Sent Messages" at bounding box center [395, 68] width 84 height 47
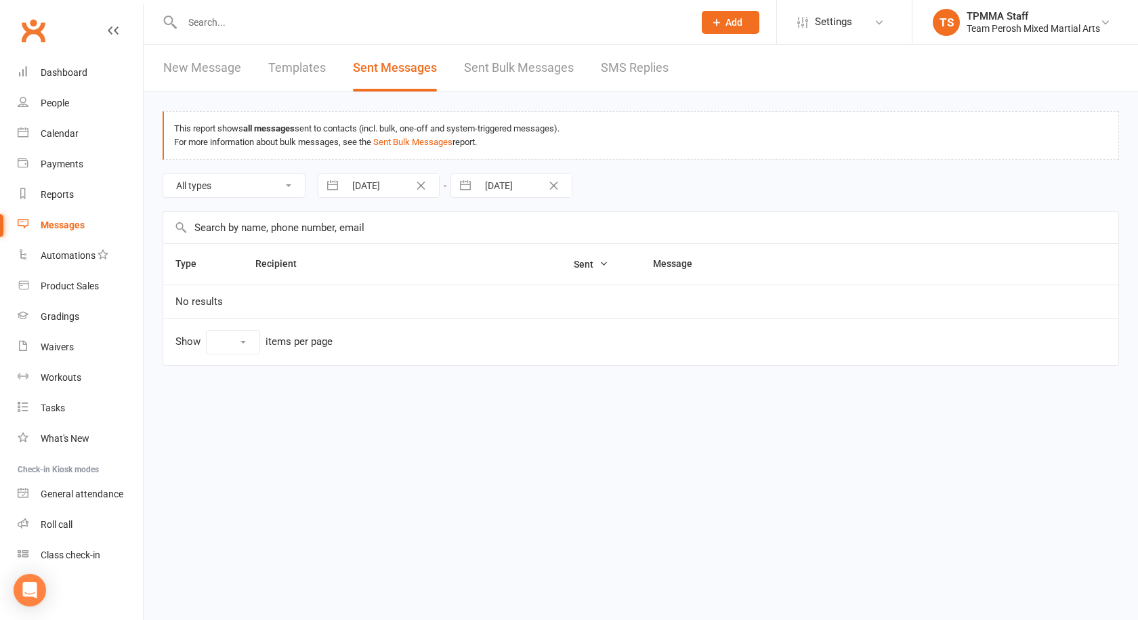
select select "100"
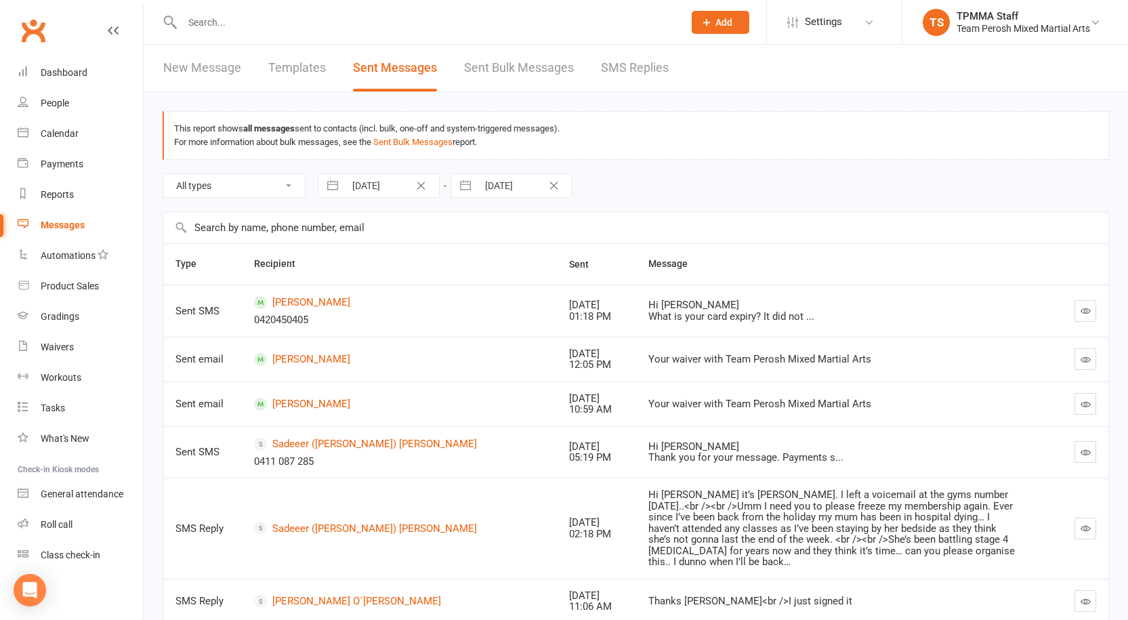
click at [640, 77] on link "SMS Replies" at bounding box center [635, 68] width 68 height 47
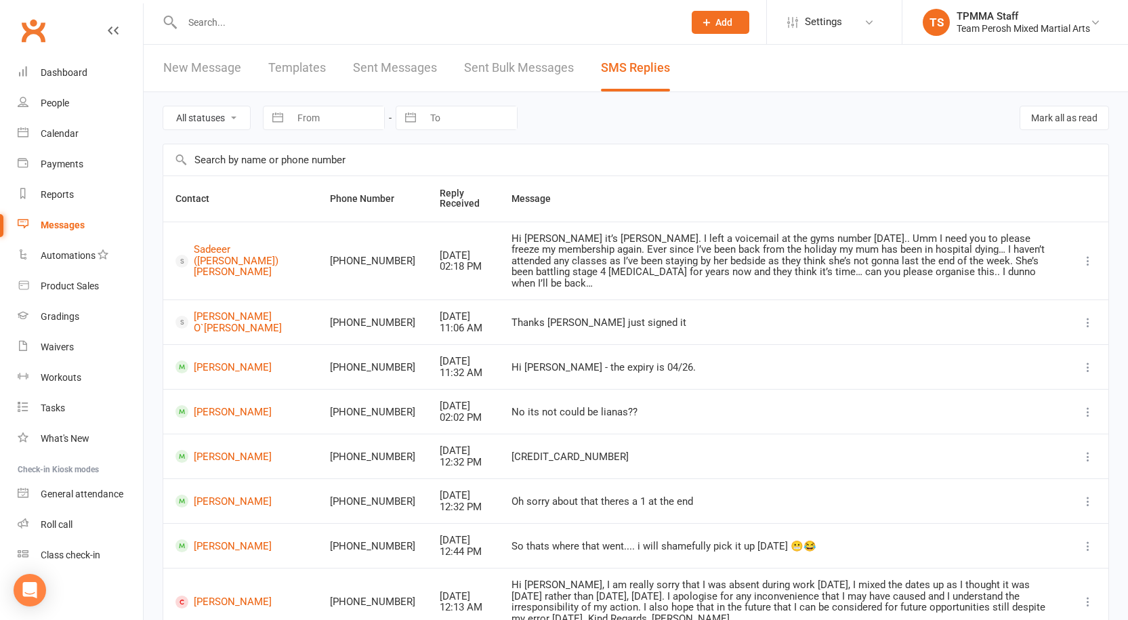
click at [211, 66] on link "New Message" at bounding box center [202, 68] width 78 height 47
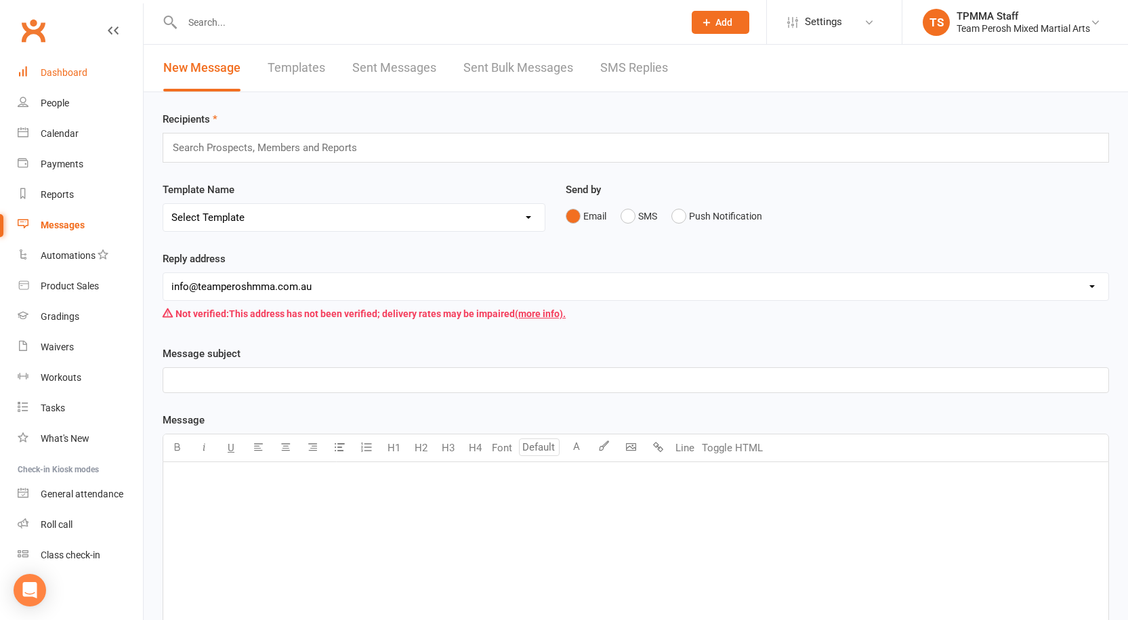
click at [72, 75] on div "Dashboard" at bounding box center [64, 72] width 47 height 11
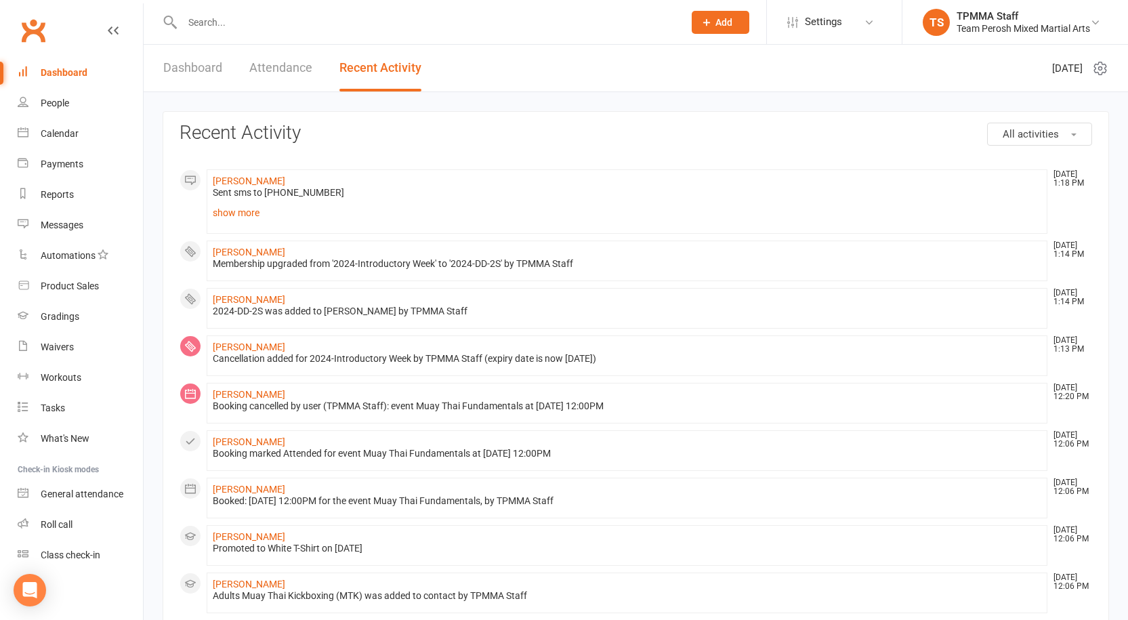
click at [261, 19] on input "text" at bounding box center [426, 22] width 496 height 19
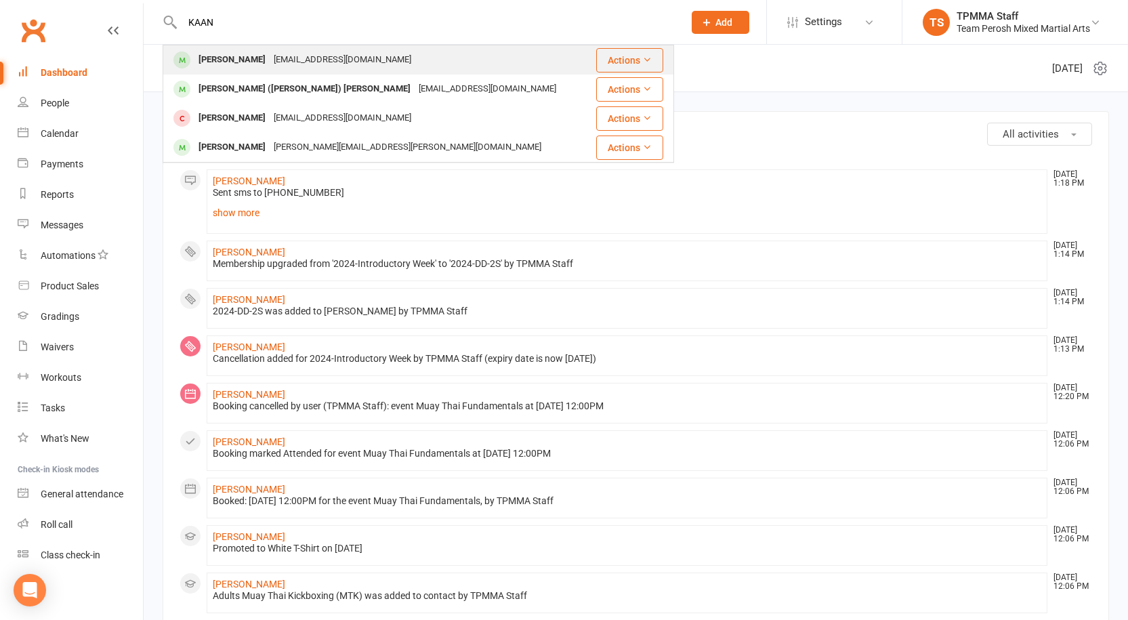
type input "KAAN"
click at [270, 61] on div "[EMAIL_ADDRESS][DOMAIN_NAME]" at bounding box center [343, 60] width 146 height 20
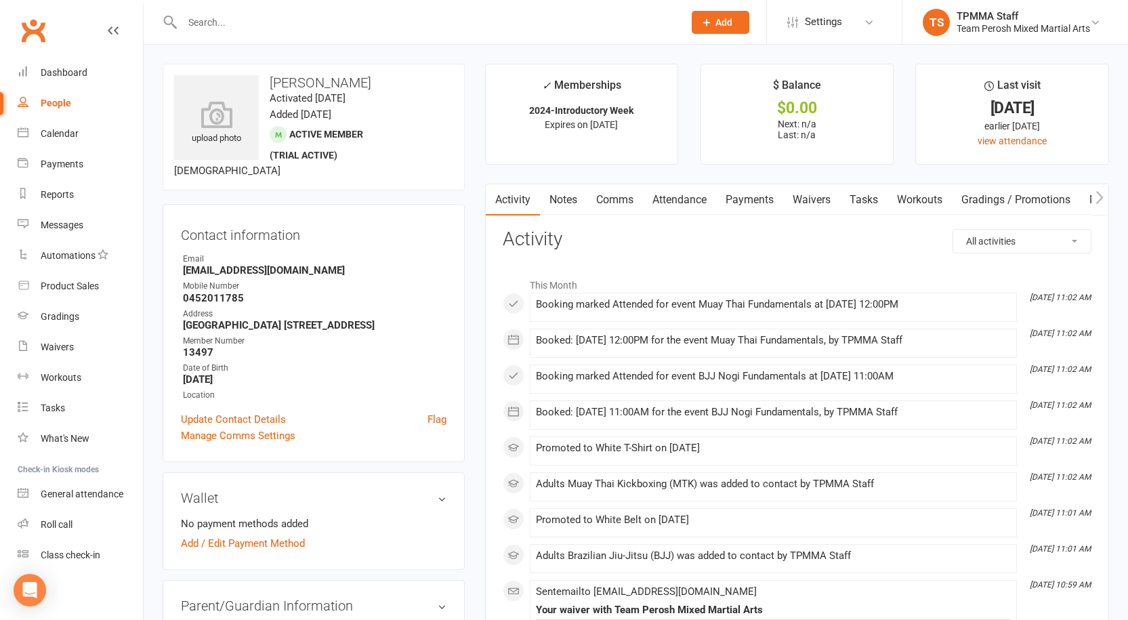
click at [304, 22] on input "text" at bounding box center [426, 22] width 496 height 19
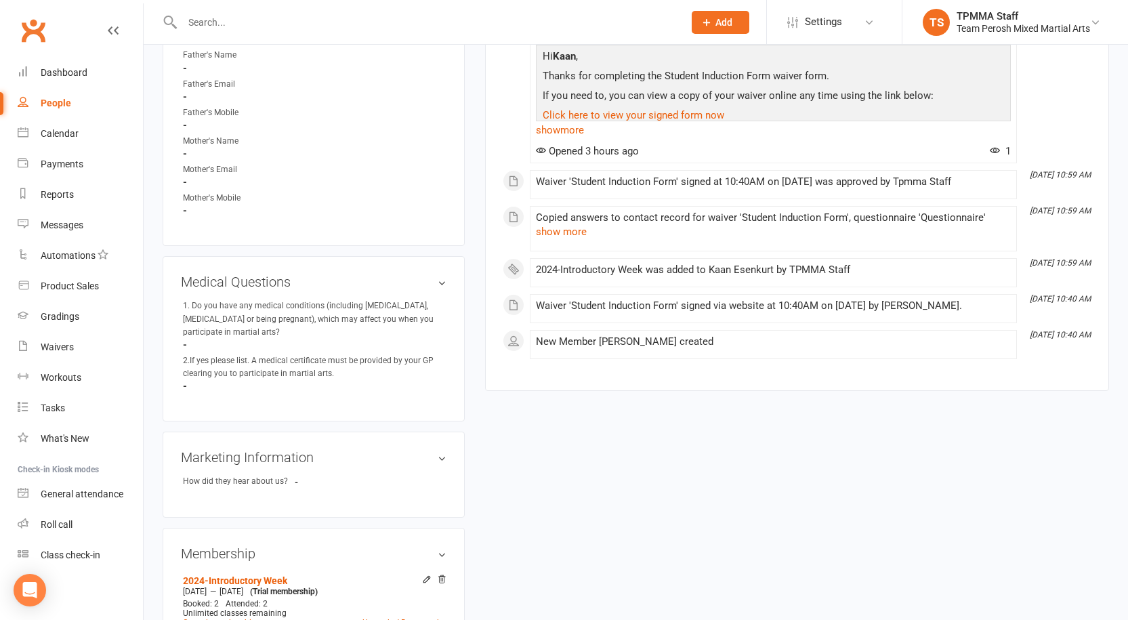
scroll to position [678, 0]
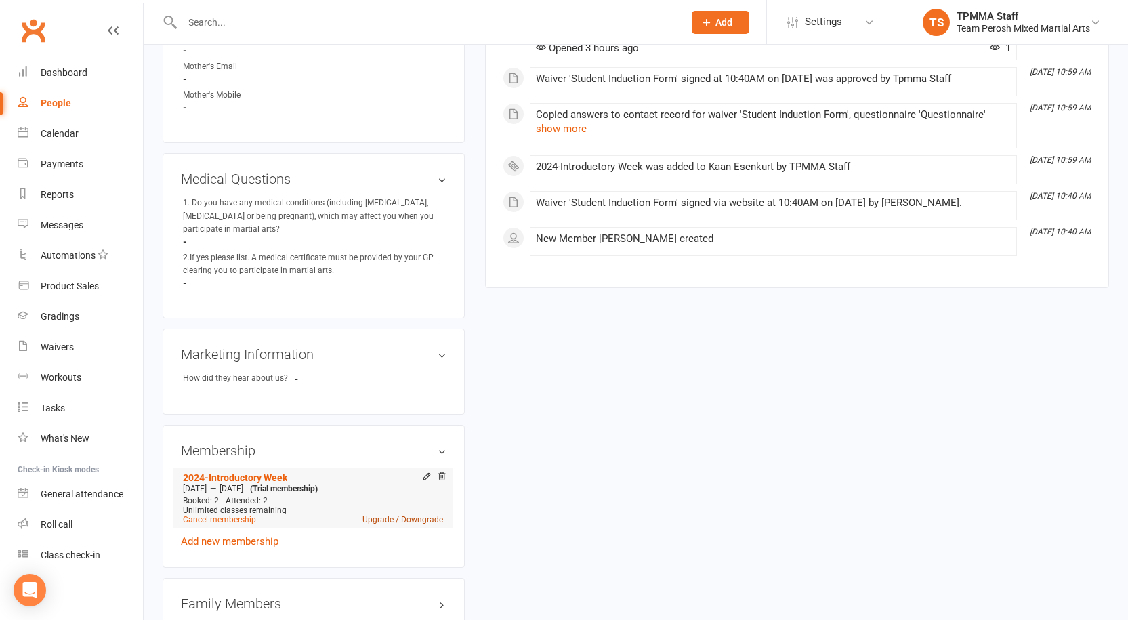
click at [404, 518] on link "Upgrade / Downgrade" at bounding box center [402, 519] width 81 height 9
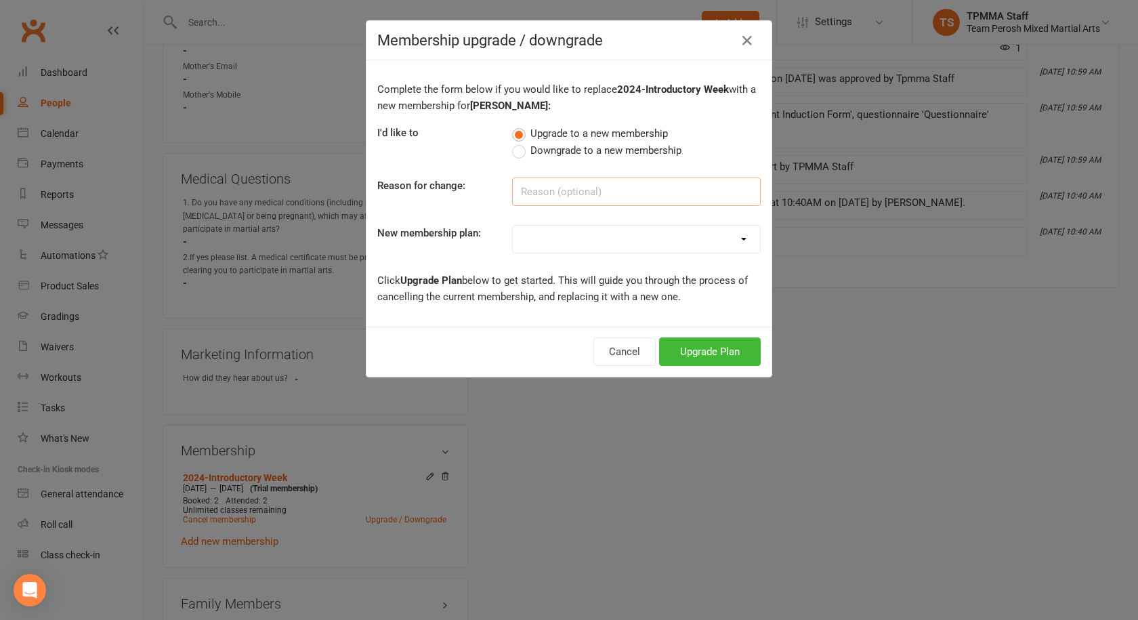
click at [532, 183] on input at bounding box center [636, 192] width 249 height 28
type input "New Member"
click at [660, 232] on select "2008-DD-1S 2008-DD-2S 2008-UF-1S 2013-DD-Adult-1S 2013-DD-Adult-2S 2024-DD-1S 2…" at bounding box center [636, 239] width 247 height 27
select select "11"
click at [513, 226] on select "2008-DD-1S 2008-DD-2S 2008-UF-1S 2013-DD-Adult-1S 2013-DD-Adult-2S 2024-DD-1S 2…" at bounding box center [636, 239] width 247 height 27
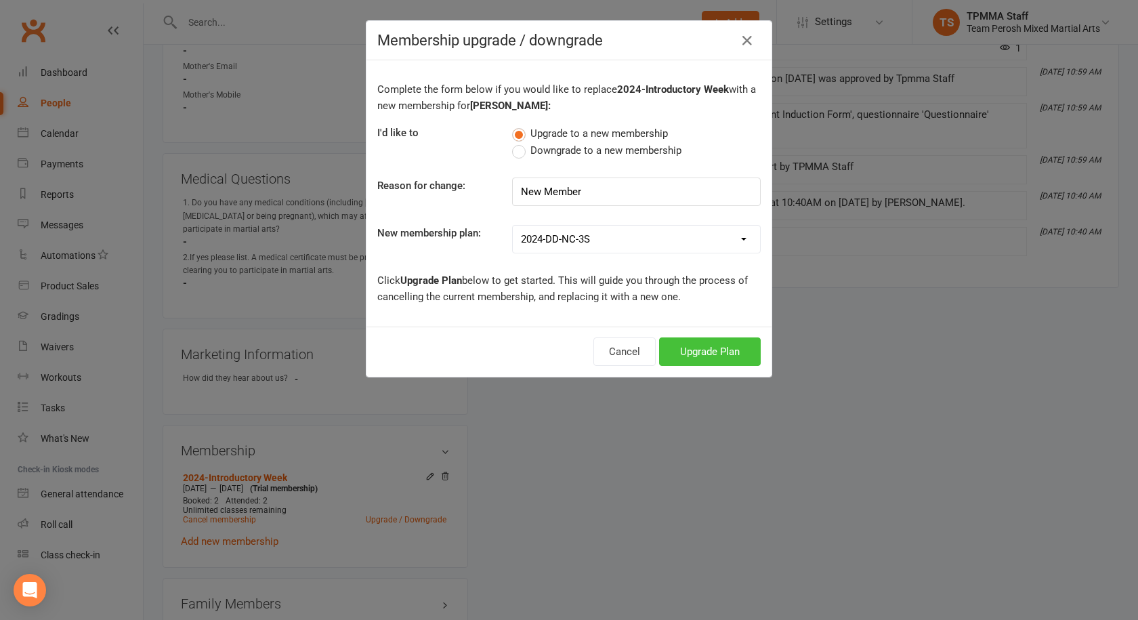
click at [707, 352] on button "Upgrade Plan" at bounding box center [710, 351] width 102 height 28
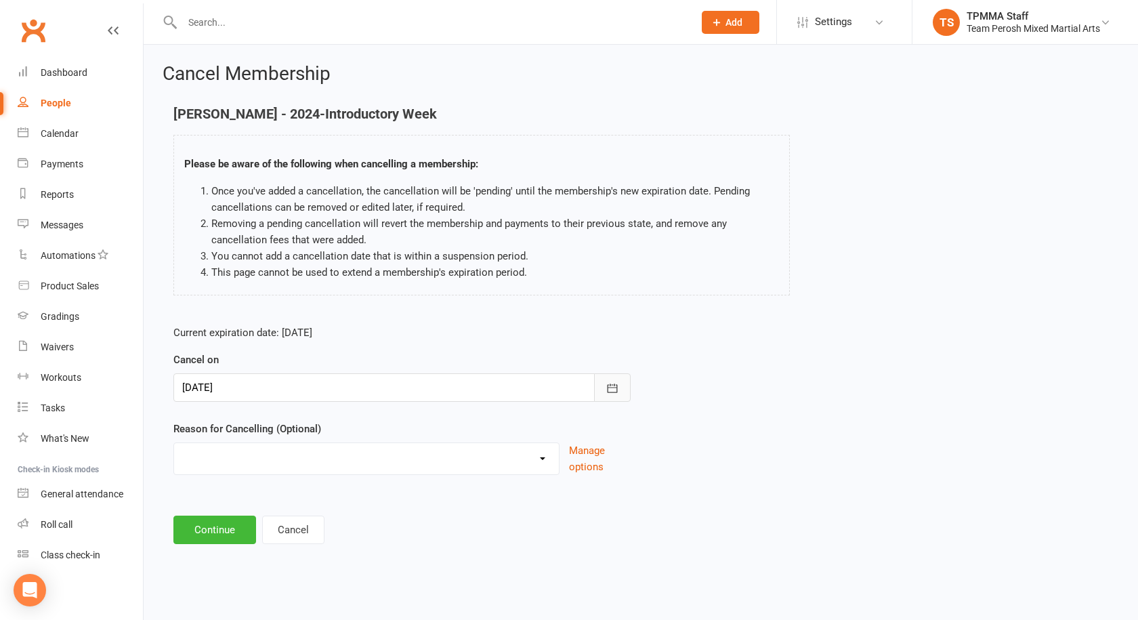
click at [616, 394] on icon "button" at bounding box center [613, 388] width 14 height 14
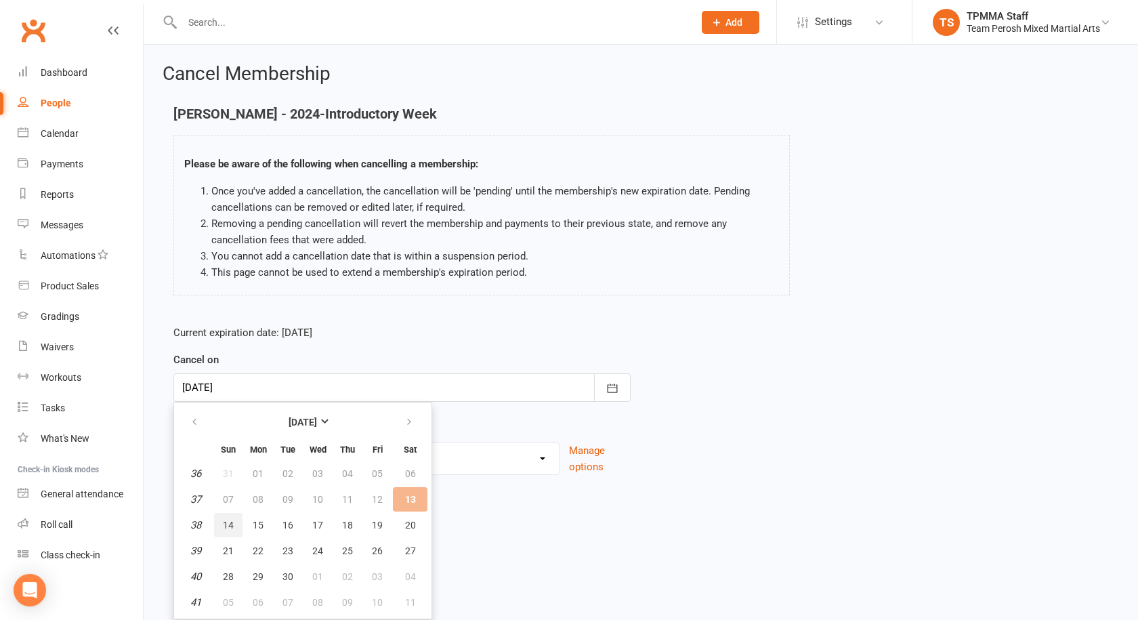
click at [235, 523] on button "14" at bounding box center [228, 525] width 28 height 24
type input "14 Sep 2025"
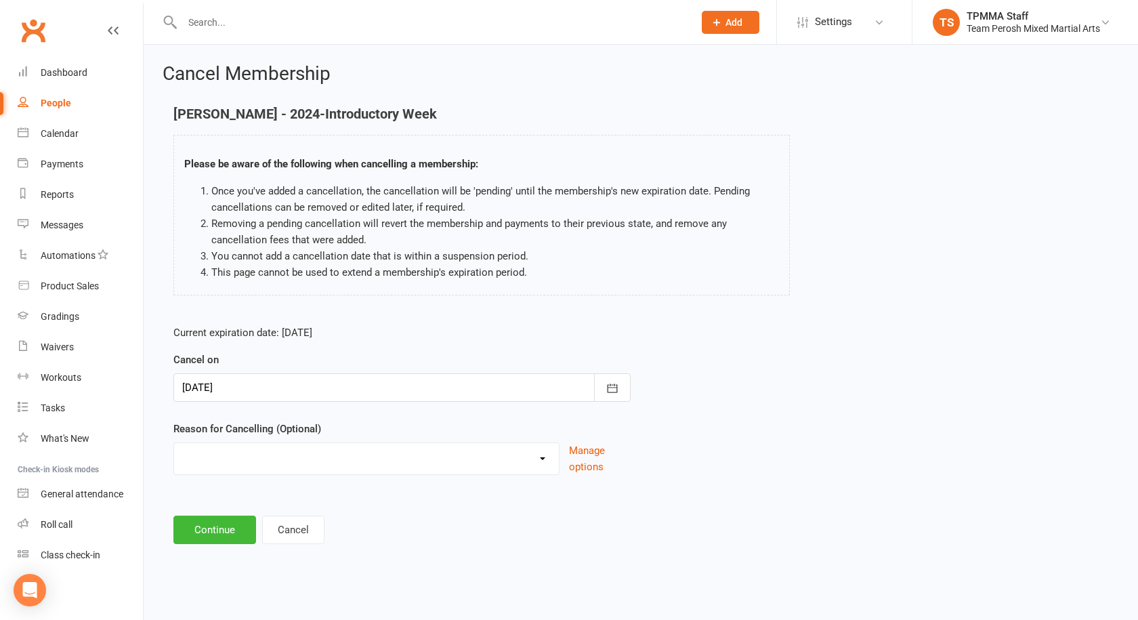
click at [317, 456] on select "Became a member Excessive failed payments Financial Inactive Inactive Casual In…" at bounding box center [366, 456] width 385 height 27
select select "9"
click at [174, 443] on select "Became a member Excessive failed payments Financial Inactive Inactive Casual In…" at bounding box center [366, 456] width 385 height 27
click at [231, 523] on button "Continue" at bounding box center [214, 530] width 83 height 28
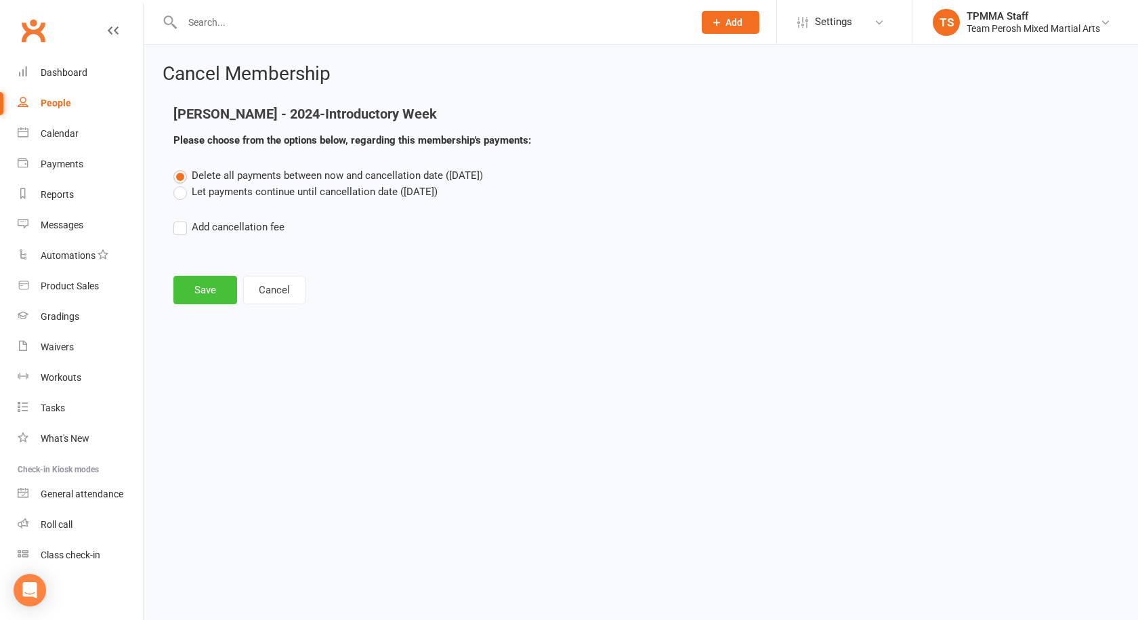
click at [220, 289] on button "Save" at bounding box center [205, 290] width 64 height 28
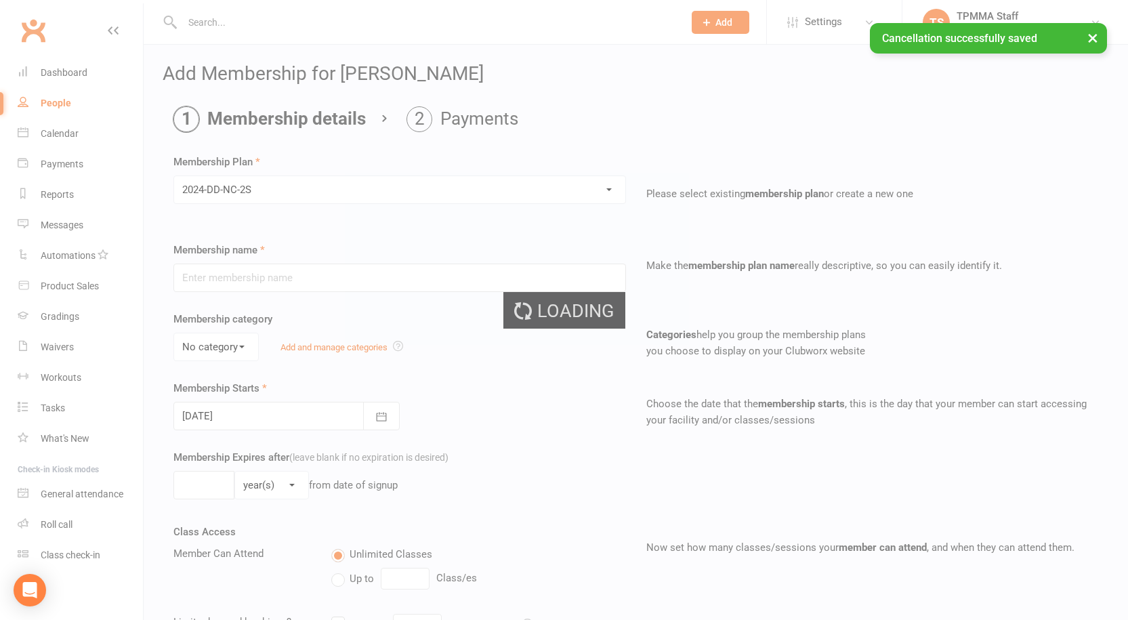
type input "2024-DD-NC-2S"
select select "0"
type input "0"
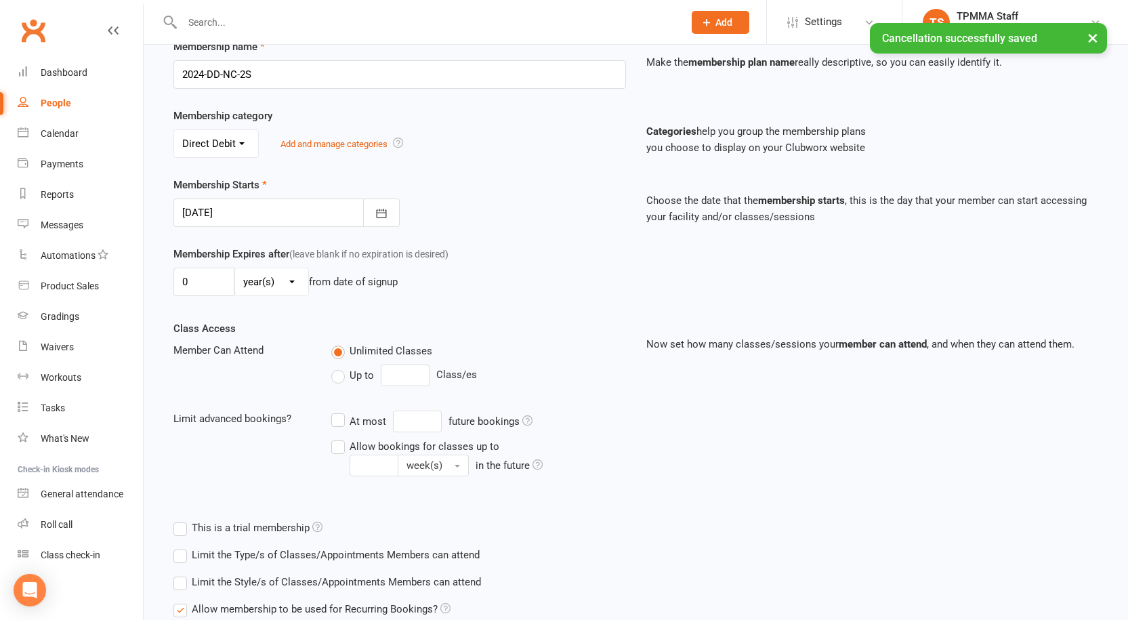
scroll to position [321, 0]
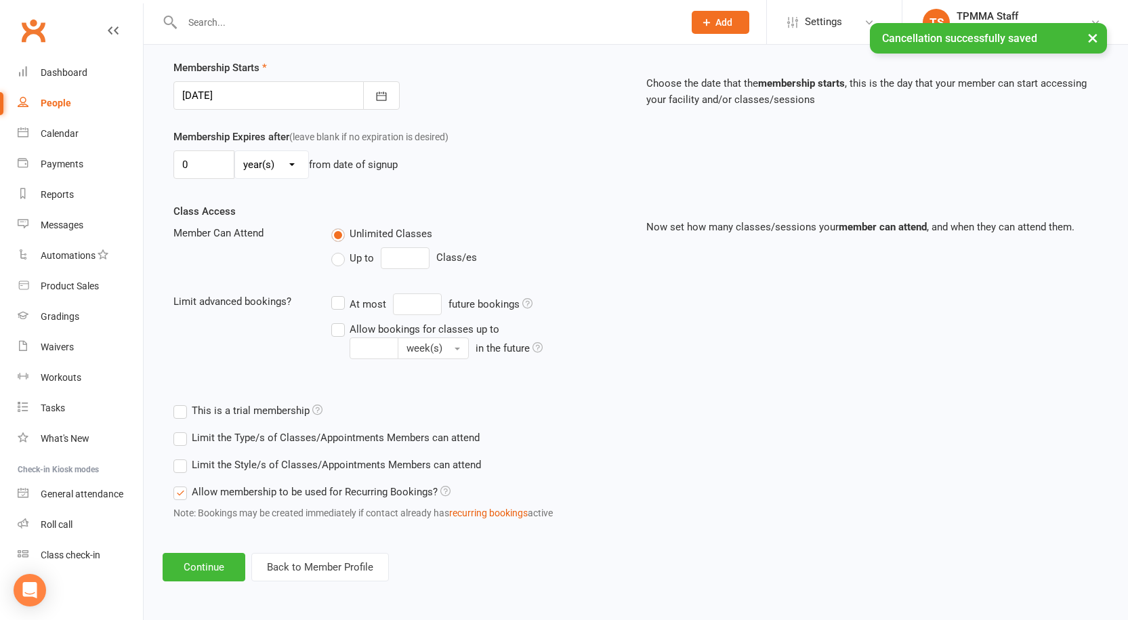
click at [198, 464] on label "Limit the Style/s of Classes/Appointments Members can attend" at bounding box center [327, 465] width 308 height 16
click at [182, 457] on input "Limit the Style/s of Classes/Appointments Members can attend" at bounding box center [177, 457] width 9 height 0
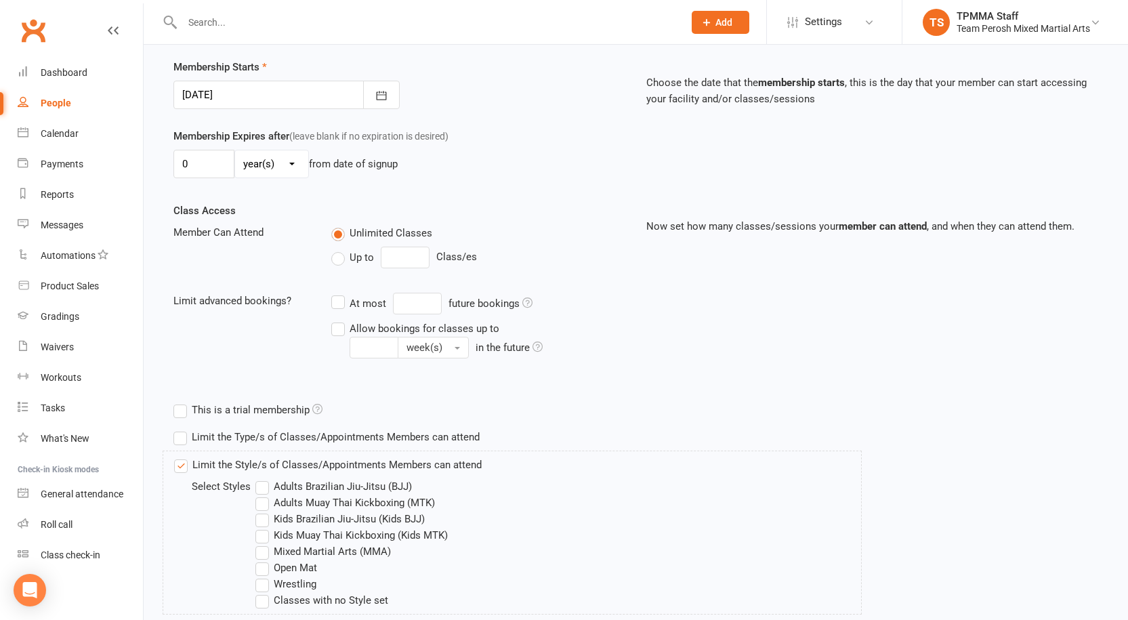
click at [268, 489] on label "Adults Brazilian Jiu-Jitsu (BJJ)" at bounding box center [333, 486] width 157 height 16
click at [264, 478] on input "Adults Brazilian Jiu-Jitsu (BJJ)" at bounding box center [259, 478] width 9 height 0
click at [268, 503] on label "Adults Muay Thai Kickboxing (MTK)" at bounding box center [345, 503] width 180 height 16
click at [264, 495] on input "Adults Muay Thai Kickboxing (MTK)" at bounding box center [259, 495] width 9 height 0
click at [268, 556] on label "Mixed Martial Arts (MMA)" at bounding box center [323, 551] width 136 height 16
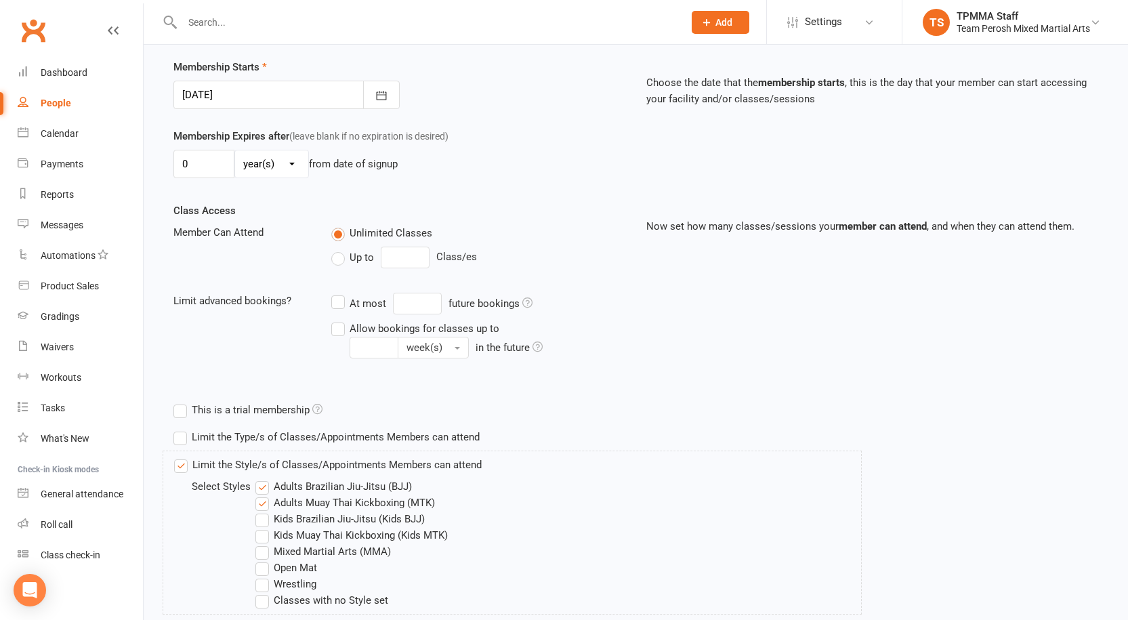
click at [264, 543] on input "Mixed Martial Arts (MMA)" at bounding box center [259, 543] width 9 height 0
click at [268, 562] on label "Open Mat" at bounding box center [286, 568] width 62 height 16
click at [264, 560] on input "Open Mat" at bounding box center [259, 560] width 9 height 0
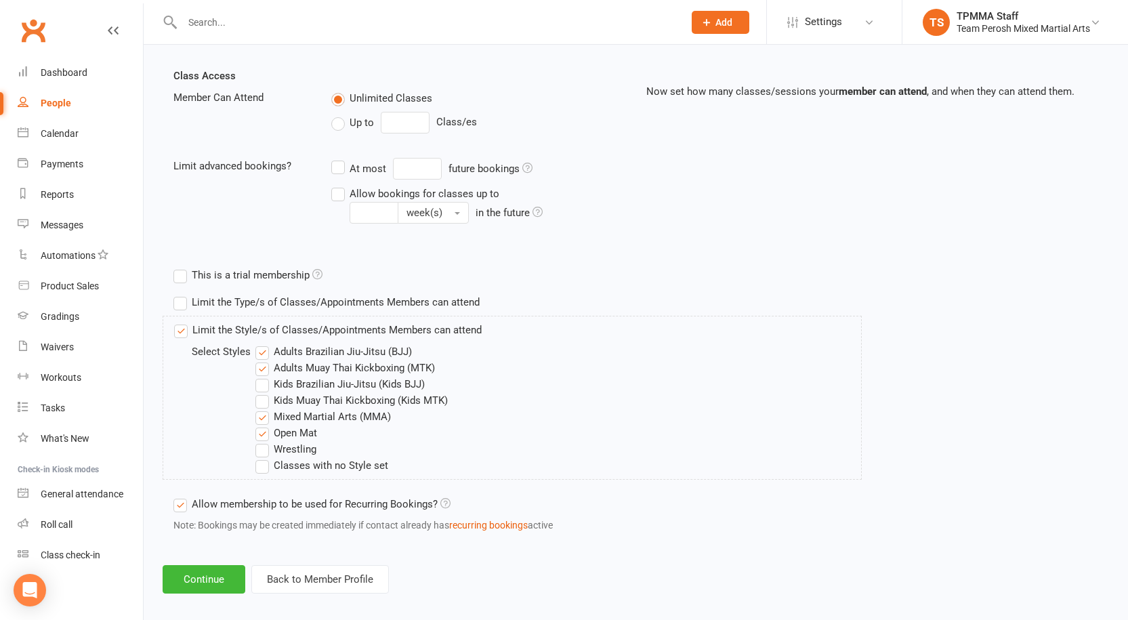
scroll to position [457, 0]
click at [268, 450] on label "Wrestling" at bounding box center [285, 448] width 61 height 16
click at [264, 440] on input "Wrestling" at bounding box center [259, 440] width 9 height 0
click at [218, 581] on button "Continue" at bounding box center [204, 578] width 83 height 28
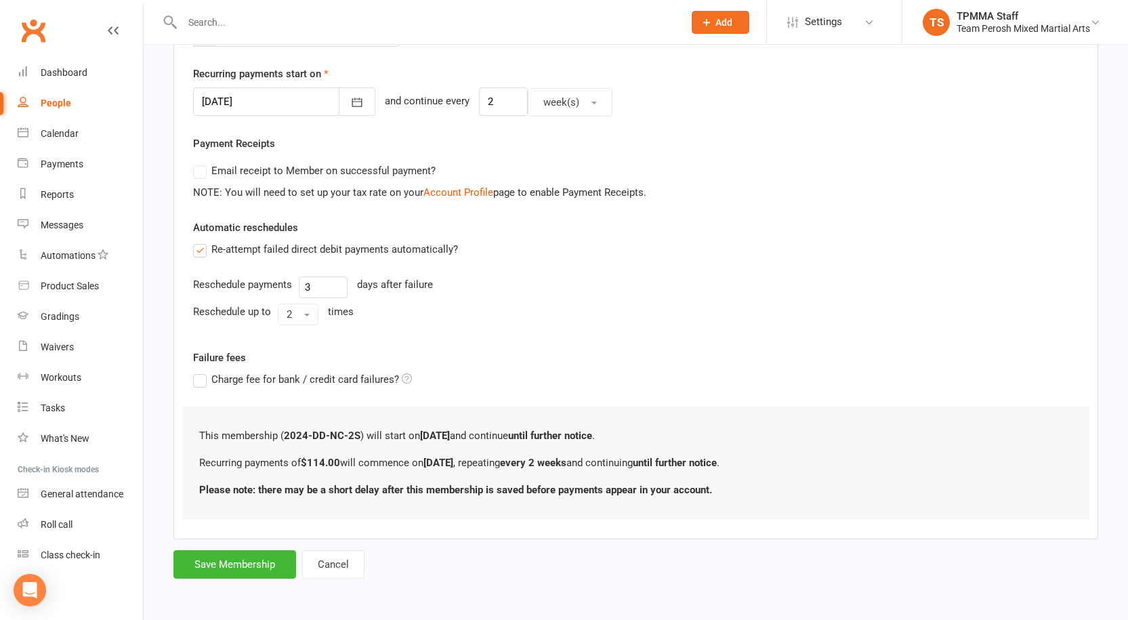
scroll to position [0, 0]
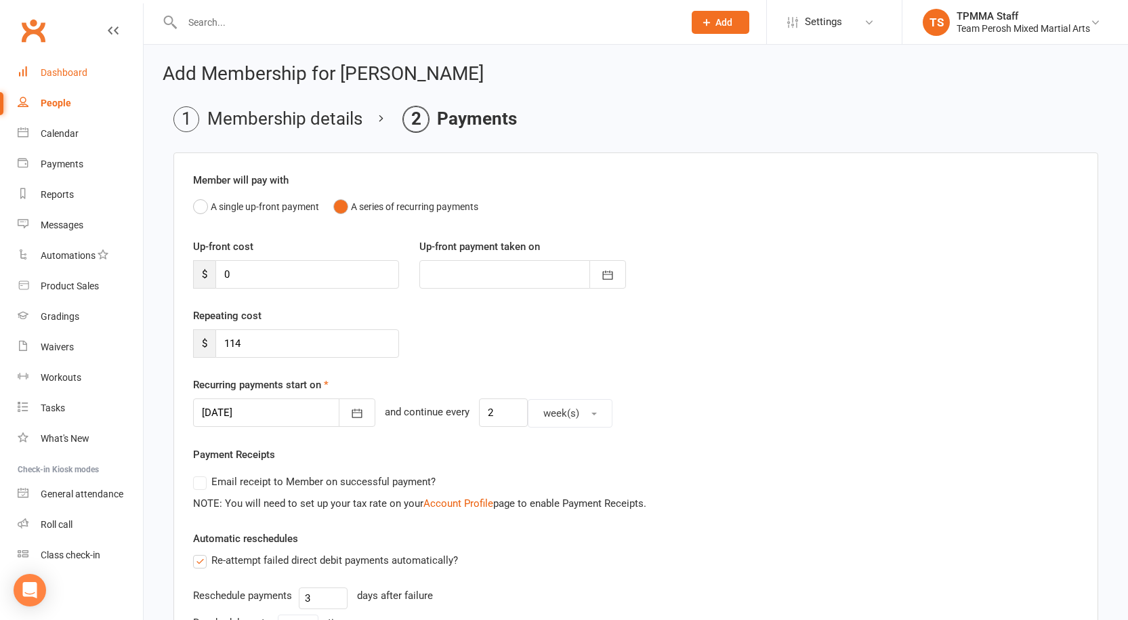
click at [56, 73] on div "Dashboard" at bounding box center [64, 72] width 47 height 11
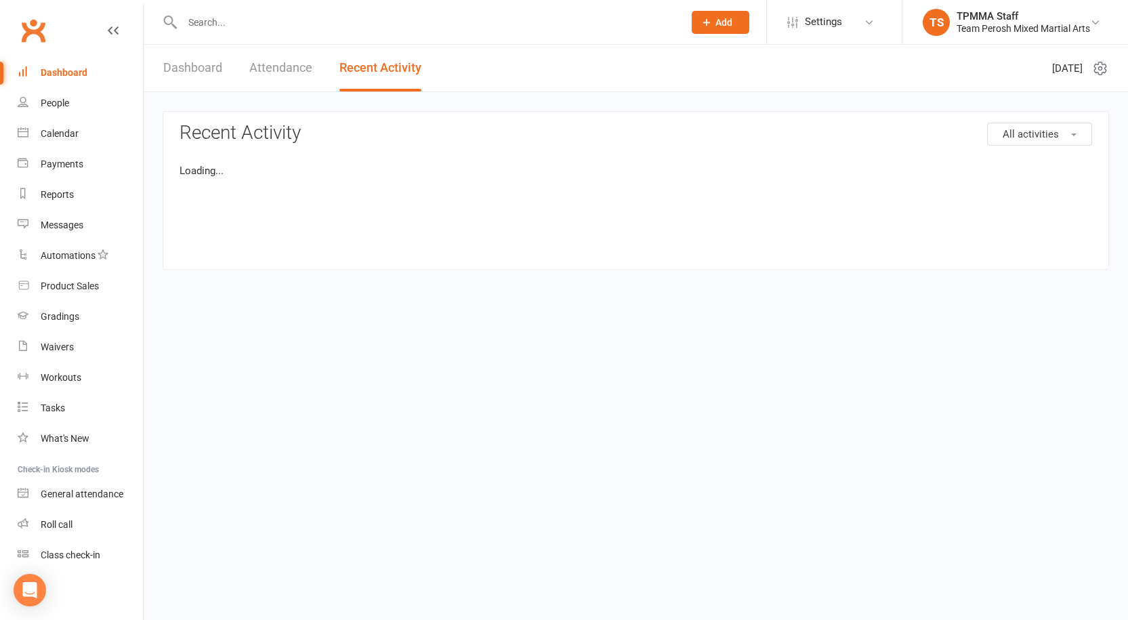
click at [262, 17] on input "text" at bounding box center [426, 22] width 496 height 19
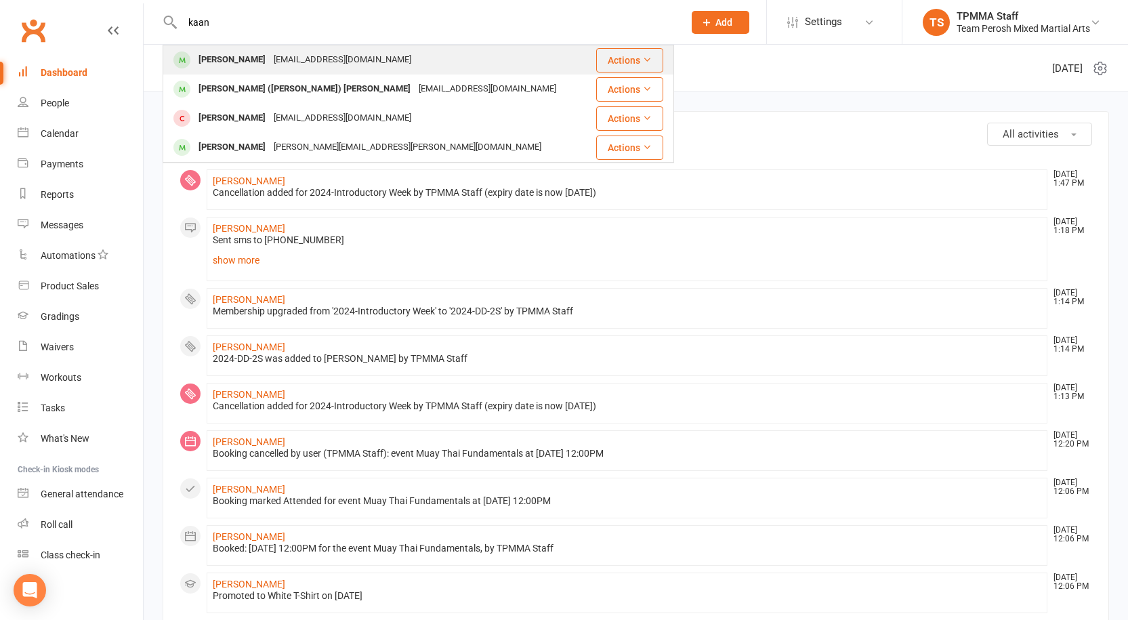
type input "kaan"
click at [250, 62] on div "[PERSON_NAME]" at bounding box center [231, 60] width 75 height 20
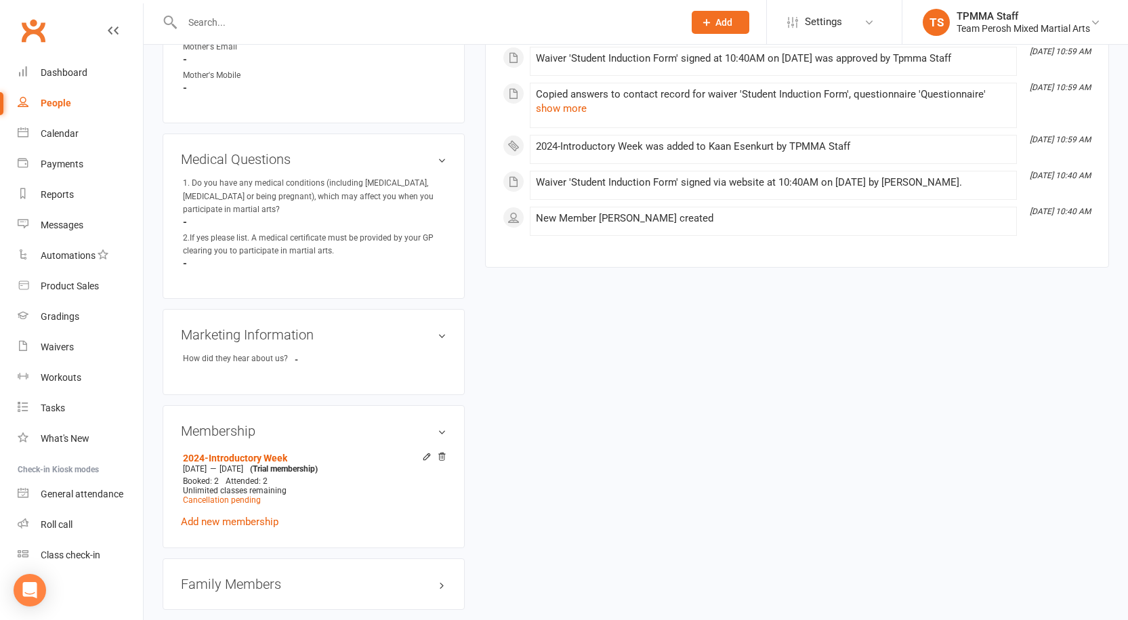
scroll to position [949, 0]
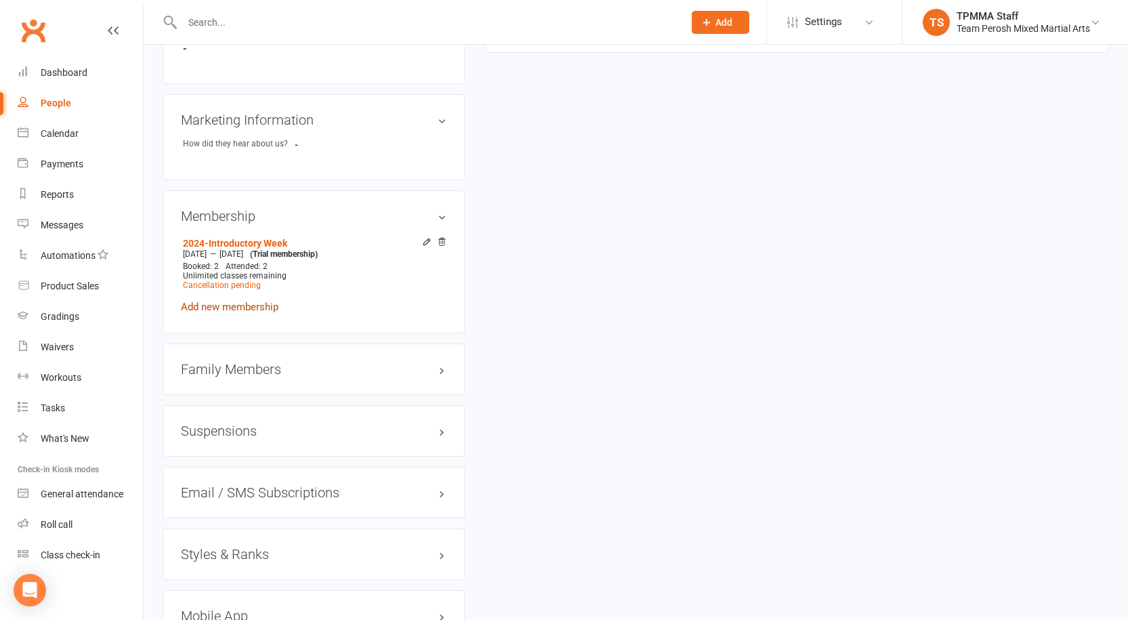
click at [236, 308] on link "Add new membership" at bounding box center [230, 307] width 98 height 12
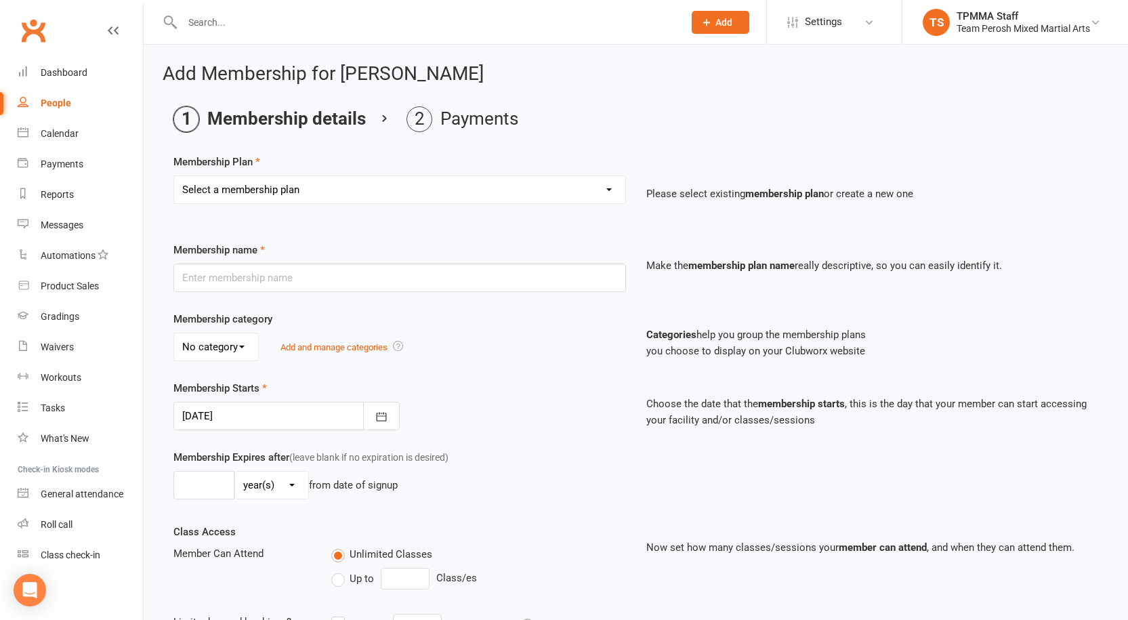
drag, startPoint x: 341, startPoint y: 190, endPoint x: 335, endPoint y: 198, distance: 10.2
click at [341, 190] on select "Select a membership plan Create new Membership Plan 2008-DD-1S 2008-DD-2S 2008-…" at bounding box center [399, 189] width 451 height 27
select select "13"
click at [174, 176] on select "Select a membership plan Create new Membership Plan 2008-DD-1S 2008-DD-2S 2008-…" at bounding box center [399, 189] width 451 height 27
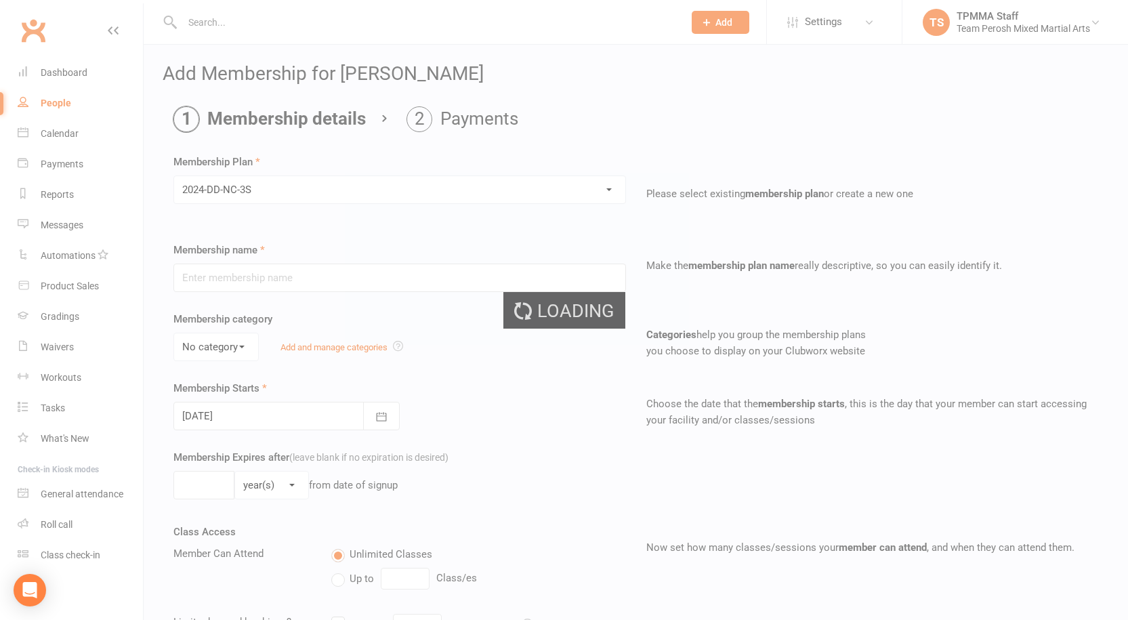
type input "2024-DD-NC-3S"
select select "0"
type input "0"
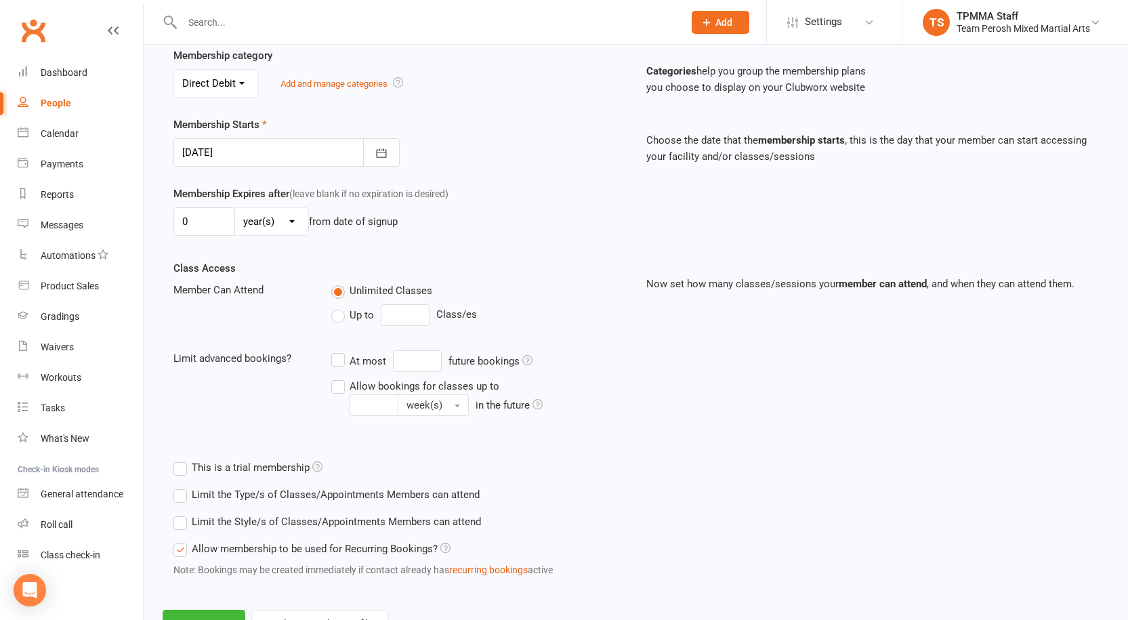
scroll to position [321, 0]
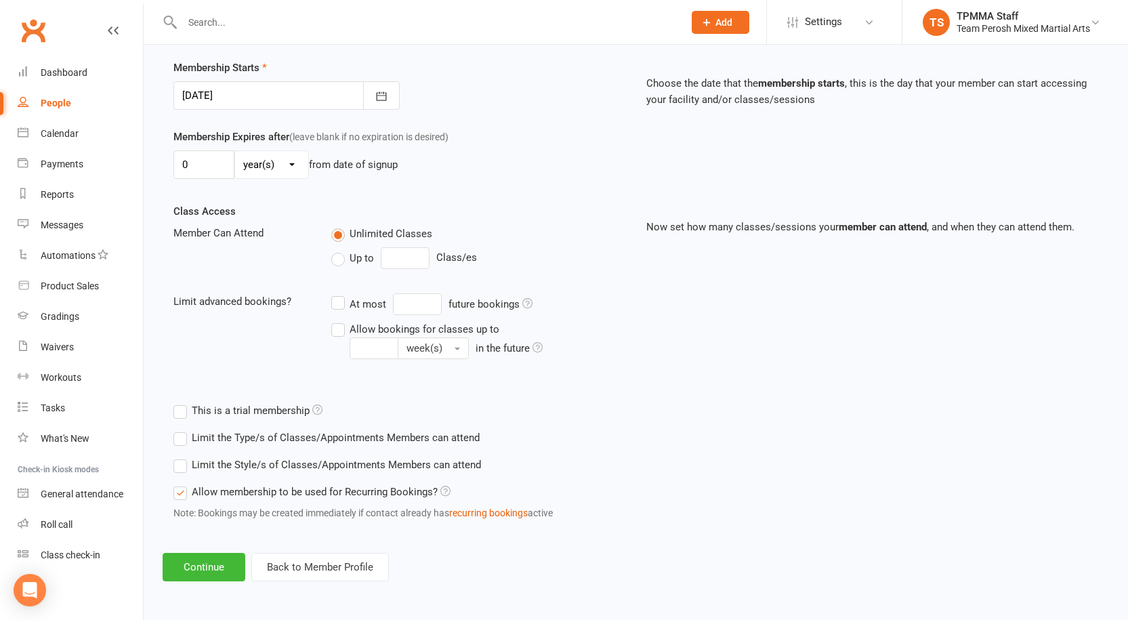
click at [186, 467] on label "Limit the Style/s of Classes/Appointments Members can attend" at bounding box center [327, 465] width 308 height 16
click at [182, 457] on input "Limit the Style/s of Classes/Appointments Members can attend" at bounding box center [177, 457] width 9 height 0
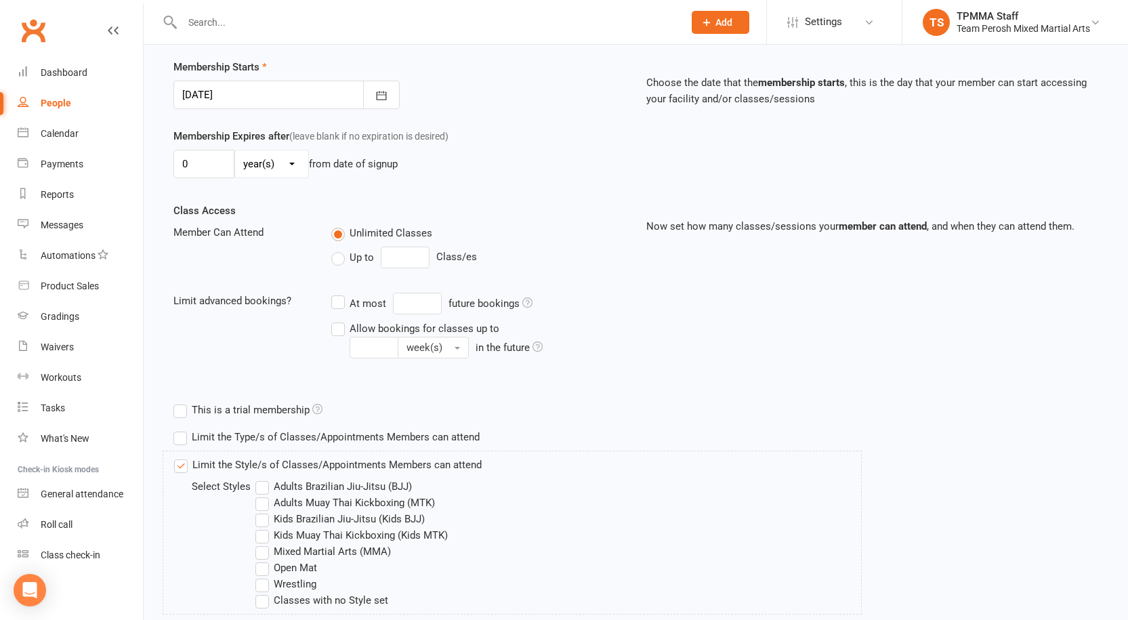
click at [269, 493] on label "Adults Brazilian Jiu-Jitsu (BJJ)" at bounding box center [333, 486] width 157 height 16
click at [264, 478] on input "Adults Brazilian Jiu-Jitsu (BJJ)" at bounding box center [259, 478] width 9 height 0
drag, startPoint x: 268, startPoint y: 504, endPoint x: 269, endPoint y: 514, distance: 9.5
click at [268, 510] on label "Adults Muay Thai Kickboxing (MTK)" at bounding box center [345, 503] width 180 height 16
click at [264, 495] on input "Adults Muay Thai Kickboxing (MTK)" at bounding box center [259, 495] width 9 height 0
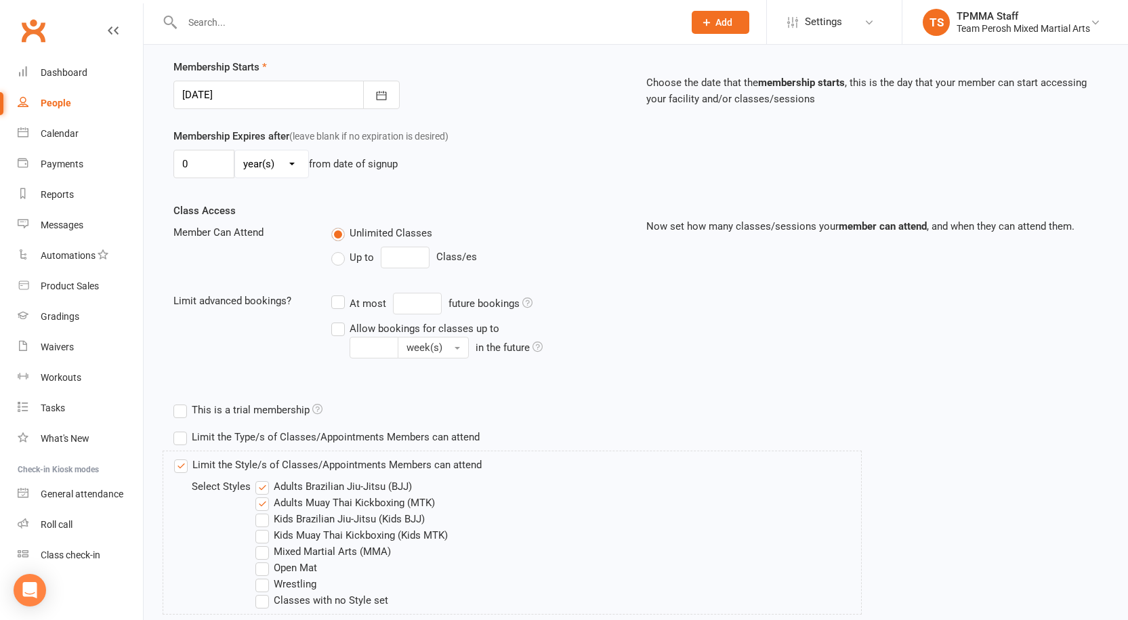
drag, startPoint x: 268, startPoint y: 549, endPoint x: 268, endPoint y: 566, distance: 16.9
click at [268, 553] on label "Mixed Martial Arts (MMA)" at bounding box center [323, 551] width 136 height 16
click at [264, 543] on input "Mixed Martial Arts (MMA)" at bounding box center [259, 543] width 9 height 0
drag, startPoint x: 267, startPoint y: 568, endPoint x: 267, endPoint y: 583, distance: 15.6
click at [267, 572] on label "Open Mat" at bounding box center [286, 568] width 62 height 16
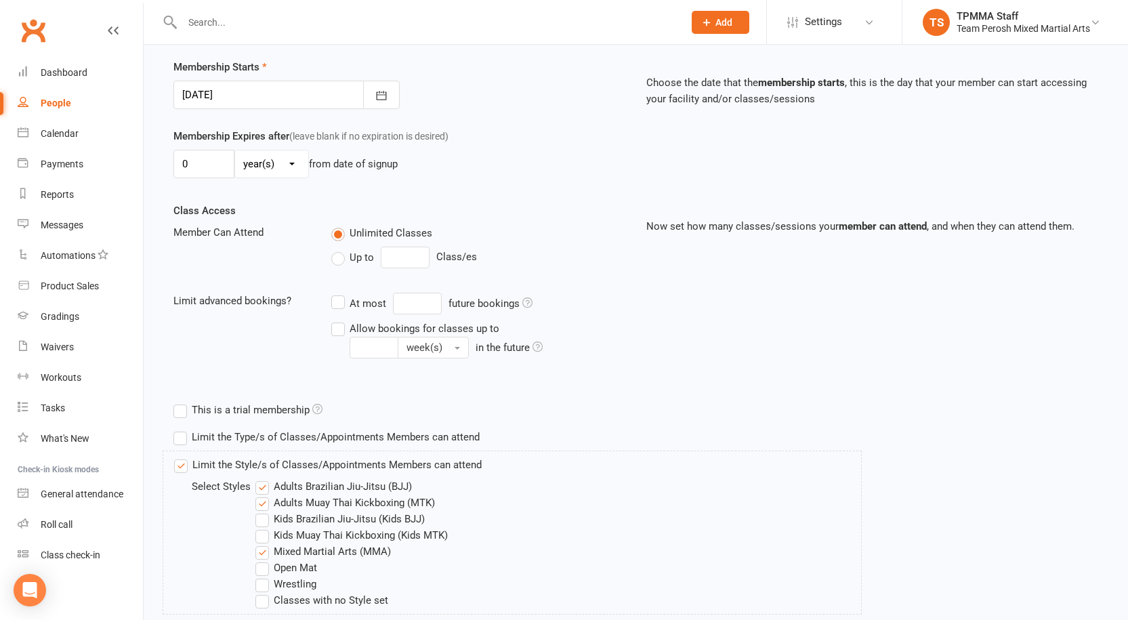
click at [264, 560] on input "Open Mat" at bounding box center [259, 560] width 9 height 0
click at [267, 584] on label "Wrestling" at bounding box center [285, 584] width 61 height 16
click at [264, 576] on input "Wrestling" at bounding box center [259, 576] width 9 height 0
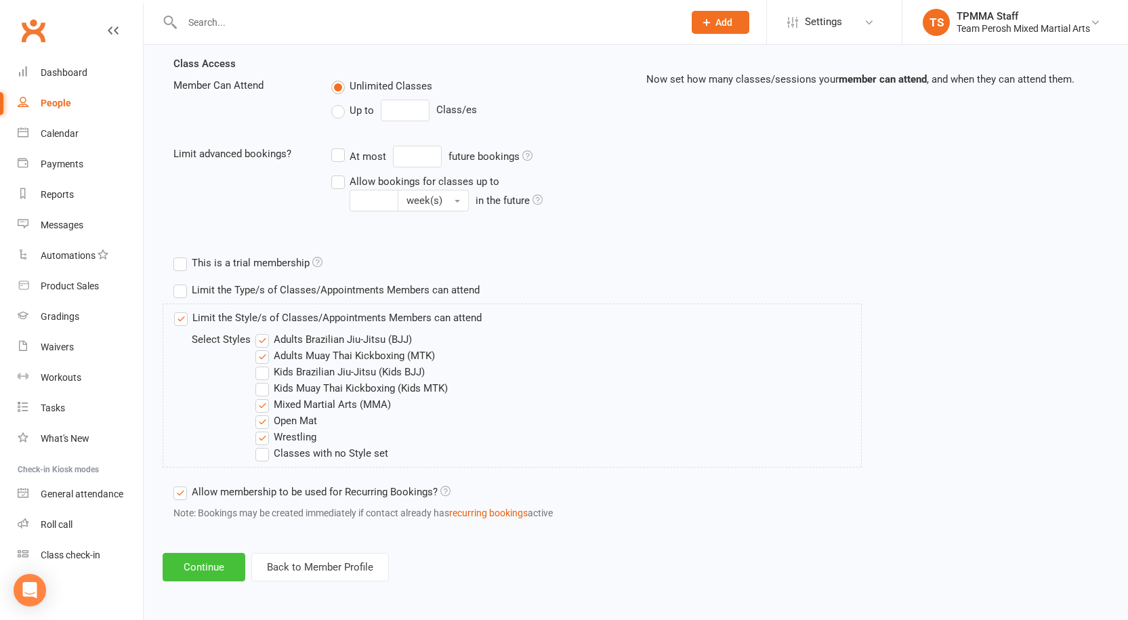
click at [203, 562] on button "Continue" at bounding box center [204, 567] width 83 height 28
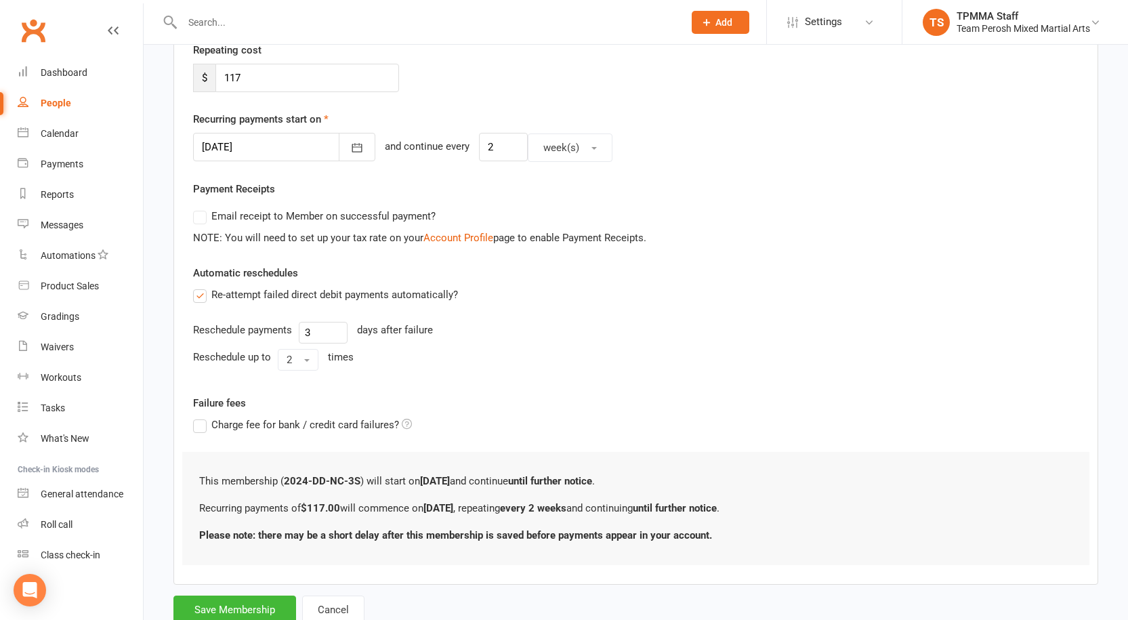
scroll to position [271, 0]
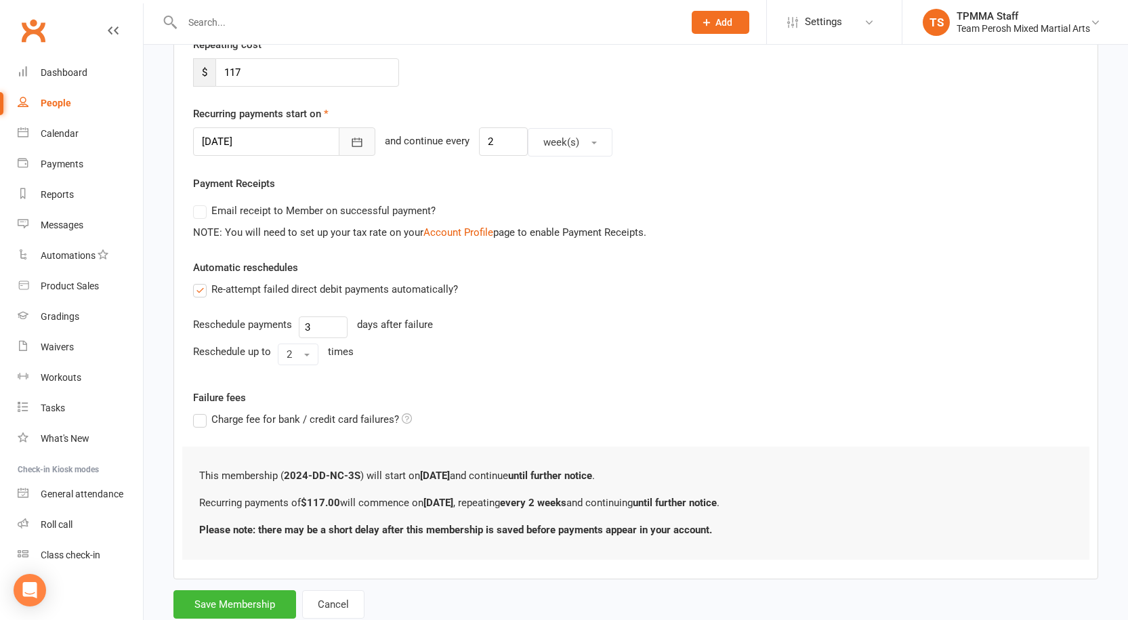
click at [339, 152] on button "button" at bounding box center [357, 141] width 37 height 28
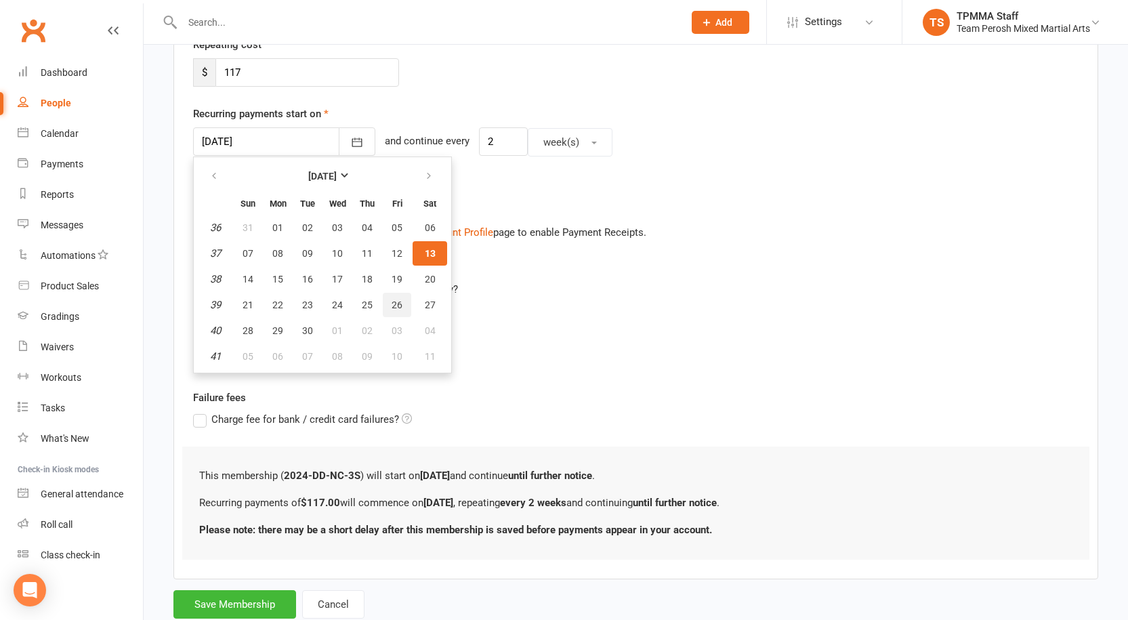
click at [393, 304] on span "26" at bounding box center [397, 304] width 11 height 11
type input "26 Sep 2025"
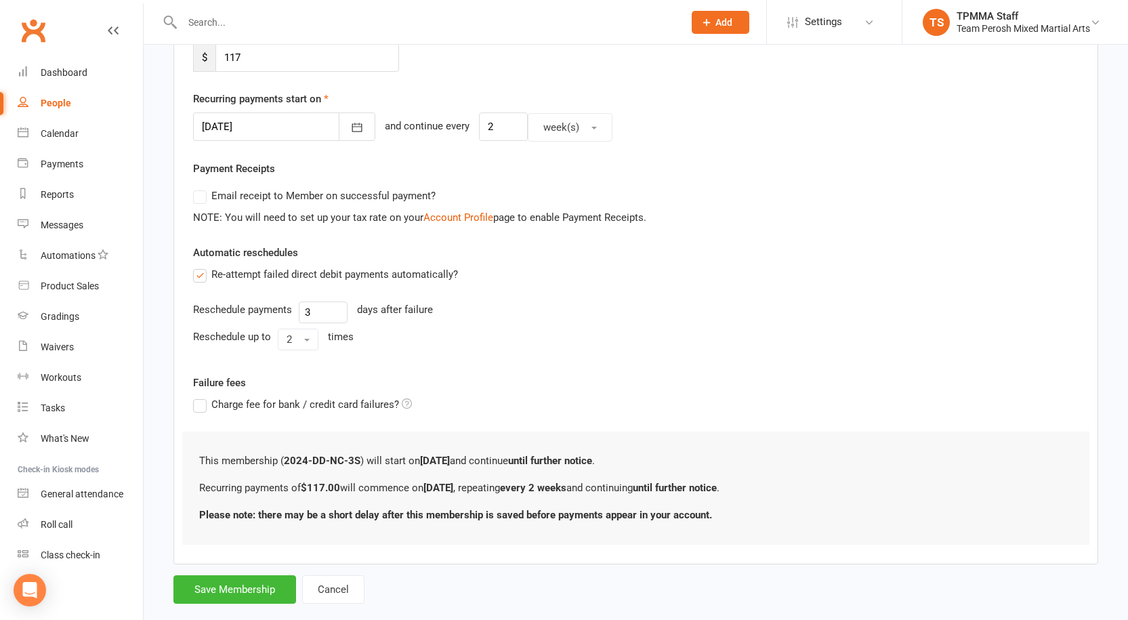
scroll to position [311, 0]
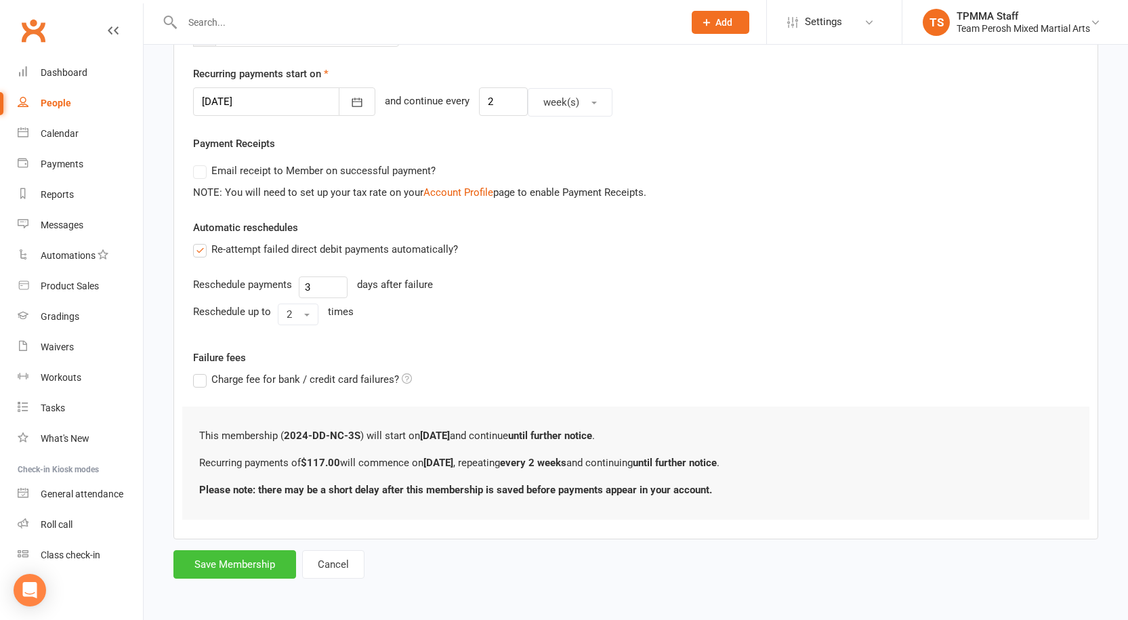
click at [251, 565] on button "Save Membership" at bounding box center [234, 564] width 123 height 28
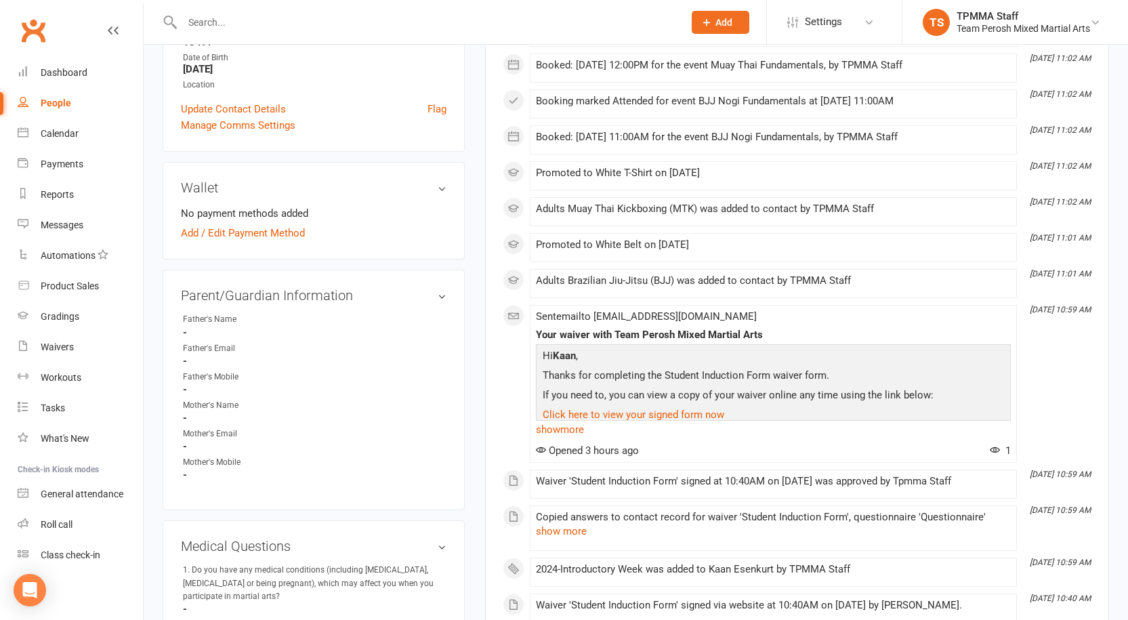
scroll to position [474, 0]
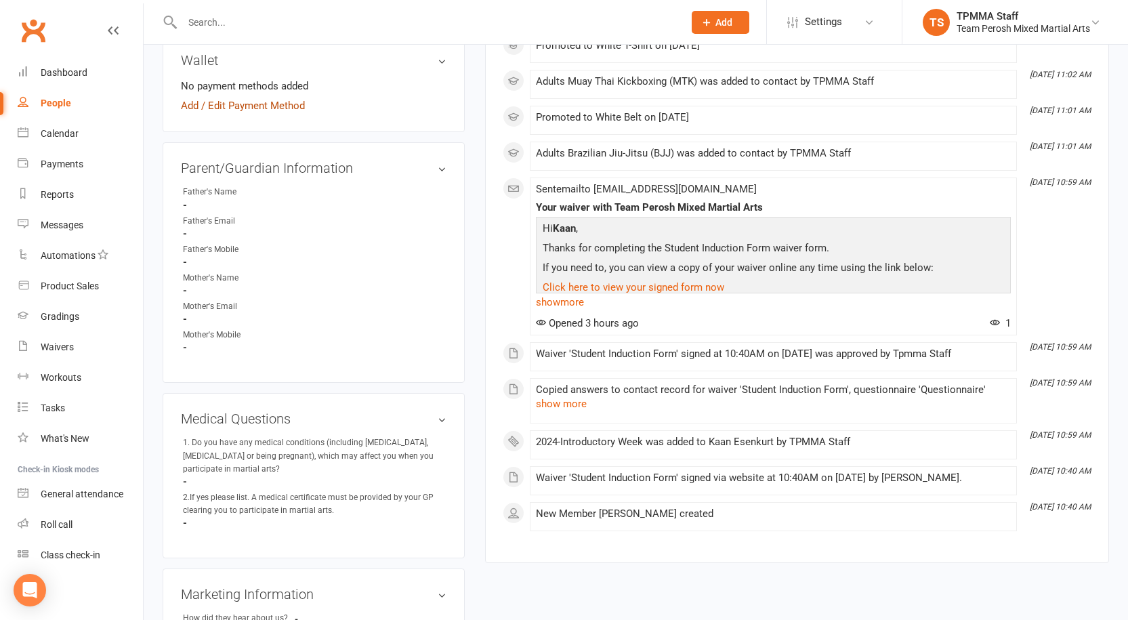
click at [246, 114] on link "Add / Edit Payment Method" at bounding box center [243, 106] width 124 height 16
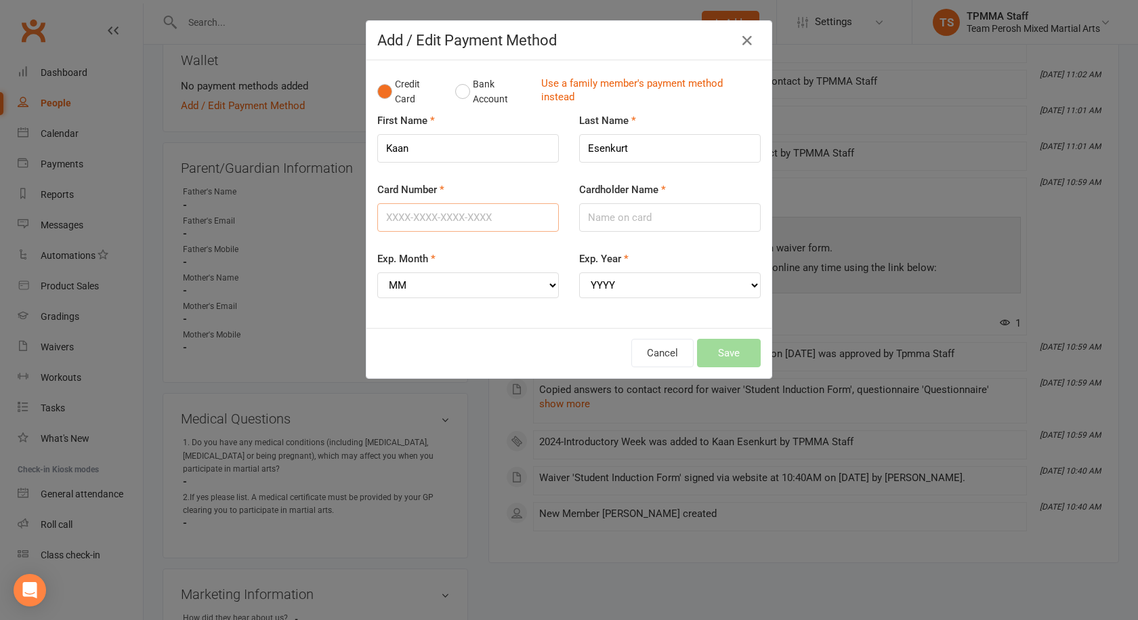
click at [453, 217] on input "Card Number" at bounding box center [468, 217] width 182 height 28
type input "5217295385838408"
click at [500, 285] on select "MM 01 02 03 04 05 06 07 08 09 10 11 12" at bounding box center [468, 285] width 182 height 26
select select "05"
click at [377, 272] on select "MM 01 02 03 04 05 06 07 08 09 10 11 12" at bounding box center [468, 285] width 182 height 26
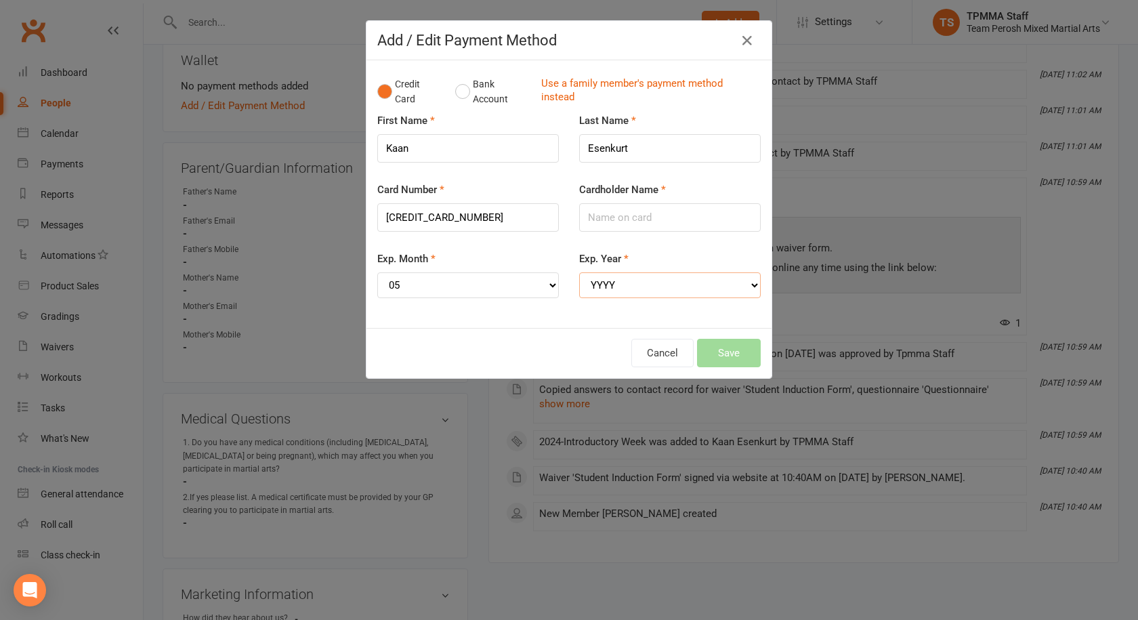
drag, startPoint x: 629, startPoint y: 277, endPoint x: 629, endPoint y: 297, distance: 19.7
click at [629, 277] on select "YYYY 2025 2026 2027 2028 2029 2030 2031 2032 2033 2034" at bounding box center [670, 285] width 182 height 26
select select "2026"
click at [579, 272] on select "YYYY 2025 2026 2027 2028 2029 2030 2031 2032 2033 2034" at bounding box center [670, 285] width 182 height 26
click at [636, 213] on input "Cardholder Name" at bounding box center [670, 217] width 182 height 28
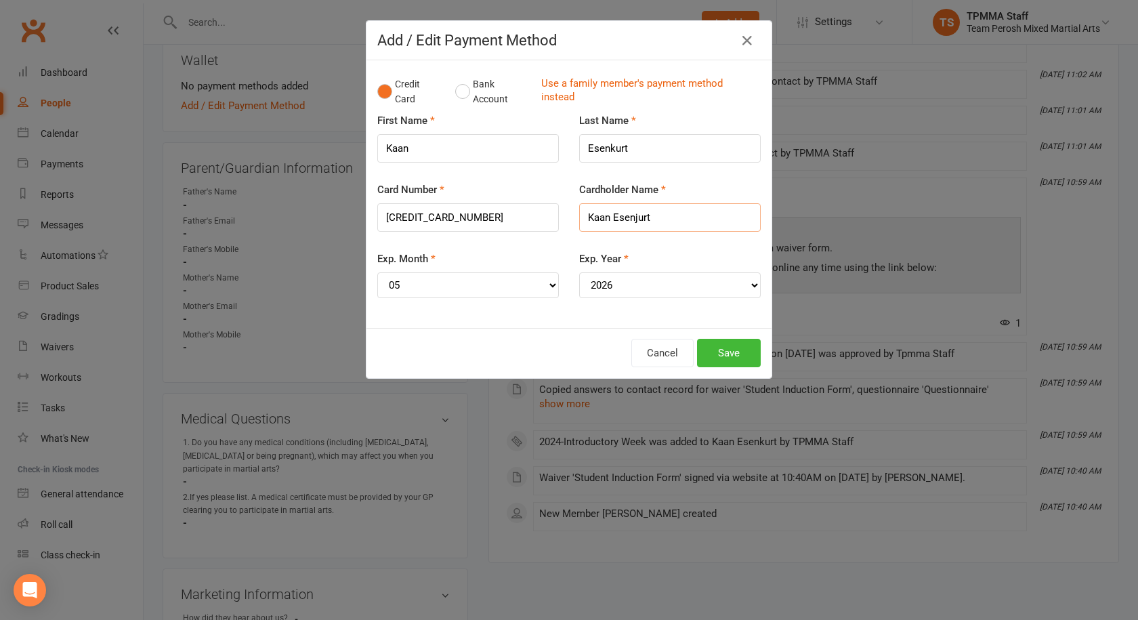
click at [631, 217] on input "Kaan Esenjurt" at bounding box center [670, 217] width 182 height 28
type input "Kaan Esekjurt"
click at [602, 315] on div "Exp. Year YYYY 2025 2026 2027 2028 2029 2030 2031 2032 2033 2034" at bounding box center [670, 284] width 202 height 66
click at [726, 354] on button "Save" at bounding box center [729, 353] width 64 height 28
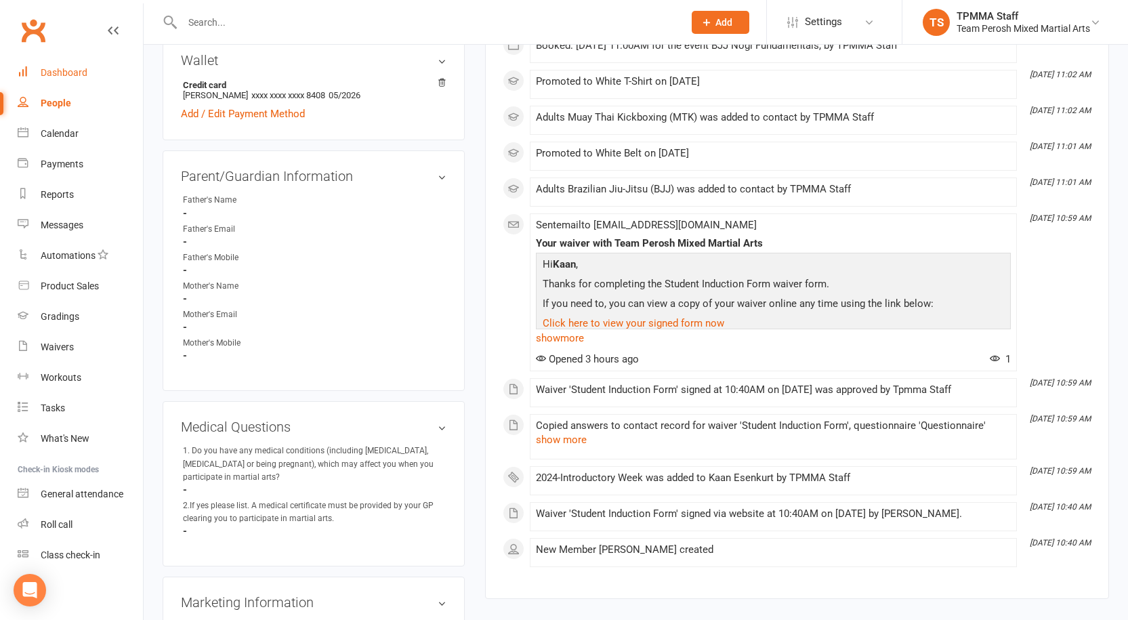
click at [69, 70] on div "Dashboard" at bounding box center [64, 72] width 47 height 11
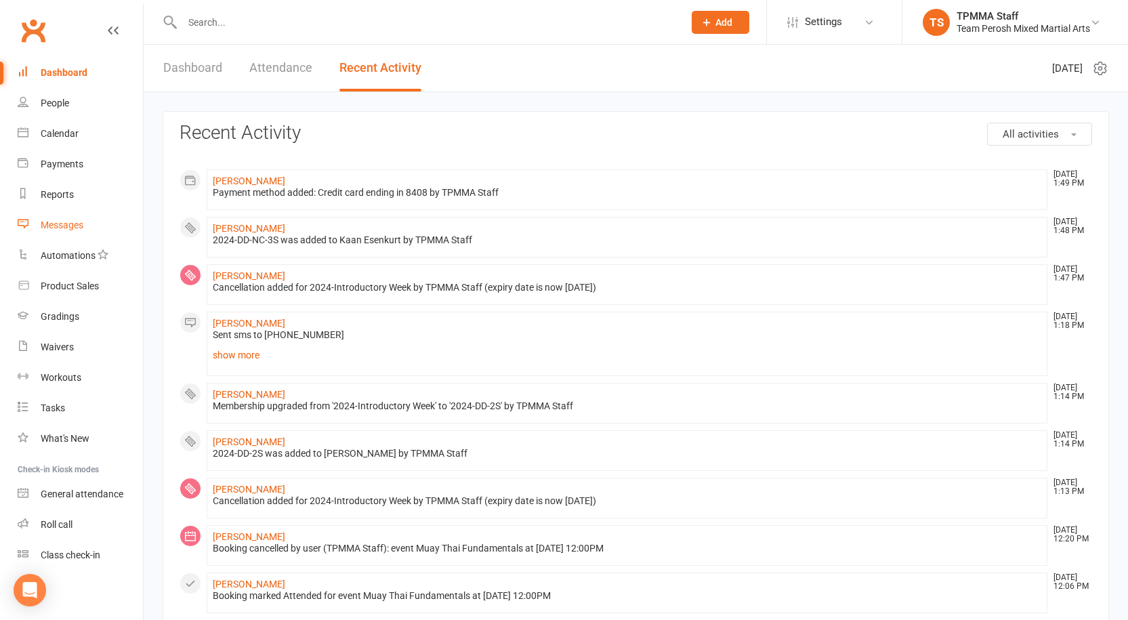
click at [59, 226] on div "Messages" at bounding box center [62, 225] width 43 height 11
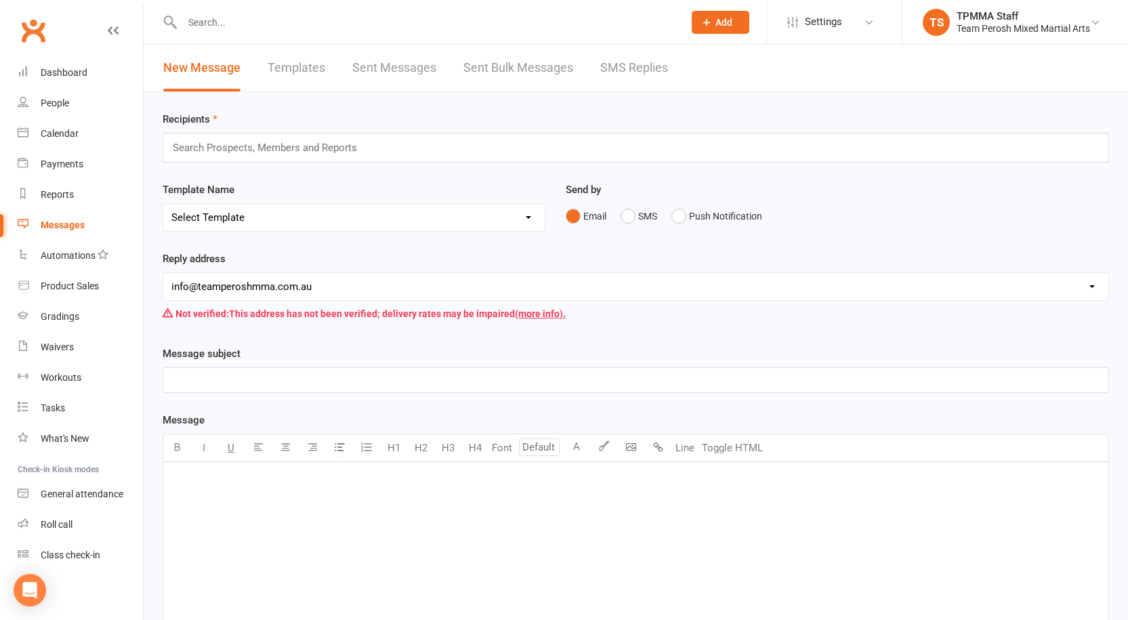
click at [598, 62] on div "New Message Templates Sent Messages Sent Bulk Messages SMS Replies" at bounding box center [416, 68] width 544 height 47
click at [620, 72] on link "SMS Replies" at bounding box center [634, 68] width 68 height 47
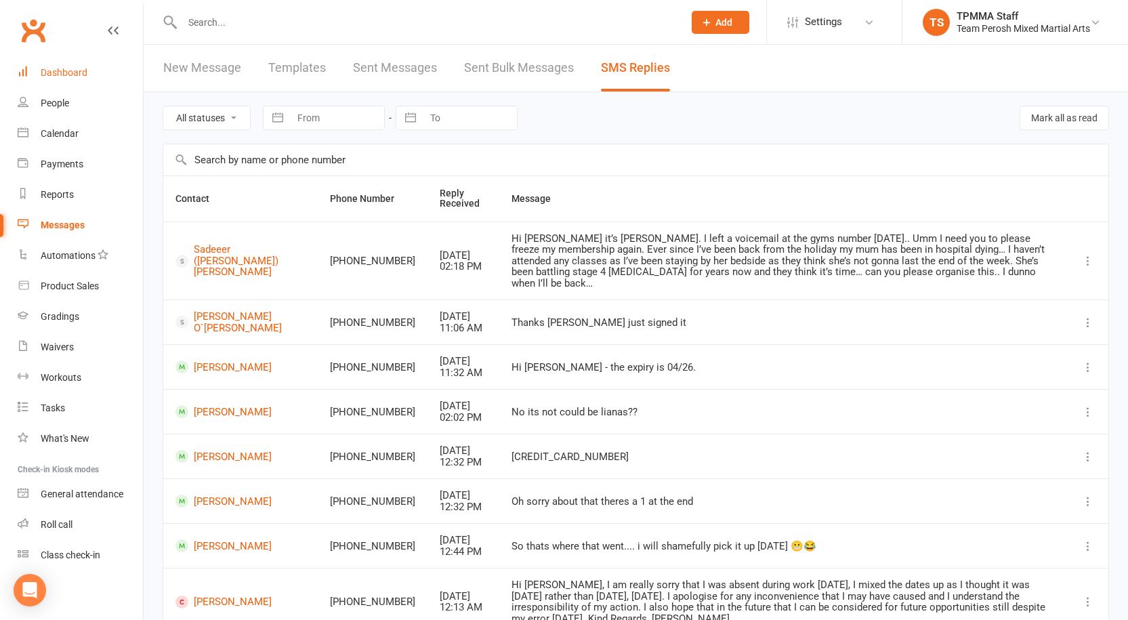
click at [64, 71] on div "Dashboard" at bounding box center [64, 72] width 47 height 11
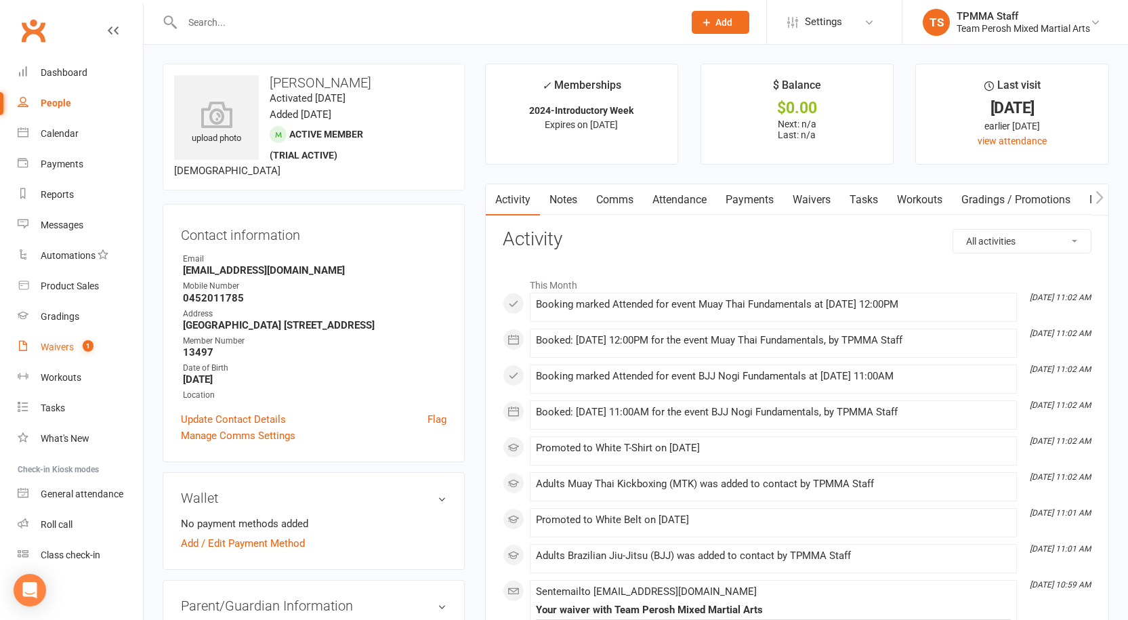
click at [73, 343] on div "Waivers" at bounding box center [57, 346] width 33 height 11
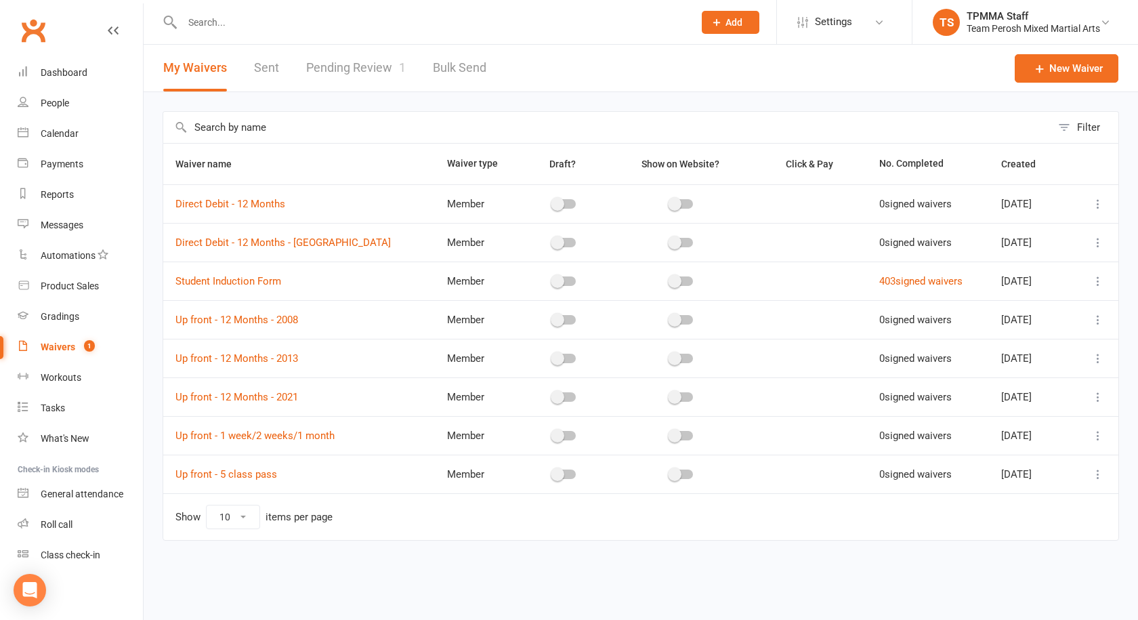
click at [367, 71] on link "Pending Review 1" at bounding box center [356, 68] width 100 height 47
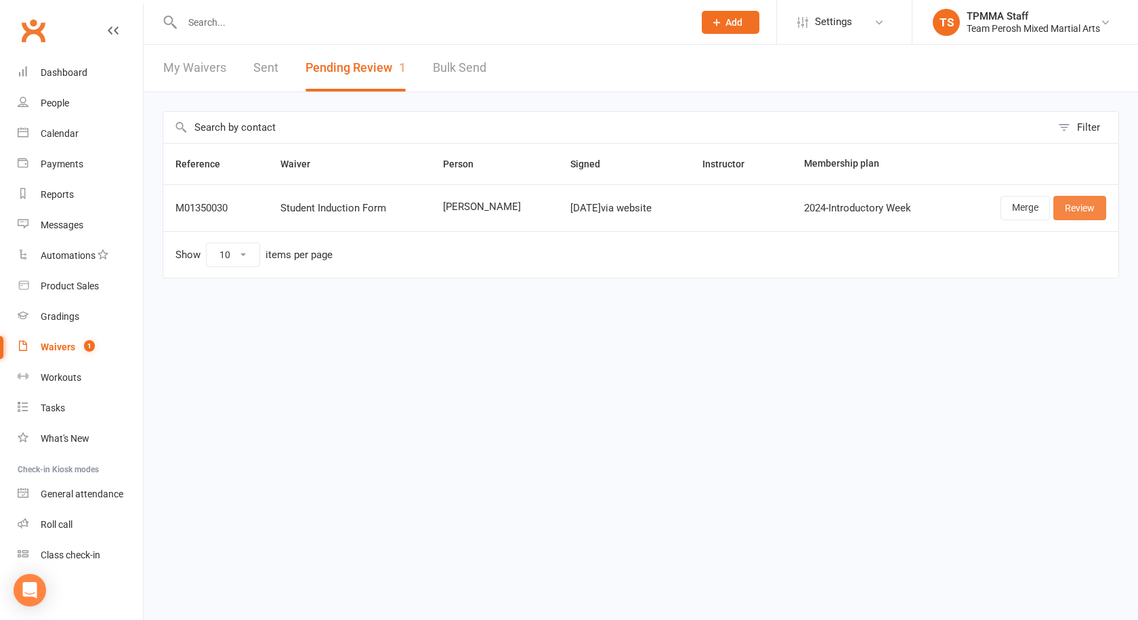
click at [1093, 202] on link "Review" at bounding box center [1080, 208] width 53 height 24
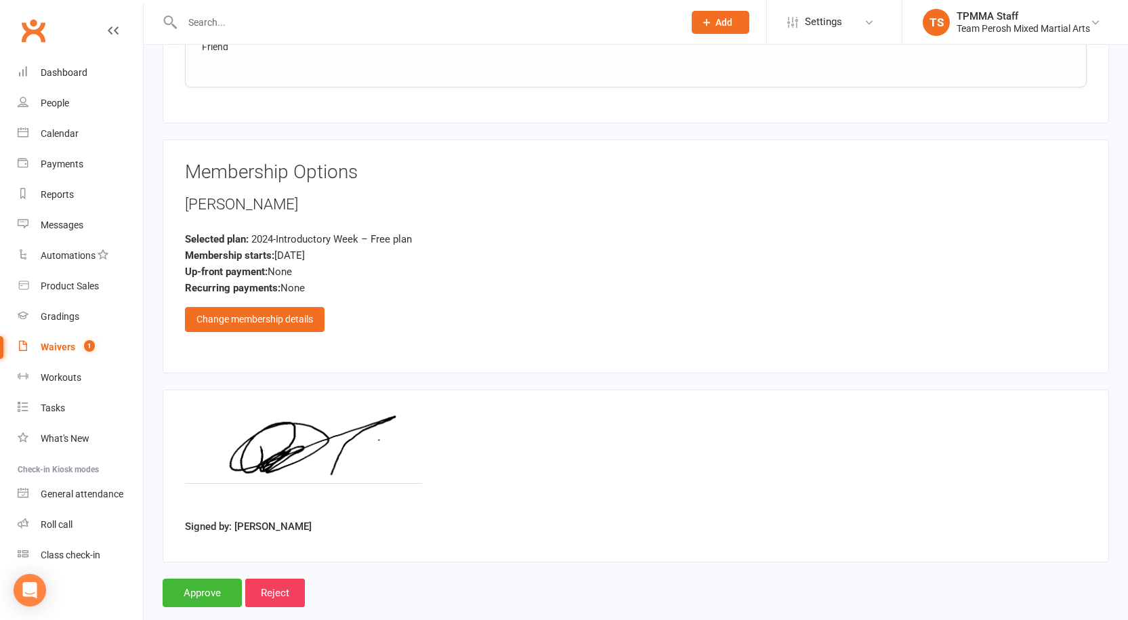
scroll to position [904, 0]
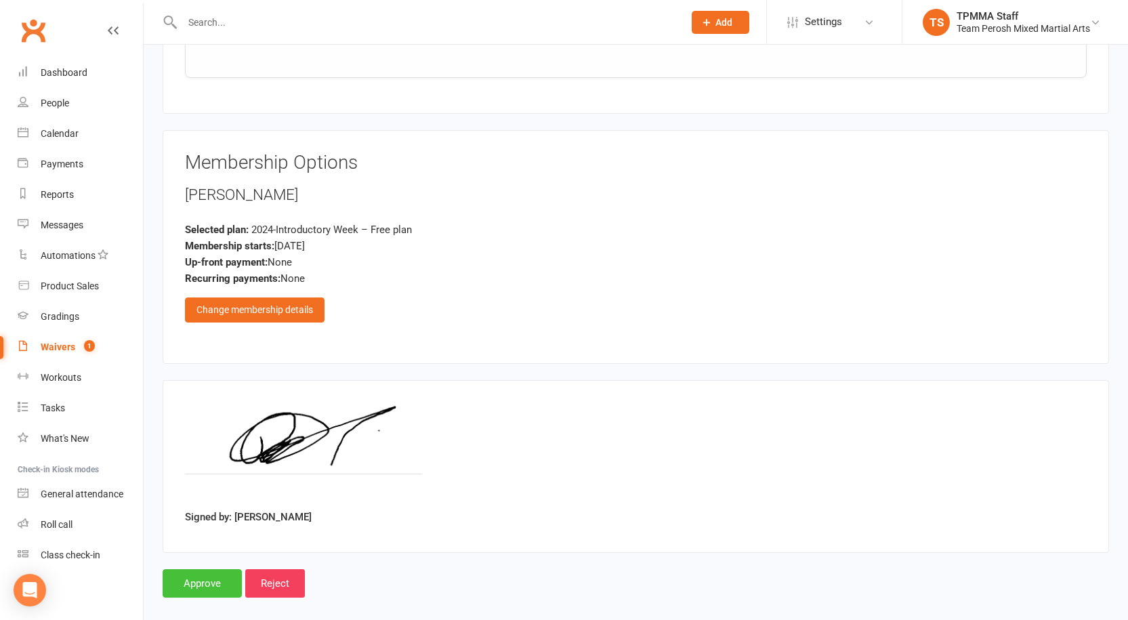
click at [202, 573] on input "Approve" at bounding box center [202, 583] width 79 height 28
